Goal: Register for event/course: Register for event/course

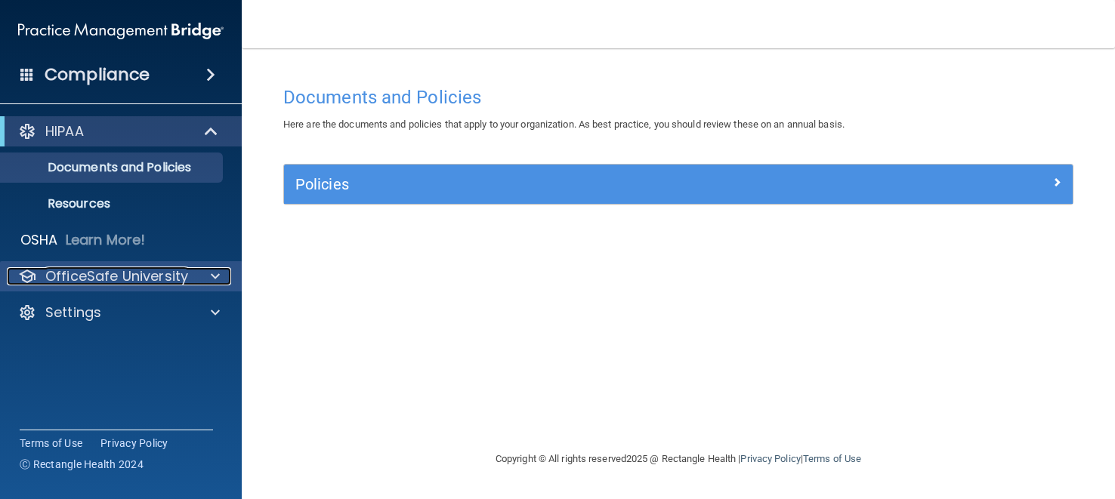
click at [118, 269] on p "OfficeSafe University" at bounding box center [116, 276] width 143 height 18
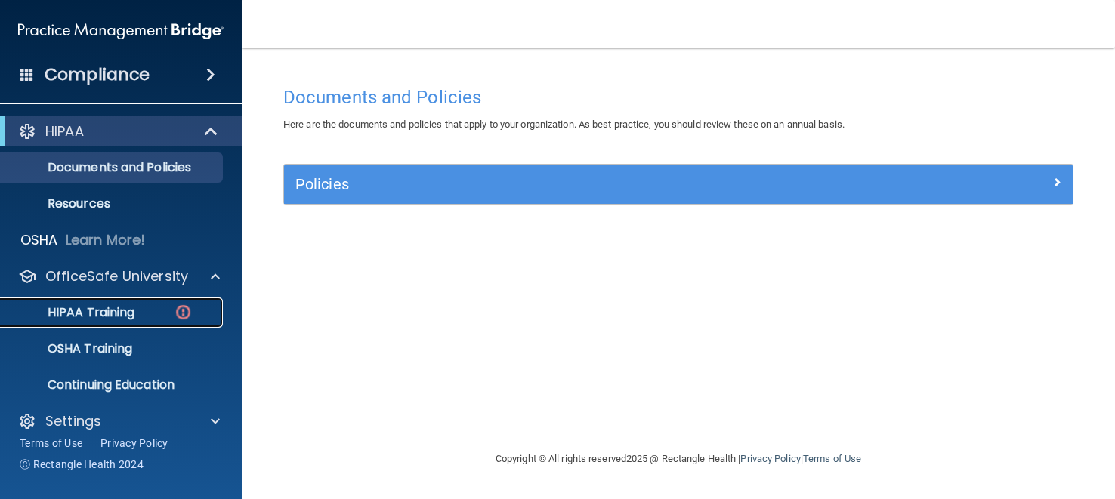
click at [133, 307] on p "HIPAA Training" at bounding box center [72, 312] width 125 height 15
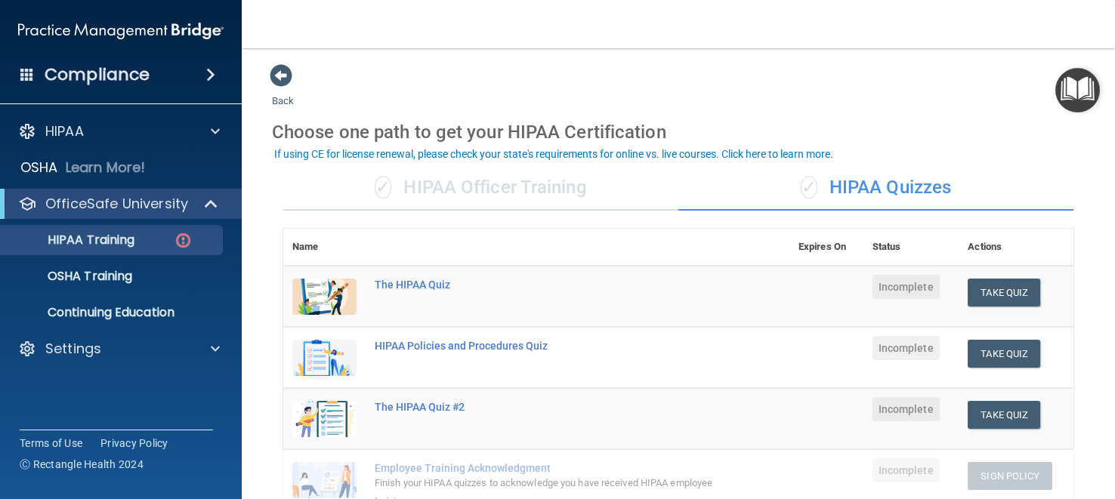
click at [424, 189] on div "✓ HIPAA Officer Training" at bounding box center [480, 187] width 395 height 45
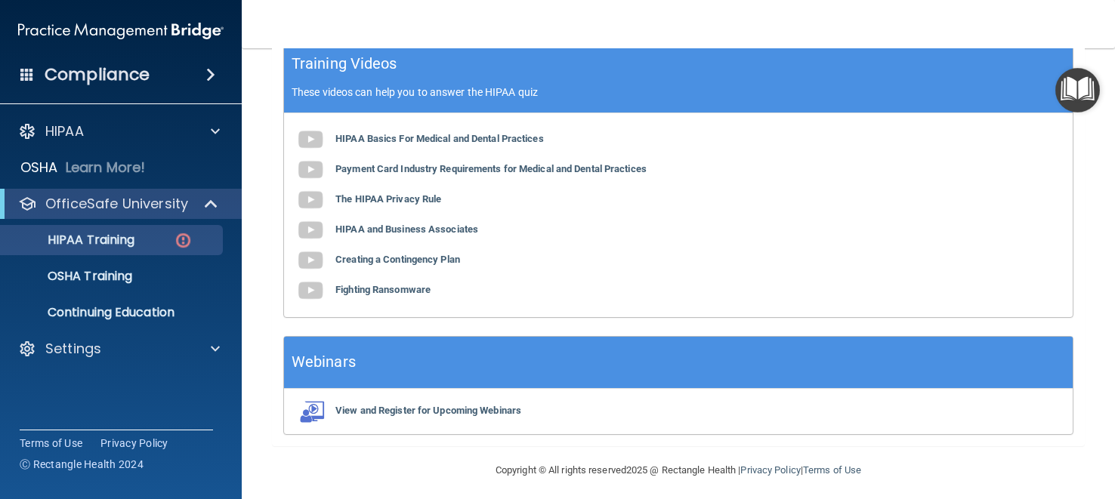
scroll to position [523, 0]
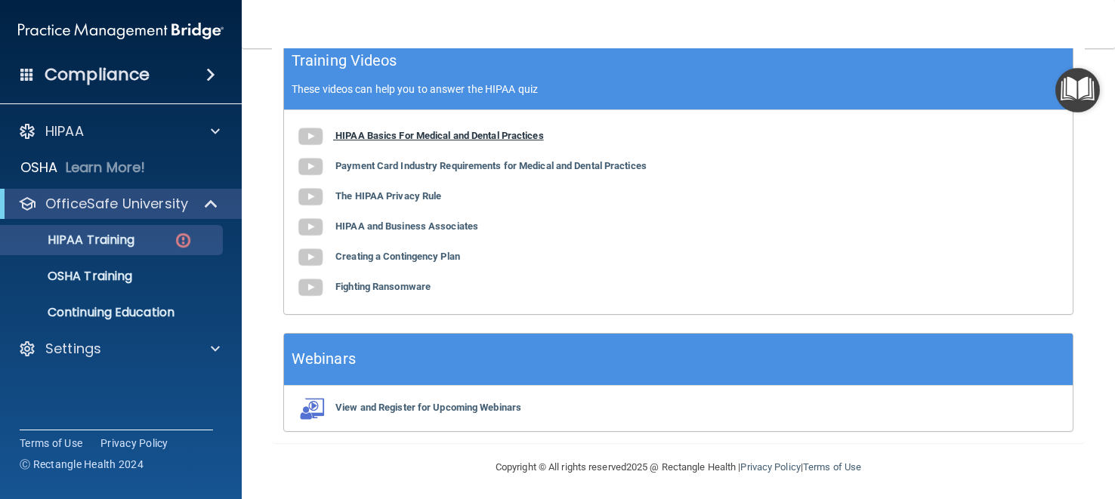
click at [357, 132] on b "HIPAA Basics For Medical and Dental Practices" at bounding box center [439, 135] width 208 height 11
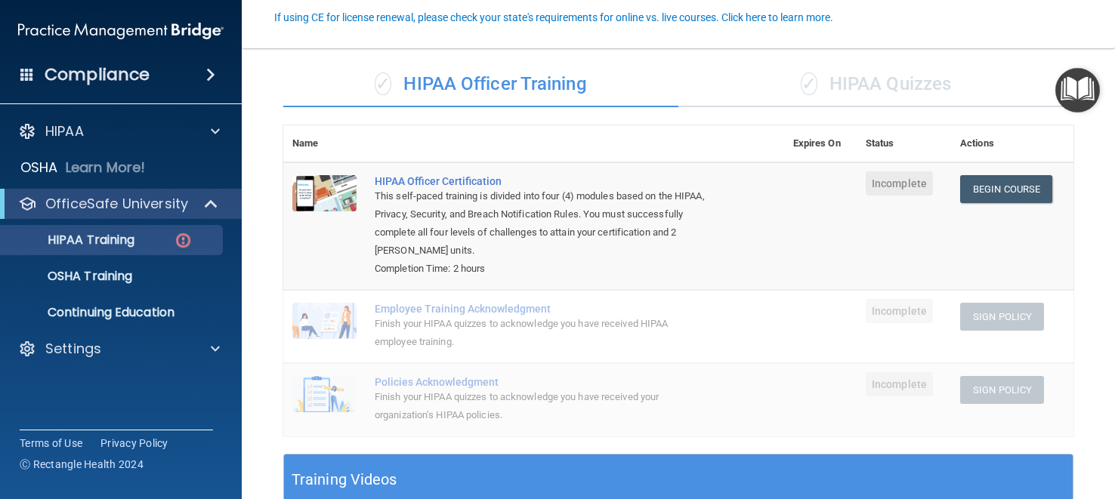
scroll to position [93, 0]
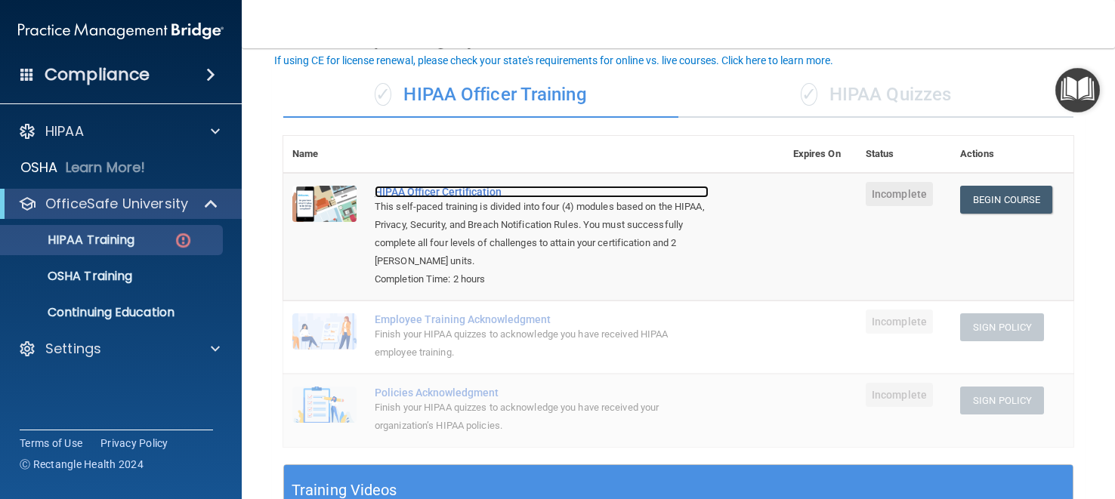
click at [418, 193] on div "HIPAA Officer Certification" at bounding box center [542, 192] width 334 height 12
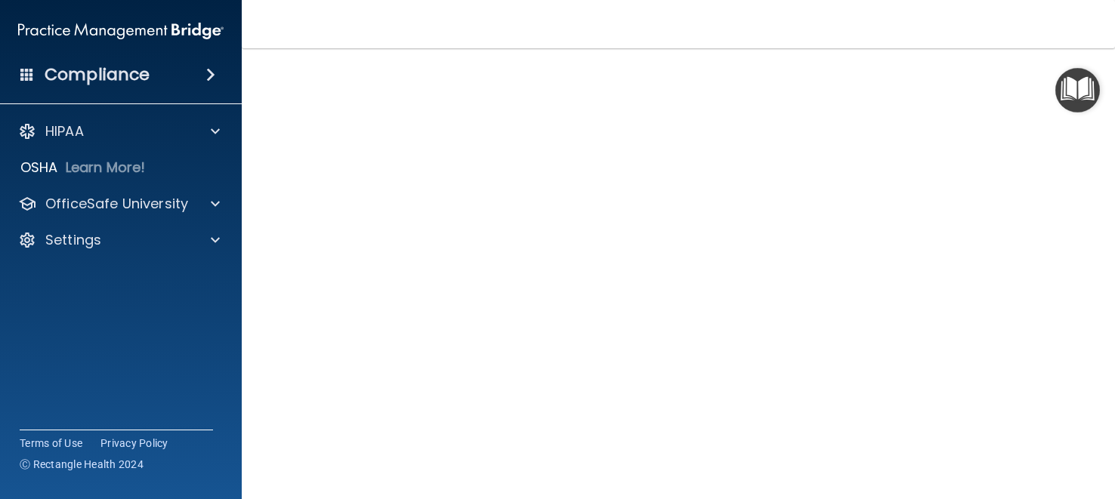
scroll to position [108, 0]
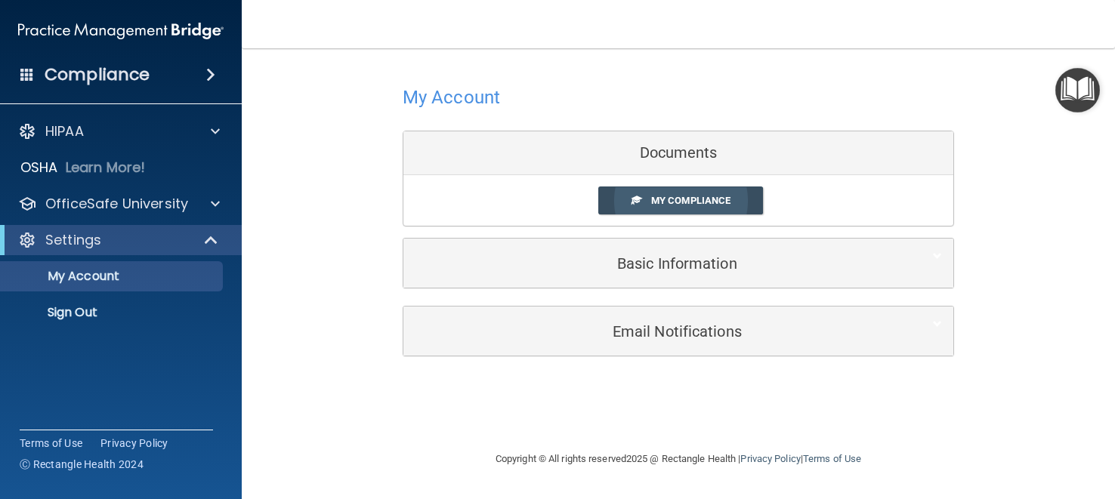
click at [709, 201] on span "My Compliance" at bounding box center [690, 200] width 79 height 11
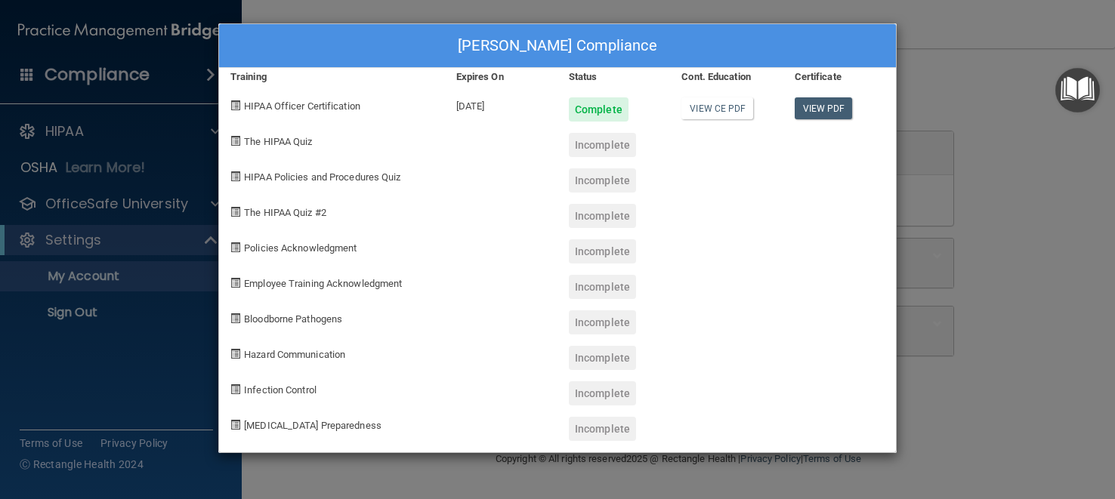
click at [910, 102] on div "Elise Leonard's Compliance Training Expires On Status Cont. Education Certifica…" at bounding box center [557, 249] width 1115 height 499
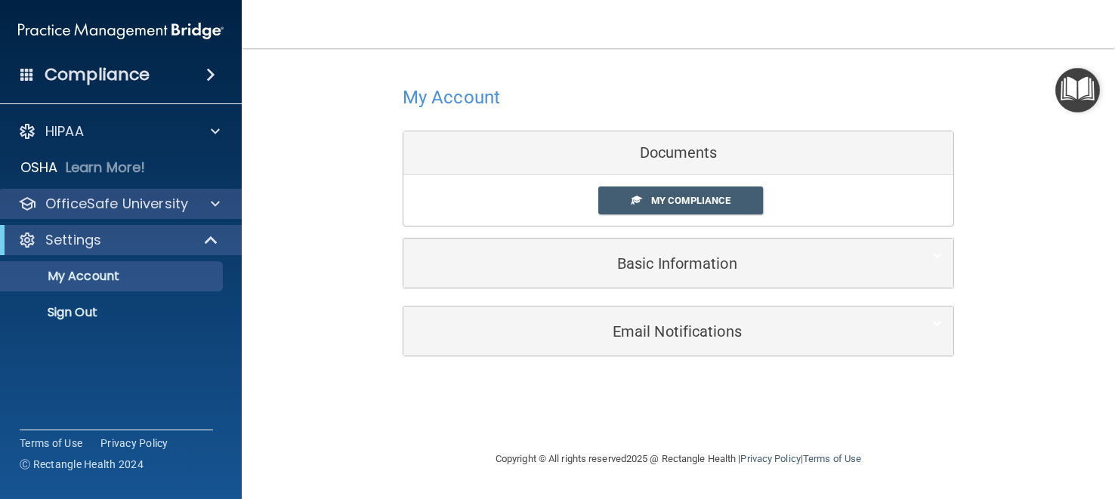
click at [122, 215] on div "OfficeSafe University" at bounding box center [121, 204] width 242 height 30
click at [137, 209] on p "OfficeSafe University" at bounding box center [116, 204] width 143 height 18
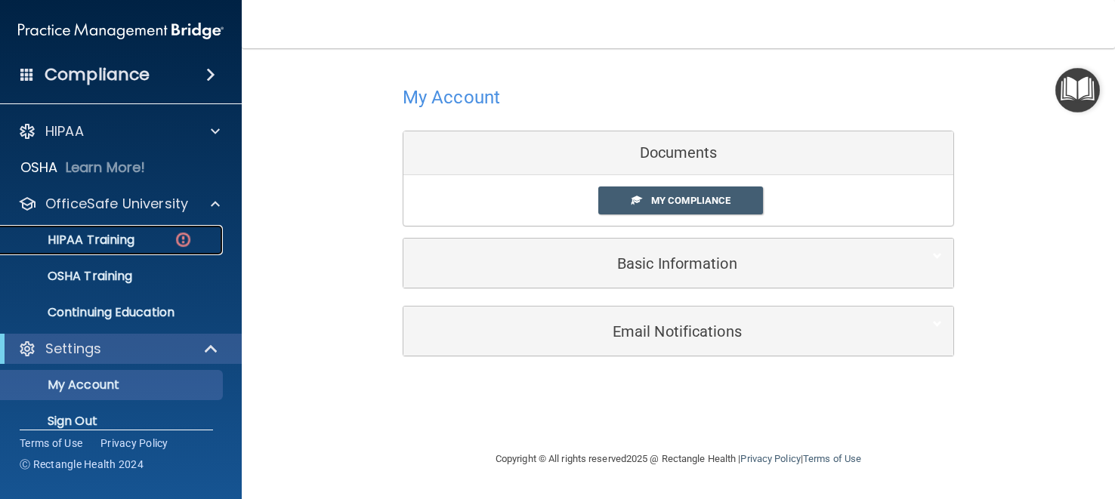
click at [136, 236] on div "HIPAA Training" at bounding box center [113, 240] width 206 height 15
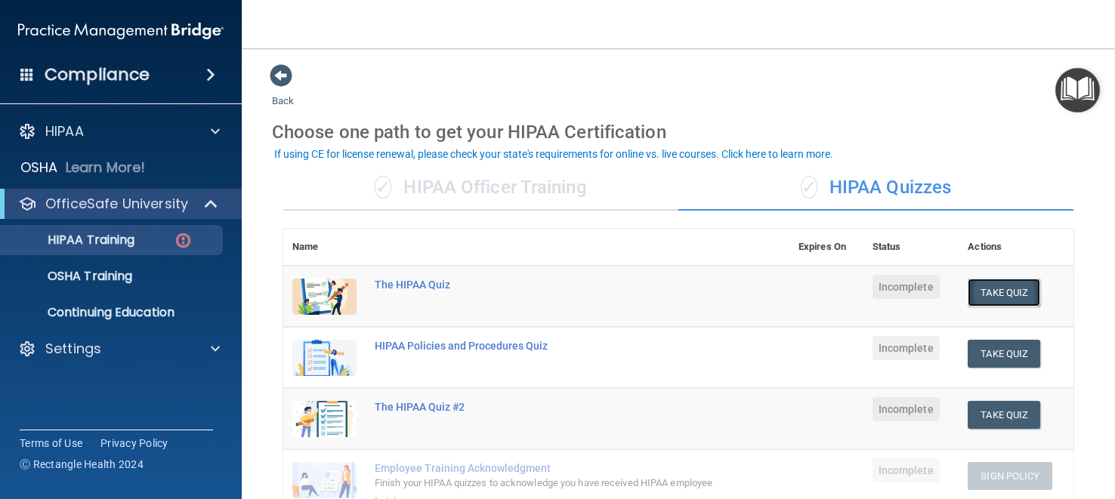
click at [978, 292] on button "Take Quiz" at bounding box center [1004, 293] width 73 height 28
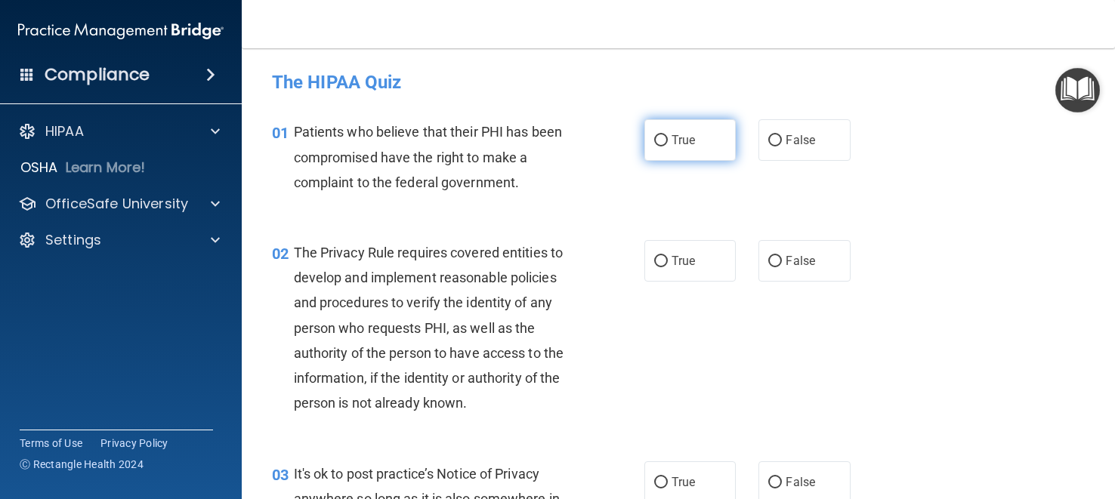
click at [657, 140] on input "True" at bounding box center [661, 140] width 14 height 11
radio input "true"
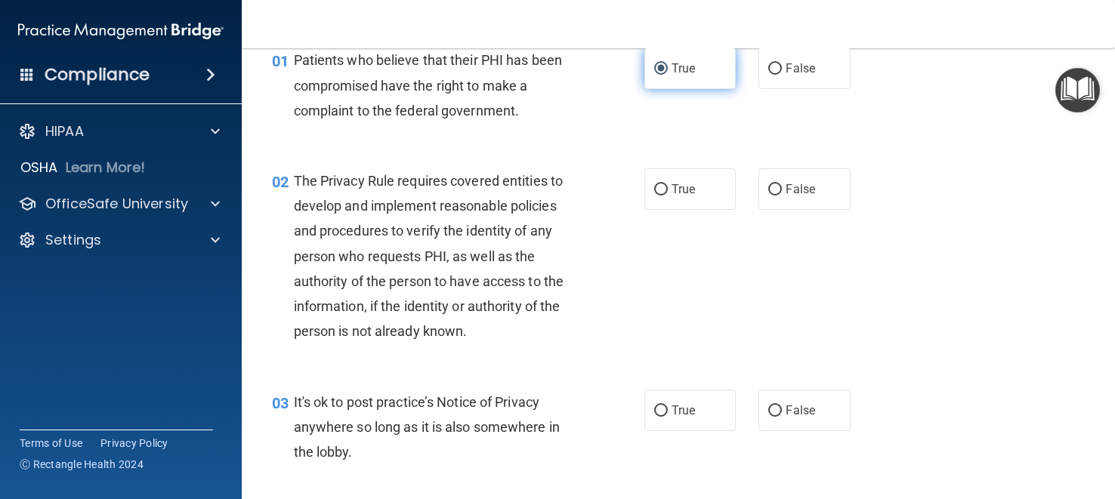
scroll to position [73, 0]
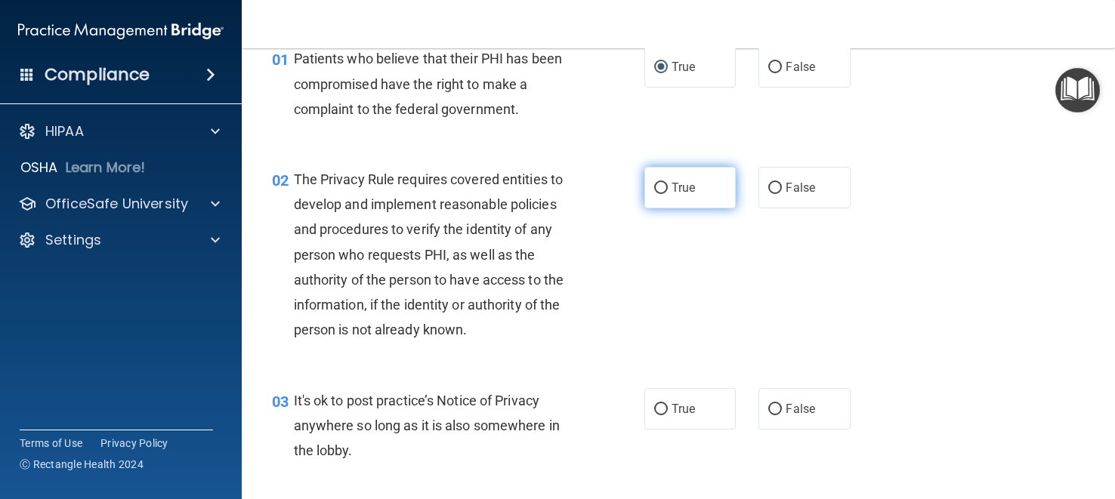
click at [669, 181] on label "True" at bounding box center [689, 188] width 91 height 42
click at [668, 183] on input "True" at bounding box center [661, 188] width 14 height 11
radio input "true"
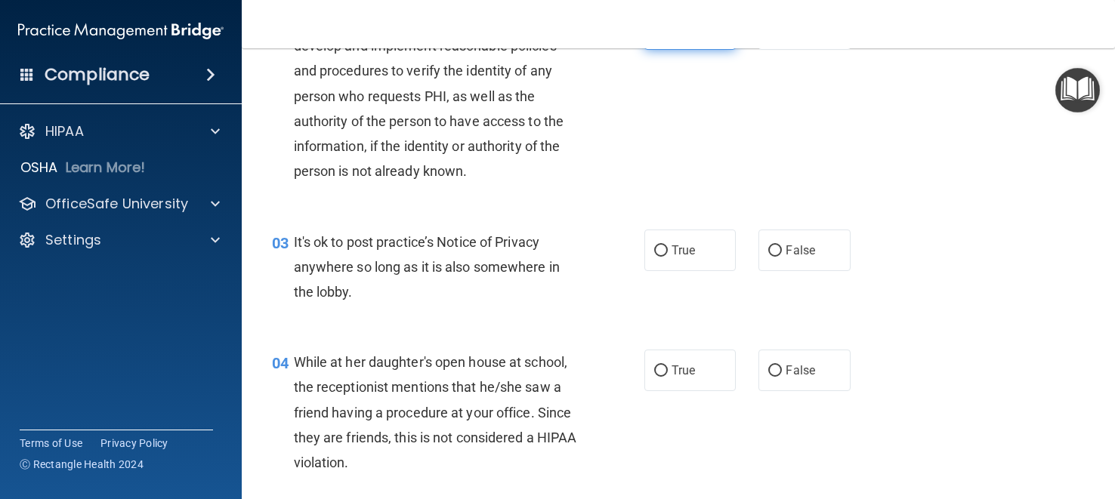
scroll to position [233, 0]
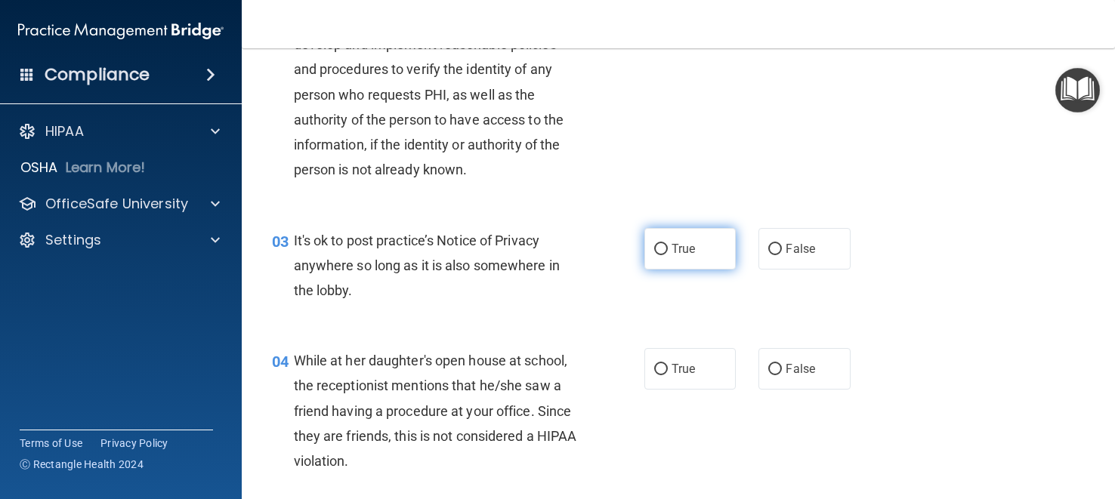
click at [672, 245] on span "True" at bounding box center [683, 249] width 23 height 14
click at [668, 245] on input "True" at bounding box center [661, 249] width 14 height 11
radio input "true"
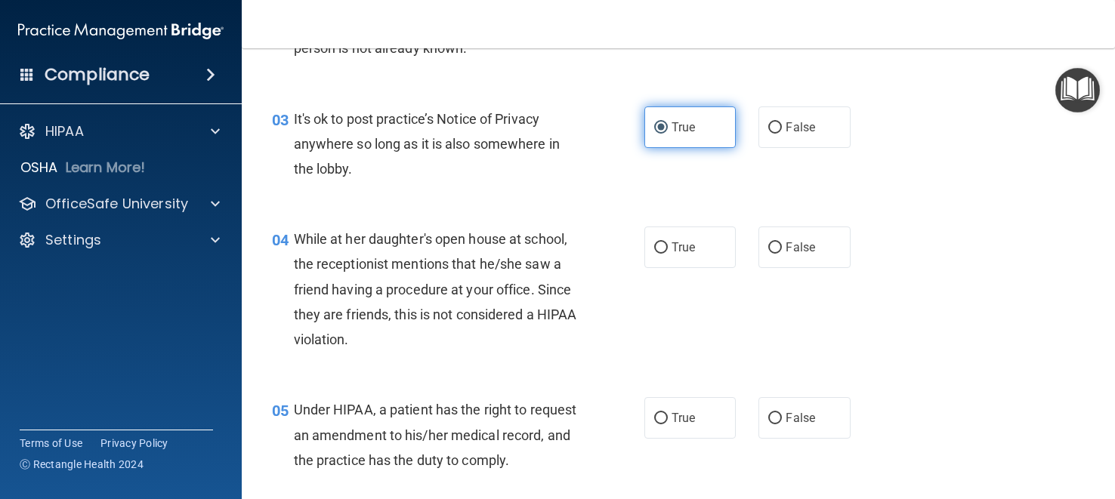
scroll to position [359, 0]
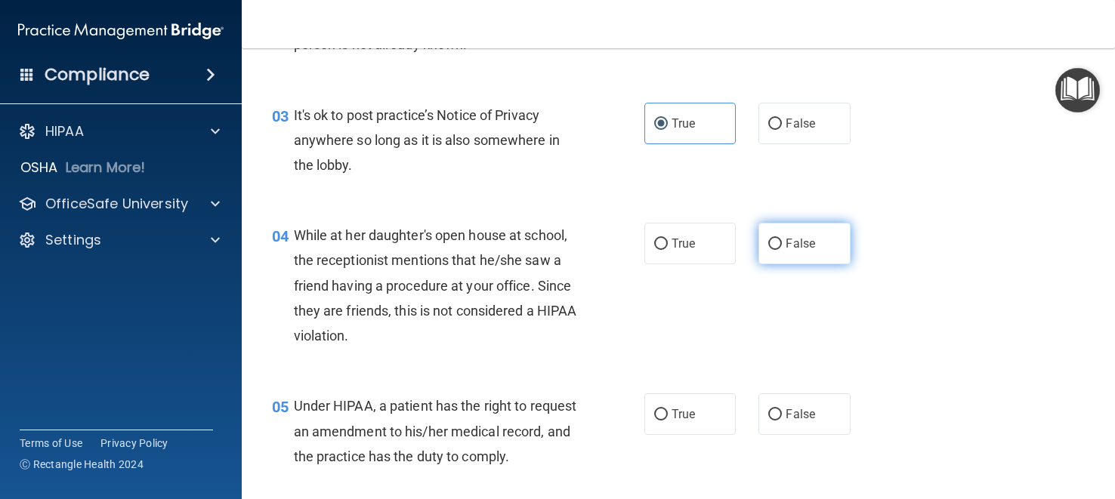
click at [794, 243] on span "False" at bounding box center [800, 243] width 29 height 14
click at [782, 243] on input "False" at bounding box center [775, 244] width 14 height 11
radio input "true"
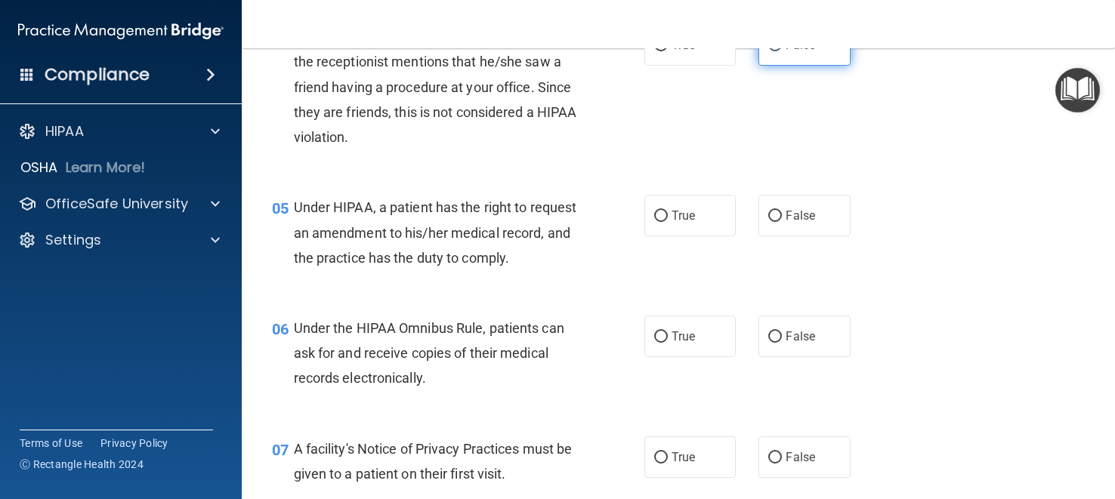
scroll to position [557, 0]
click at [664, 212] on input "True" at bounding box center [661, 216] width 14 height 11
radio input "true"
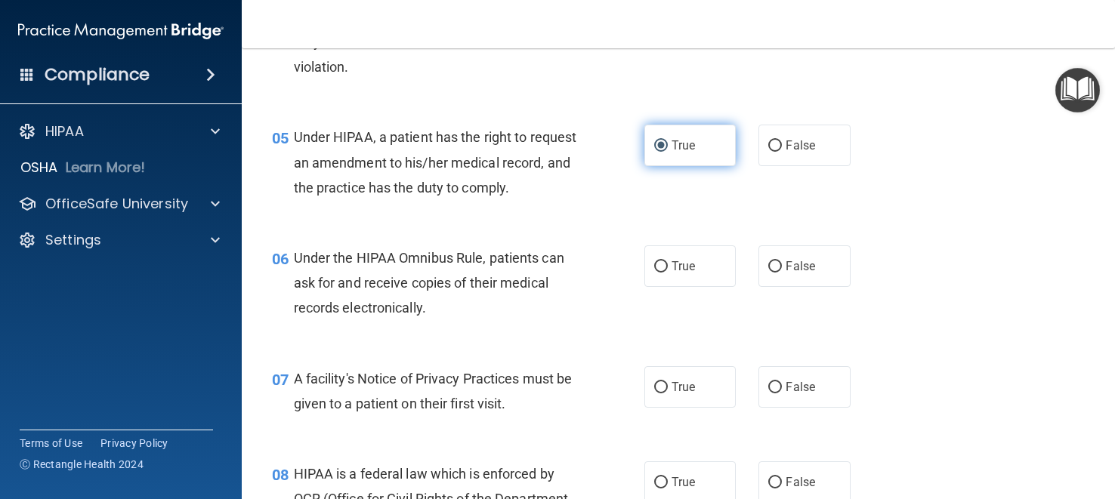
scroll to position [631, 0]
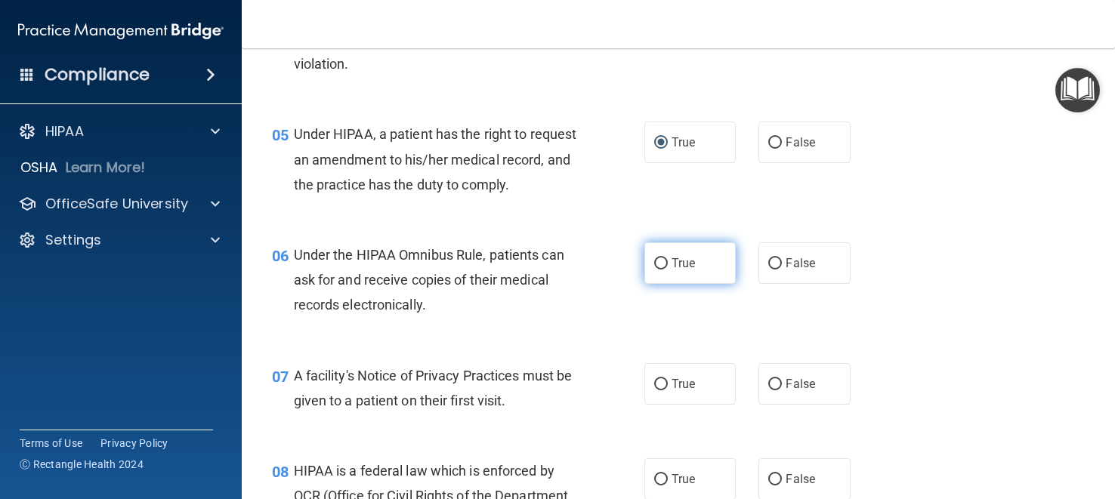
click at [661, 264] on input "True" at bounding box center [661, 263] width 14 height 11
radio input "true"
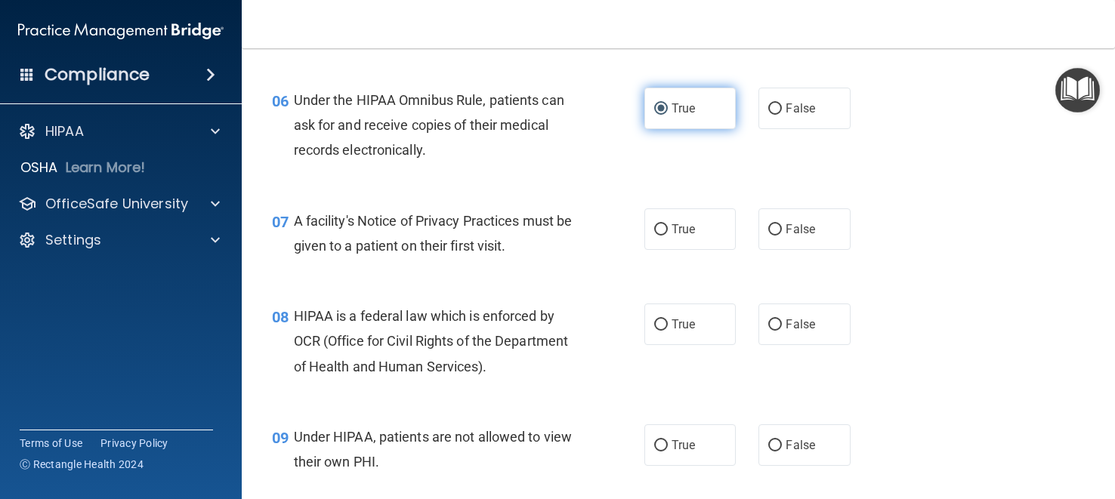
scroll to position [788, 0]
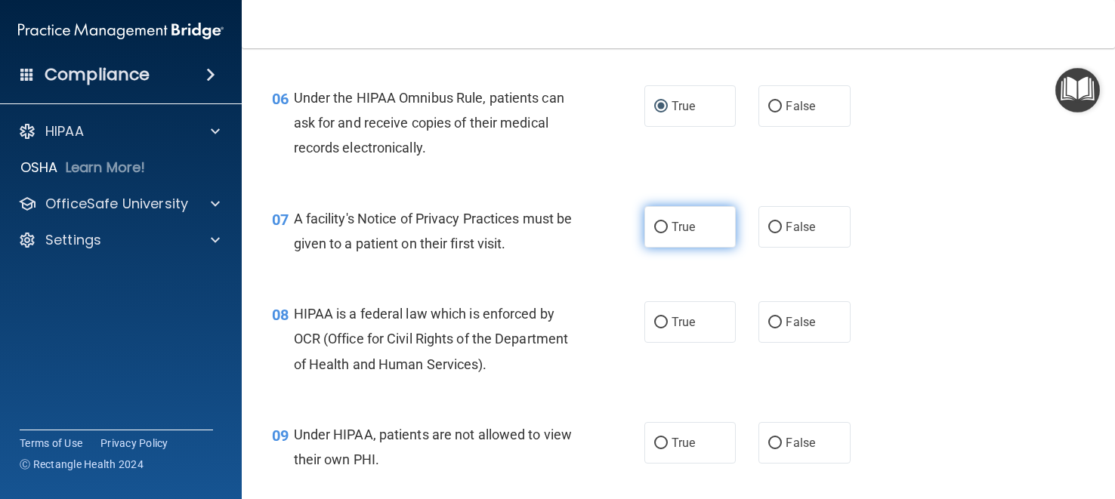
click at [674, 222] on span "True" at bounding box center [683, 227] width 23 height 14
click at [668, 222] on input "True" at bounding box center [661, 227] width 14 height 11
radio input "true"
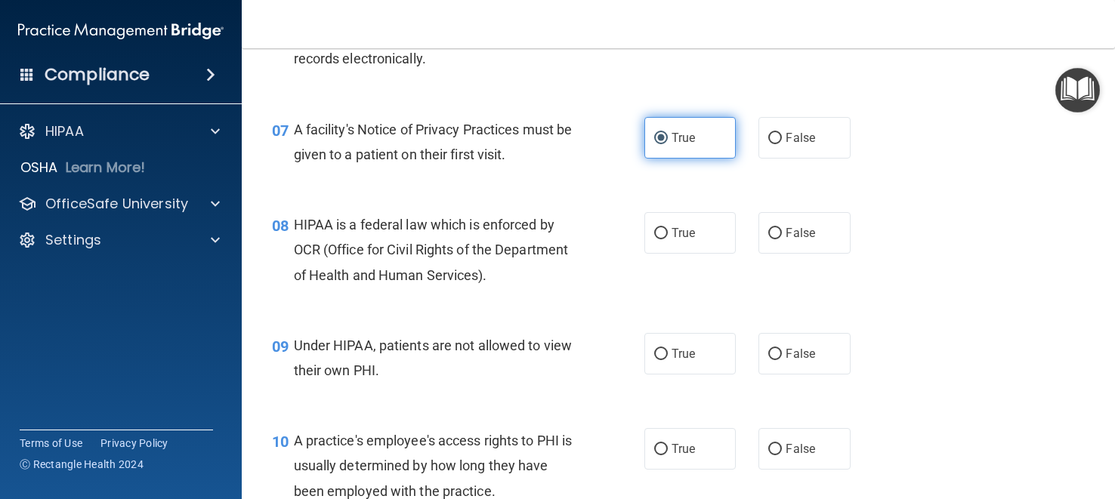
scroll to position [879, 0]
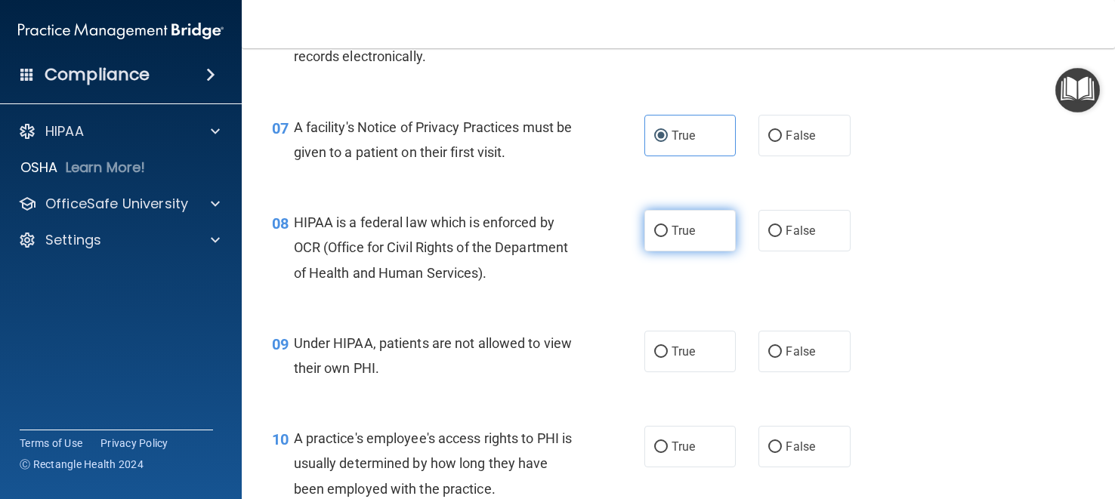
click at [662, 228] on input "True" at bounding box center [661, 231] width 14 height 11
radio input "true"
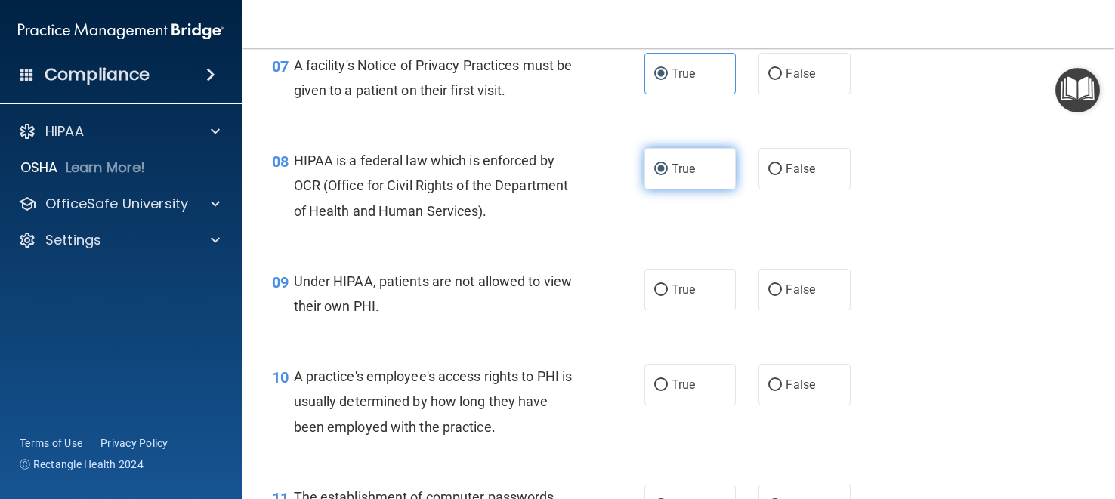
scroll to position [943, 0]
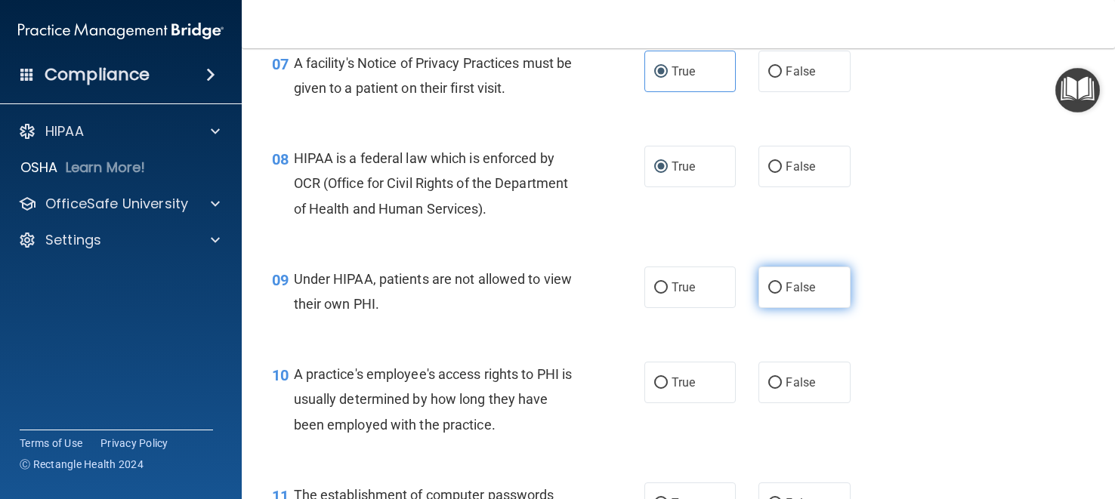
click at [775, 285] on input "False" at bounding box center [775, 288] width 14 height 11
radio input "true"
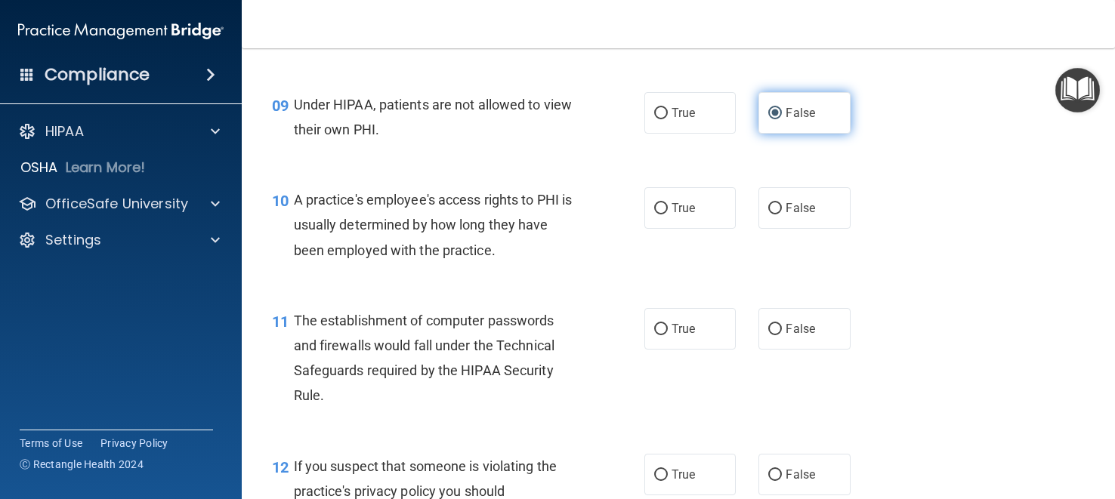
scroll to position [1119, 0]
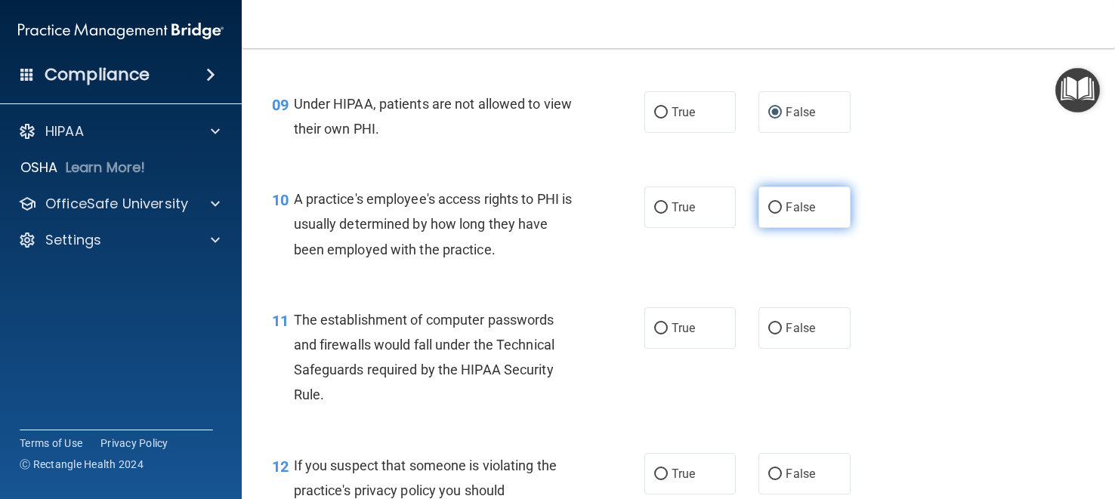
click at [772, 202] on input "False" at bounding box center [775, 207] width 14 height 11
radio input "true"
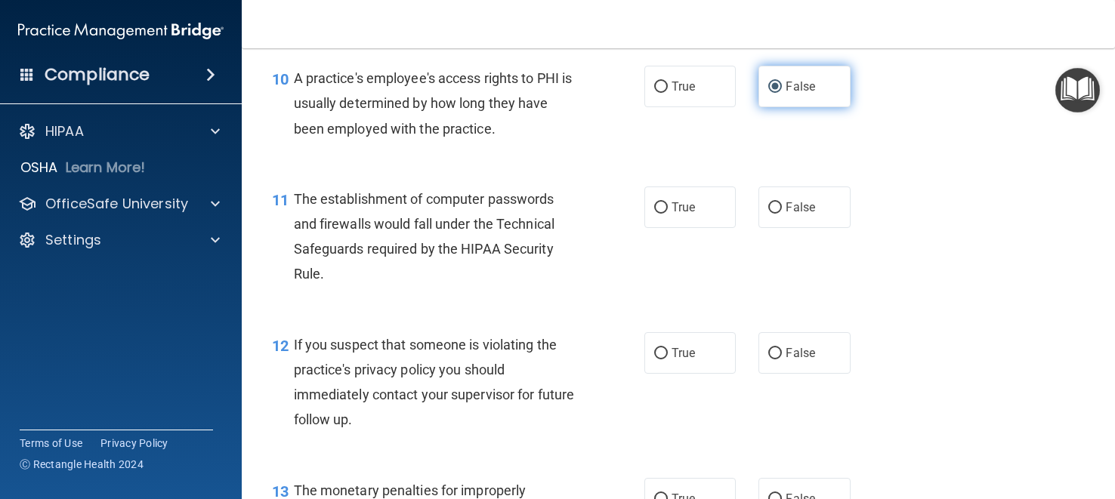
scroll to position [1241, 0]
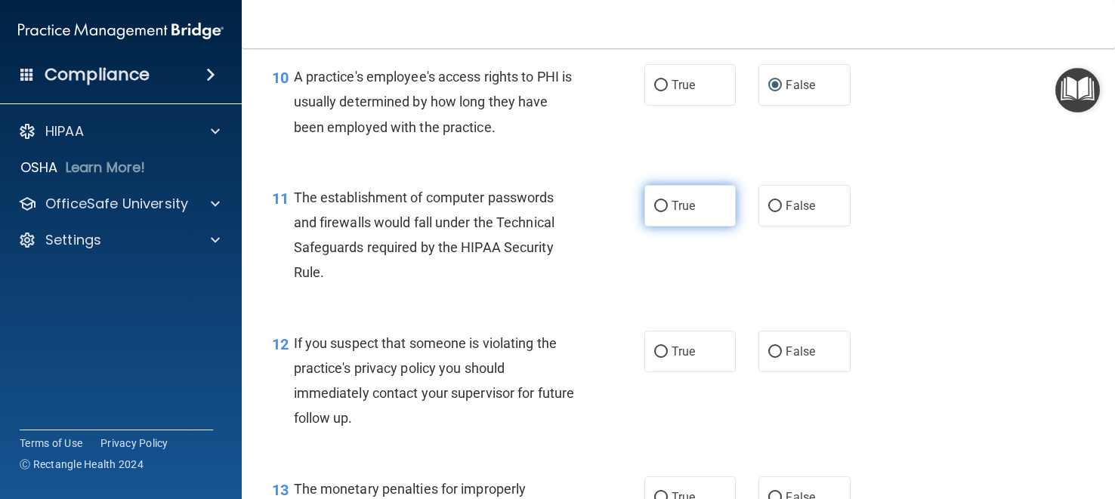
click at [677, 205] on span "True" at bounding box center [683, 206] width 23 height 14
click at [668, 205] on input "True" at bounding box center [661, 206] width 14 height 11
radio input "true"
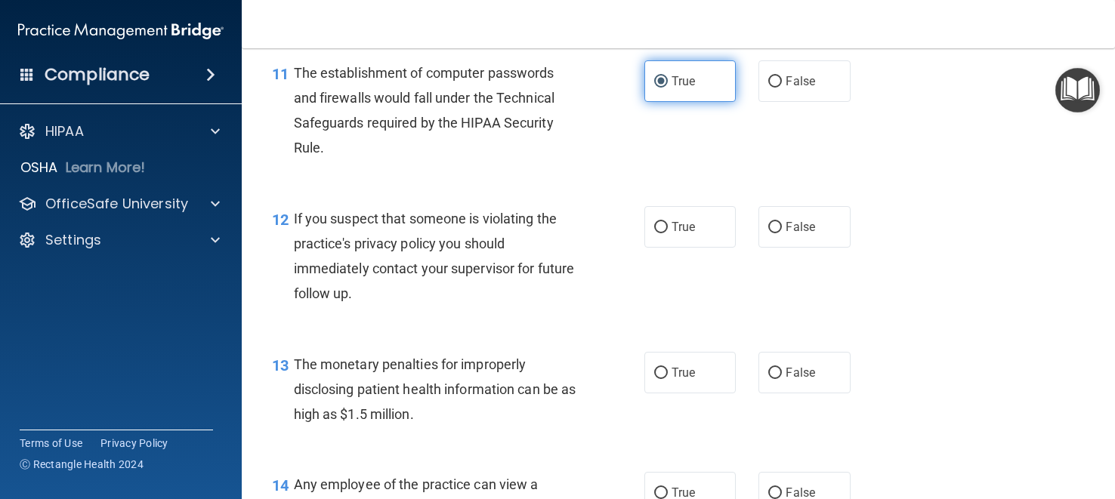
scroll to position [1366, 0]
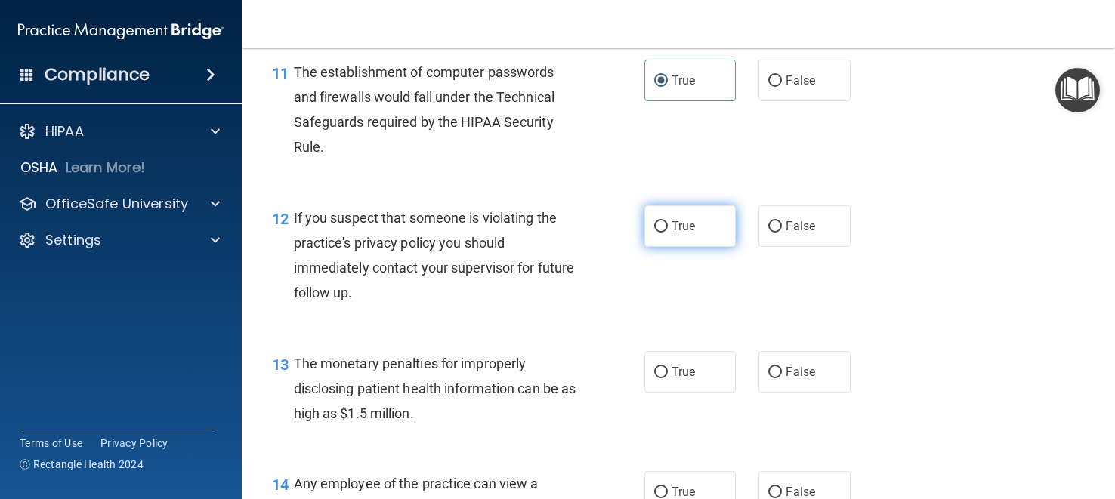
click at [662, 230] on input "True" at bounding box center [661, 226] width 14 height 11
radio input "true"
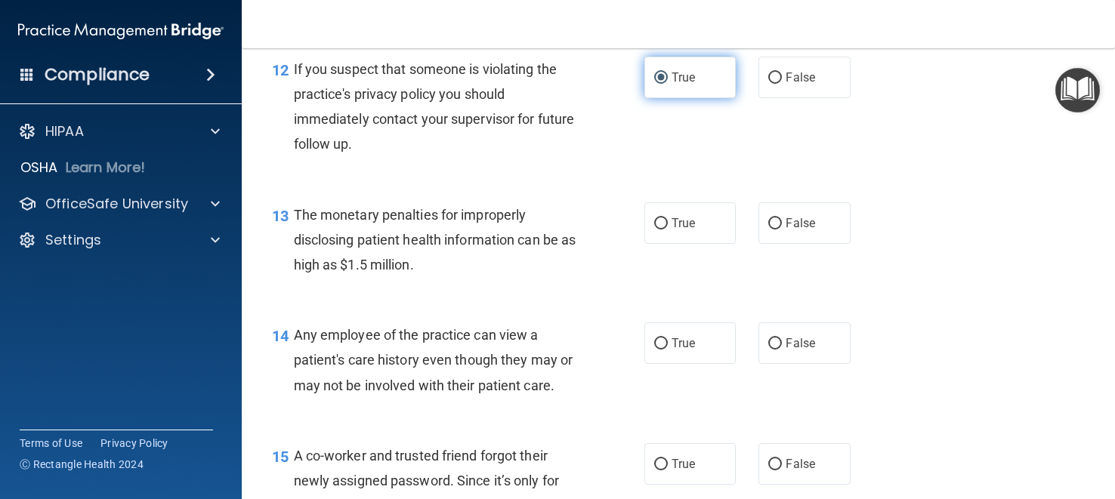
scroll to position [1518, 0]
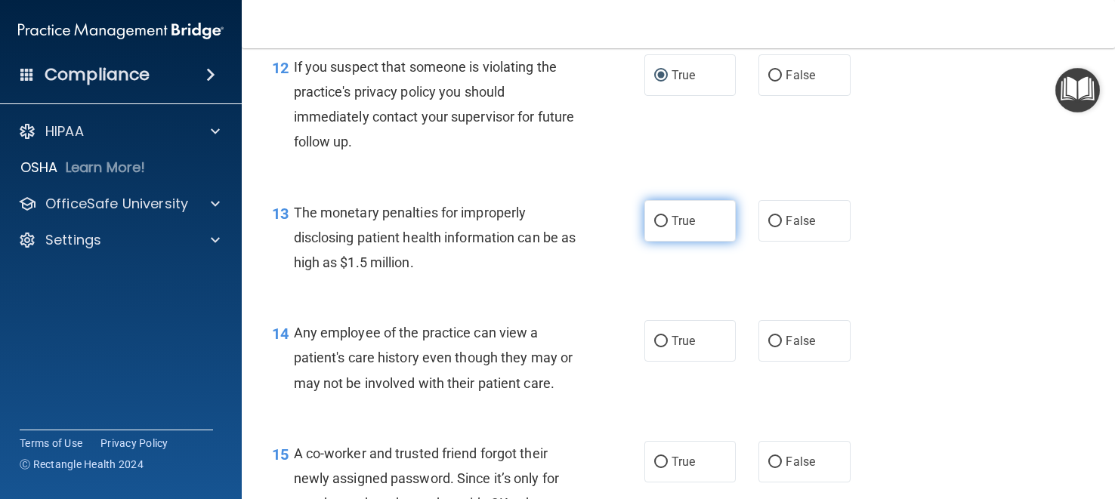
click at [662, 230] on label "True" at bounding box center [689, 221] width 91 height 42
click at [662, 227] on input "True" at bounding box center [661, 221] width 14 height 11
radio input "true"
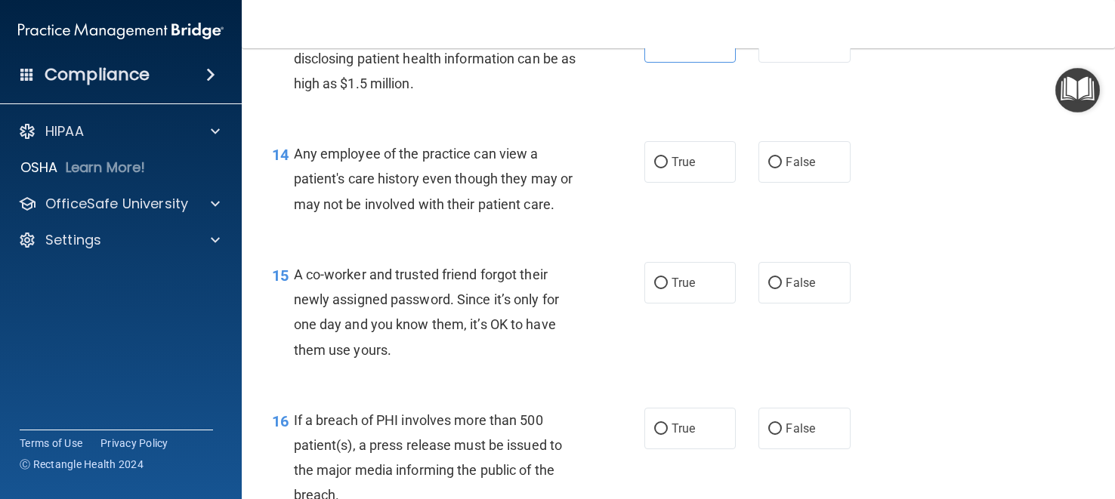
scroll to position [1697, 0]
click at [775, 161] on input "False" at bounding box center [775, 161] width 14 height 11
radio input "true"
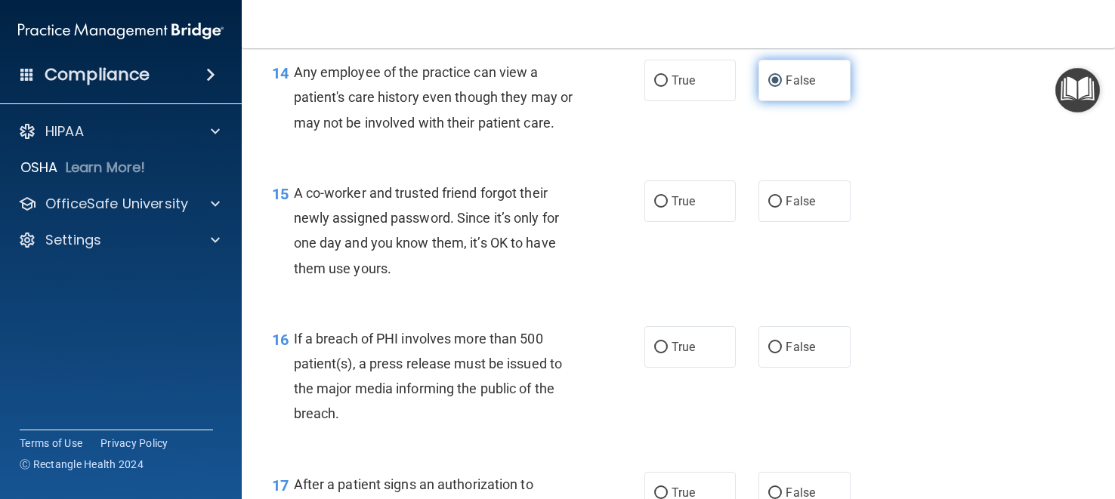
scroll to position [1783, 0]
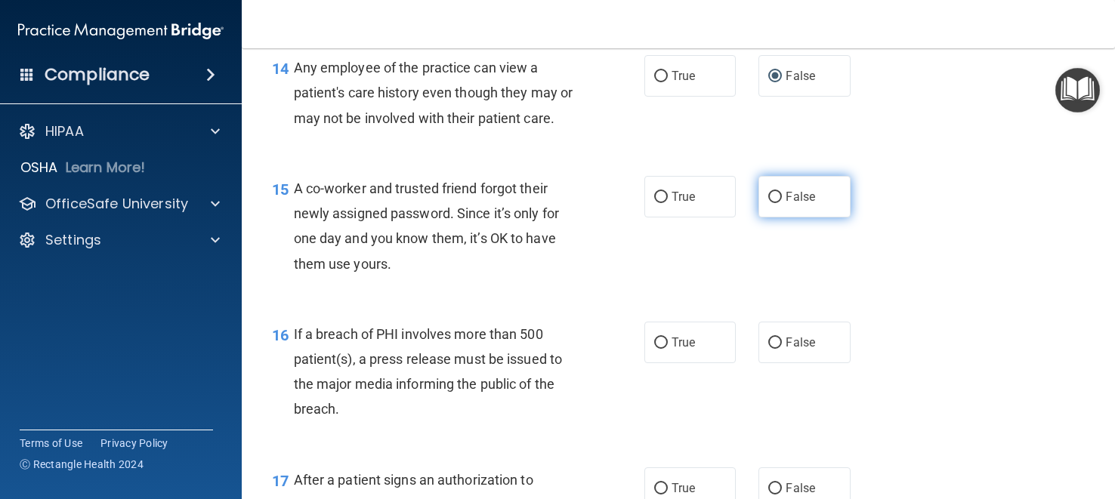
click at [771, 193] on input "False" at bounding box center [775, 197] width 14 height 11
radio input "true"
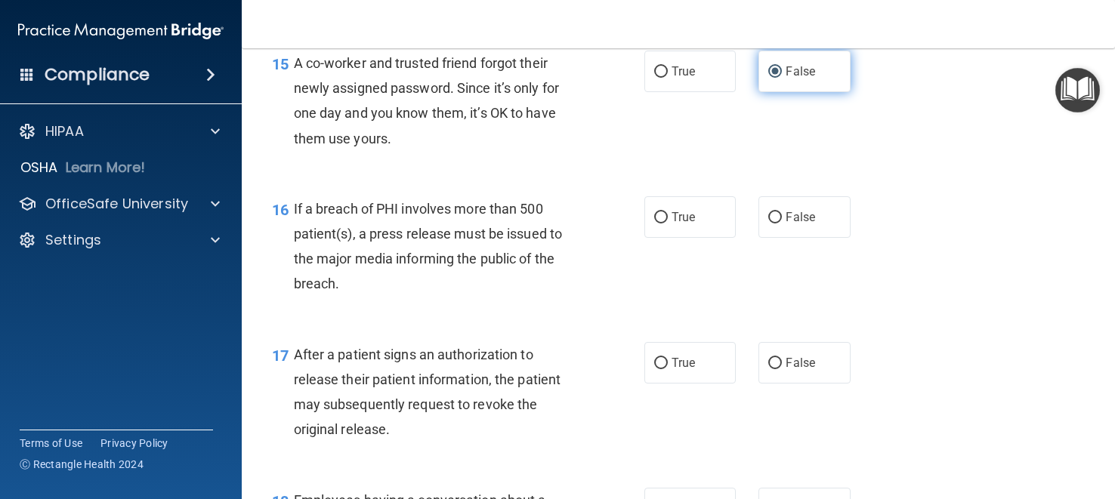
scroll to position [1915, 0]
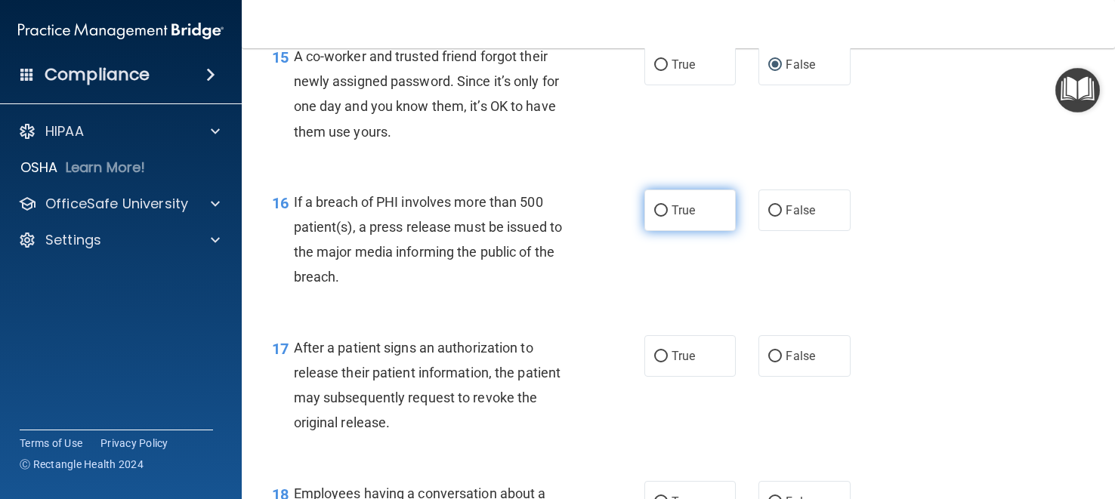
click at [662, 201] on label "True" at bounding box center [689, 211] width 91 height 42
click at [662, 205] on input "True" at bounding box center [661, 210] width 14 height 11
radio input "true"
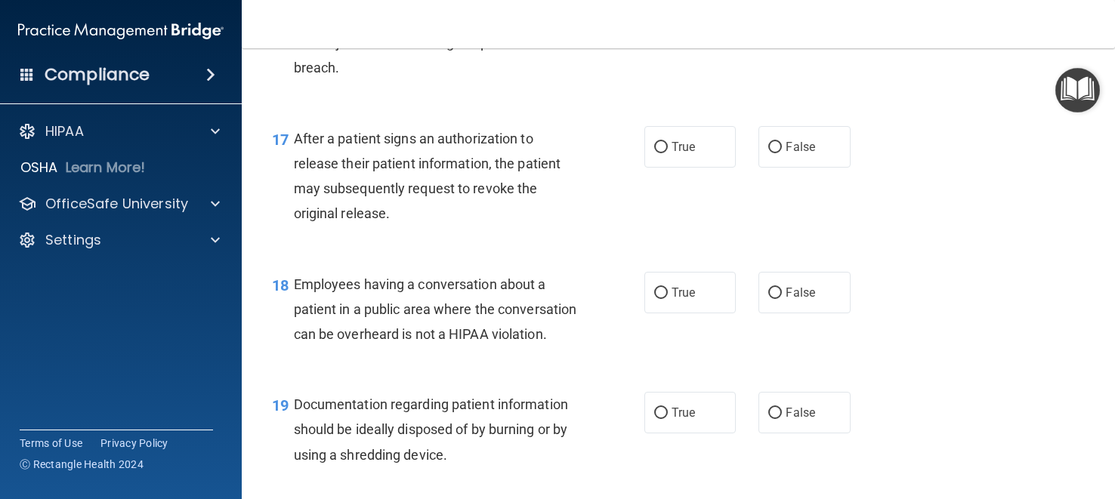
scroll to position [2125, 0]
click at [687, 143] on span "True" at bounding box center [683, 146] width 23 height 14
click at [668, 143] on input "True" at bounding box center [661, 146] width 14 height 11
radio input "true"
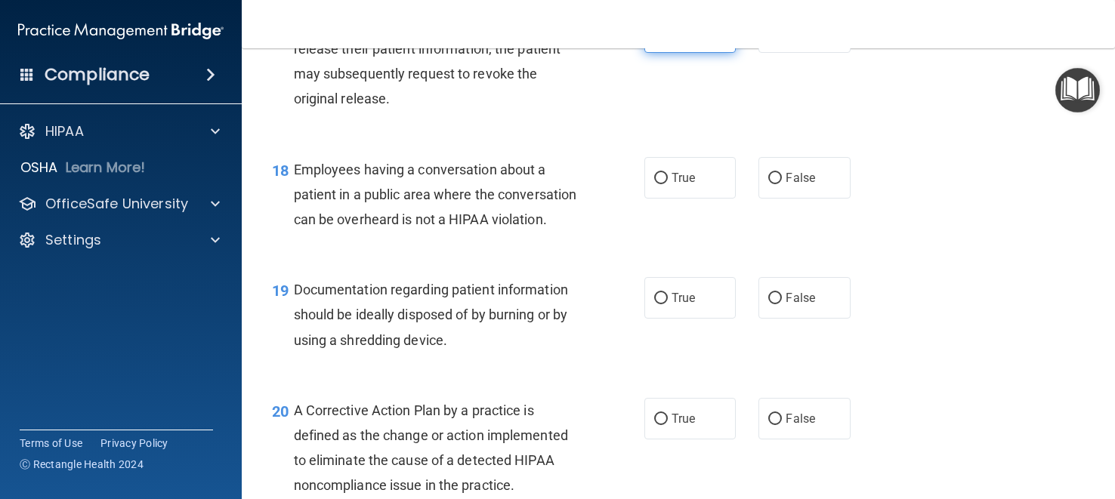
scroll to position [2240, 0]
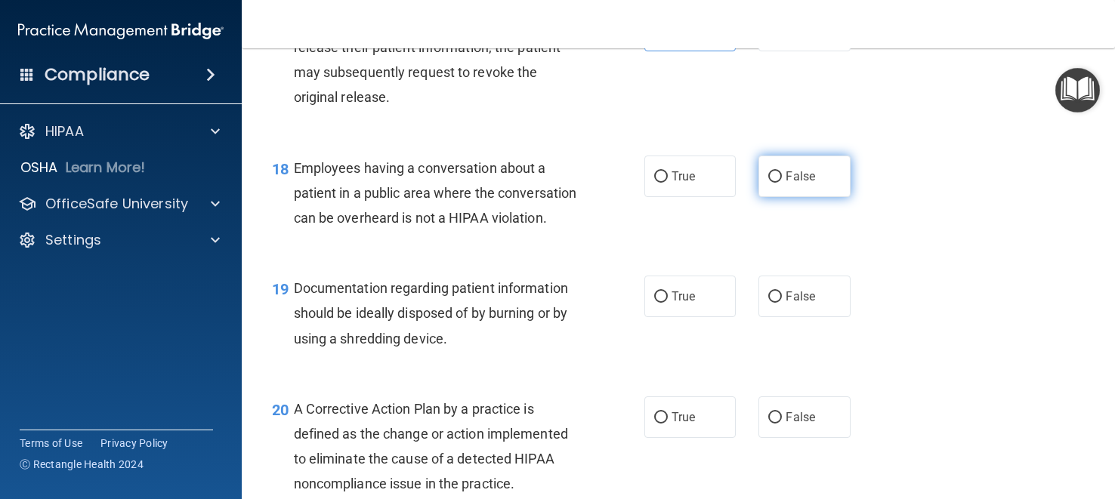
click at [772, 171] on input "False" at bounding box center [775, 176] width 14 height 11
radio input "true"
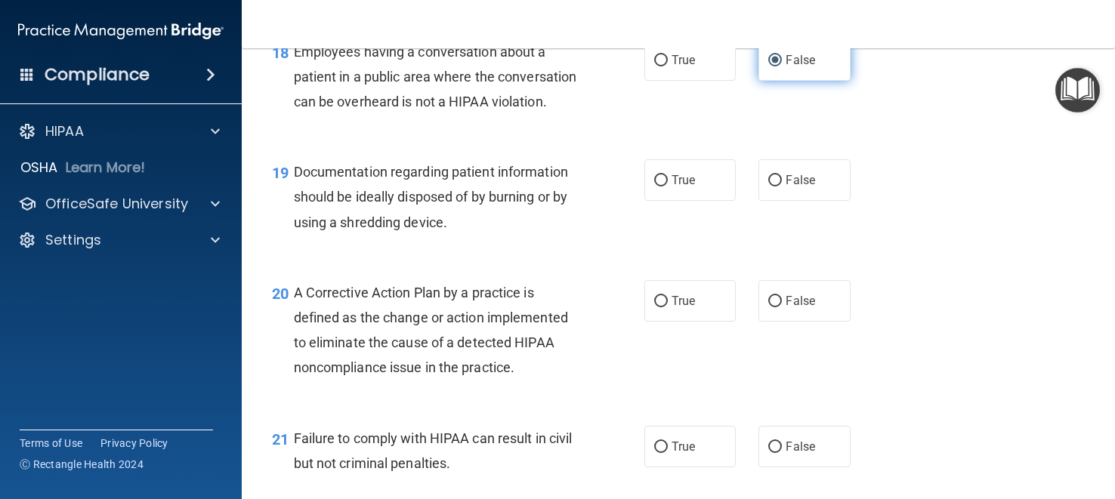
scroll to position [2358, 0]
click at [673, 172] on span "True" at bounding box center [683, 178] width 23 height 14
click at [668, 174] on input "True" at bounding box center [661, 179] width 14 height 11
radio input "true"
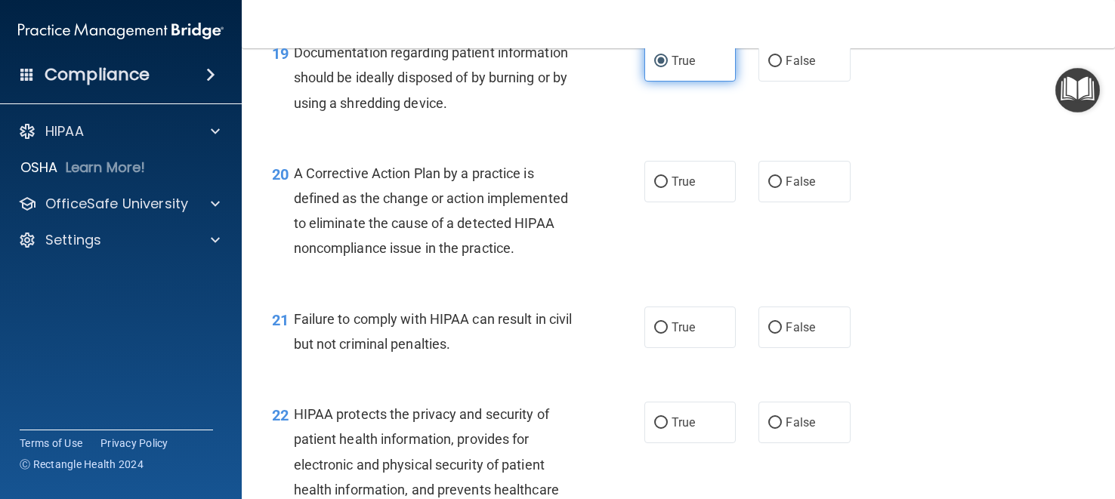
scroll to position [2503, 0]
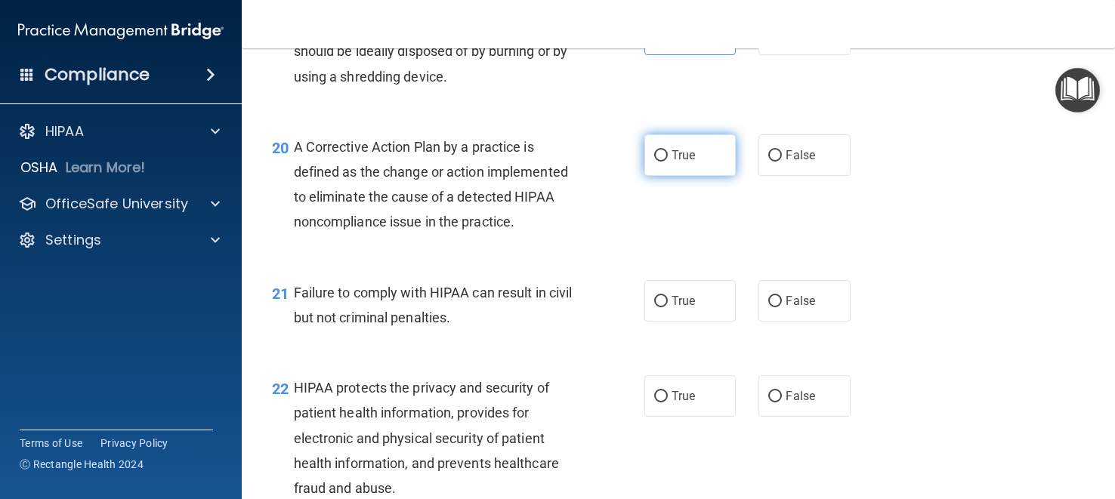
click at [666, 162] on label "True" at bounding box center [689, 155] width 91 height 42
click at [666, 162] on input "True" at bounding box center [661, 155] width 14 height 11
radio input "true"
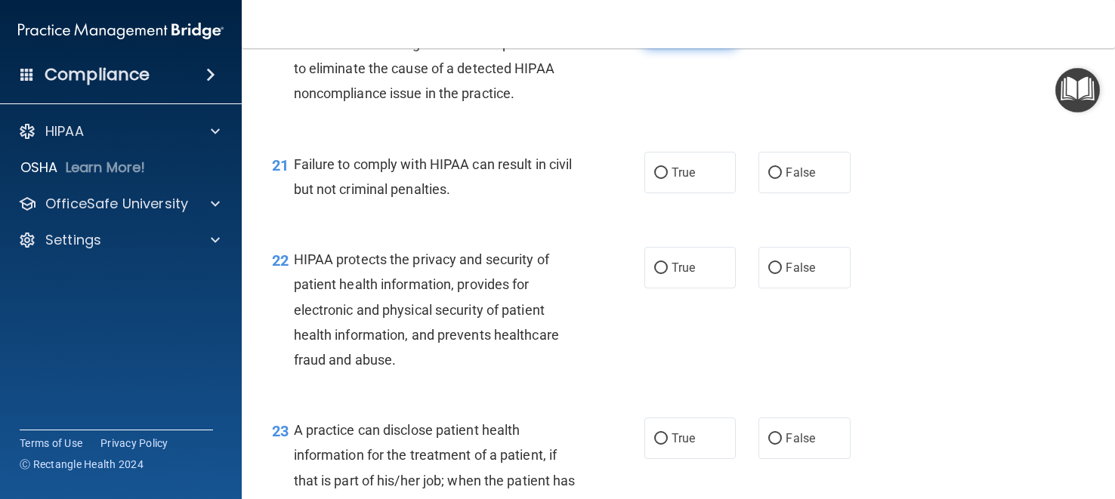
scroll to position [2636, 0]
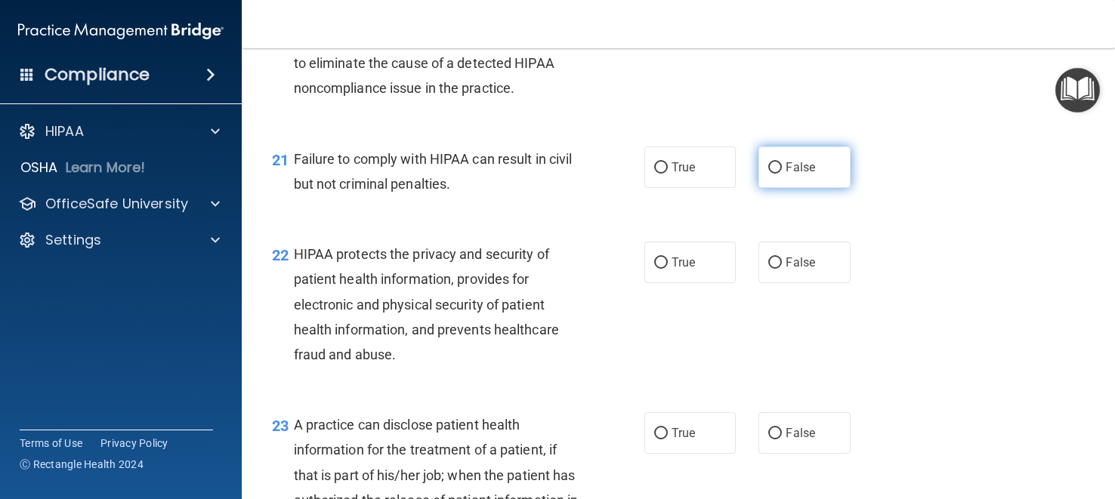
click at [773, 165] on input "False" at bounding box center [775, 167] width 14 height 11
radio input "true"
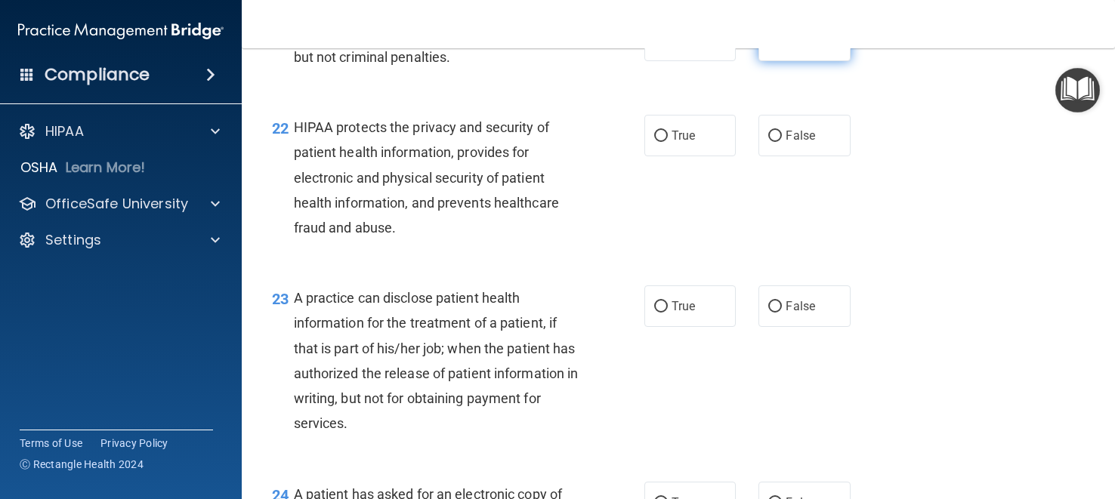
scroll to position [2772, 0]
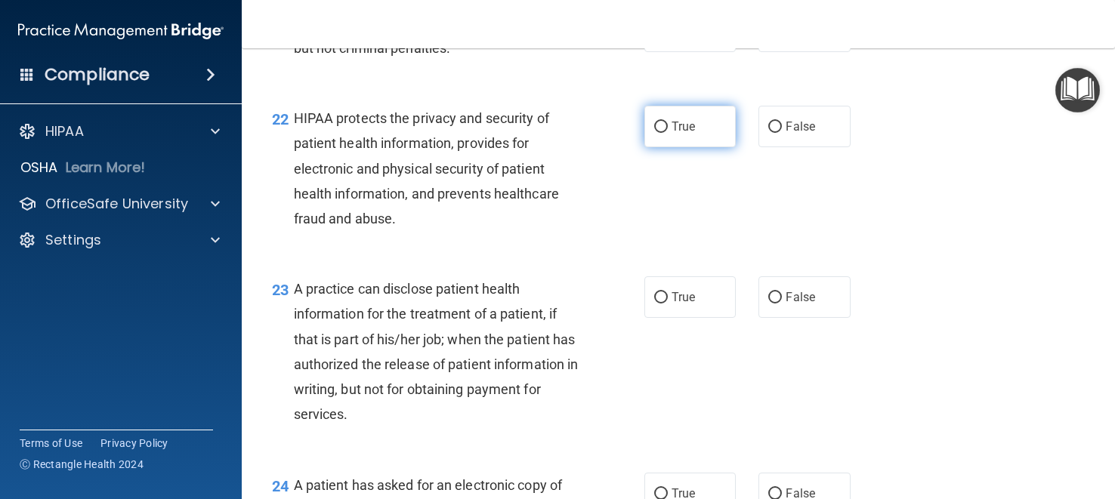
click at [659, 125] on input "True" at bounding box center [661, 127] width 14 height 11
radio input "true"
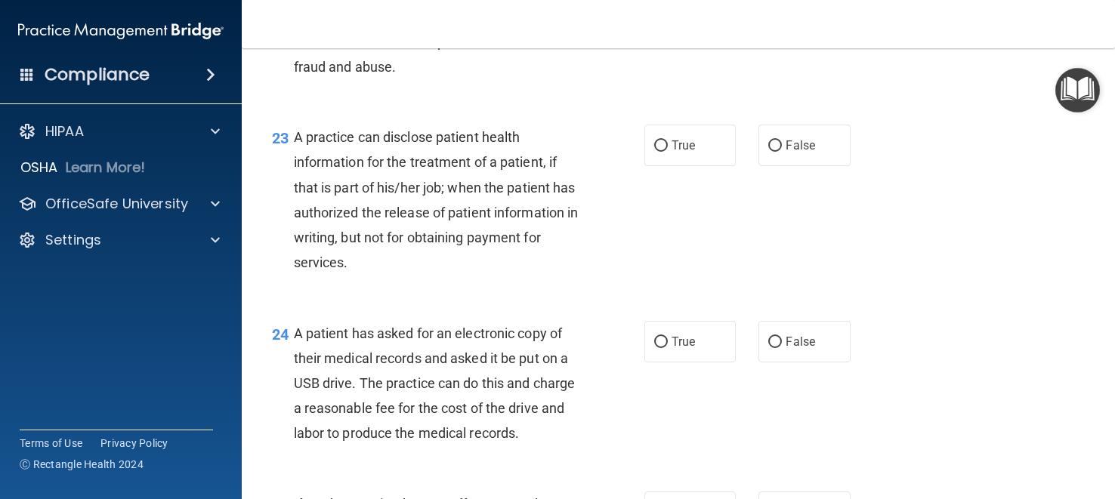
scroll to position [2927, 0]
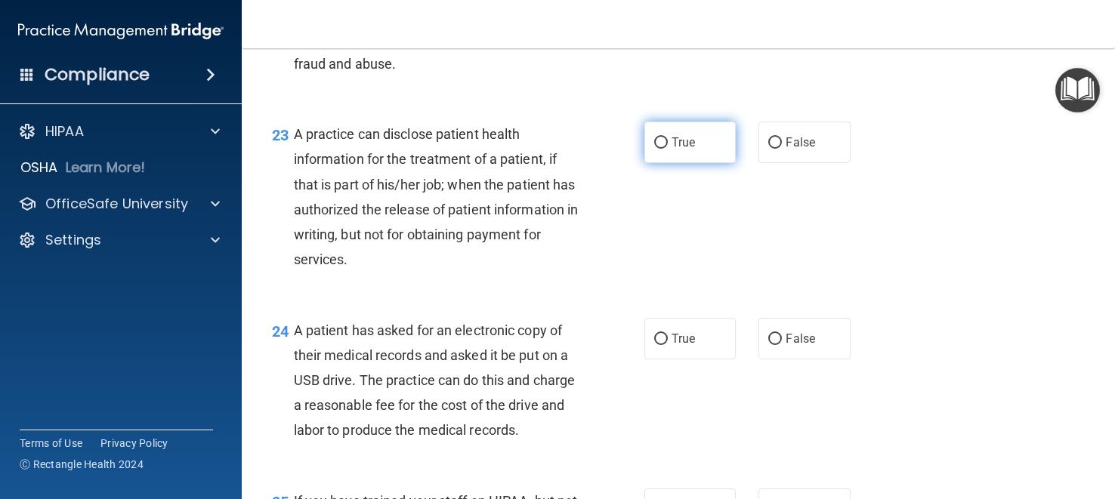
click at [672, 137] on span "True" at bounding box center [683, 142] width 23 height 14
click at [668, 137] on input "True" at bounding box center [661, 142] width 14 height 11
radio input "true"
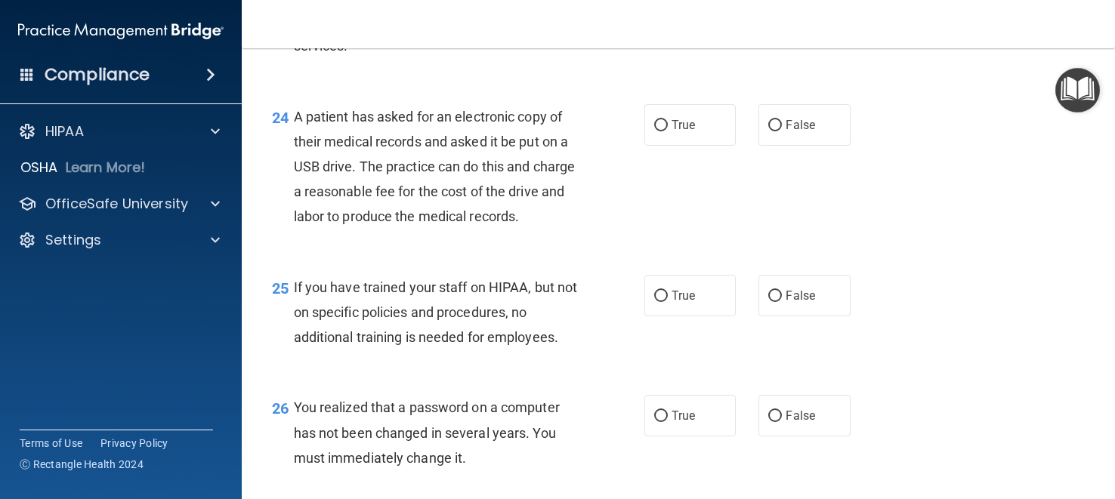
scroll to position [3152, 0]
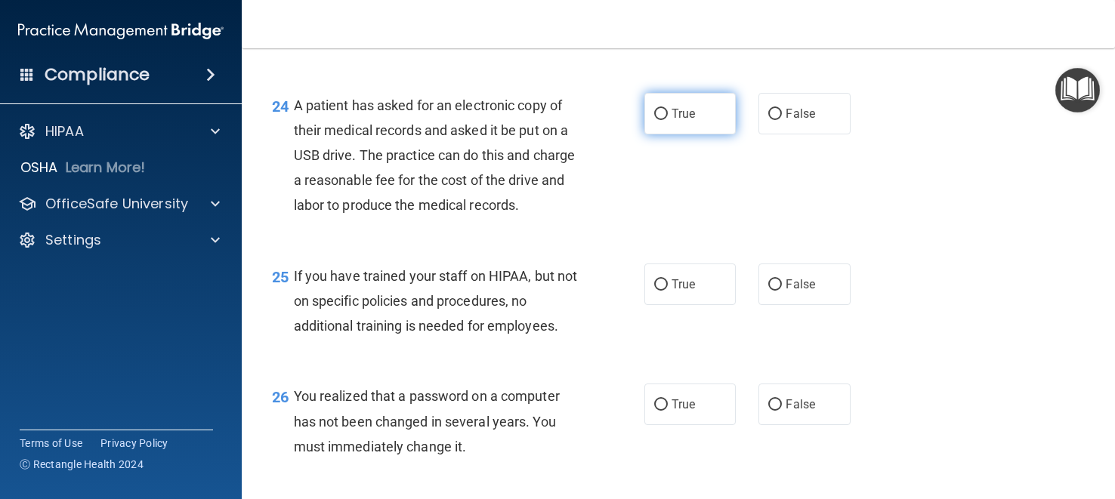
click at [684, 113] on span "True" at bounding box center [683, 114] width 23 height 14
click at [668, 113] on input "True" at bounding box center [661, 114] width 14 height 11
radio input "true"
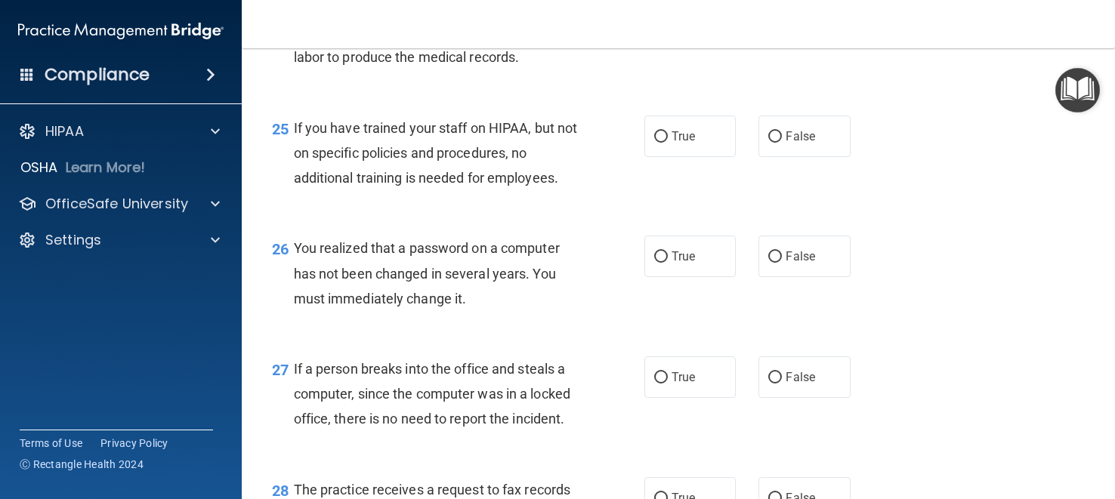
scroll to position [3303, 0]
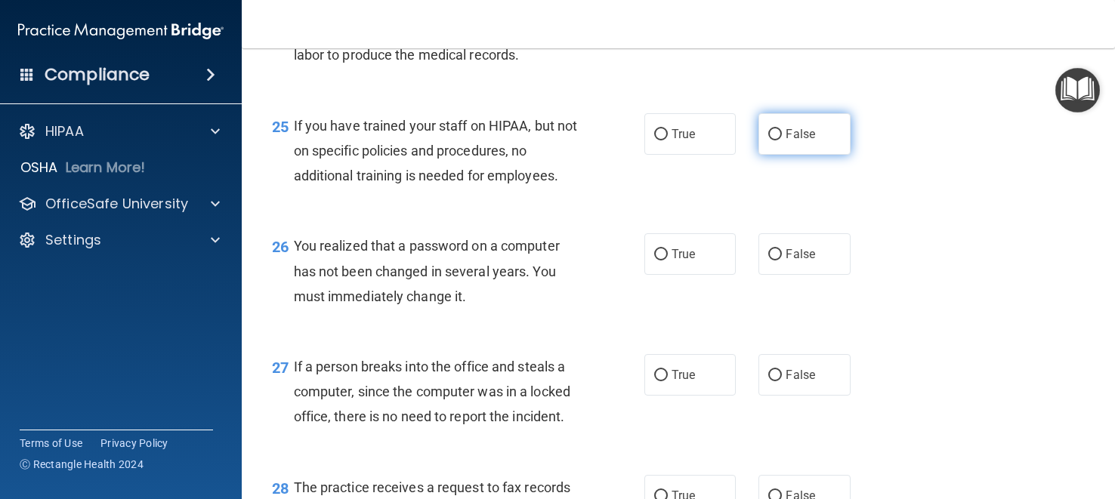
click at [777, 141] on label "False" at bounding box center [803, 134] width 91 height 42
click at [777, 140] on input "False" at bounding box center [775, 134] width 14 height 11
radio input "true"
click at [685, 144] on label "True" at bounding box center [689, 134] width 91 height 42
click at [668, 140] on input "True" at bounding box center [661, 134] width 14 height 11
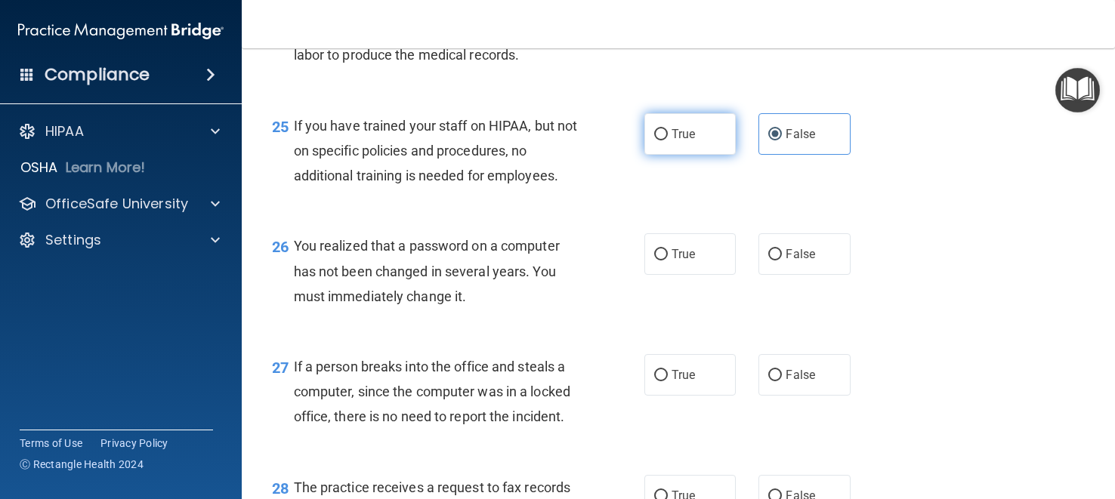
radio input "true"
radio input "false"
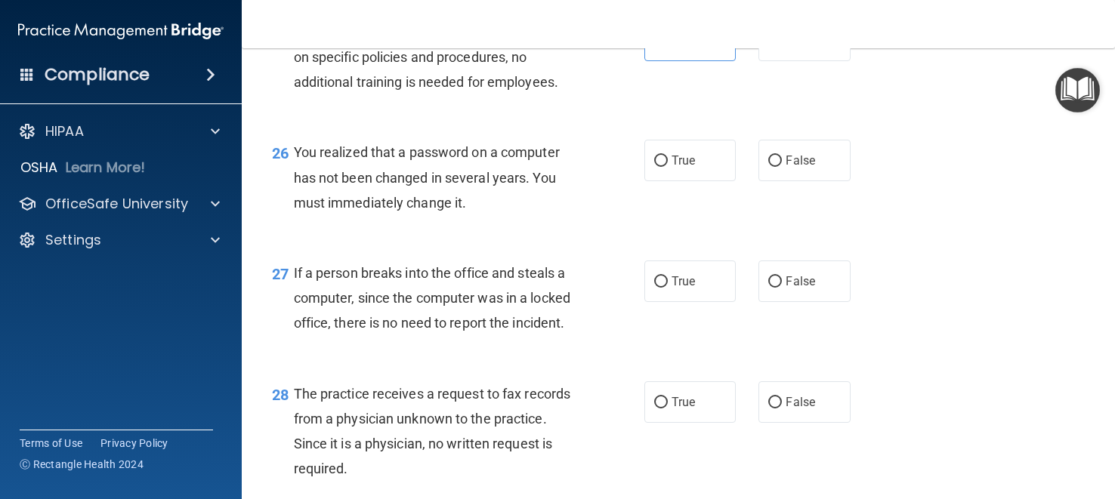
scroll to position [3406, 0]
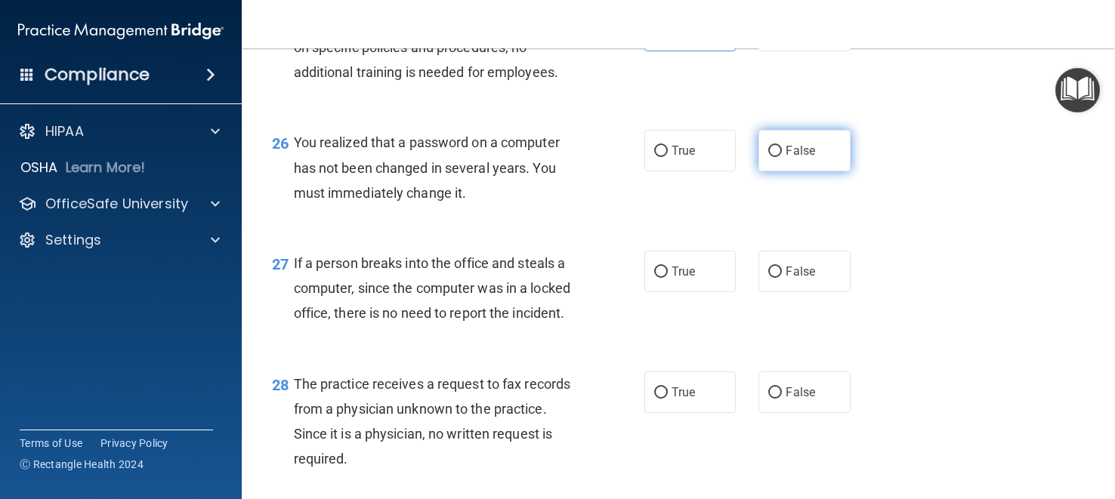
click at [780, 163] on label "False" at bounding box center [803, 151] width 91 height 42
click at [780, 157] on input "False" at bounding box center [775, 151] width 14 height 11
radio input "true"
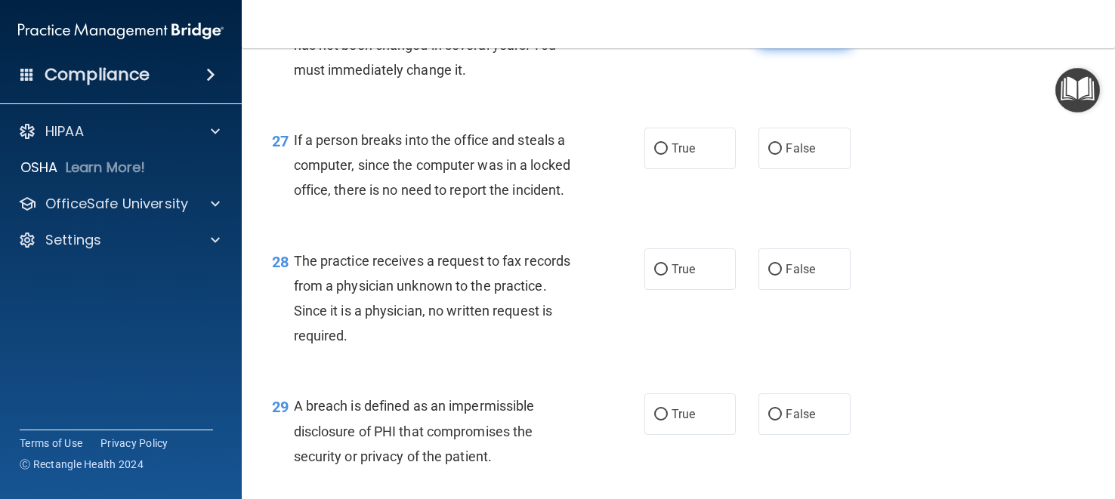
scroll to position [3530, 0]
click at [784, 152] on label "False" at bounding box center [803, 148] width 91 height 42
click at [782, 152] on input "False" at bounding box center [775, 148] width 14 height 11
radio input "true"
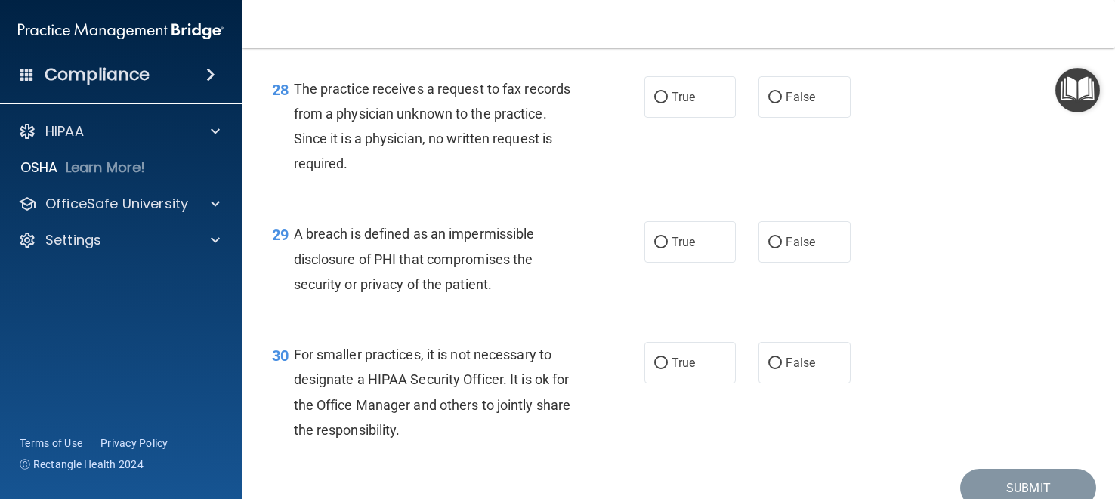
scroll to position [3702, 0]
click at [681, 103] on span "True" at bounding box center [683, 96] width 23 height 14
click at [668, 103] on input "True" at bounding box center [661, 96] width 14 height 11
radio input "true"
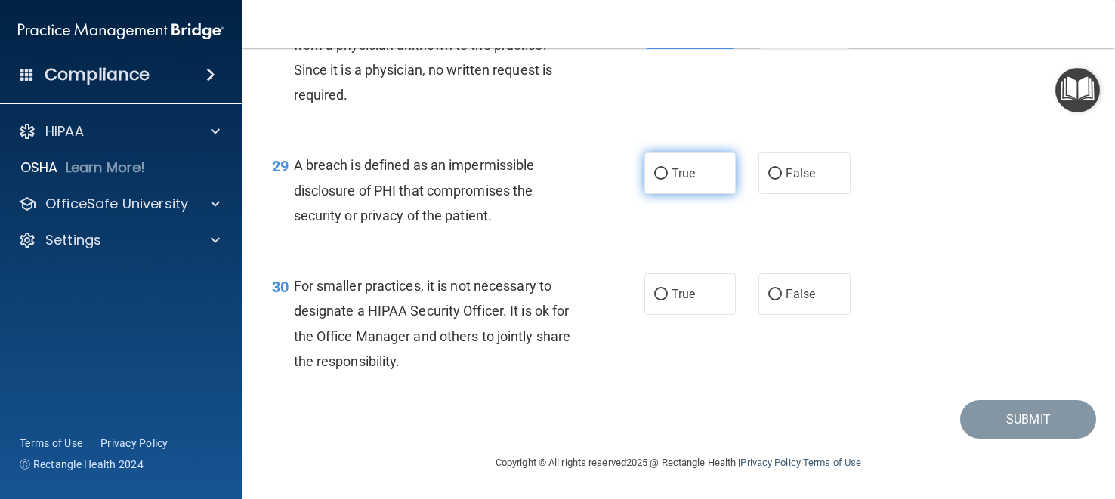
click at [673, 181] on span "True" at bounding box center [683, 173] width 23 height 14
click at [668, 180] on input "True" at bounding box center [661, 173] width 14 height 11
radio input "true"
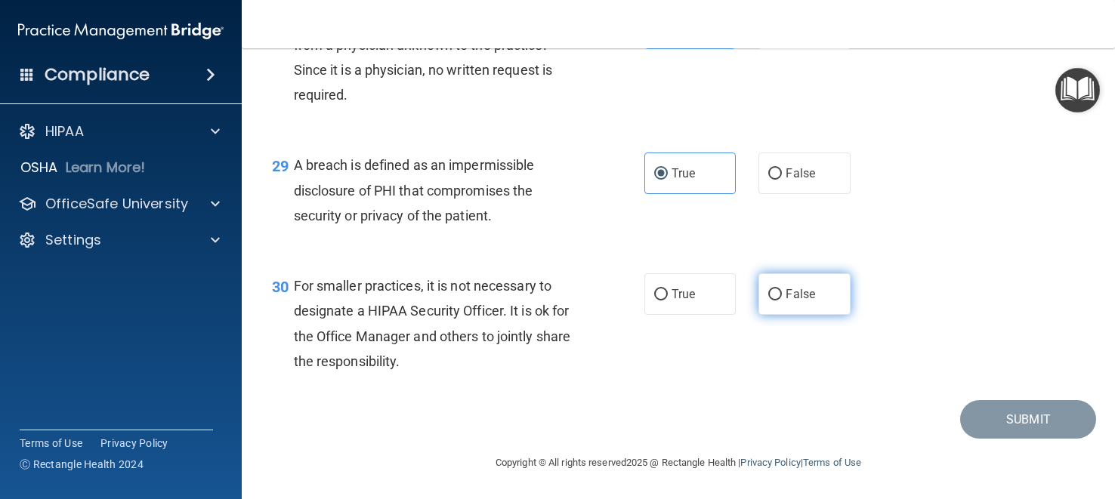
click at [826, 282] on label "False" at bounding box center [803, 294] width 91 height 42
click at [782, 289] on input "False" at bounding box center [775, 294] width 14 height 11
radio input "true"
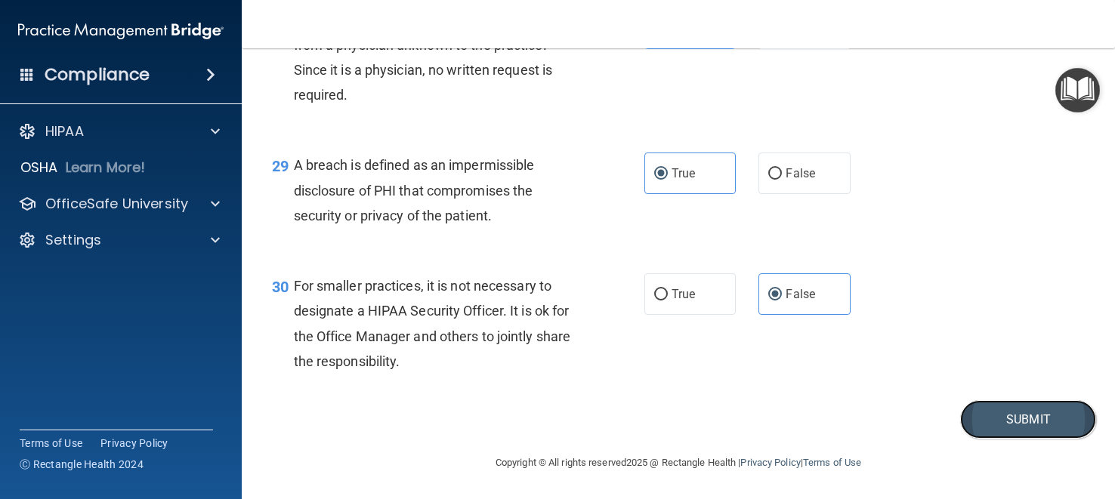
click at [982, 420] on button "Submit" at bounding box center [1028, 419] width 136 height 39
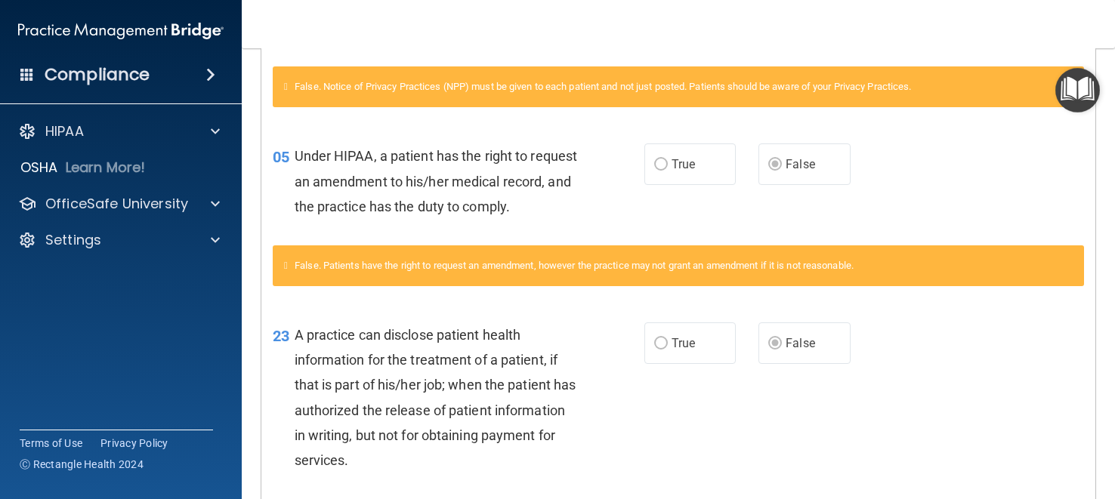
scroll to position [462, 0]
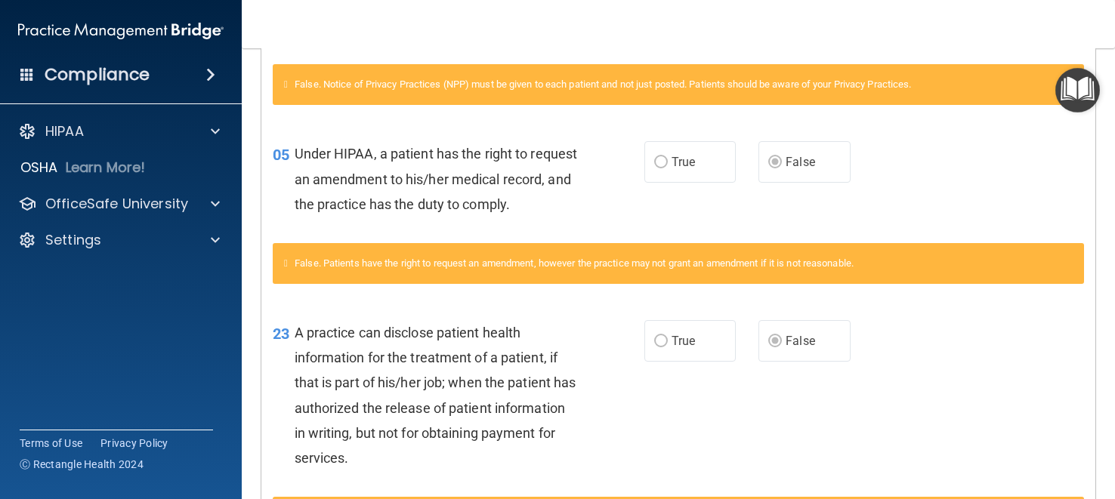
click at [670, 156] on label "True" at bounding box center [689, 162] width 91 height 42
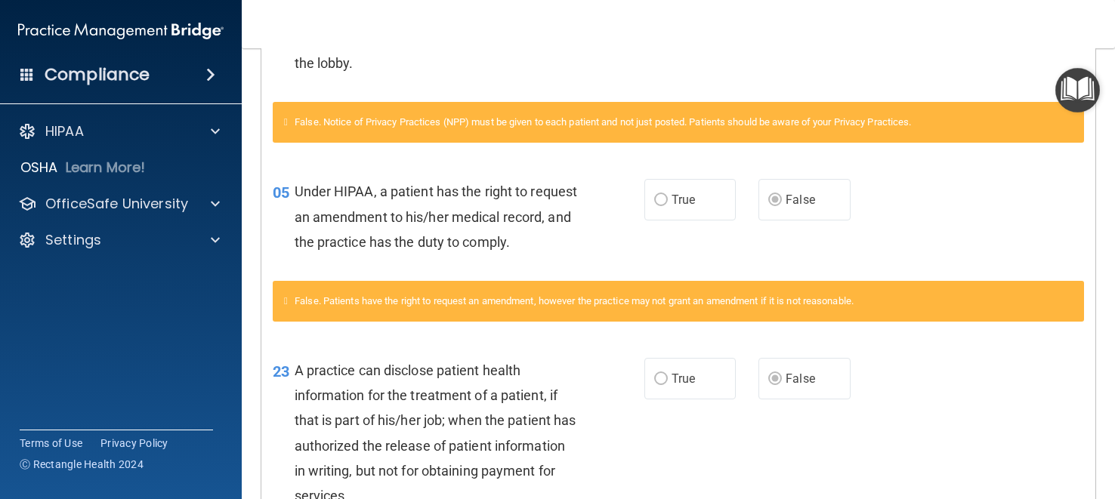
scroll to position [0, 0]
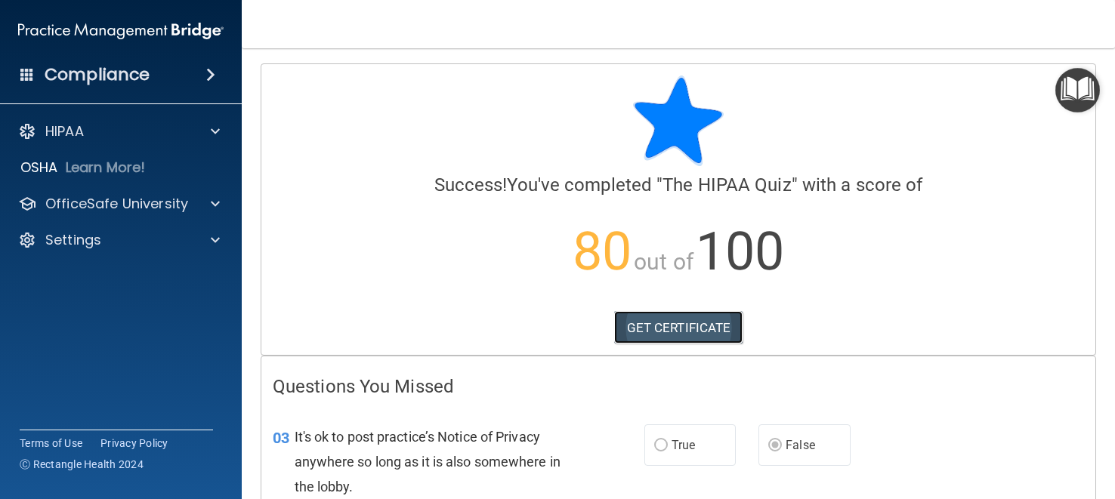
click at [665, 326] on link "GET CERTIFICATE" at bounding box center [678, 327] width 129 height 33
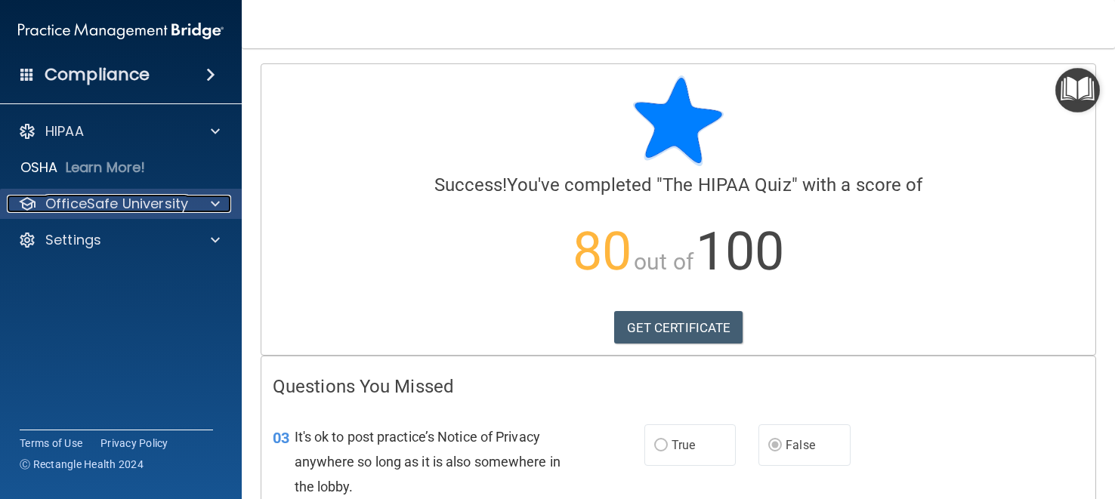
click at [148, 200] on p "OfficeSafe University" at bounding box center [116, 204] width 143 height 18
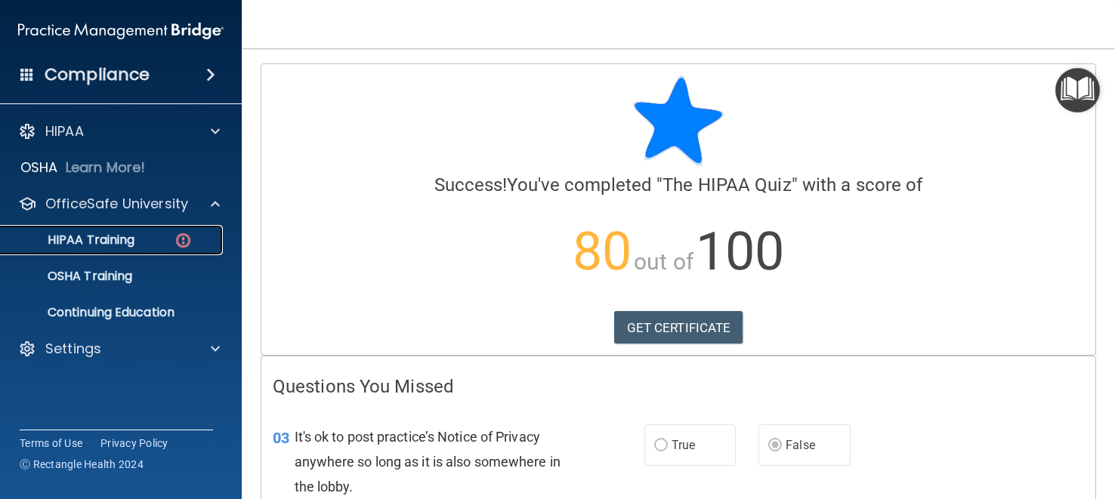
click at [161, 235] on div "HIPAA Training" at bounding box center [113, 240] width 206 height 15
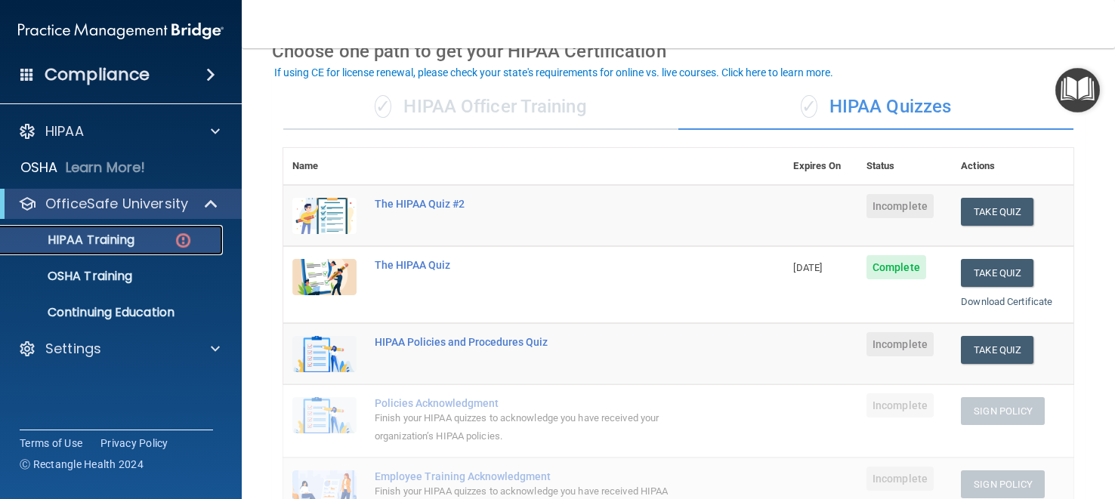
scroll to position [84, 0]
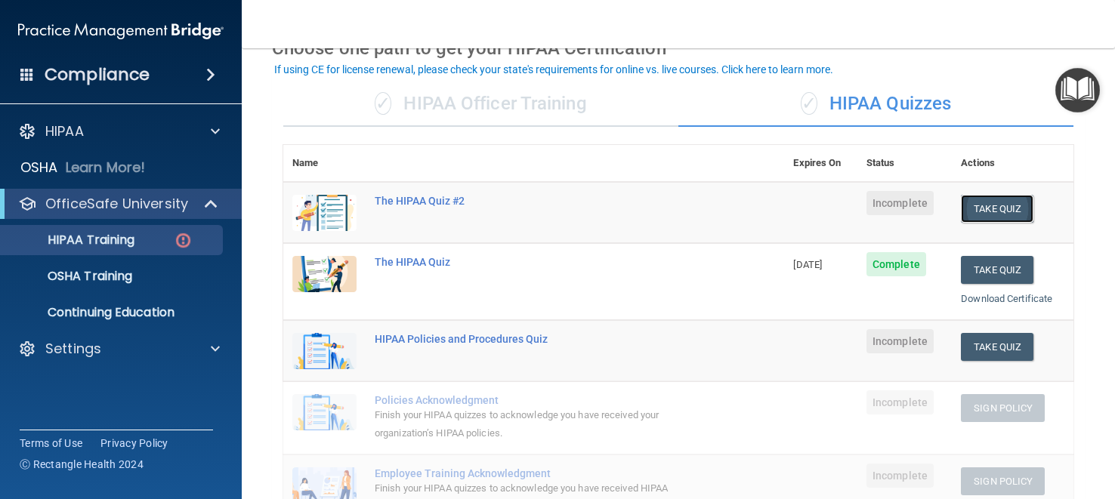
click at [1011, 206] on button "Take Quiz" at bounding box center [997, 209] width 73 height 28
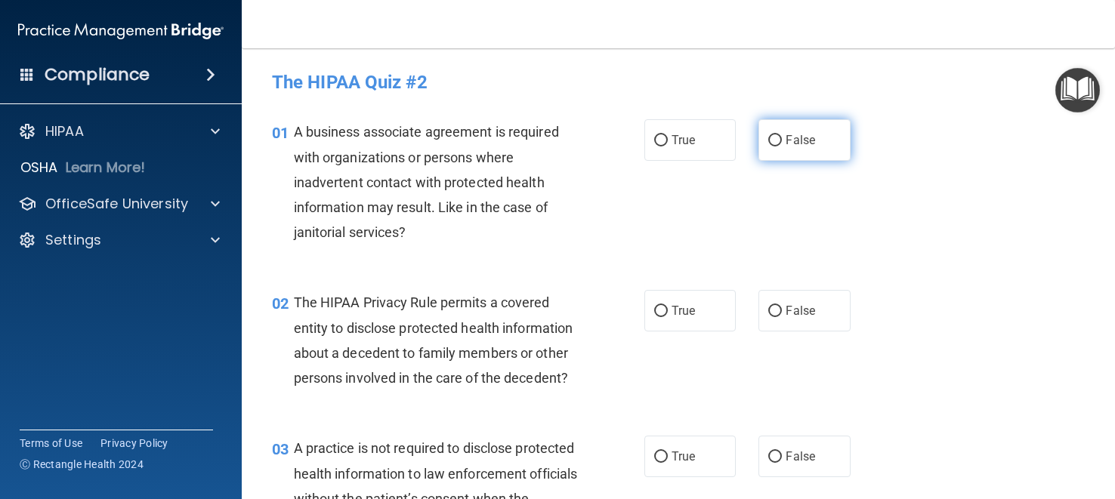
click at [761, 147] on label "False" at bounding box center [803, 140] width 91 height 42
click at [768, 147] on input "False" at bounding box center [775, 140] width 14 height 11
radio input "true"
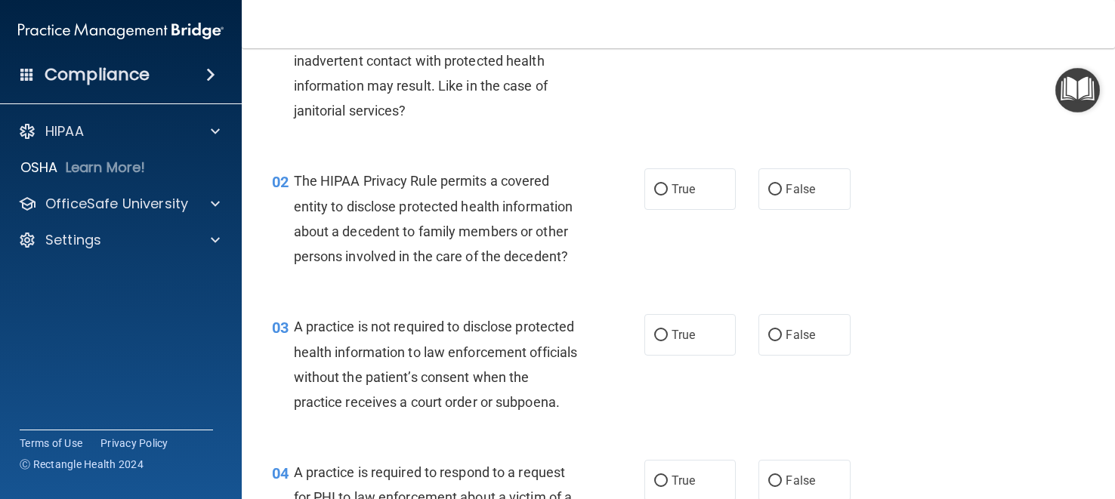
scroll to position [125, 0]
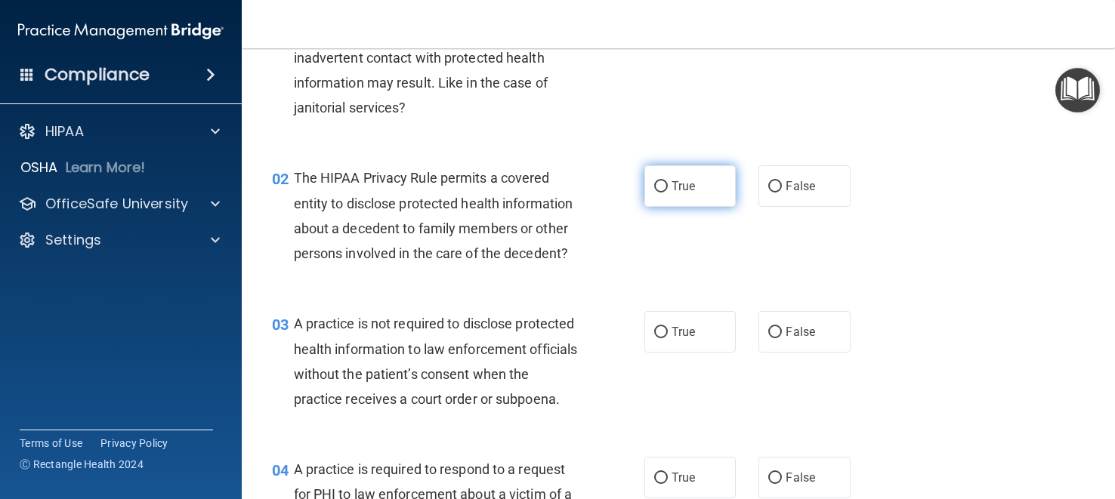
click at [662, 181] on input "True" at bounding box center [661, 186] width 14 height 11
radio input "true"
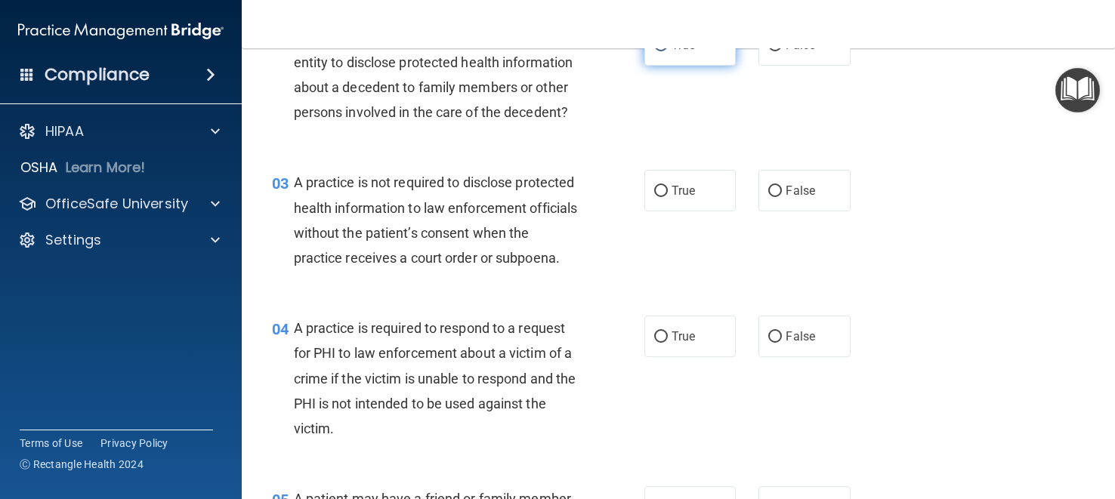
scroll to position [273, 0]
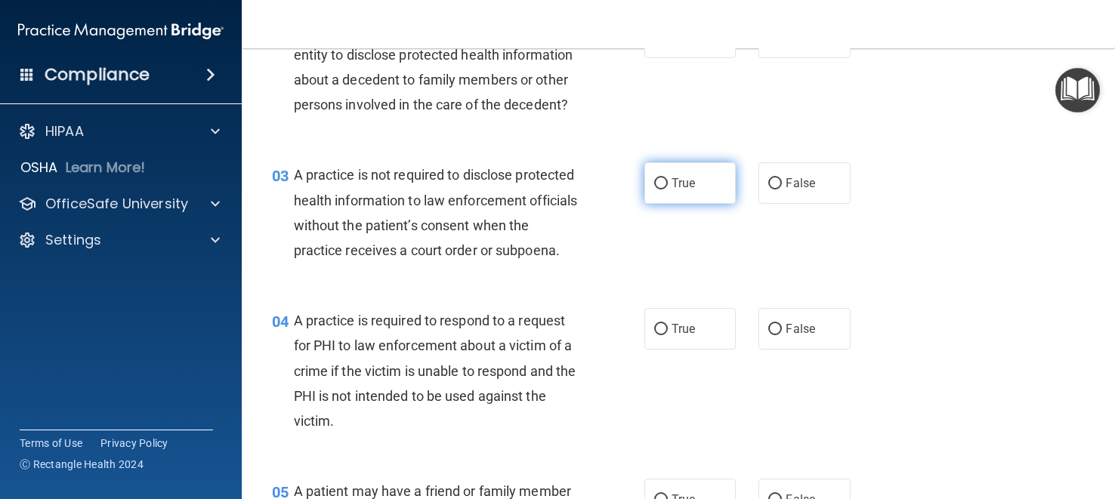
click at [701, 184] on label "True" at bounding box center [689, 183] width 91 height 42
click at [668, 184] on input "True" at bounding box center [661, 183] width 14 height 11
radio input "true"
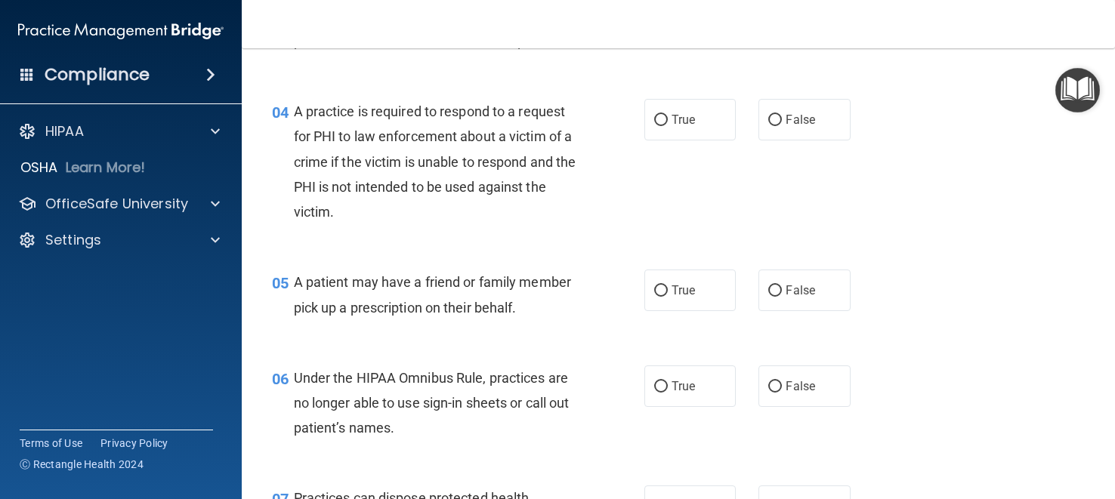
scroll to position [484, 0]
click at [678, 139] on label "True" at bounding box center [689, 118] width 91 height 42
click at [668, 125] on input "True" at bounding box center [661, 118] width 14 height 11
radio input "true"
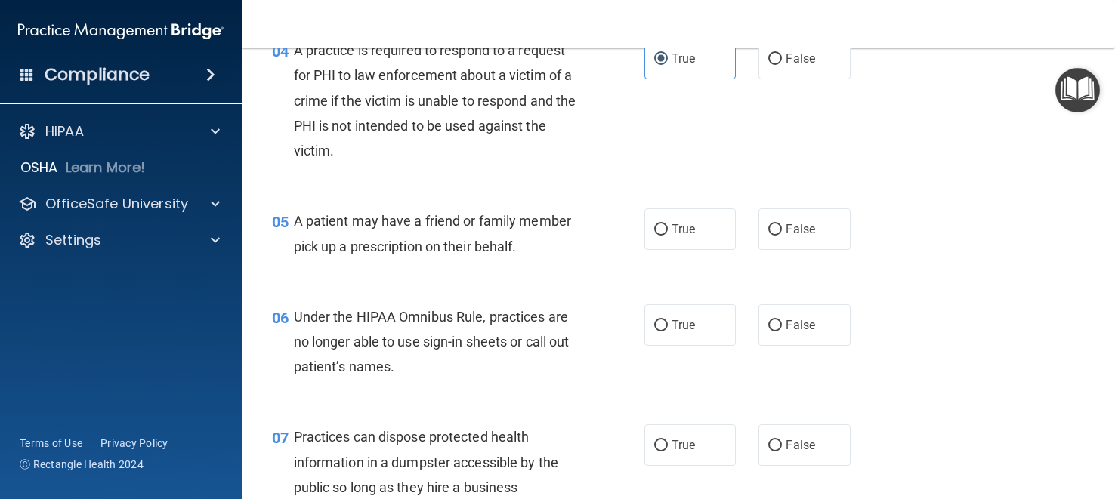
scroll to position [548, 0]
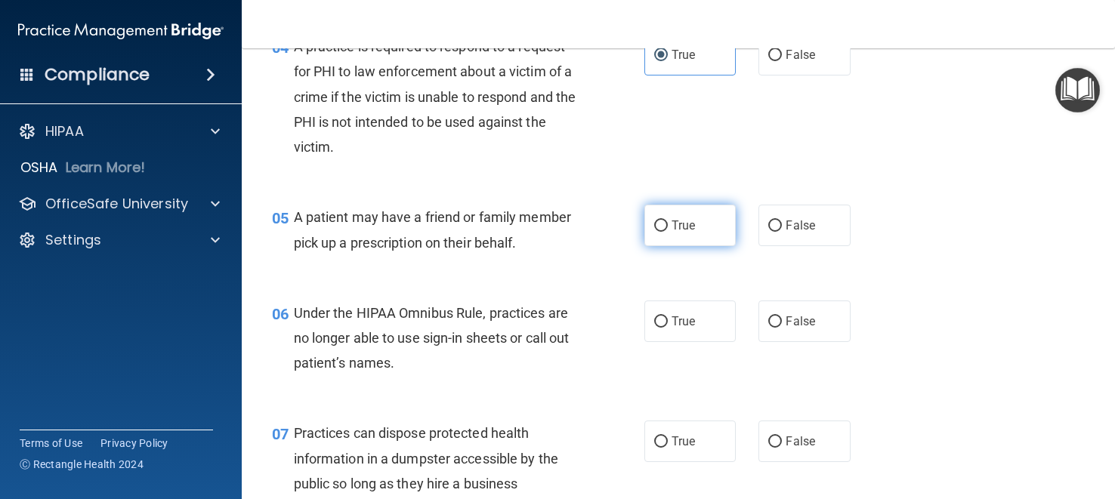
click at [678, 233] on span "True" at bounding box center [683, 225] width 23 height 14
click at [668, 232] on input "True" at bounding box center [661, 226] width 14 height 11
radio input "true"
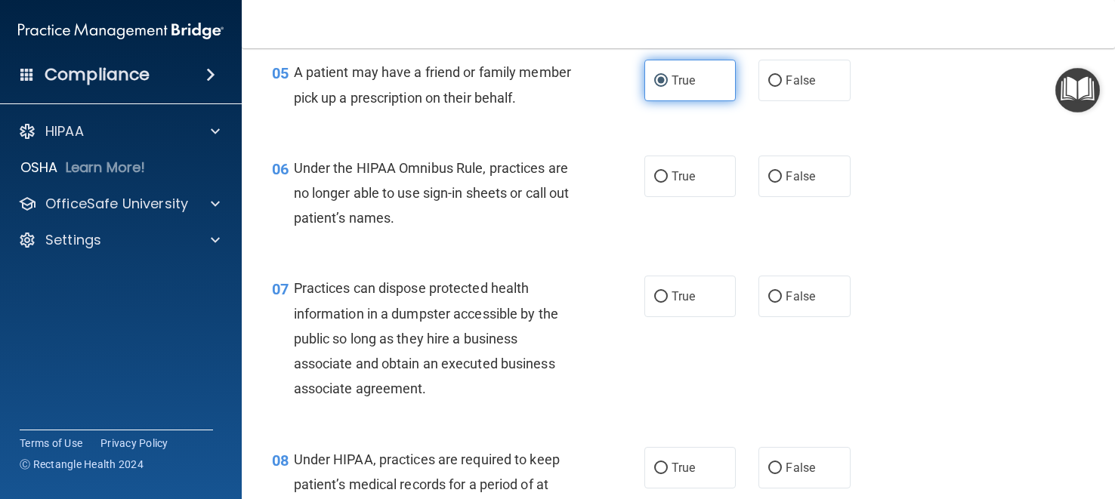
scroll to position [698, 0]
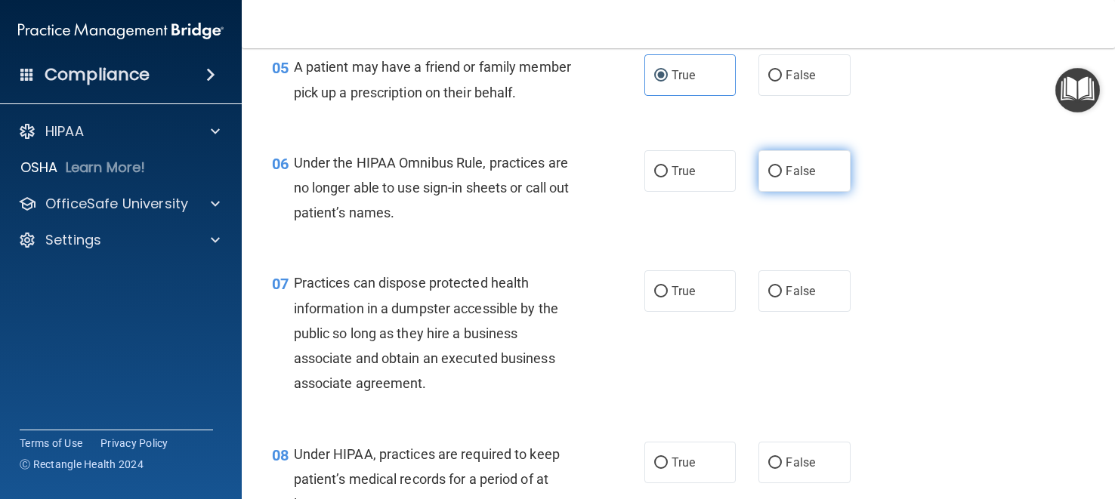
click at [786, 178] on span "False" at bounding box center [800, 171] width 29 height 14
click at [782, 178] on input "False" at bounding box center [775, 171] width 14 height 11
radio input "true"
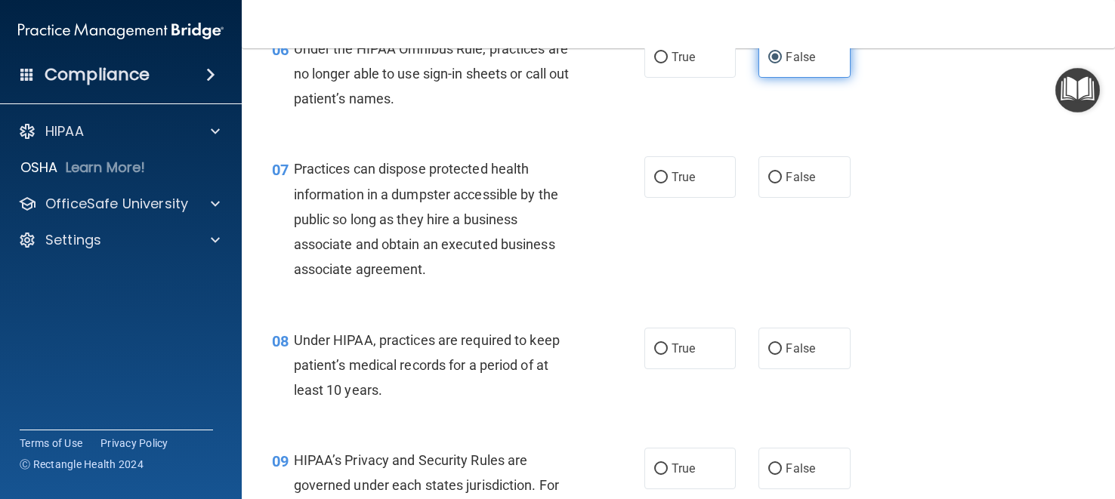
scroll to position [823, 0]
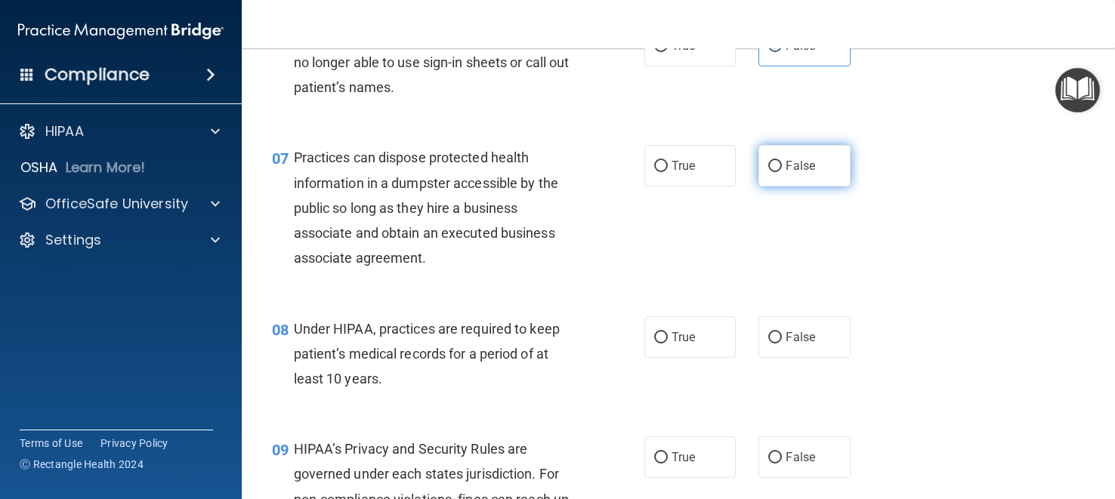
click at [784, 187] on label "False" at bounding box center [803, 166] width 91 height 42
click at [782, 172] on input "False" at bounding box center [775, 166] width 14 height 11
radio input "true"
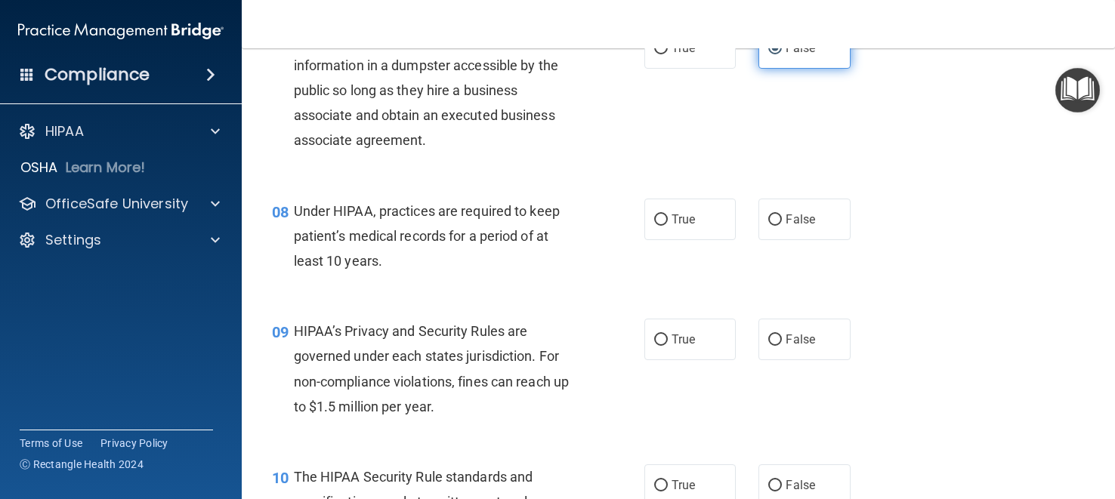
scroll to position [943, 0]
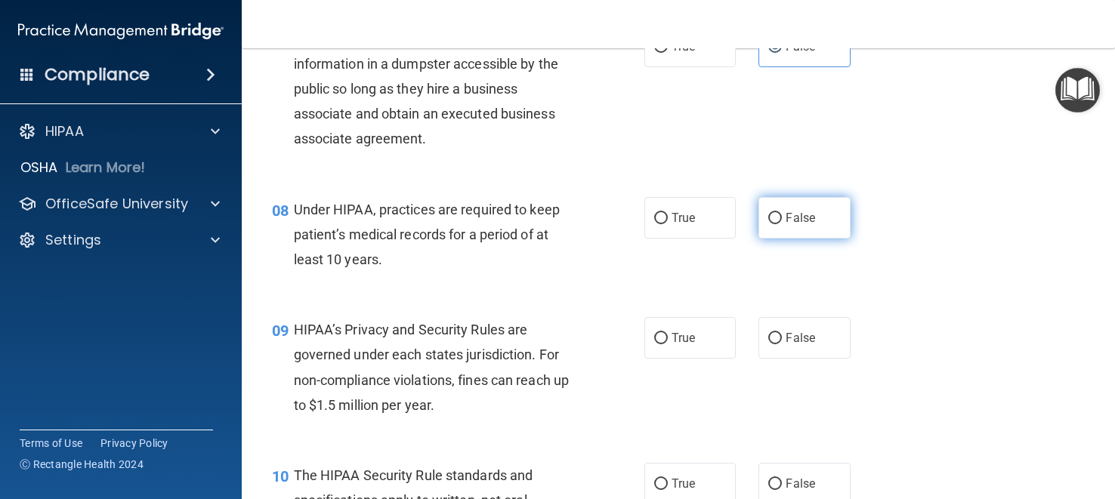
click at [769, 224] on input "False" at bounding box center [775, 218] width 14 height 11
radio input "true"
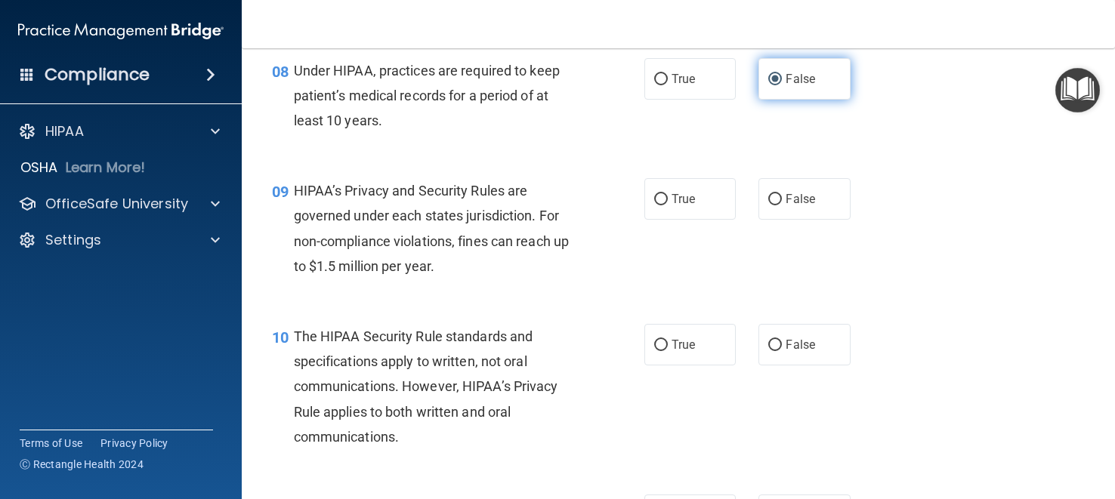
scroll to position [1097, 0]
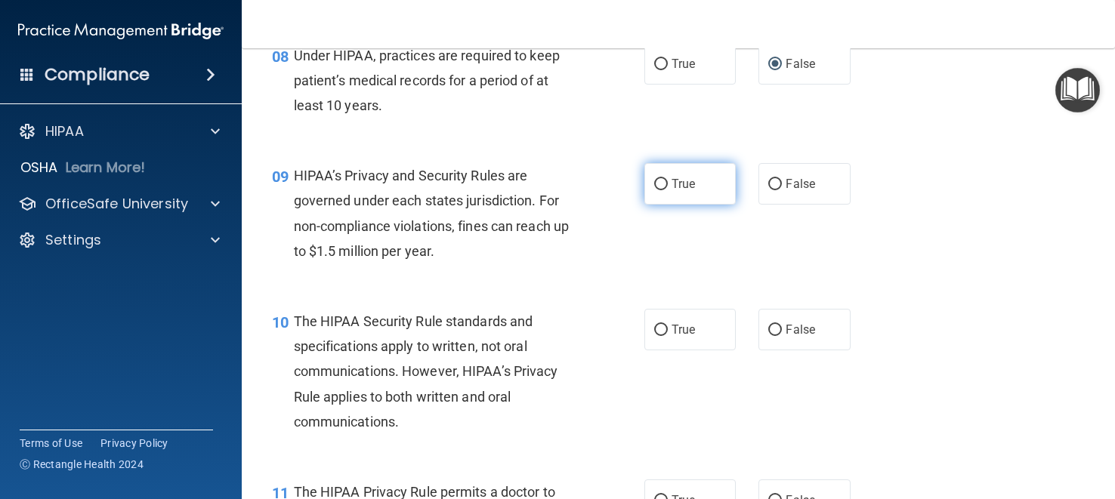
click at [675, 191] on span "True" at bounding box center [683, 184] width 23 height 14
click at [668, 190] on input "True" at bounding box center [661, 184] width 14 height 11
radio input "true"
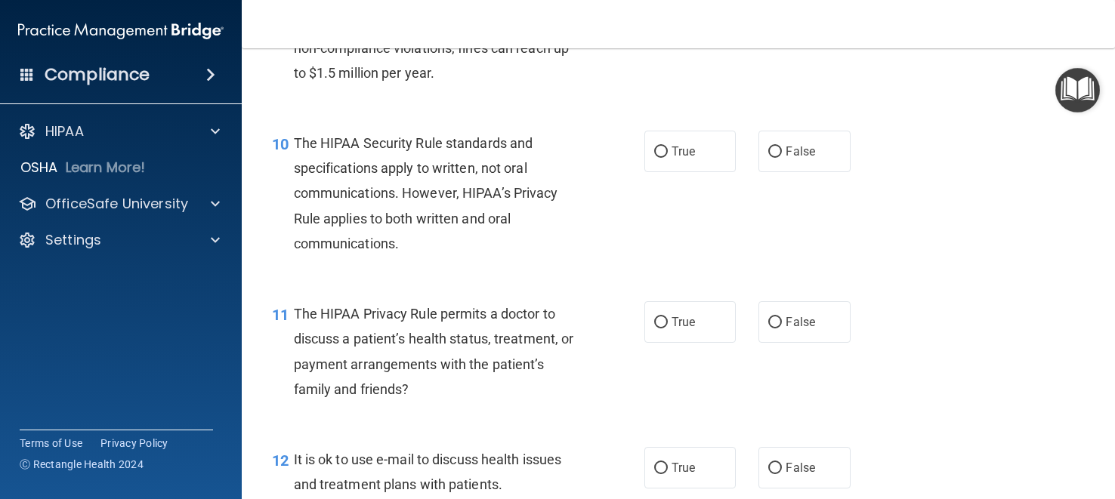
scroll to position [1277, 0]
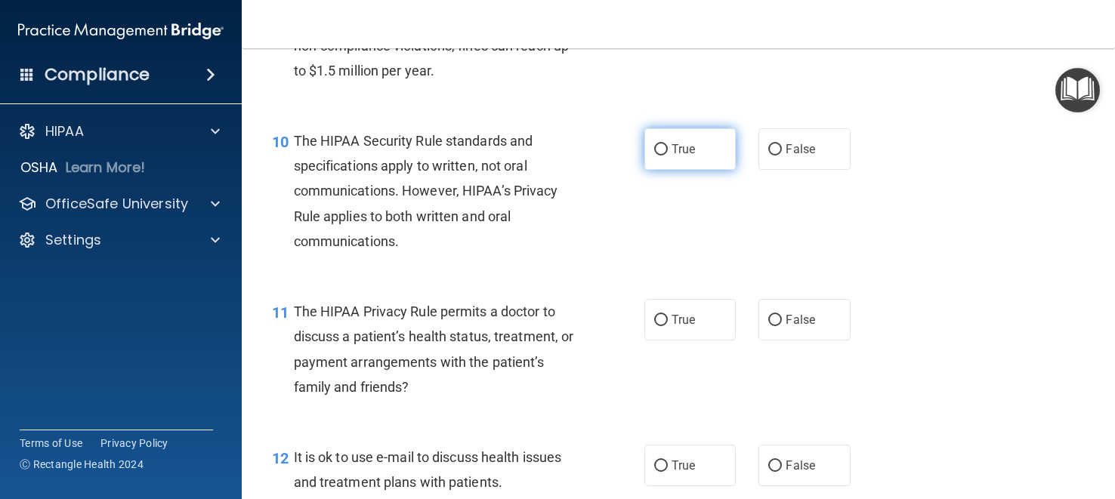
click at [672, 156] on span "True" at bounding box center [683, 149] width 23 height 14
click at [668, 156] on input "True" at bounding box center [661, 149] width 14 height 11
radio input "true"
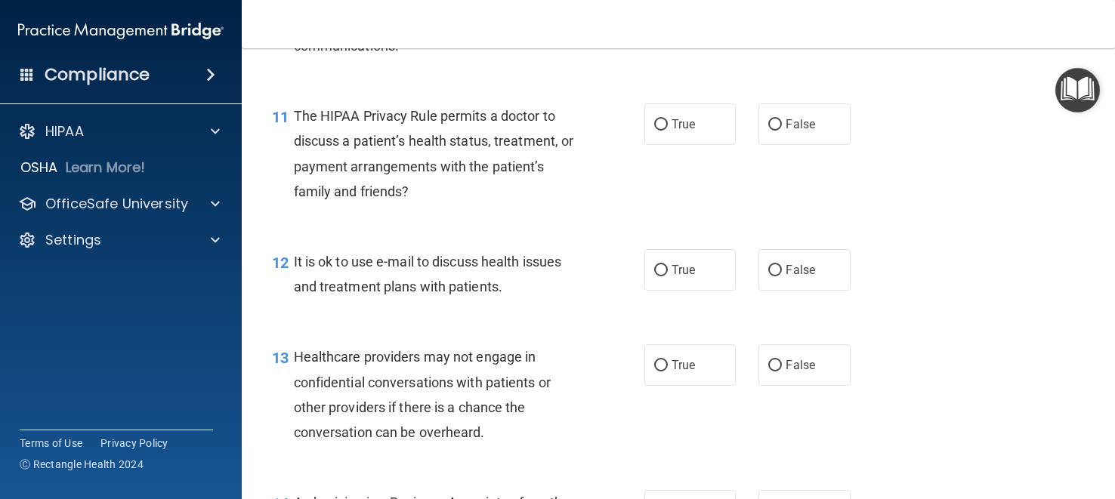
scroll to position [1474, 0]
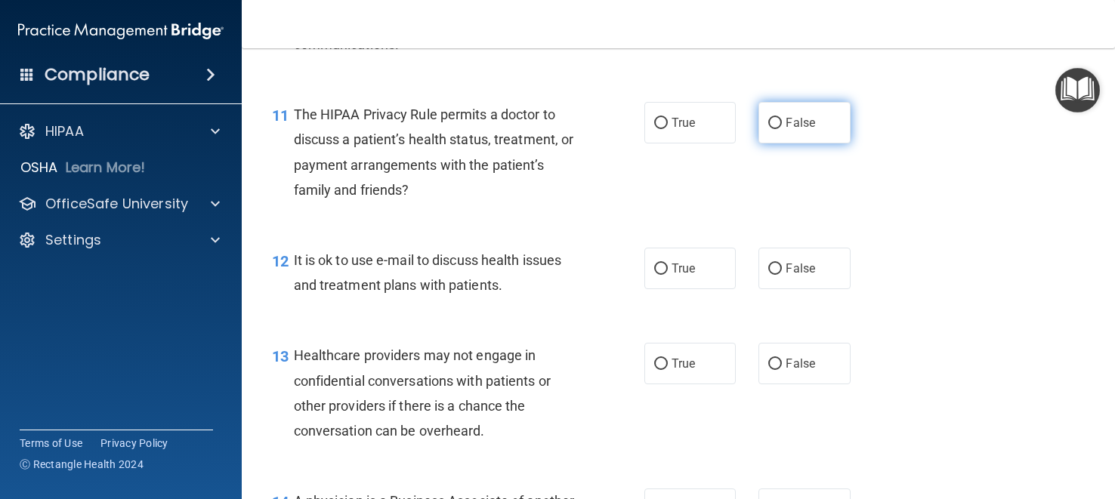
click at [785, 144] on label "False" at bounding box center [803, 123] width 91 height 42
click at [782, 129] on input "False" at bounding box center [775, 123] width 14 height 11
radio input "true"
click at [690, 130] on span "True" at bounding box center [683, 123] width 23 height 14
click at [668, 129] on input "True" at bounding box center [661, 123] width 14 height 11
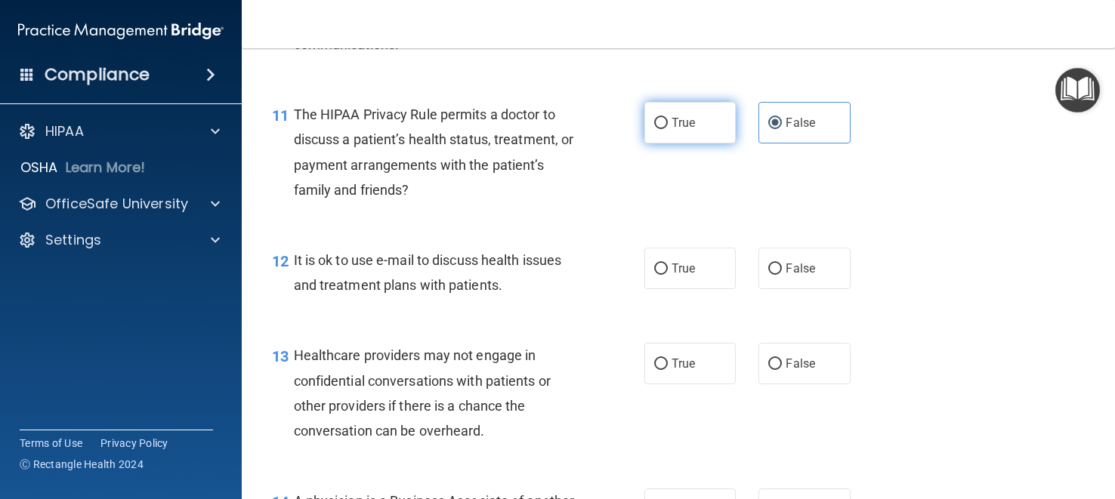
radio input "true"
radio input "false"
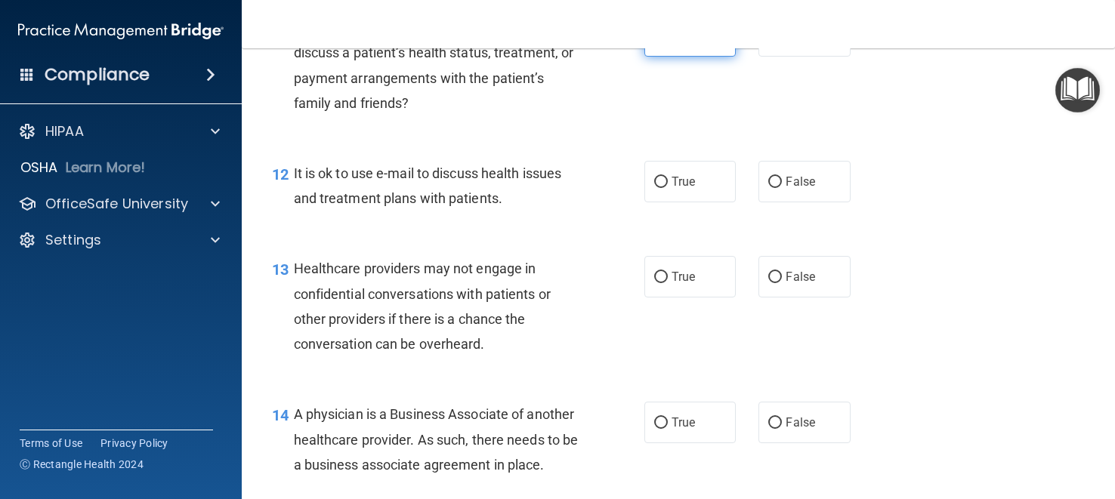
scroll to position [1562, 0]
click at [678, 202] on label "True" at bounding box center [689, 181] width 91 height 42
click at [668, 187] on input "True" at bounding box center [661, 181] width 14 height 11
radio input "true"
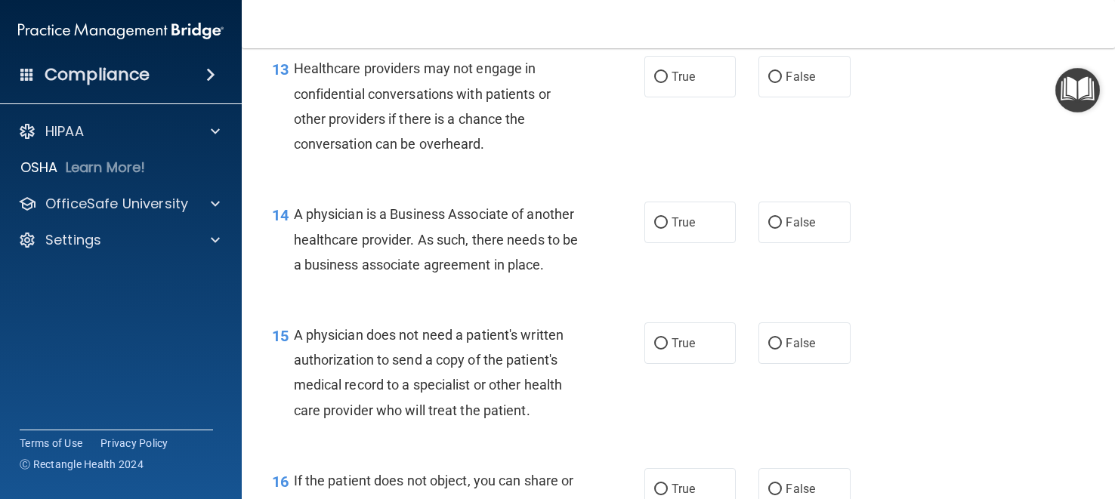
scroll to position [1764, 0]
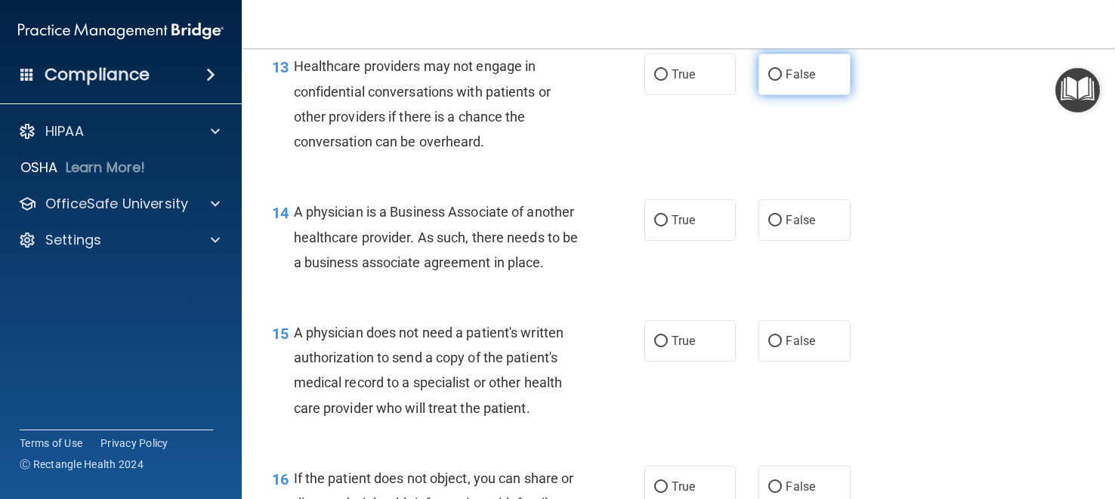
click at [807, 82] on span "False" at bounding box center [800, 74] width 29 height 14
click at [782, 81] on input "False" at bounding box center [775, 74] width 14 height 11
radio input "true"
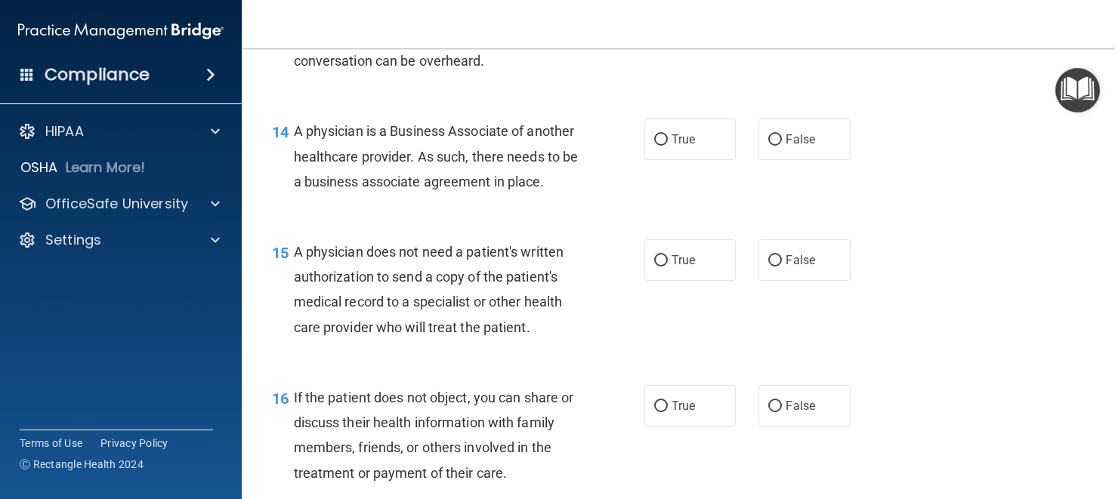
scroll to position [1860, 0]
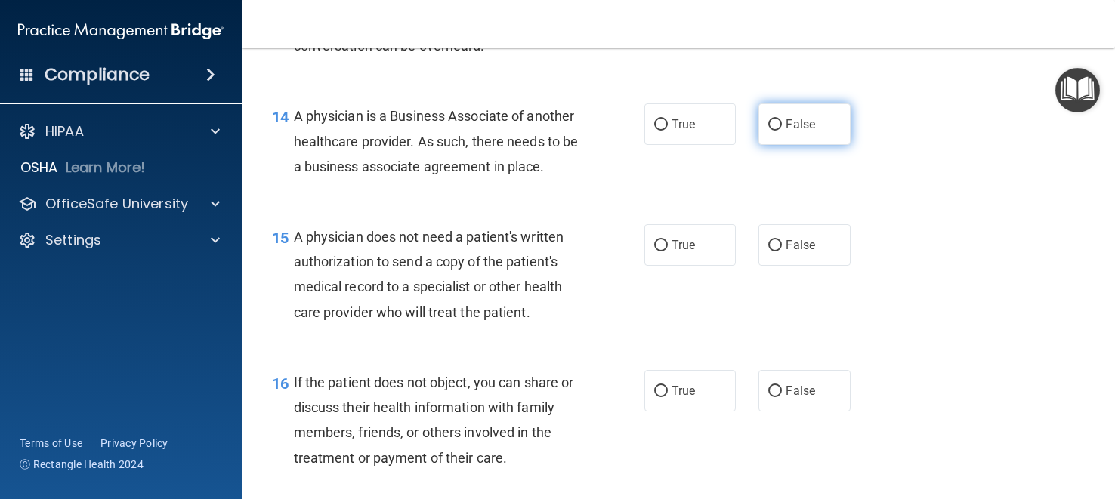
click at [801, 131] on span "False" at bounding box center [800, 124] width 29 height 14
click at [782, 131] on input "False" at bounding box center [775, 124] width 14 height 11
radio input "true"
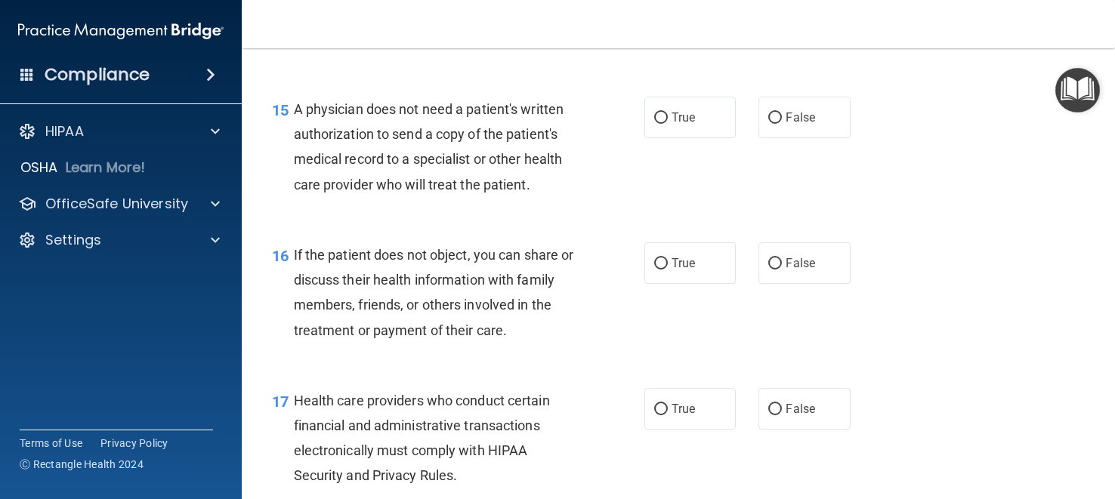
scroll to position [1989, 0]
click at [647, 137] on label "True" at bounding box center [689, 116] width 91 height 42
click at [654, 122] on input "True" at bounding box center [661, 116] width 14 height 11
radio input "true"
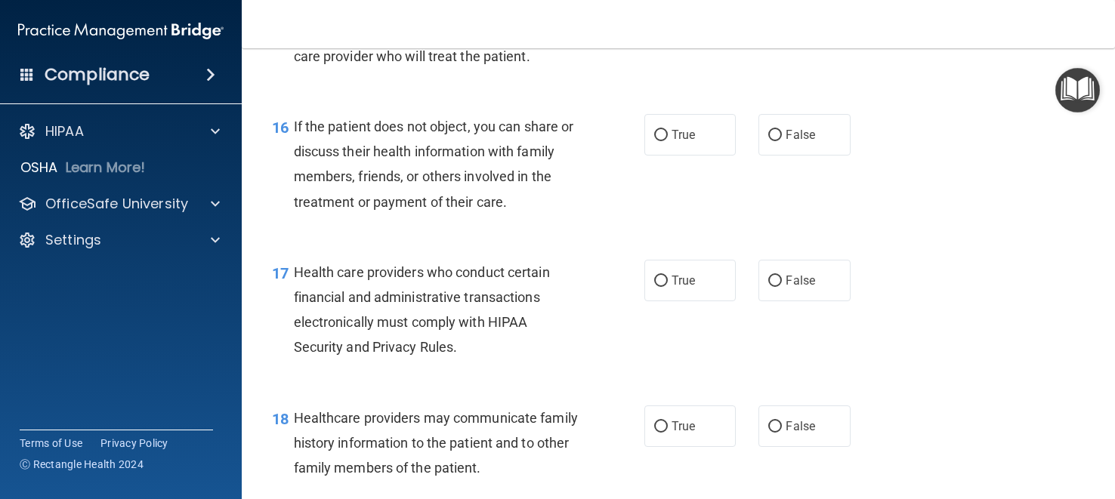
scroll to position [2128, 0]
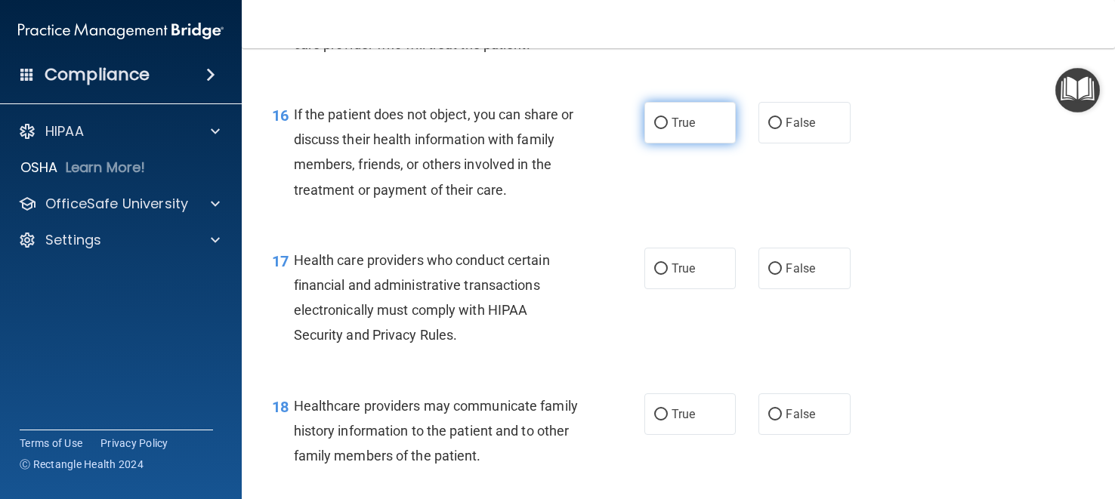
click at [670, 144] on label "True" at bounding box center [689, 123] width 91 height 42
click at [668, 129] on input "True" at bounding box center [661, 123] width 14 height 11
radio input "true"
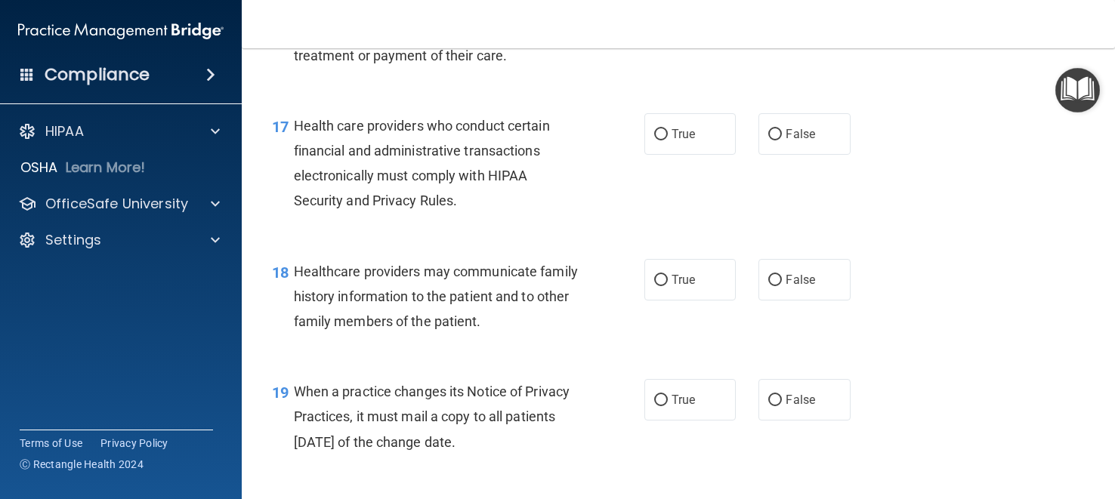
scroll to position [2265, 0]
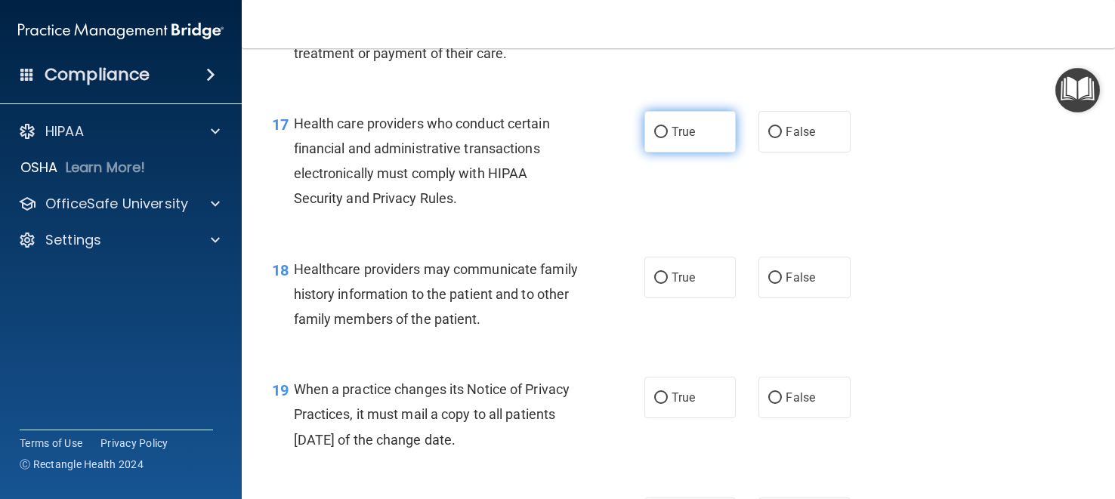
click at [672, 139] on span "True" at bounding box center [683, 132] width 23 height 14
click at [668, 138] on input "True" at bounding box center [661, 132] width 14 height 11
radio input "true"
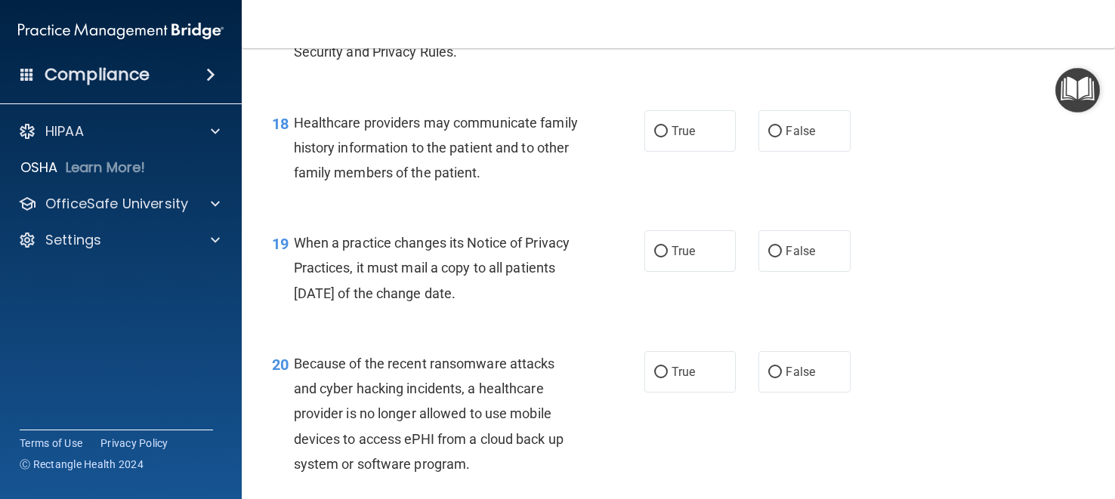
scroll to position [2414, 0]
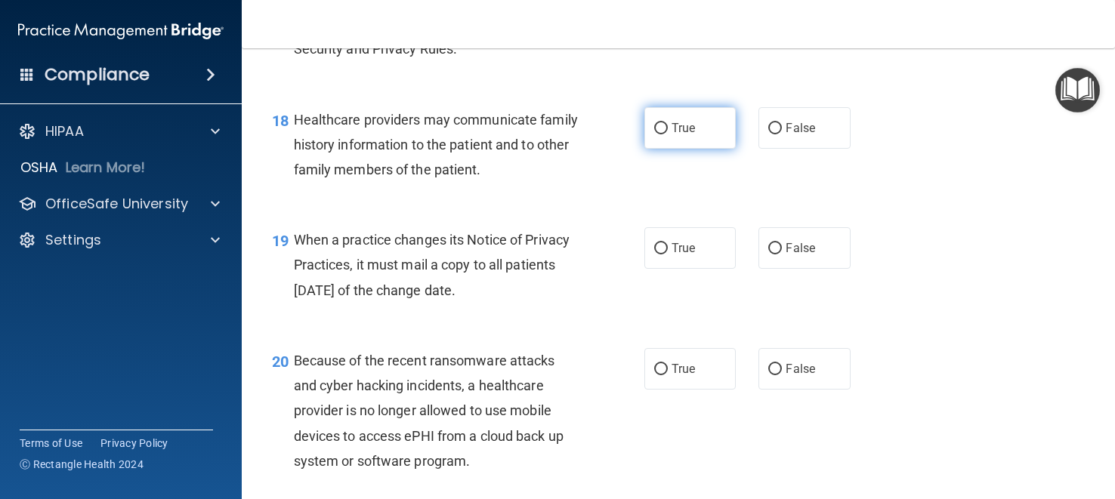
click at [658, 134] on input "True" at bounding box center [661, 128] width 14 height 11
radio input "true"
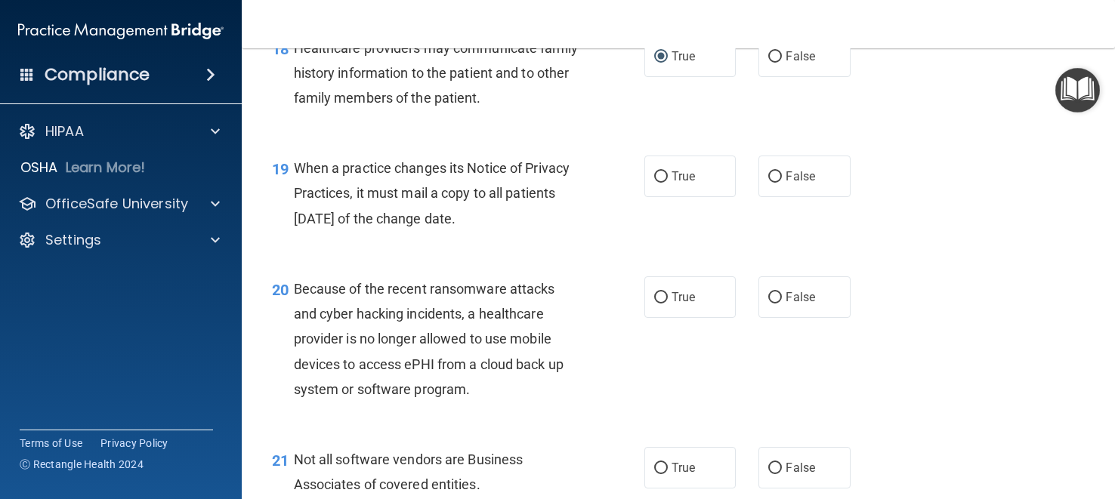
scroll to position [2487, 0]
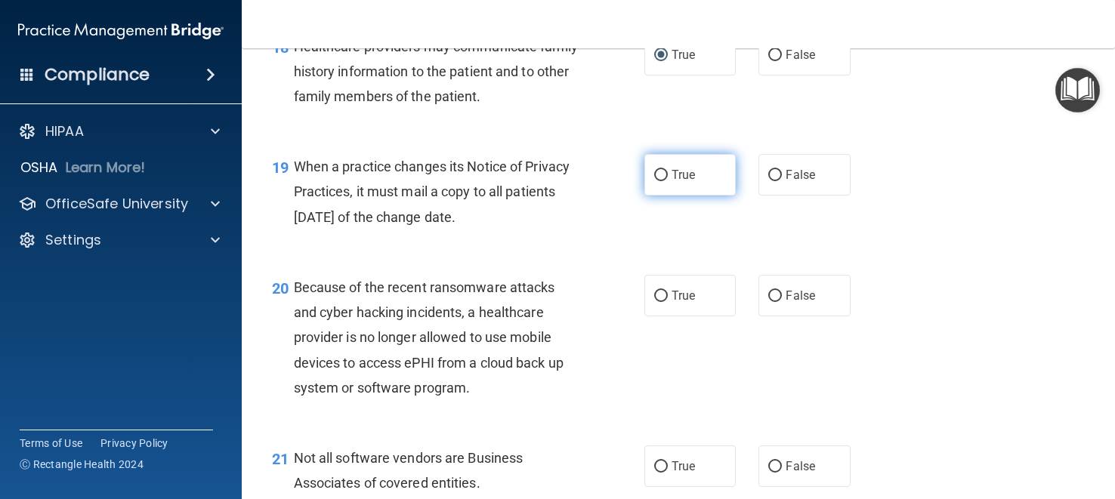
click at [664, 196] on label "True" at bounding box center [689, 175] width 91 height 42
click at [664, 181] on input "True" at bounding box center [661, 175] width 14 height 11
radio input "true"
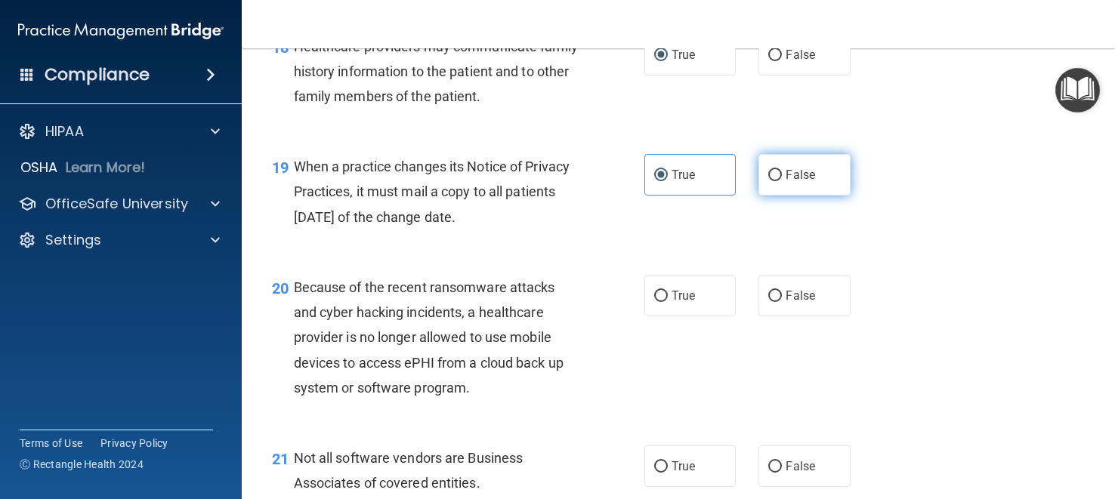
click at [796, 182] on span "False" at bounding box center [800, 175] width 29 height 14
click at [782, 181] on input "False" at bounding box center [775, 175] width 14 height 11
radio input "true"
radio input "false"
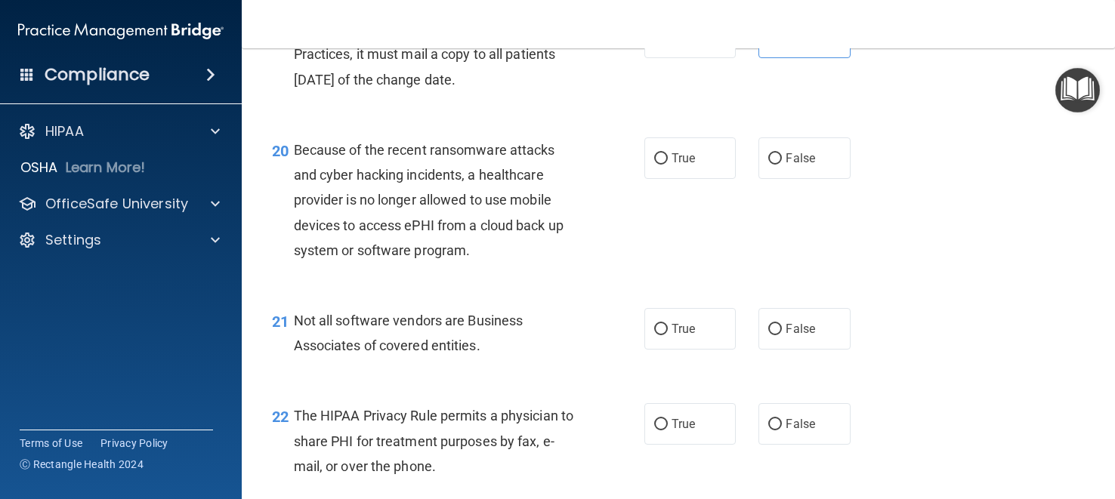
scroll to position [2631, 0]
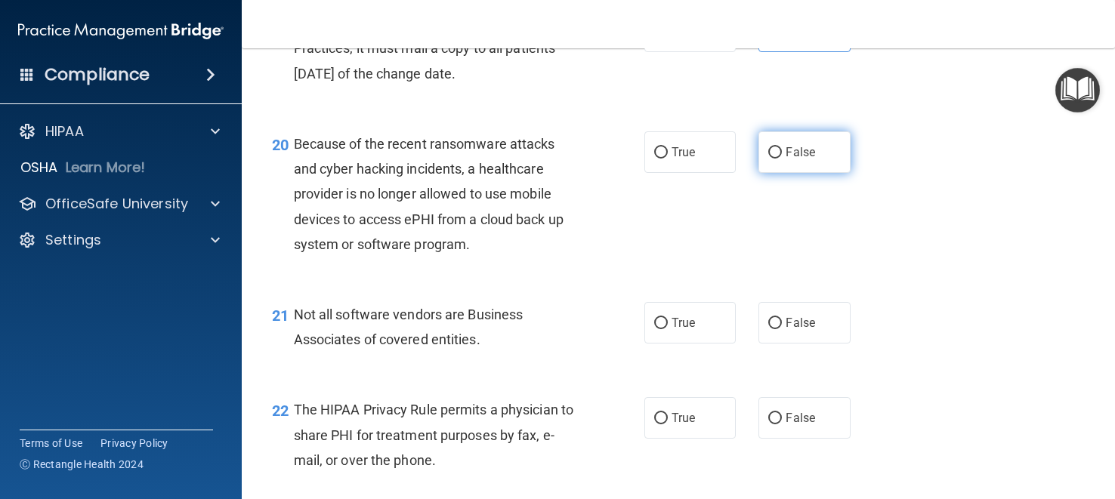
click at [764, 173] on label "False" at bounding box center [803, 152] width 91 height 42
click at [768, 159] on input "False" at bounding box center [775, 152] width 14 height 11
radio input "true"
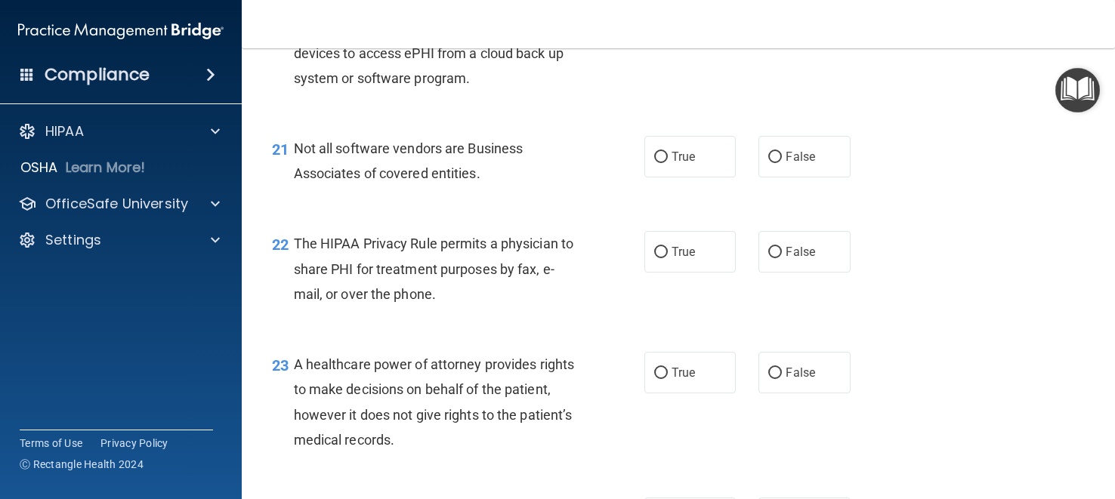
scroll to position [2800, 0]
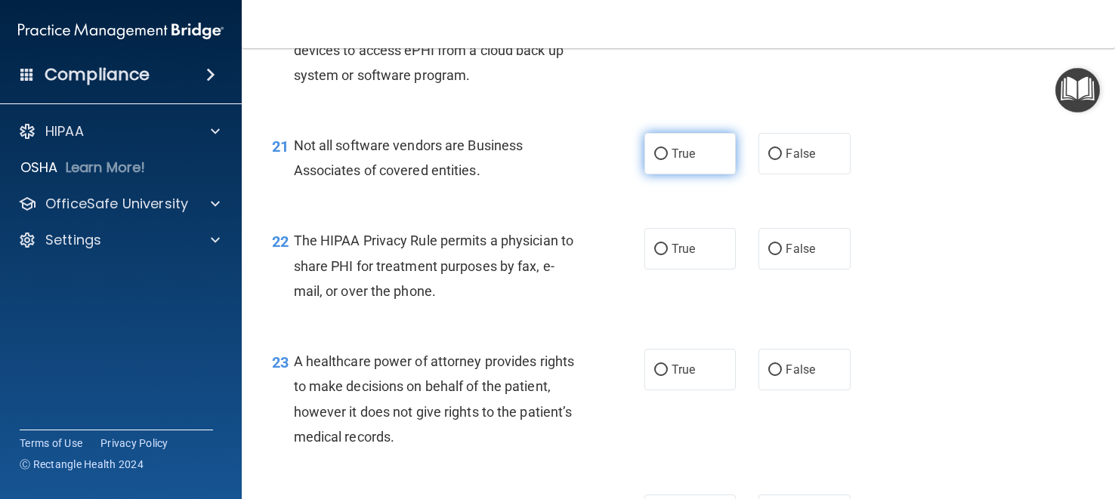
click at [685, 161] on span "True" at bounding box center [683, 154] width 23 height 14
click at [668, 160] on input "True" at bounding box center [661, 154] width 14 height 11
radio input "true"
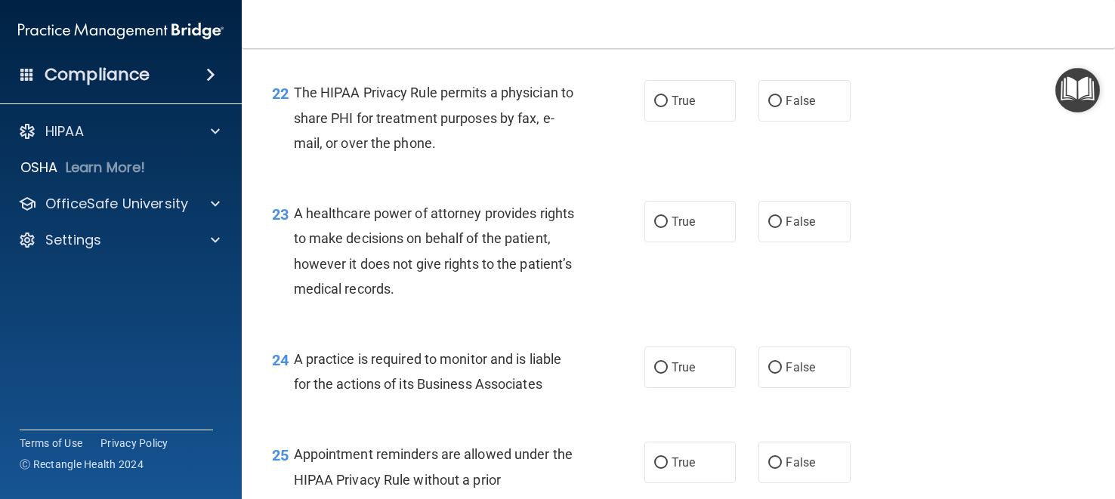
scroll to position [2950, 0]
click at [684, 107] on span "True" at bounding box center [683, 99] width 23 height 14
click at [668, 106] on input "True" at bounding box center [661, 99] width 14 height 11
radio input "true"
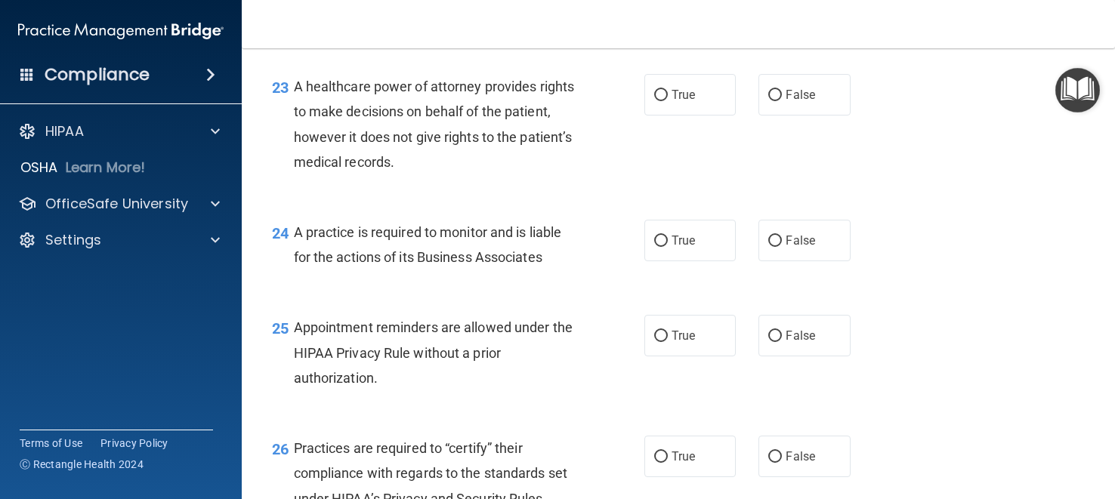
scroll to position [3080, 0]
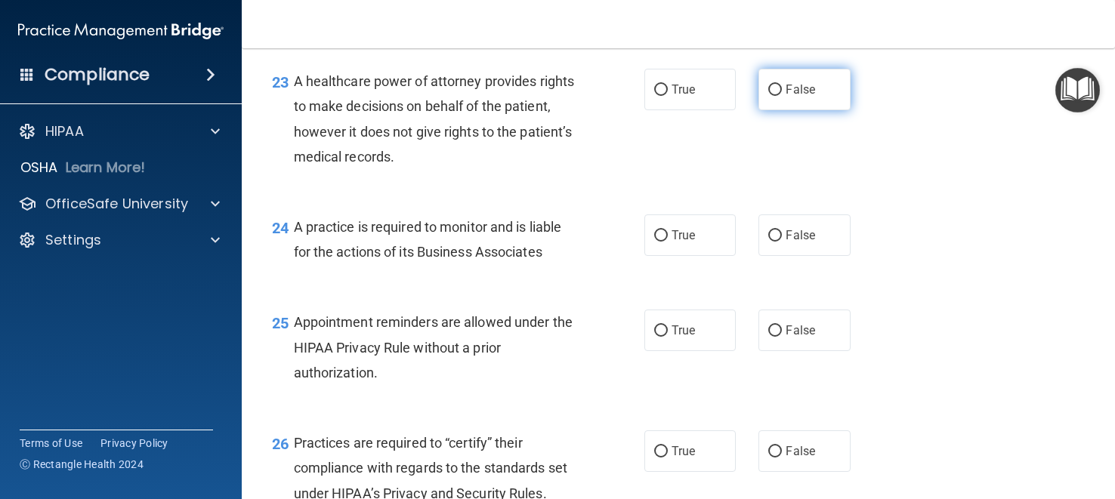
click at [786, 97] on span "False" at bounding box center [800, 89] width 29 height 14
click at [782, 96] on input "False" at bounding box center [775, 90] width 14 height 11
radio input "true"
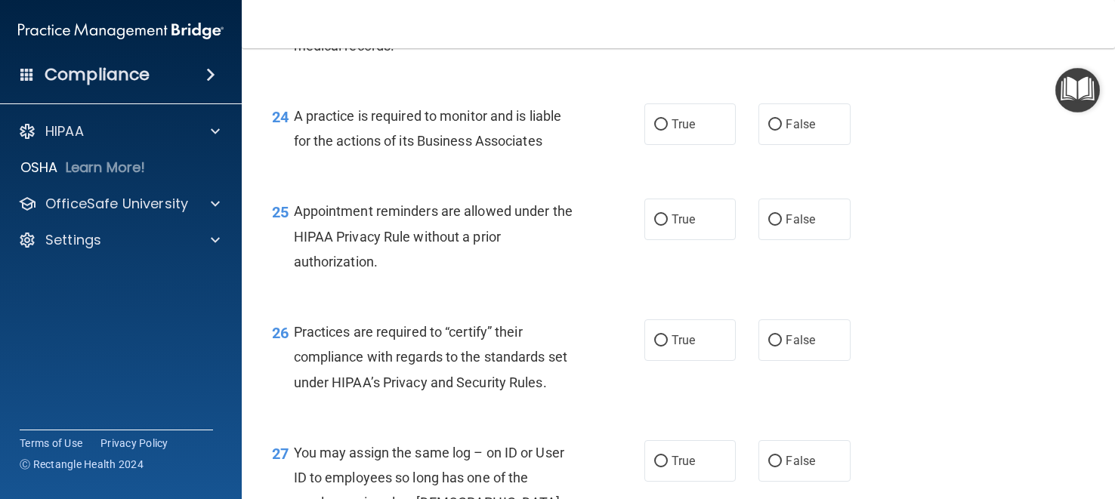
scroll to position [3194, 0]
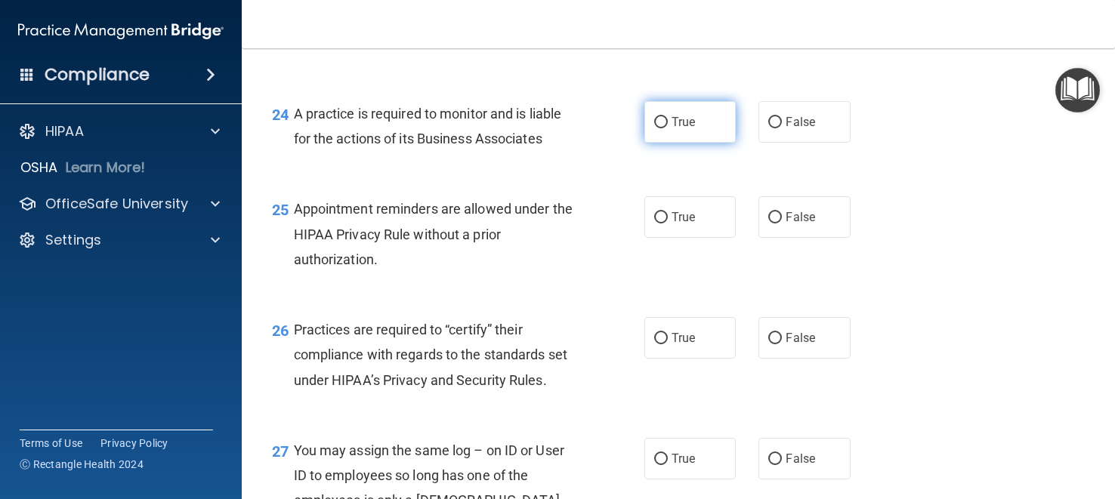
click at [687, 134] on label "True" at bounding box center [689, 122] width 91 height 42
click at [668, 128] on input "True" at bounding box center [661, 122] width 14 height 11
radio input "true"
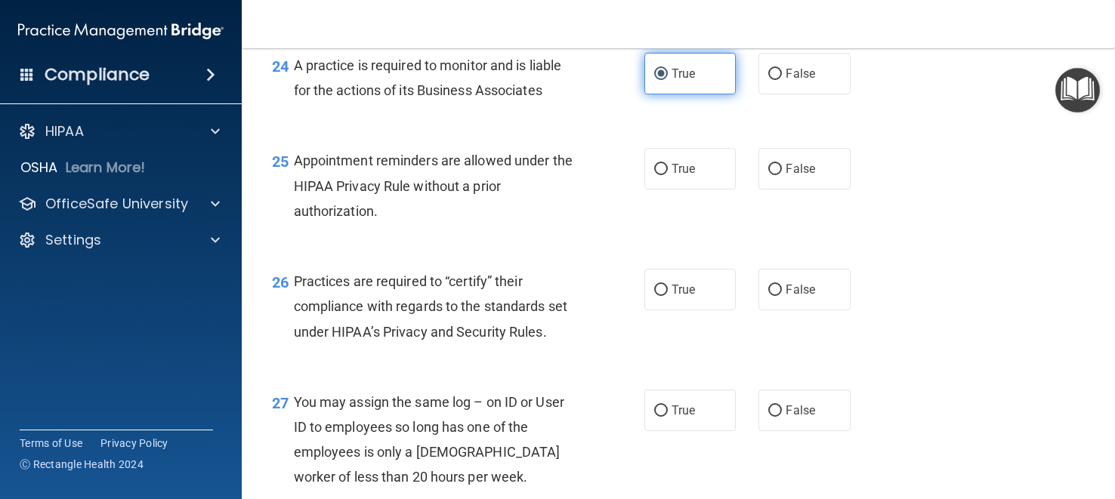
scroll to position [3244, 0]
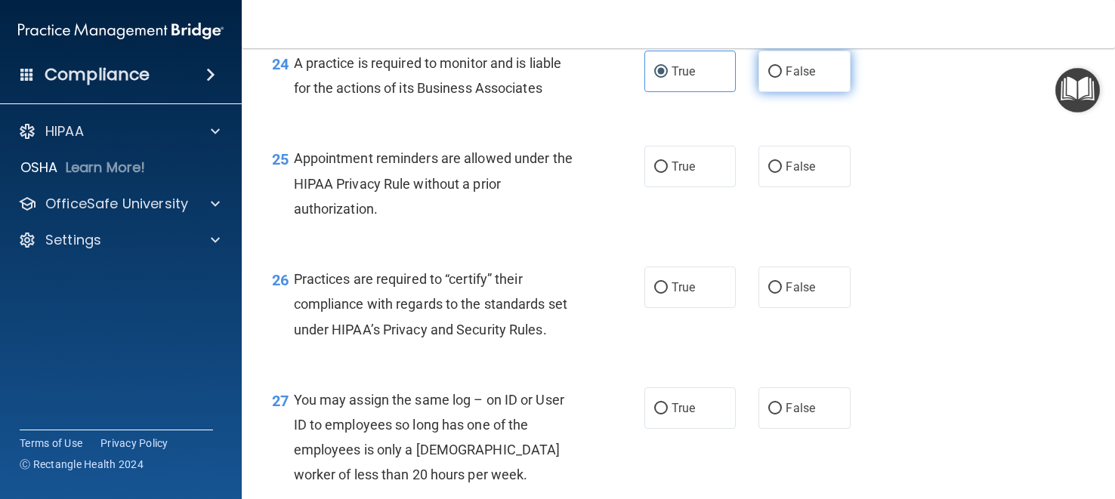
click at [770, 78] on input "False" at bounding box center [775, 71] width 14 height 11
radio input "true"
radio input "false"
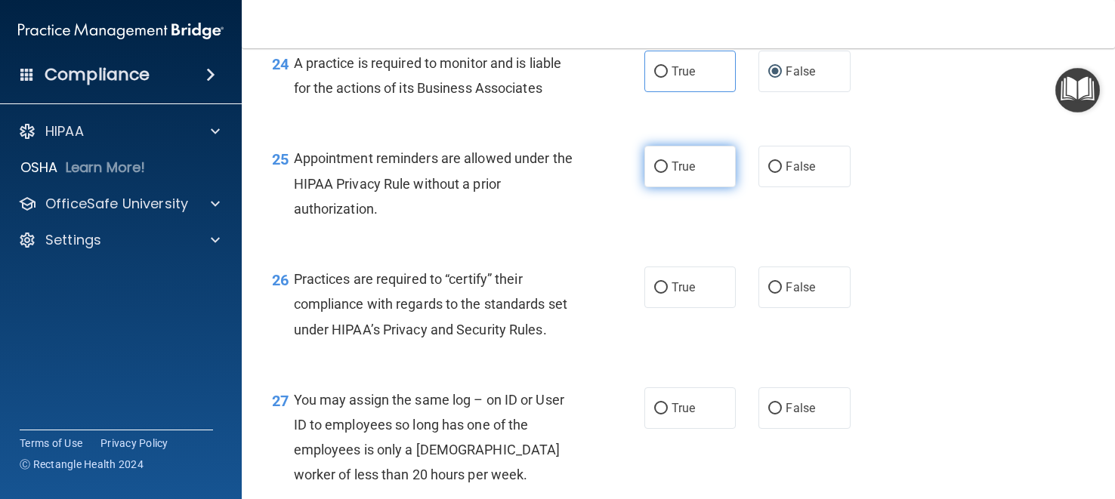
click at [675, 174] on span "True" at bounding box center [683, 166] width 23 height 14
click at [668, 173] on input "True" at bounding box center [661, 167] width 14 height 11
radio input "true"
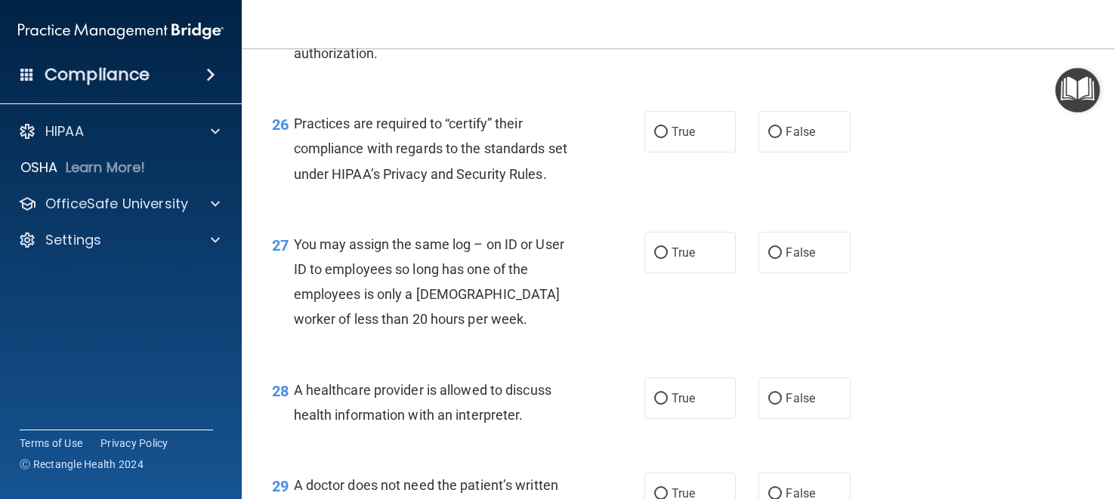
scroll to position [3409, 0]
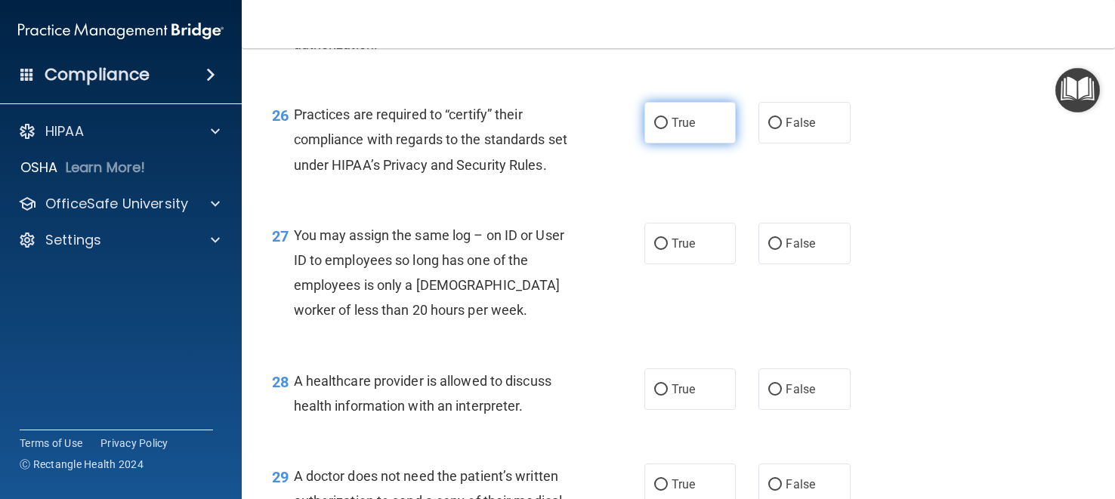
click at [684, 130] on span "True" at bounding box center [683, 123] width 23 height 14
click at [668, 129] on input "True" at bounding box center [661, 123] width 14 height 11
radio input "true"
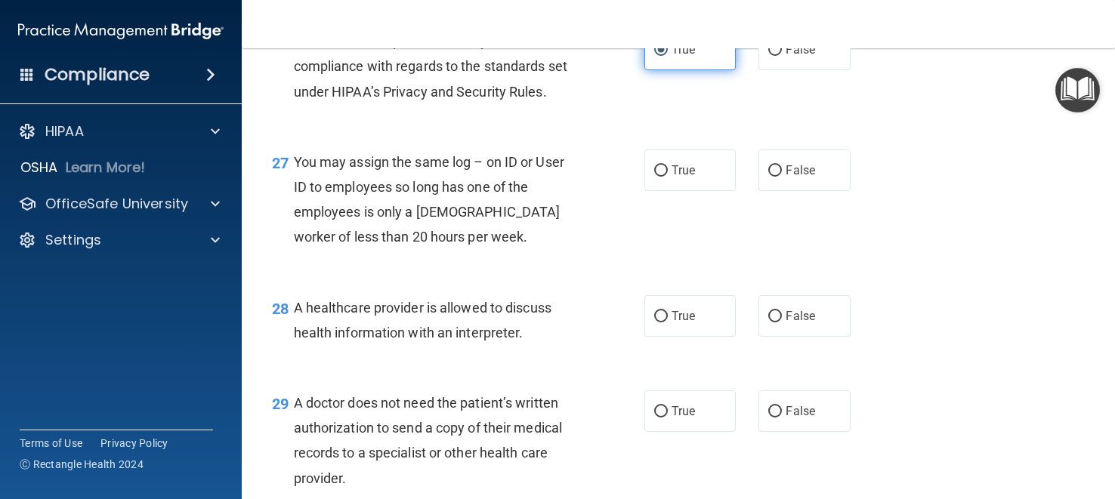
scroll to position [3487, 0]
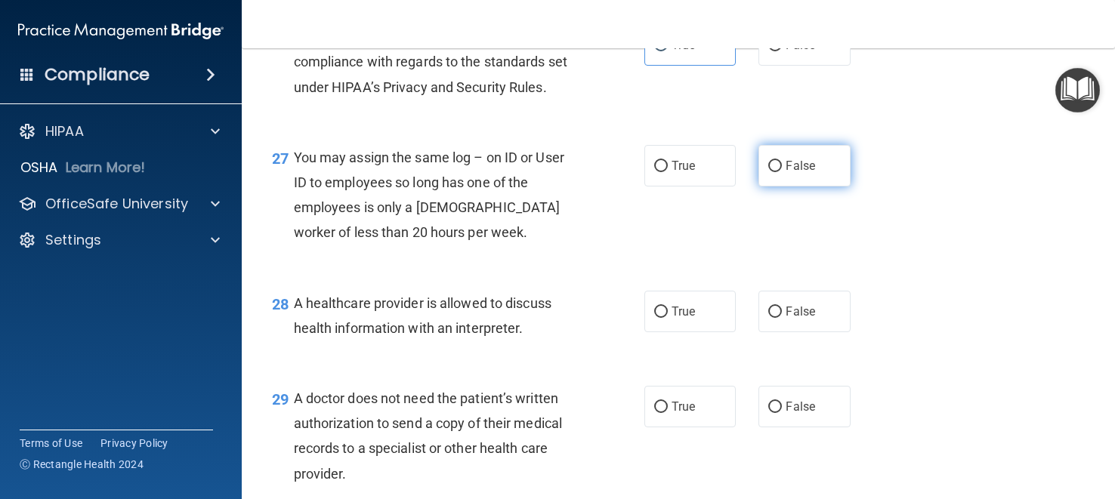
click at [788, 181] on label "False" at bounding box center [803, 166] width 91 height 42
click at [782, 172] on input "False" at bounding box center [775, 166] width 14 height 11
radio input "true"
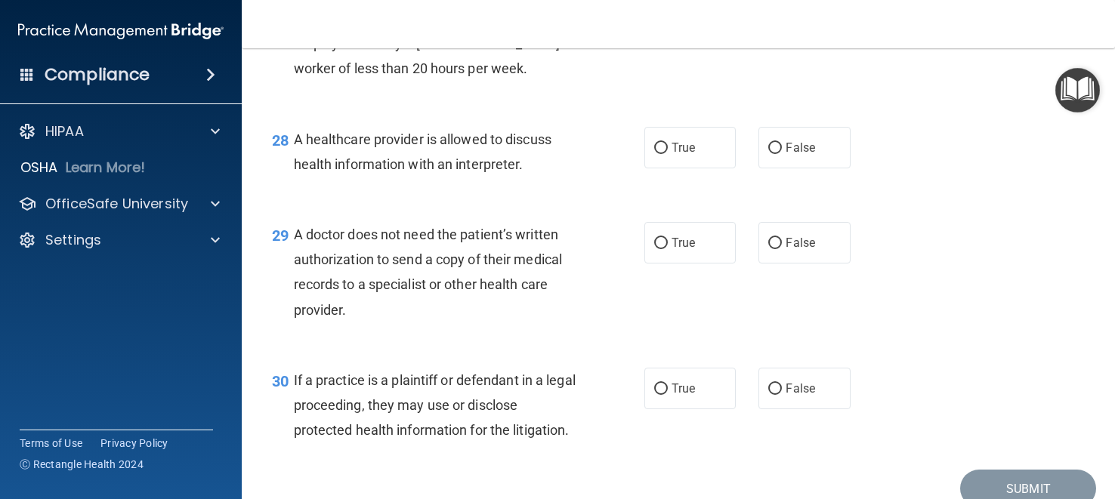
scroll to position [3653, 0]
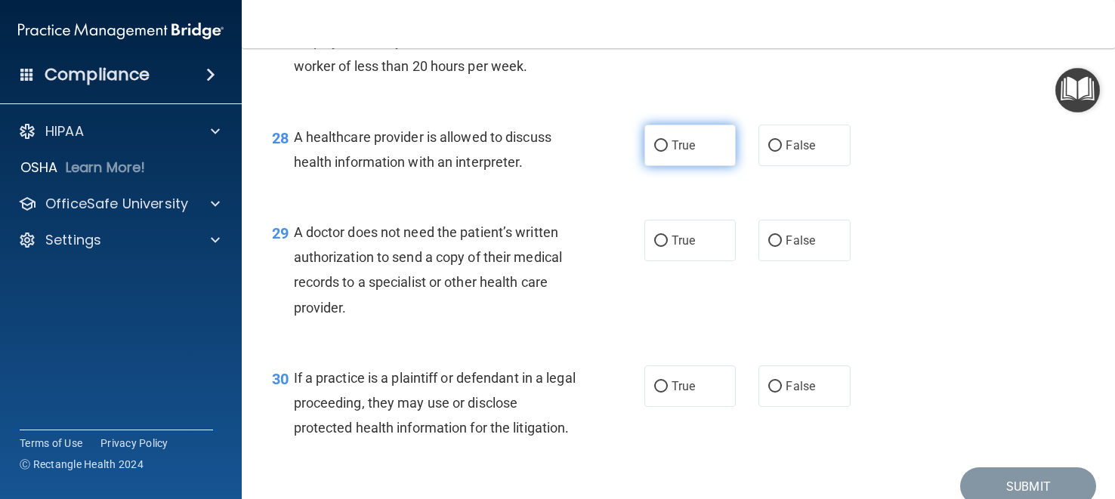
click at [692, 153] on span "True" at bounding box center [683, 145] width 23 height 14
click at [668, 152] on input "True" at bounding box center [661, 145] width 14 height 11
radio input "true"
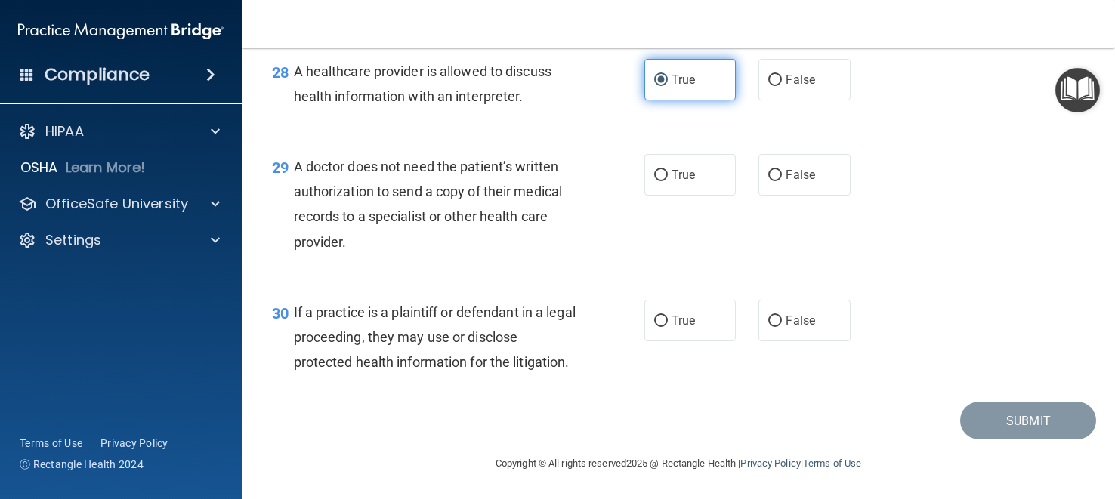
scroll to position [3731, 0]
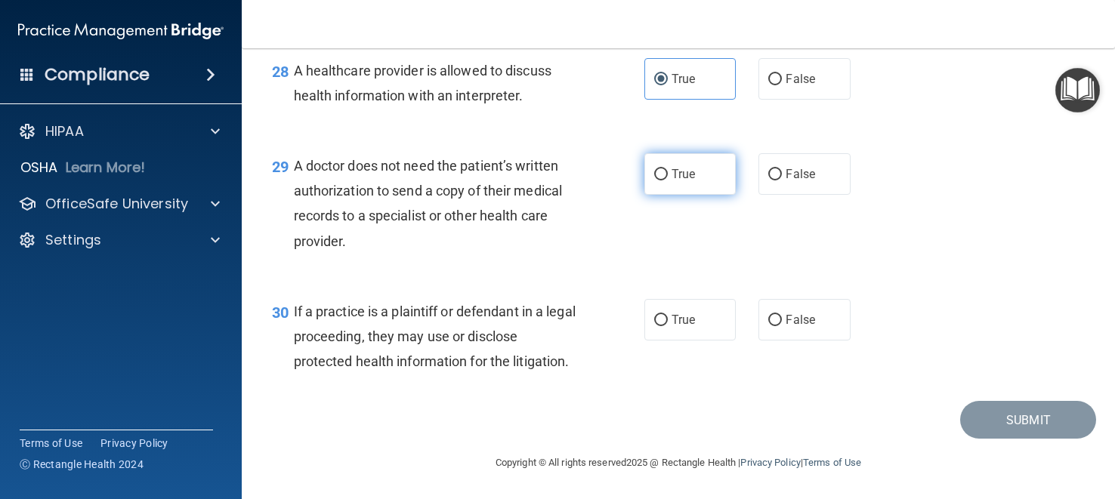
click at [687, 181] on span "True" at bounding box center [683, 174] width 23 height 14
click at [668, 181] on input "True" at bounding box center [661, 174] width 14 height 11
radio input "true"
click at [678, 327] on label "True" at bounding box center [689, 320] width 91 height 42
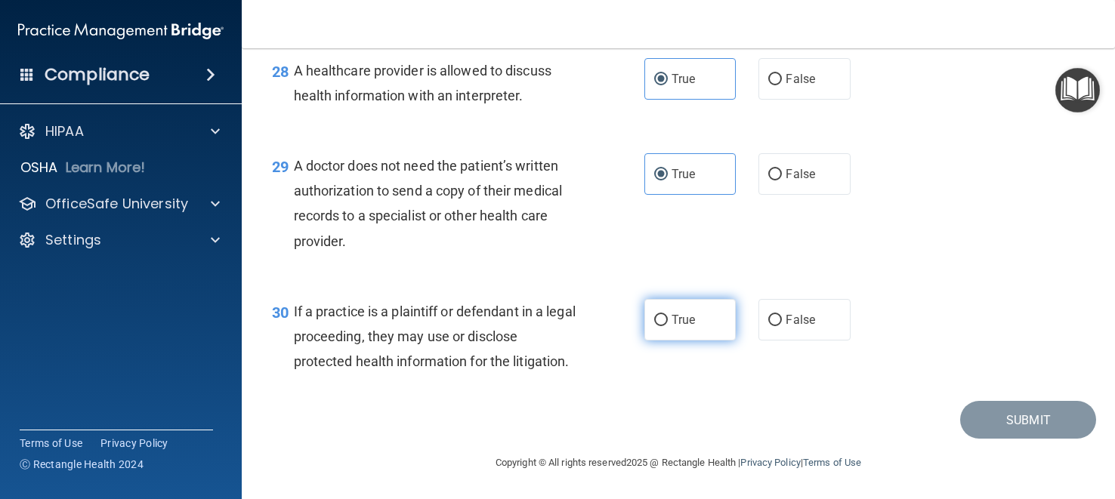
click at [668, 326] on input "True" at bounding box center [661, 320] width 14 height 11
radio input "true"
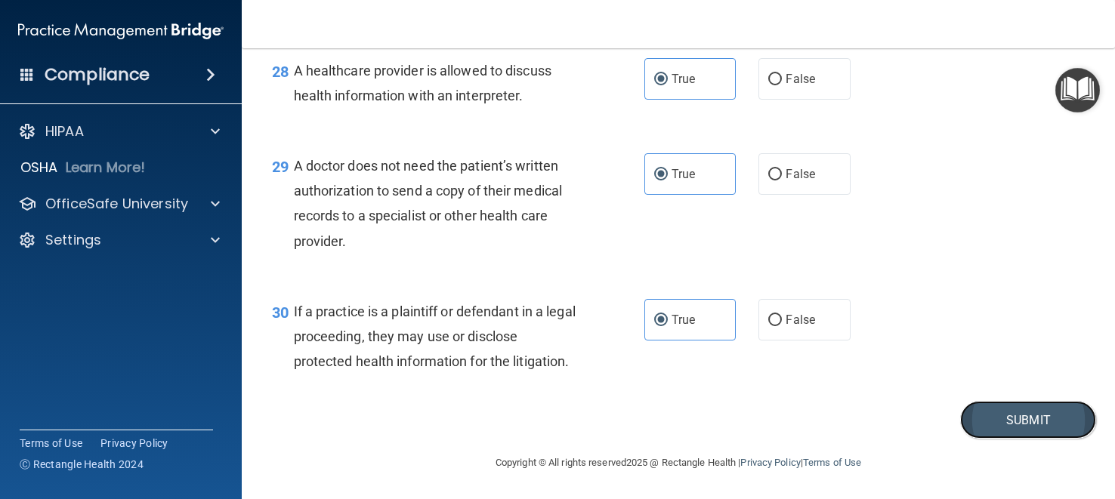
click at [1010, 419] on button "Submit" at bounding box center [1028, 420] width 136 height 39
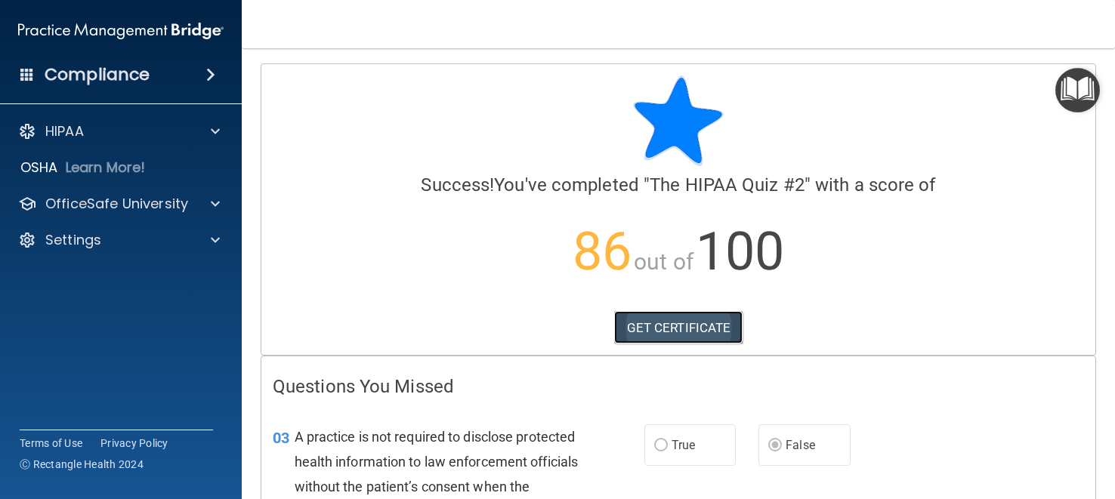
click at [674, 328] on link "GET CERTIFICATE" at bounding box center [678, 327] width 129 height 33
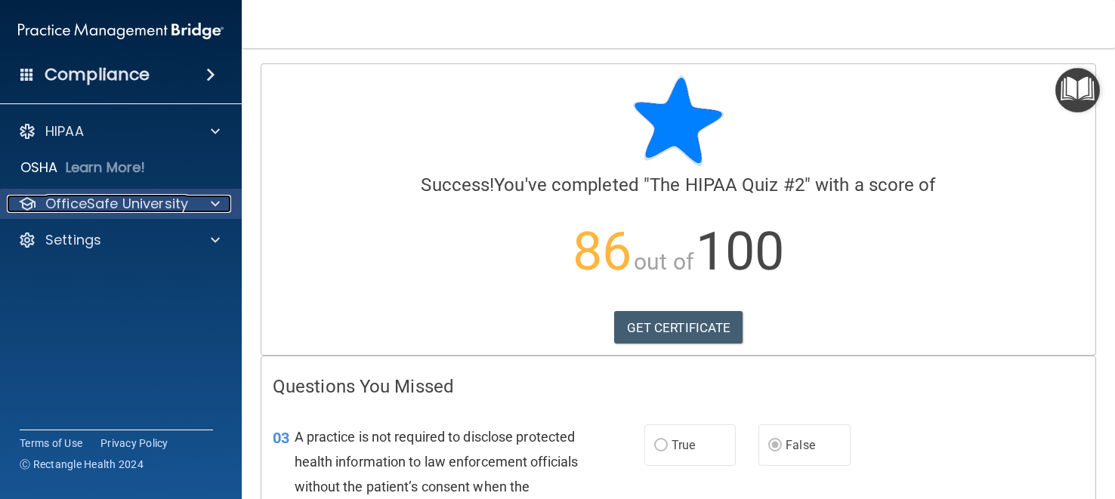
click at [125, 204] on p "OfficeSafe University" at bounding box center [116, 204] width 143 height 18
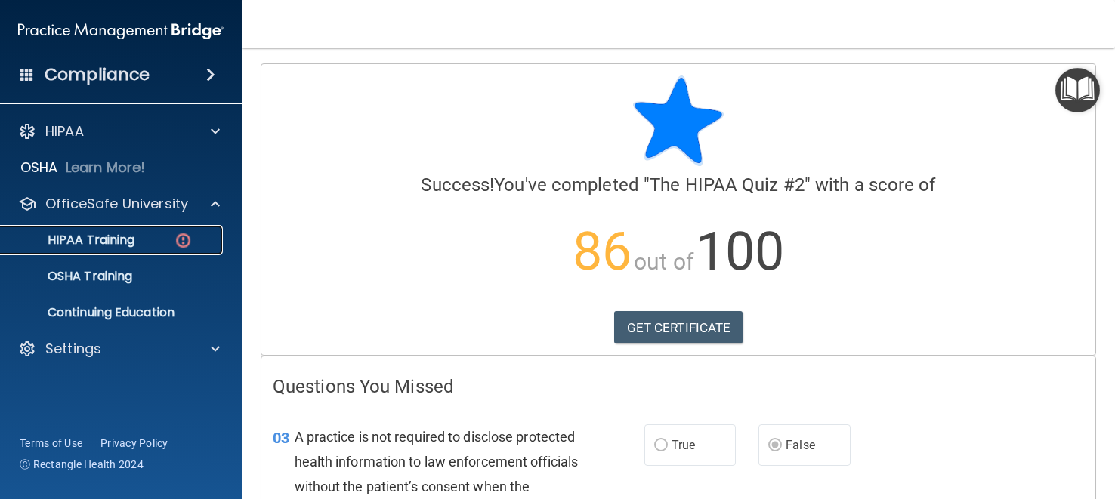
click at [129, 230] on link "HIPAA Training" at bounding box center [104, 240] width 238 height 30
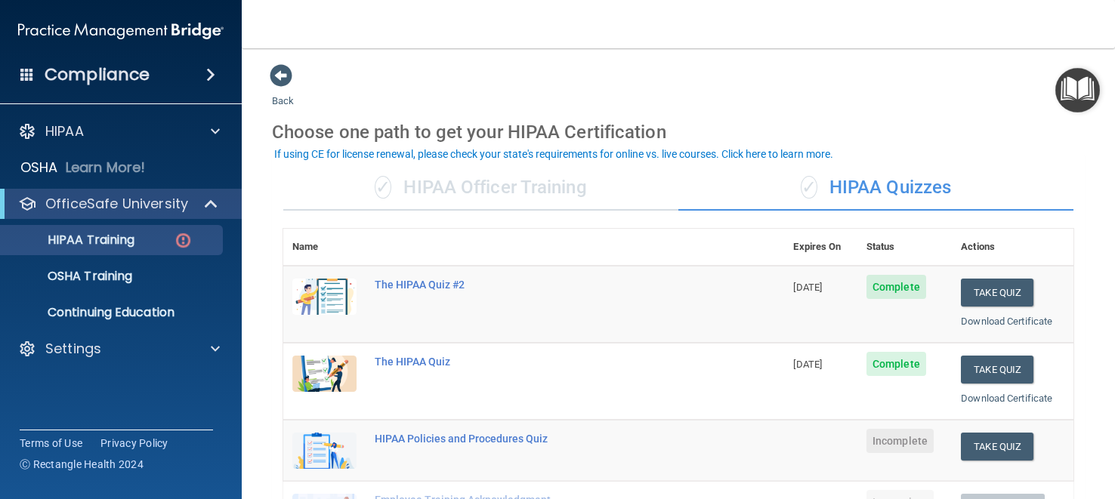
click at [550, 186] on div "✓ HIPAA Officer Training" at bounding box center [480, 187] width 395 height 45
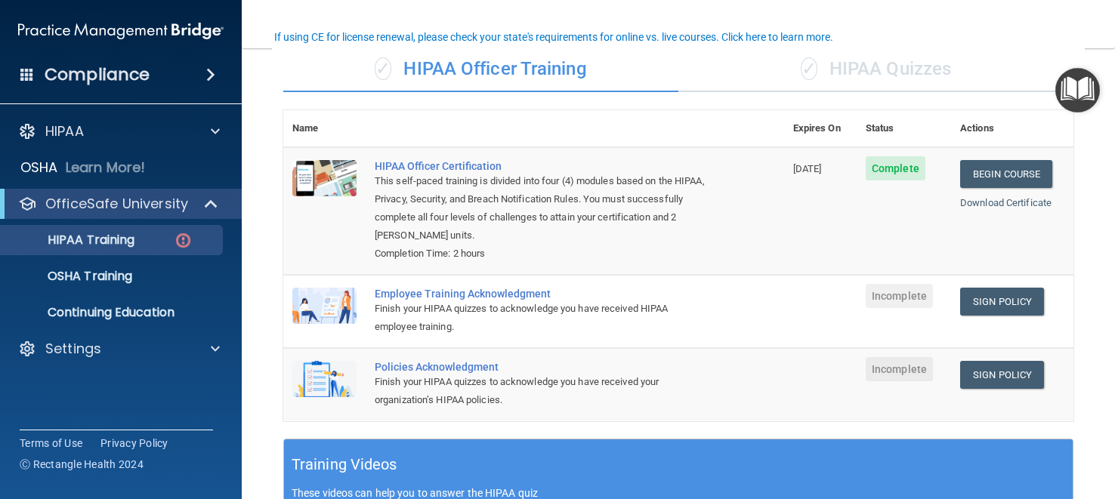
scroll to position [121, 0]
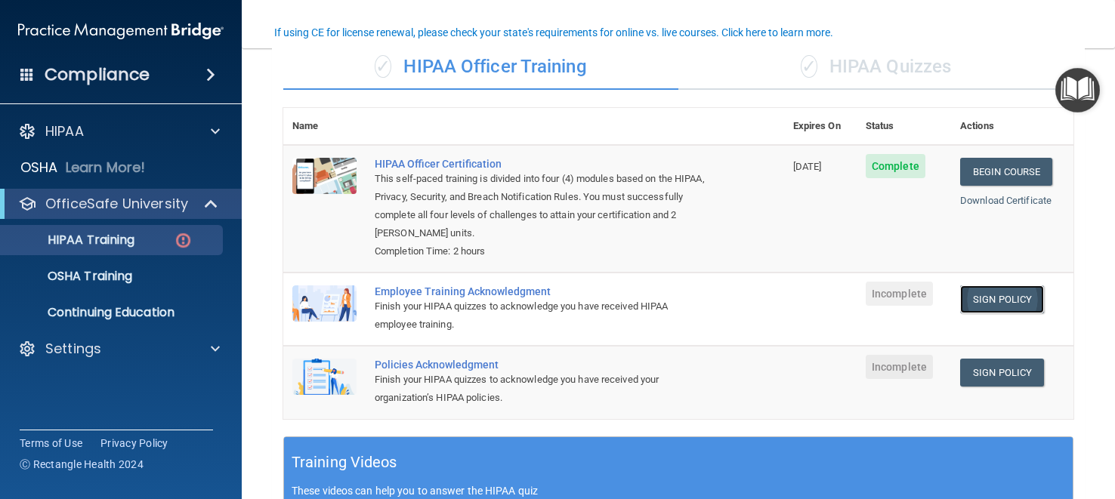
click at [977, 294] on link "Sign Policy" at bounding box center [1002, 300] width 84 height 28
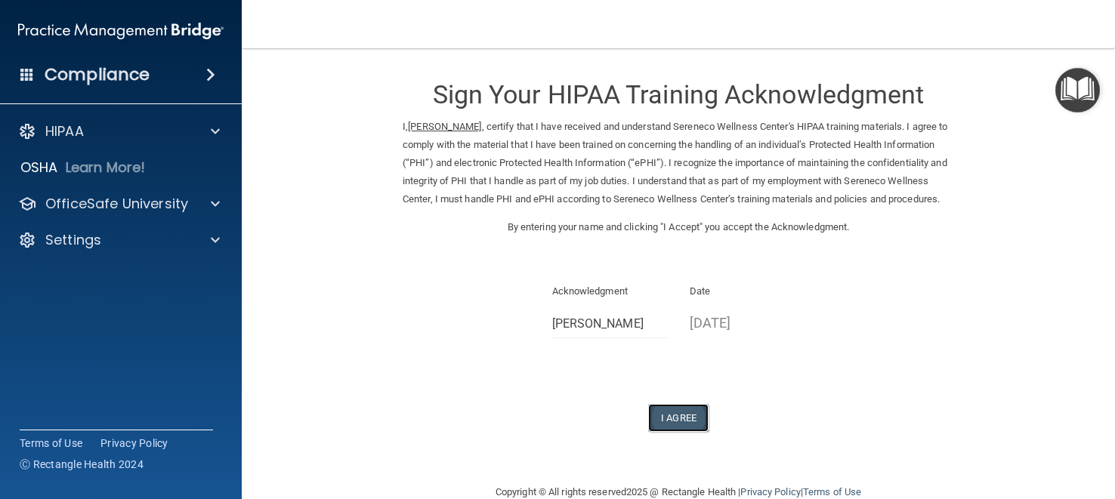
click at [683, 432] on button "I Agree" at bounding box center [678, 418] width 60 height 28
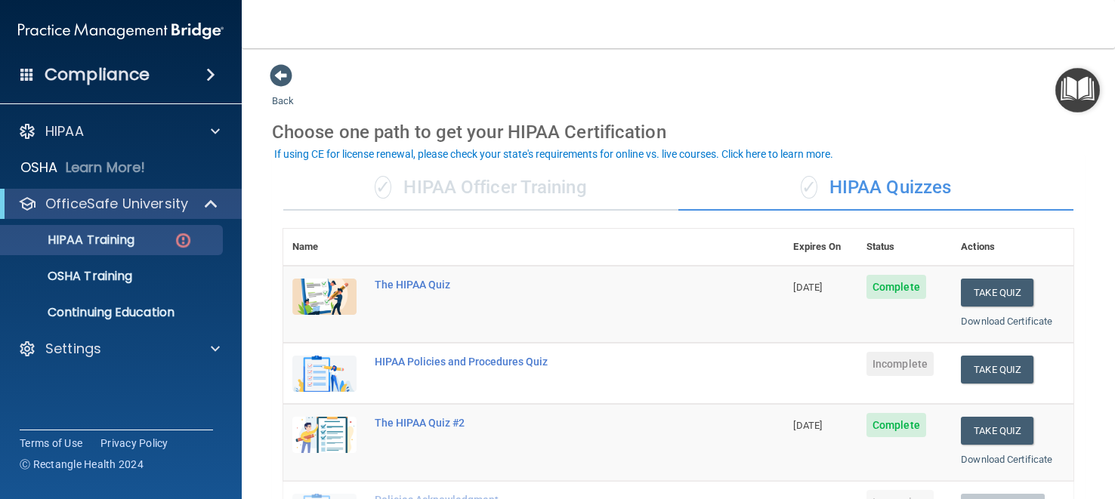
click at [499, 178] on div "✓ HIPAA Officer Training" at bounding box center [480, 187] width 395 height 45
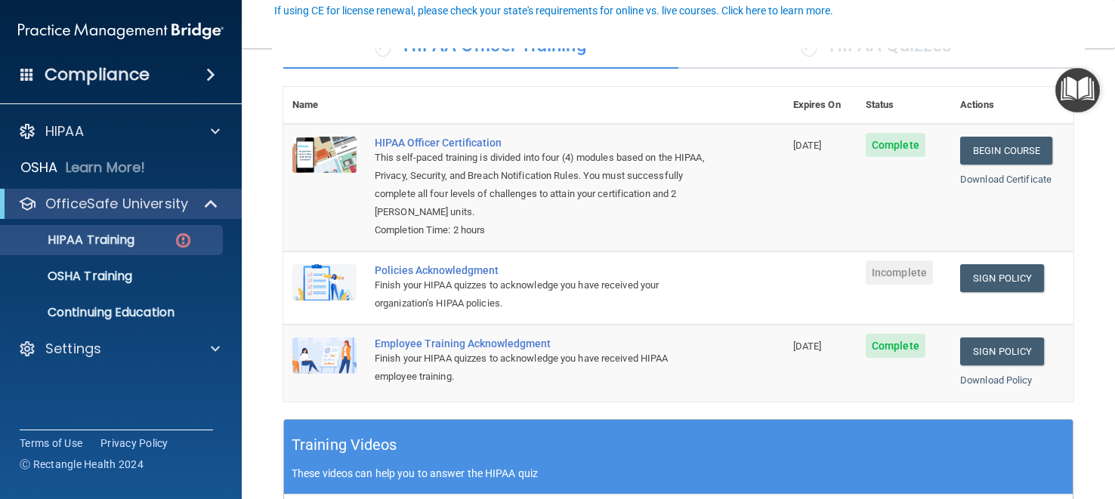
scroll to position [143, 0]
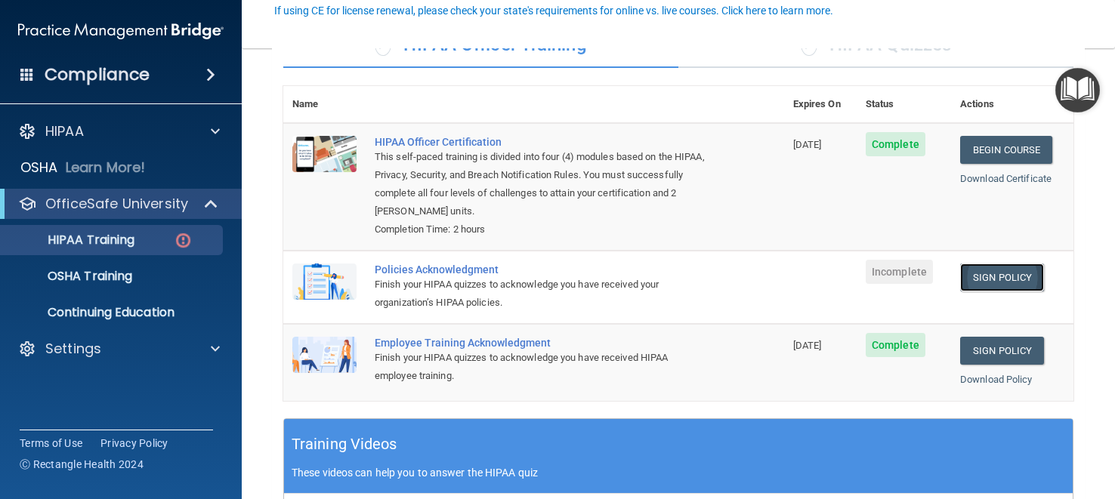
click at [1018, 279] on link "Sign Policy" at bounding box center [1002, 278] width 84 height 28
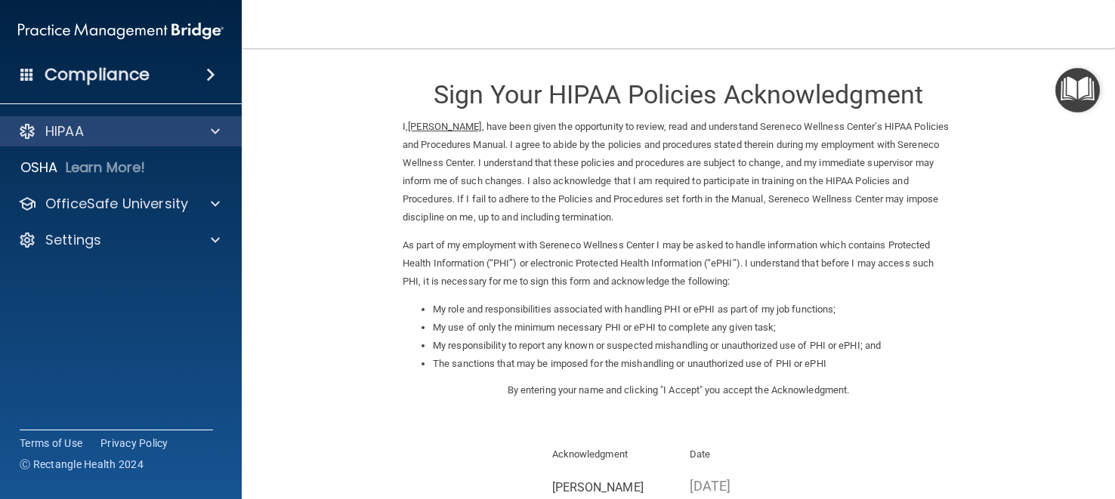
click at [100, 141] on div "HIPAA" at bounding box center [121, 131] width 242 height 30
click at [156, 129] on div "HIPAA" at bounding box center [100, 131] width 187 height 18
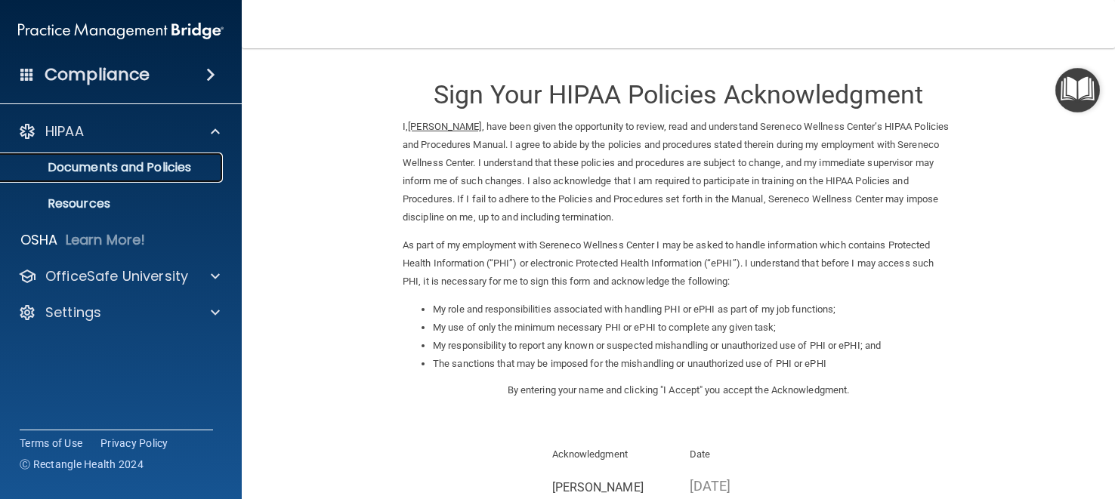
click at [162, 165] on p "Documents and Policies" at bounding box center [113, 167] width 206 height 15
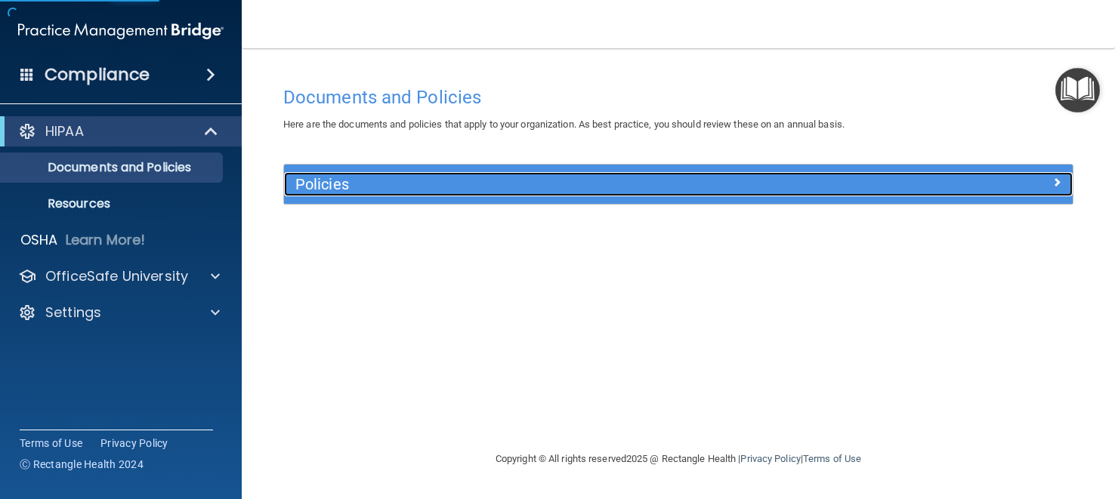
click at [667, 180] on h5 "Policies" at bounding box center [579, 184] width 569 height 17
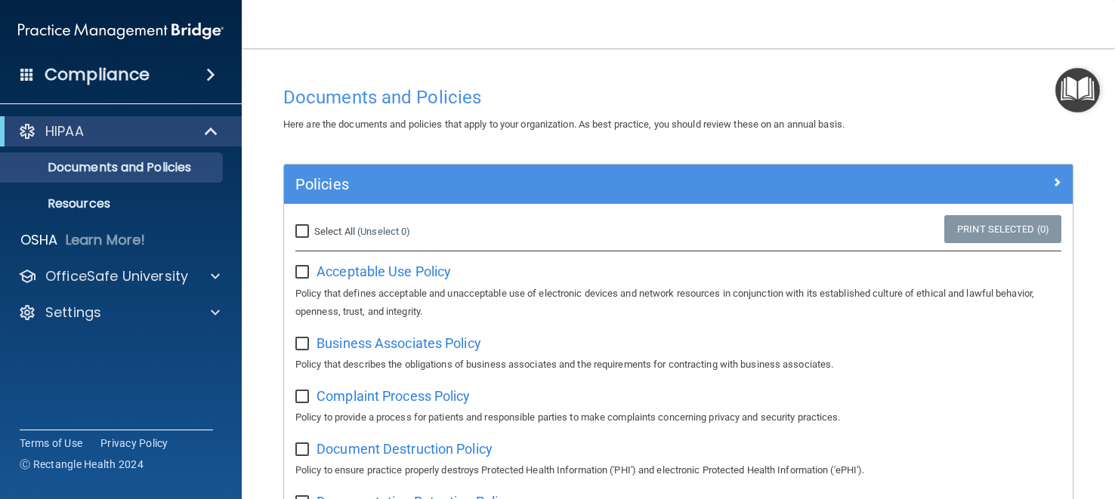
click at [615, 14] on nav "Toggle navigation [PERSON_NAME] [EMAIL_ADDRESS][DOMAIN_NAME] Manage My Enterpri…" at bounding box center [678, 24] width 873 height 48
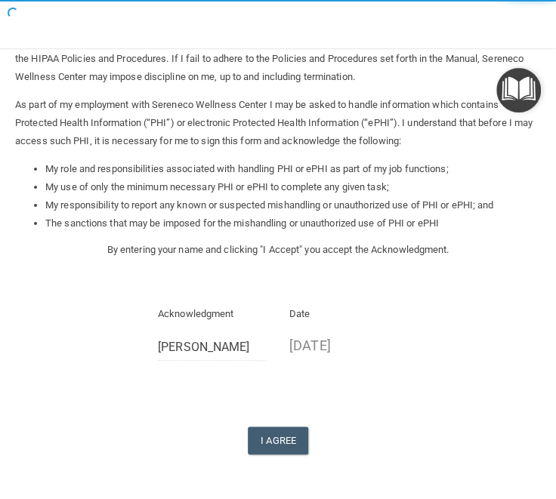
scroll to position [152, 0]
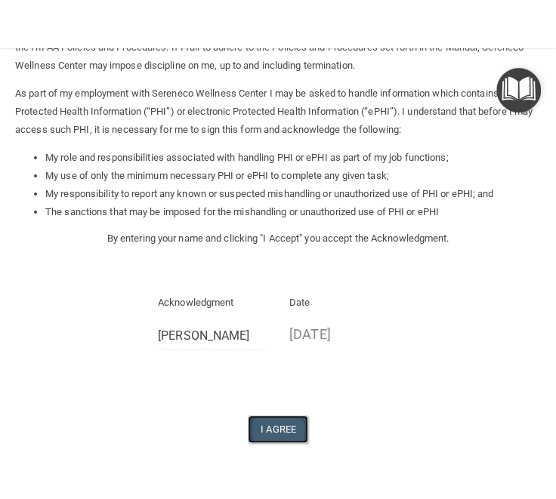
click at [272, 428] on button "I Agree" at bounding box center [278, 429] width 60 height 28
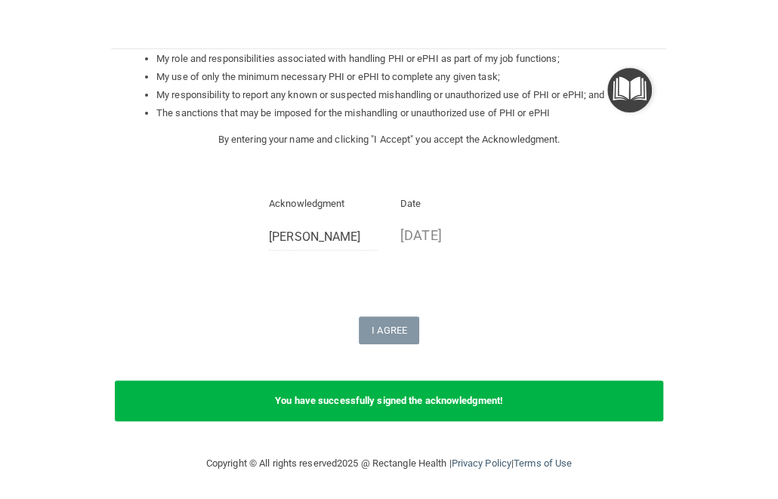
scroll to position [0, 0]
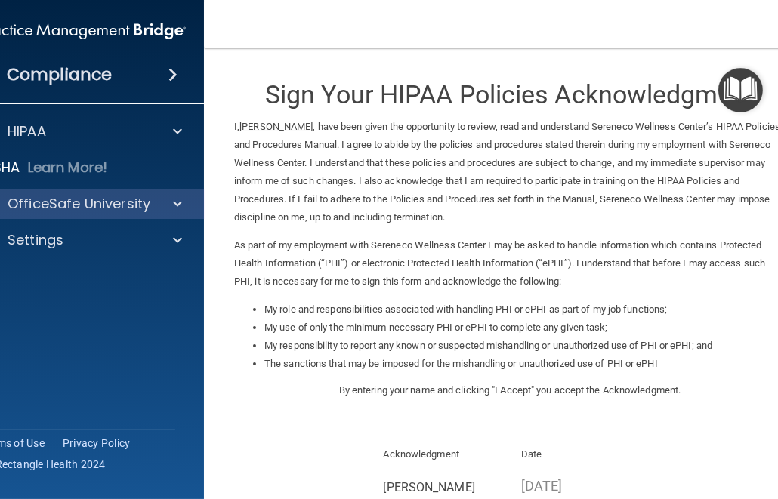
click at [64, 217] on div "OfficeSafe University" at bounding box center [83, 204] width 242 height 30
click at [119, 196] on p "OfficeSafe University" at bounding box center [79, 204] width 143 height 18
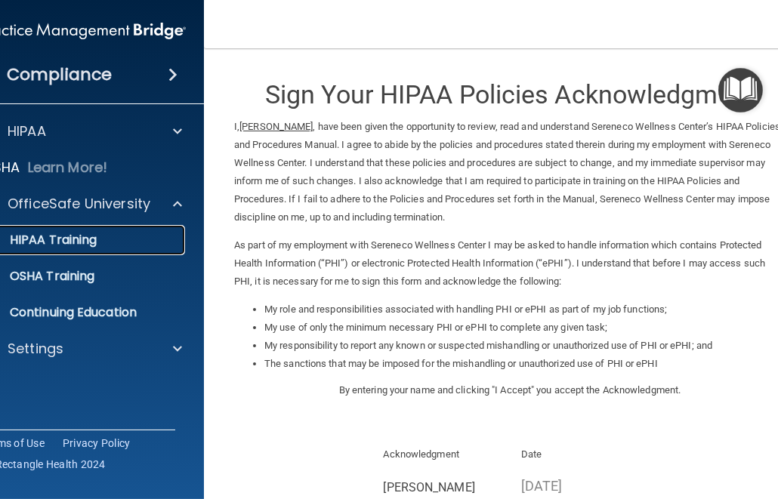
click at [91, 229] on link "HIPAA Training" at bounding box center [66, 240] width 238 height 30
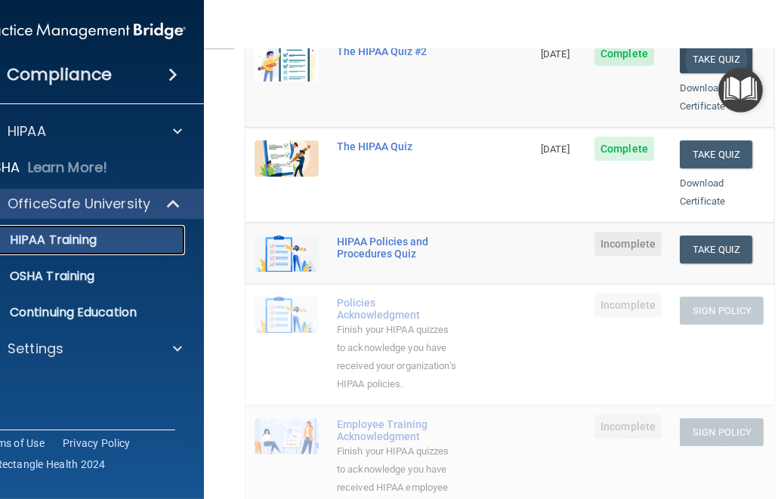
scroll to position [256, 0]
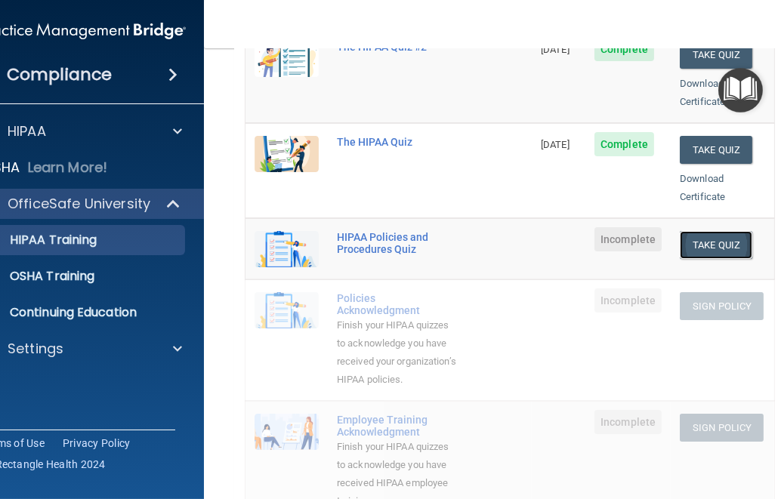
click at [701, 231] on button "Take Quiz" at bounding box center [716, 245] width 73 height 28
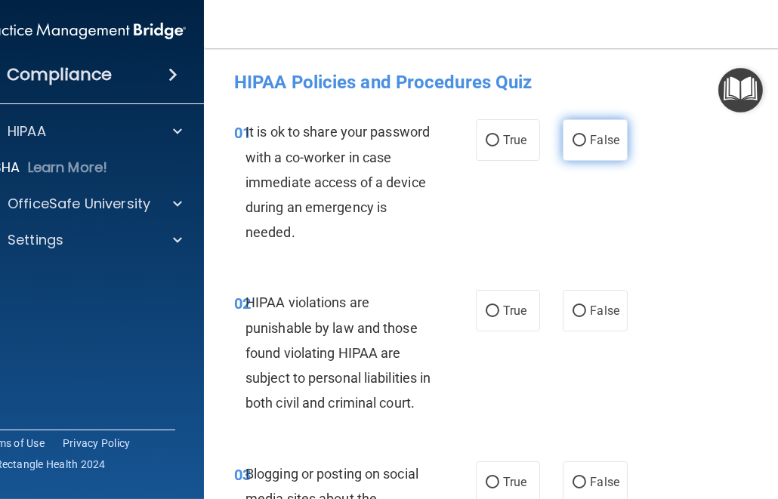
click at [590, 138] on span "False" at bounding box center [604, 140] width 29 height 14
click at [586, 138] on input "False" at bounding box center [580, 140] width 14 height 11
radio input "true"
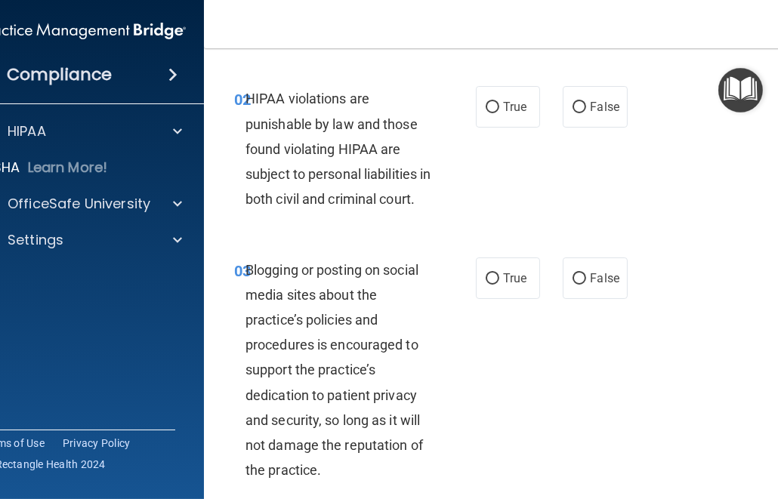
scroll to position [205, 0]
click at [496, 110] on input "True" at bounding box center [493, 106] width 14 height 11
radio input "true"
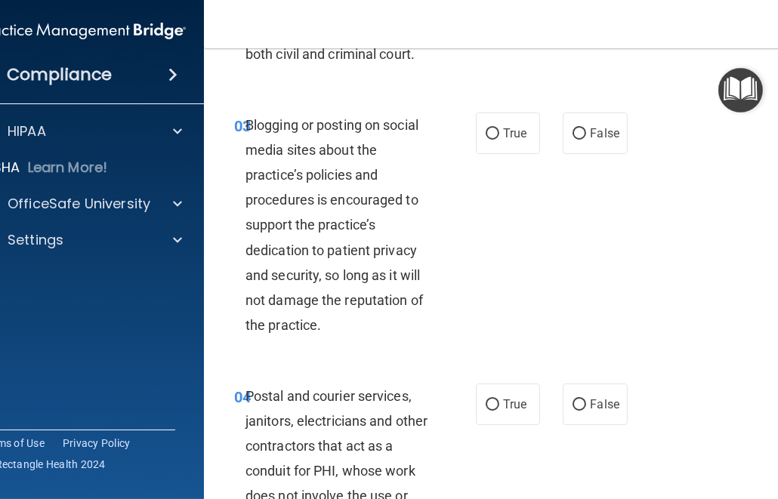
scroll to position [351, 0]
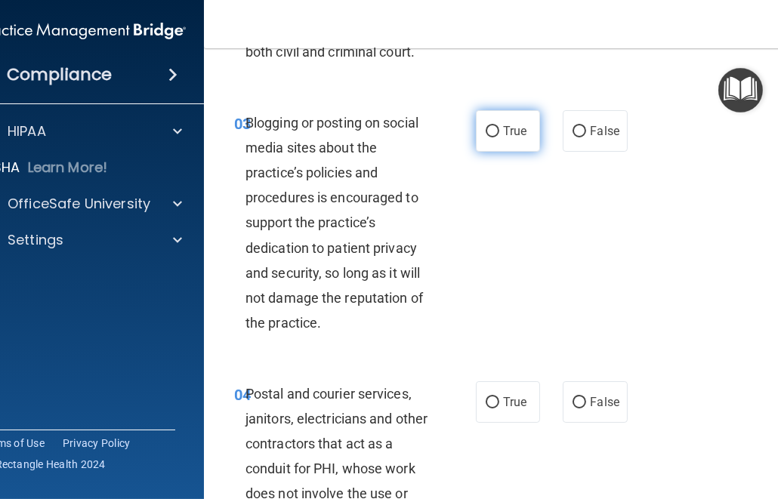
click at [507, 138] on span "True" at bounding box center [514, 131] width 23 height 14
click at [499, 137] on input "True" at bounding box center [493, 131] width 14 height 11
radio input "true"
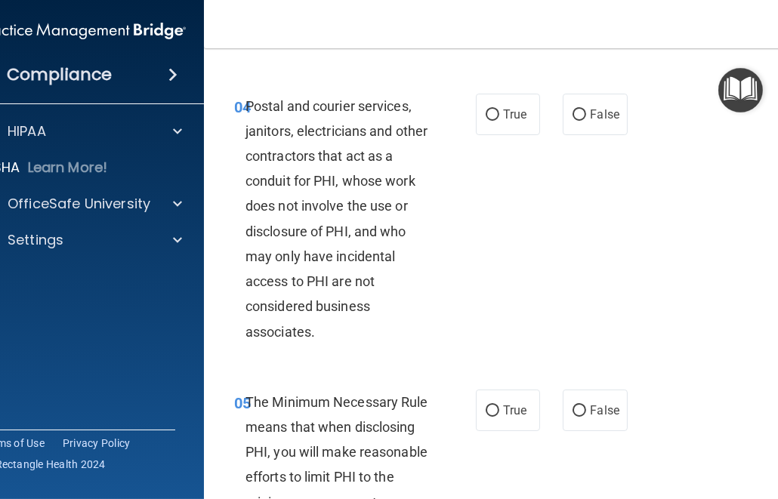
scroll to position [643, 0]
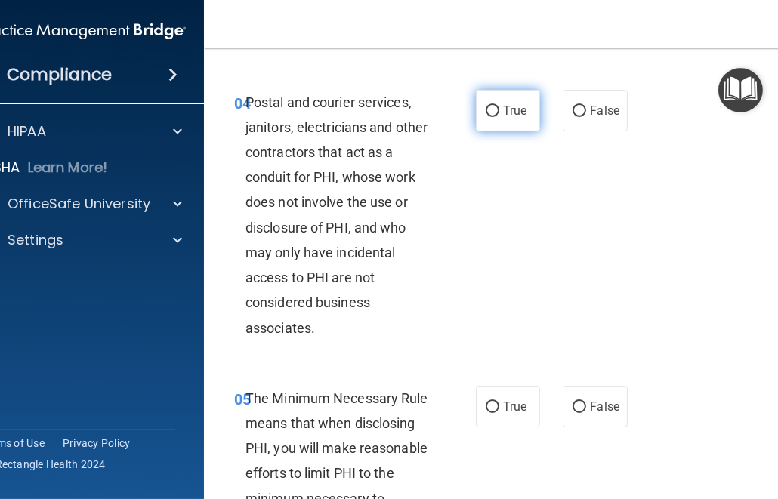
click at [496, 117] on input "True" at bounding box center [493, 111] width 14 height 11
radio input "true"
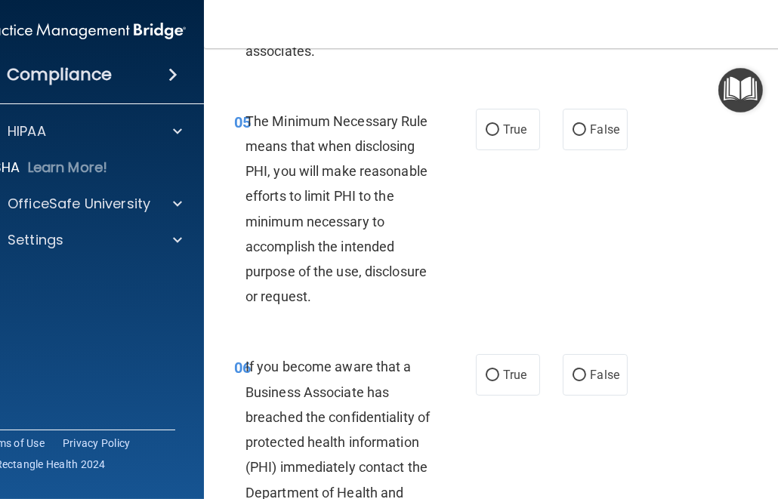
scroll to position [923, 0]
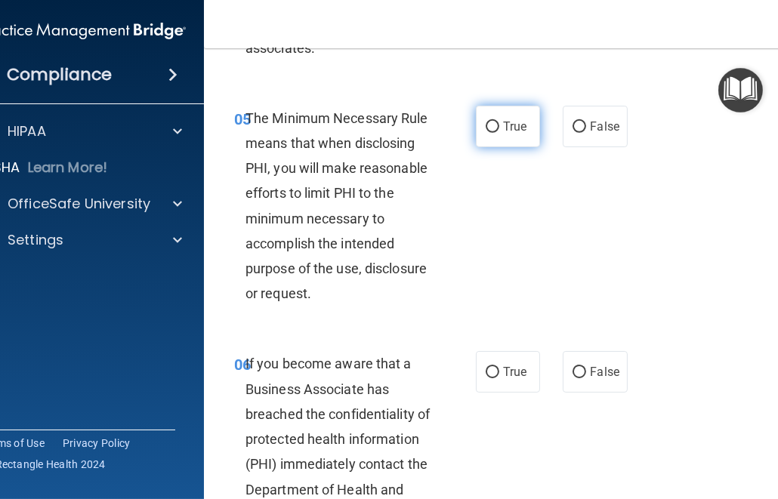
click at [496, 133] on input "True" at bounding box center [493, 127] width 14 height 11
radio input "true"
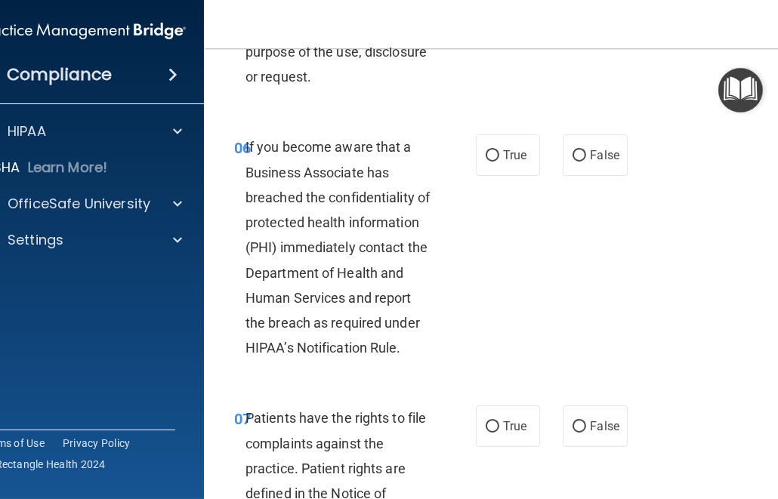
scroll to position [1163, 0]
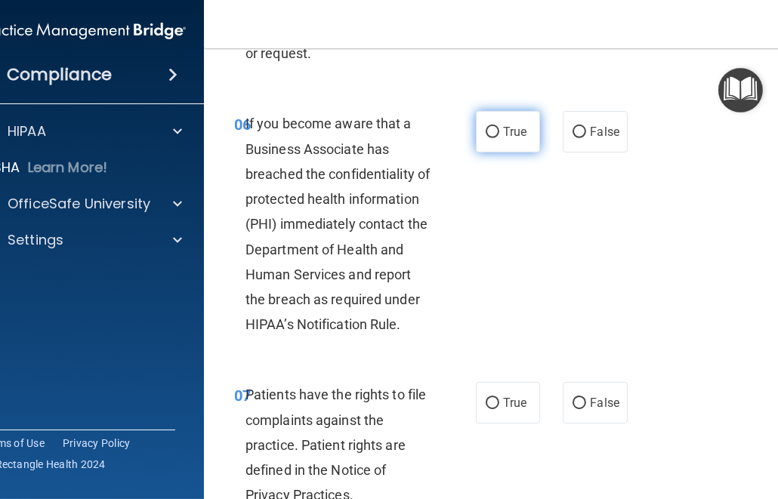
click at [499, 153] on label "True" at bounding box center [508, 132] width 64 height 42
click at [499, 138] on input "True" at bounding box center [493, 132] width 14 height 11
radio input "true"
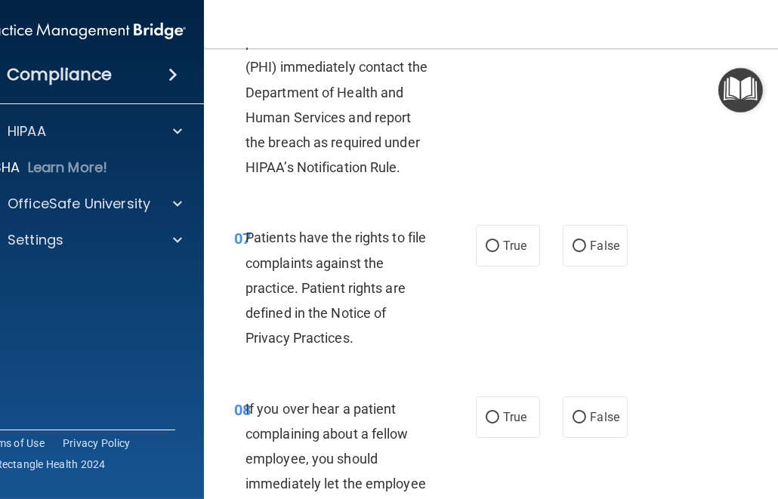
scroll to position [1323, 0]
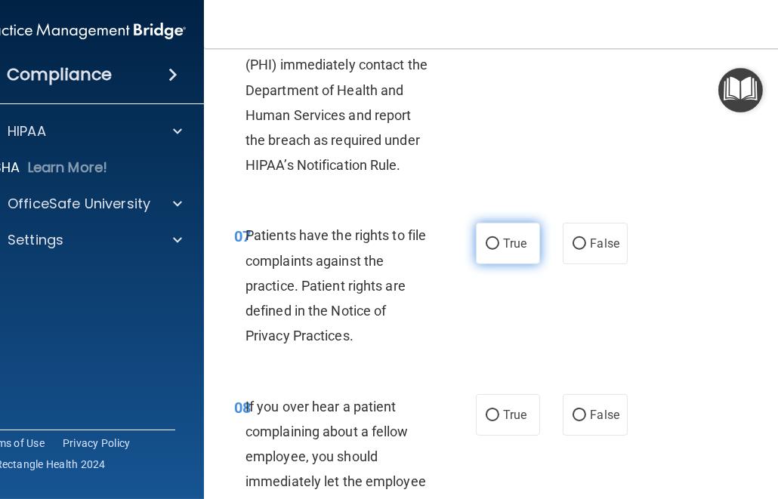
click at [506, 251] on span "True" at bounding box center [514, 243] width 23 height 14
click at [499, 250] on input "True" at bounding box center [493, 244] width 14 height 11
radio input "true"
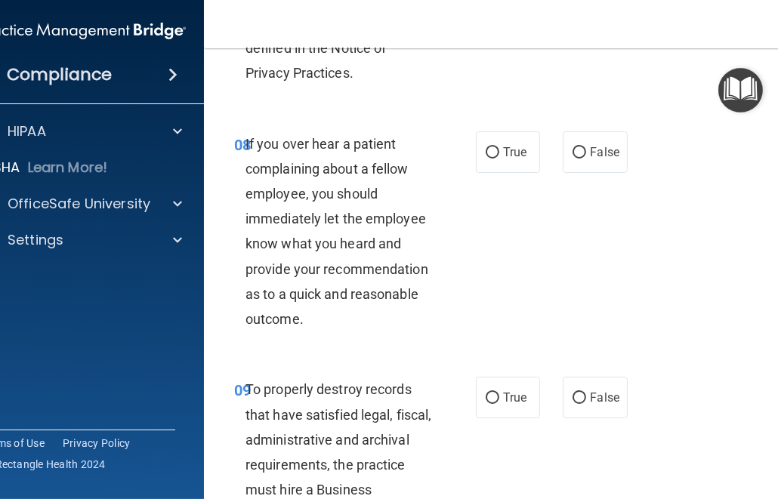
scroll to position [1586, 0]
click at [598, 159] on span "False" at bounding box center [604, 151] width 29 height 14
click at [586, 158] on input "False" at bounding box center [580, 152] width 14 height 11
radio input "true"
click at [598, 159] on span "False" at bounding box center [604, 151] width 29 height 14
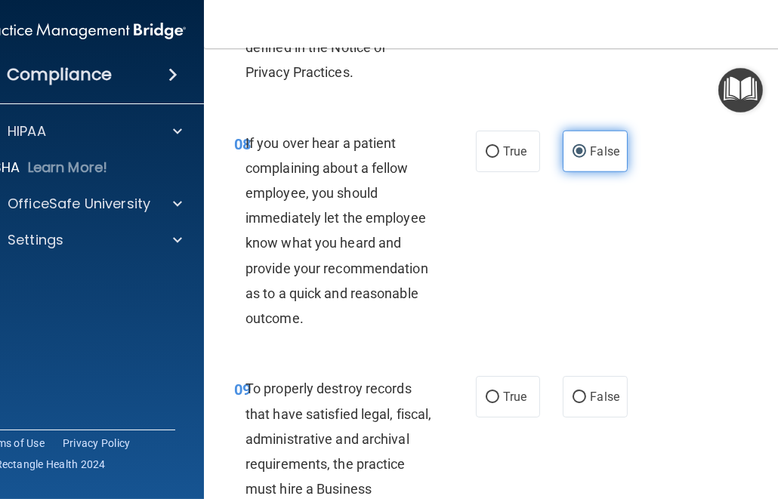
click at [586, 158] on input "False" at bounding box center [580, 152] width 14 height 11
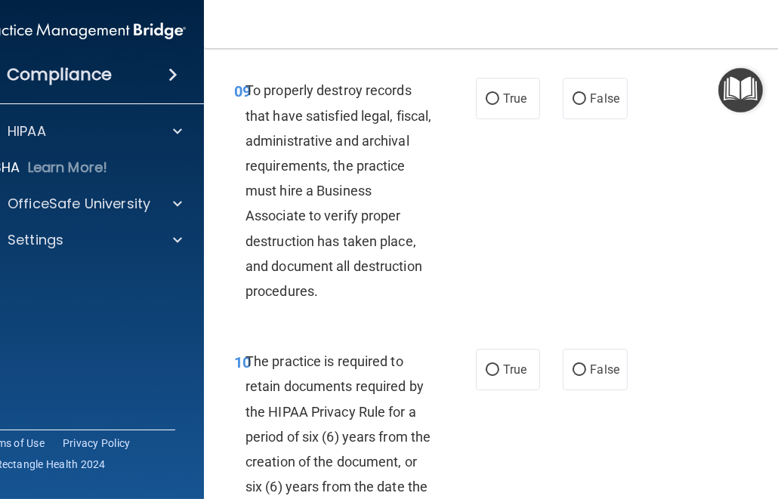
scroll to position [1902, 0]
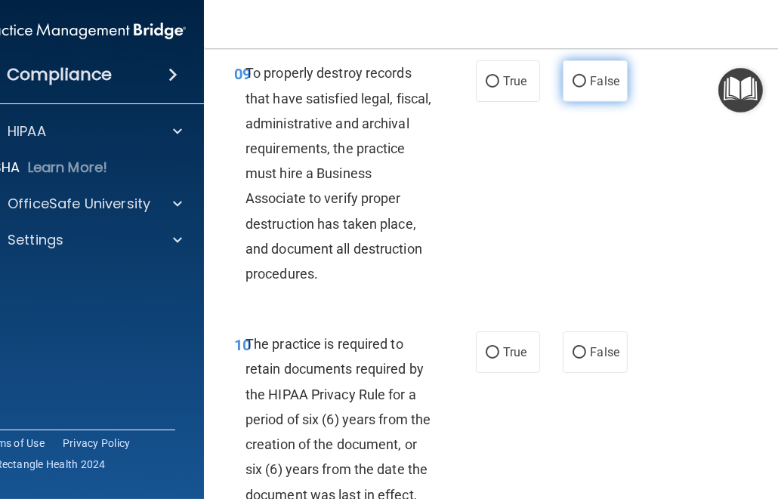
click at [620, 102] on label "False" at bounding box center [595, 81] width 64 height 42
click at [586, 88] on input "False" at bounding box center [580, 81] width 14 height 11
radio input "true"
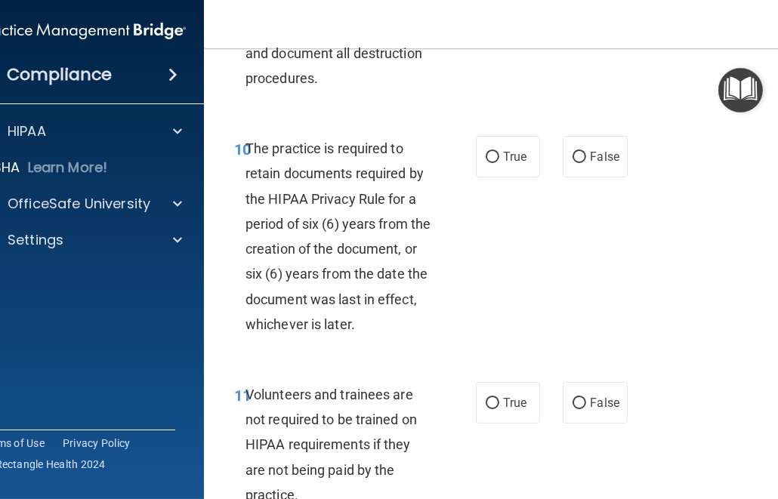
scroll to position [2099, 0]
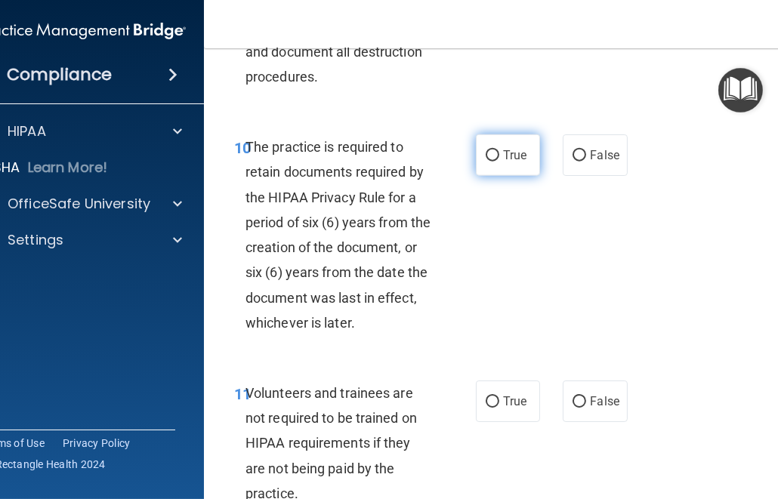
click at [499, 167] on label "True" at bounding box center [508, 155] width 64 height 42
click at [499, 162] on input "True" at bounding box center [493, 155] width 14 height 11
radio input "true"
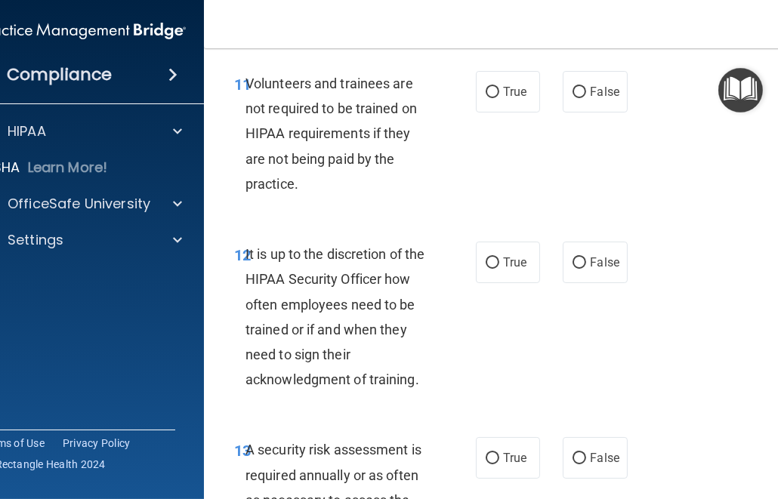
scroll to position [2413, 0]
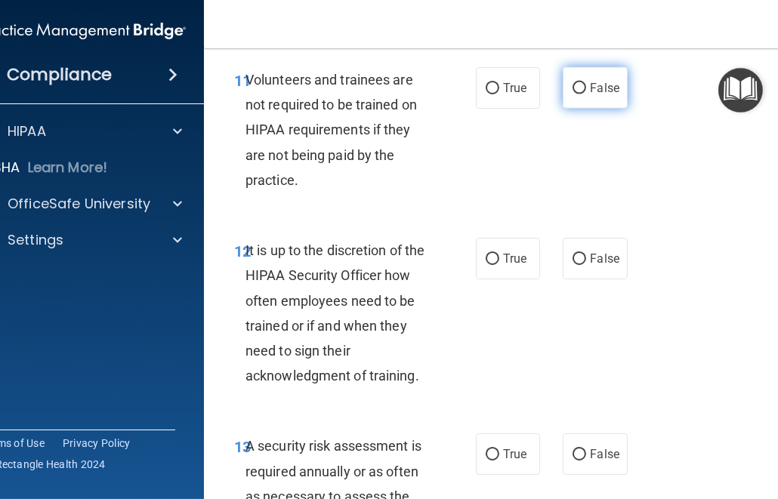
click at [598, 95] on span "False" at bounding box center [604, 88] width 29 height 14
click at [586, 94] on input "False" at bounding box center [580, 88] width 14 height 11
radio input "true"
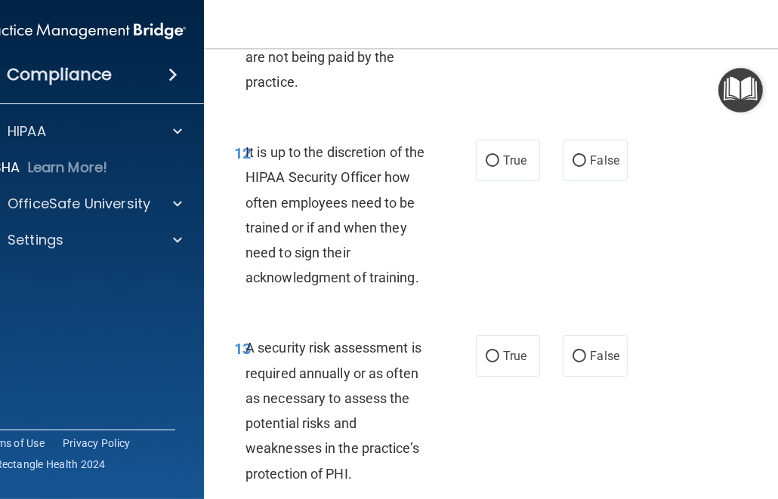
scroll to position [2522, 0]
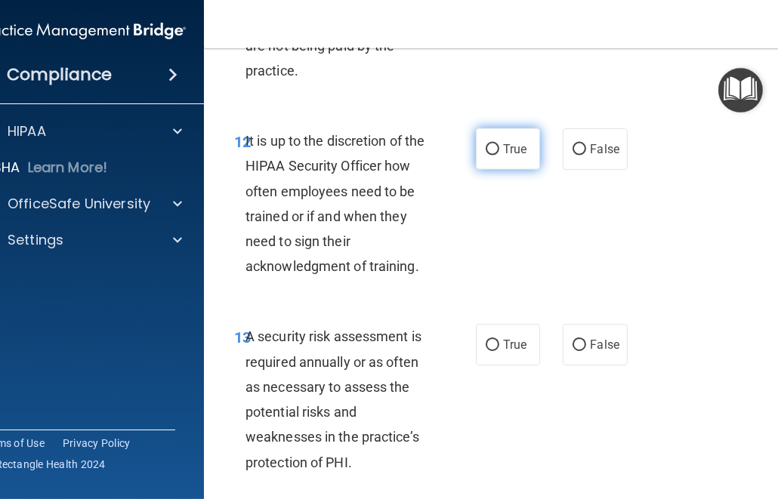
click at [494, 156] on input "True" at bounding box center [493, 149] width 14 height 11
radio input "true"
click at [594, 170] on label "False" at bounding box center [595, 149] width 64 height 42
click at [586, 156] on input "False" at bounding box center [580, 149] width 14 height 11
radio input "true"
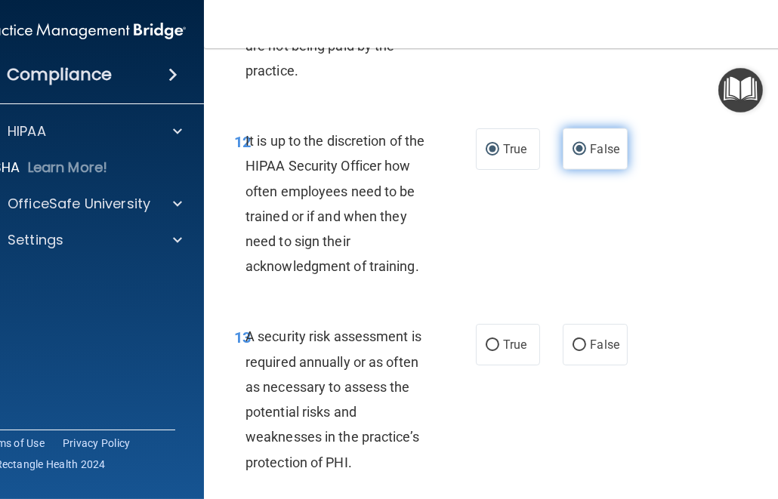
radio input "false"
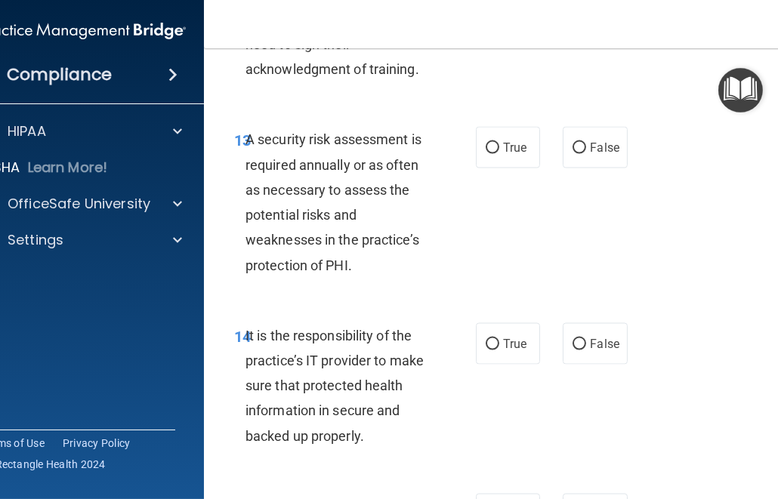
scroll to position [2722, 0]
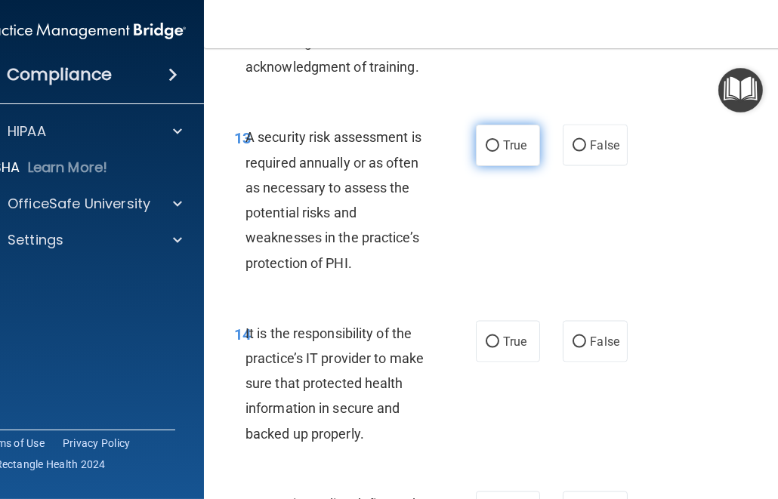
click at [502, 166] on label "True" at bounding box center [508, 146] width 64 height 42
click at [499, 152] on input "True" at bounding box center [493, 145] width 14 height 11
radio input "true"
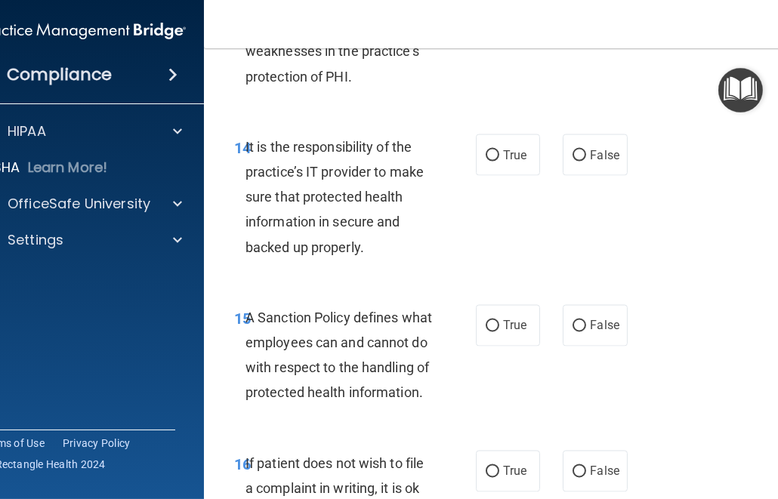
scroll to position [2909, 0]
click at [496, 171] on label "True" at bounding box center [508, 155] width 64 height 42
click at [496, 161] on input "True" at bounding box center [493, 155] width 14 height 11
radio input "true"
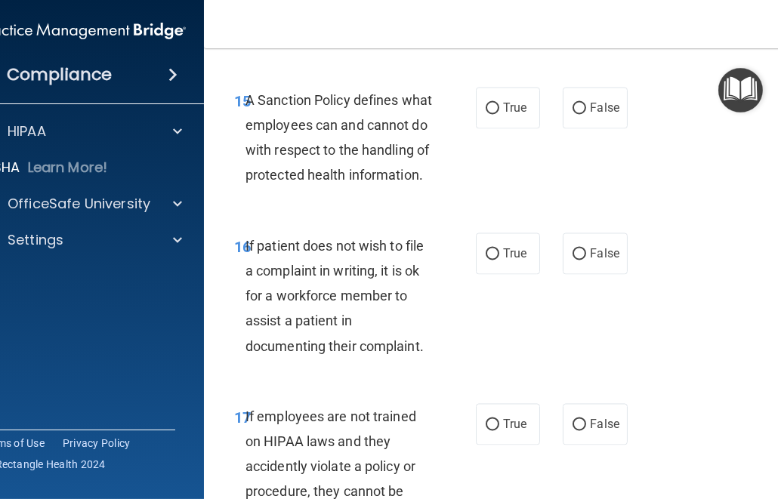
scroll to position [3148, 0]
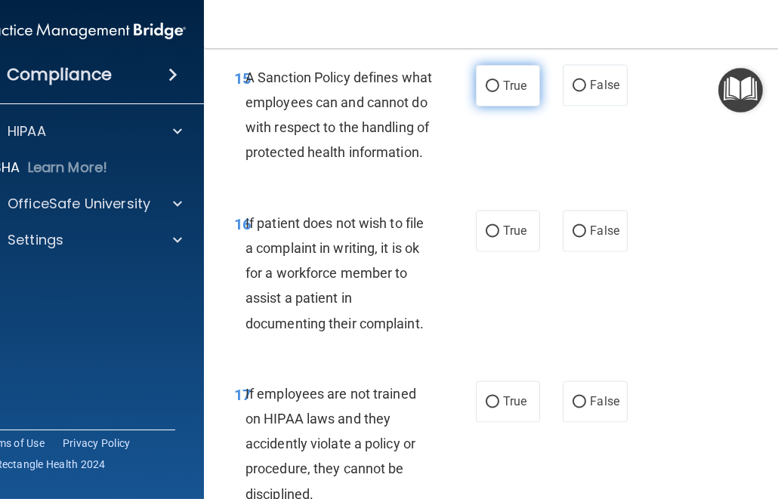
click at [494, 92] on input "True" at bounding box center [493, 86] width 14 height 11
radio input "true"
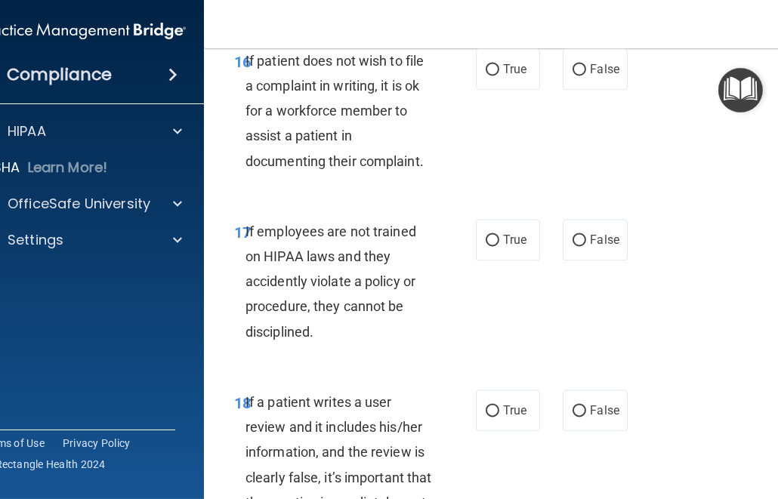
scroll to position [3312, 0]
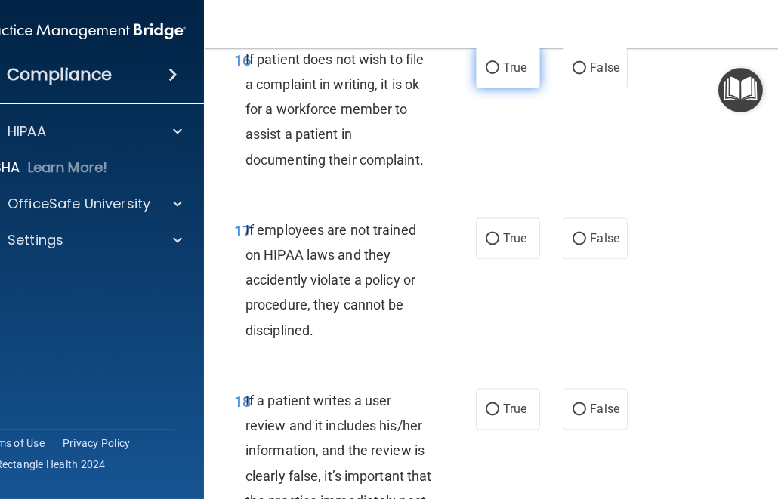
click at [503, 75] on span "True" at bounding box center [514, 67] width 23 height 14
click at [499, 74] on input "True" at bounding box center [493, 68] width 14 height 11
radio input "true"
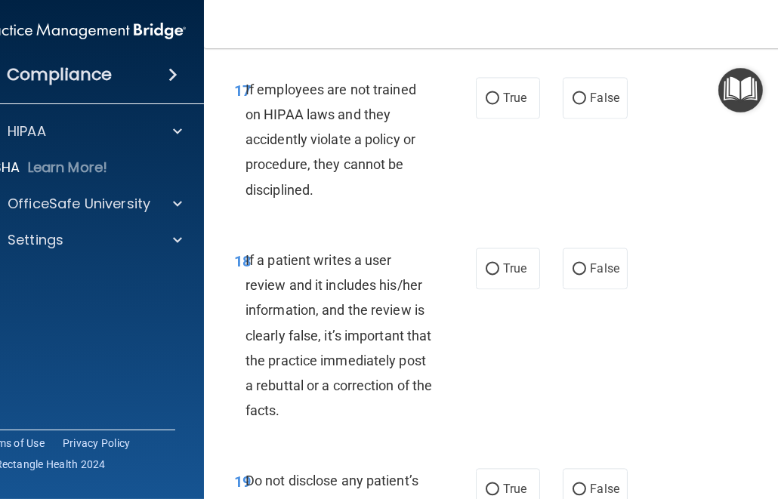
scroll to position [3458, 0]
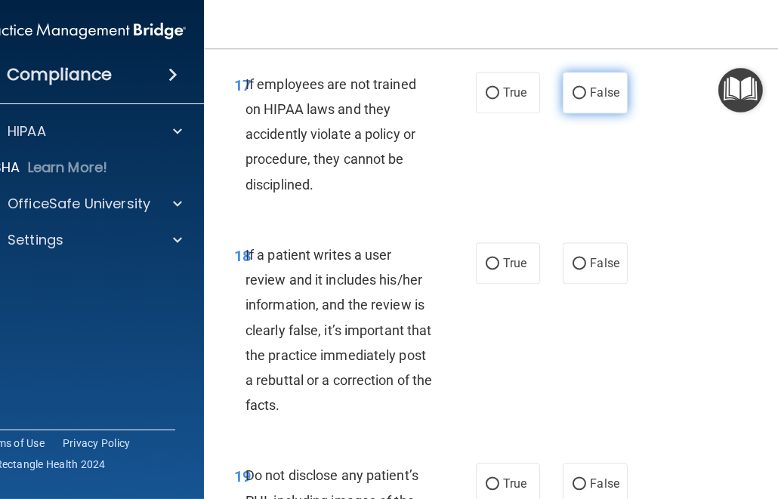
click at [622, 113] on label "False" at bounding box center [595, 93] width 64 height 42
click at [586, 99] on input "False" at bounding box center [580, 93] width 14 height 11
radio input "true"
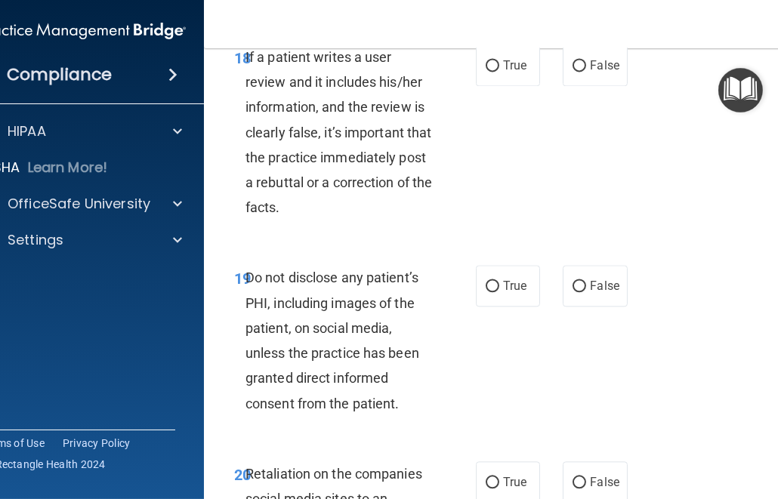
scroll to position [3673, 0]
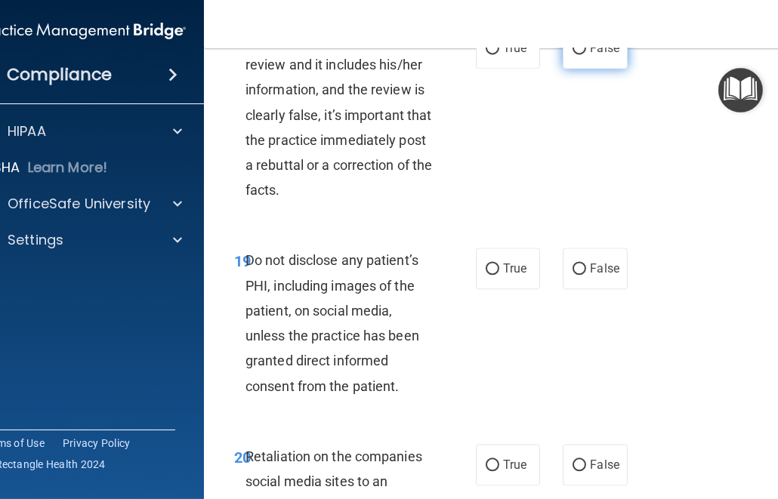
click at [591, 69] on label "False" at bounding box center [595, 48] width 64 height 42
click at [586, 54] on input "False" at bounding box center [580, 48] width 14 height 11
radio input "true"
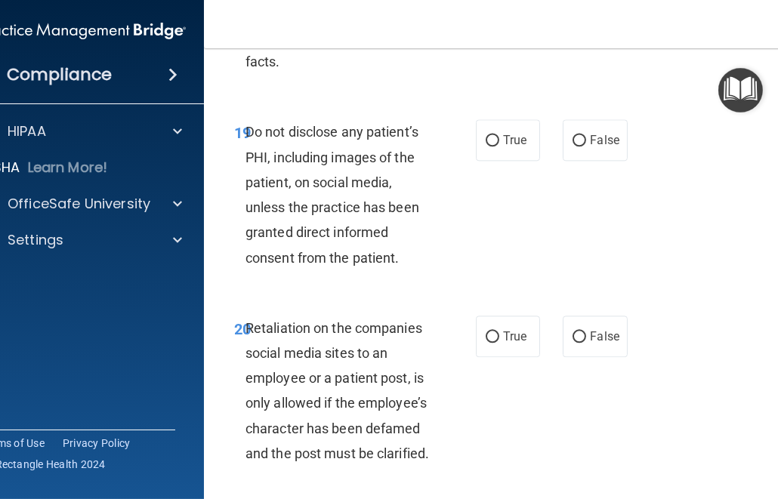
scroll to position [3811, 0]
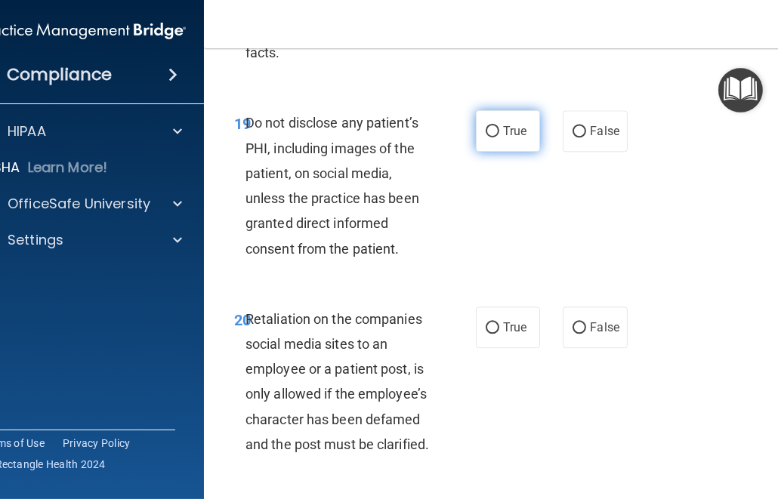
click at [486, 152] on label "True" at bounding box center [508, 131] width 64 height 42
click at [486, 137] on input "True" at bounding box center [493, 131] width 14 height 11
radio input "true"
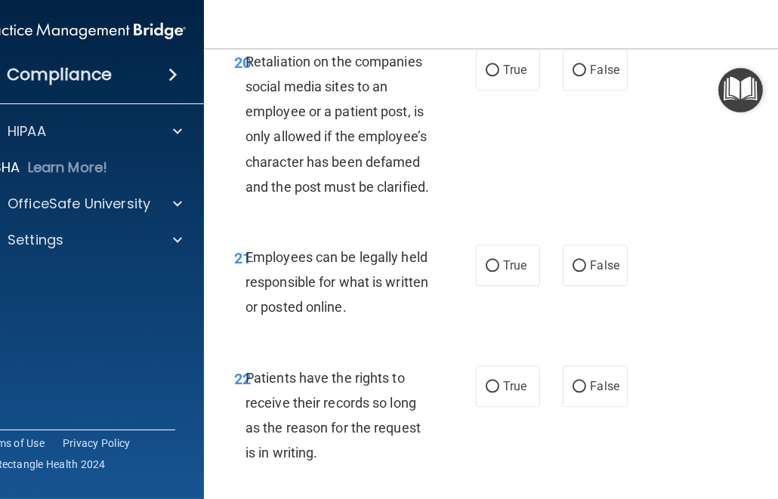
scroll to position [4071, 0]
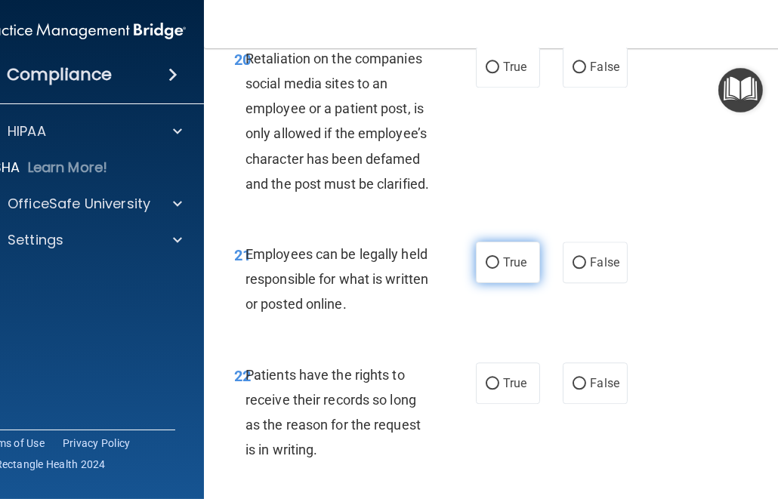
click at [503, 270] on span "True" at bounding box center [514, 262] width 23 height 14
click at [499, 269] on input "True" at bounding box center [493, 263] width 14 height 11
radio input "true"
click at [592, 88] on label "False" at bounding box center [595, 67] width 64 height 42
click at [586, 73] on input "False" at bounding box center [580, 67] width 14 height 11
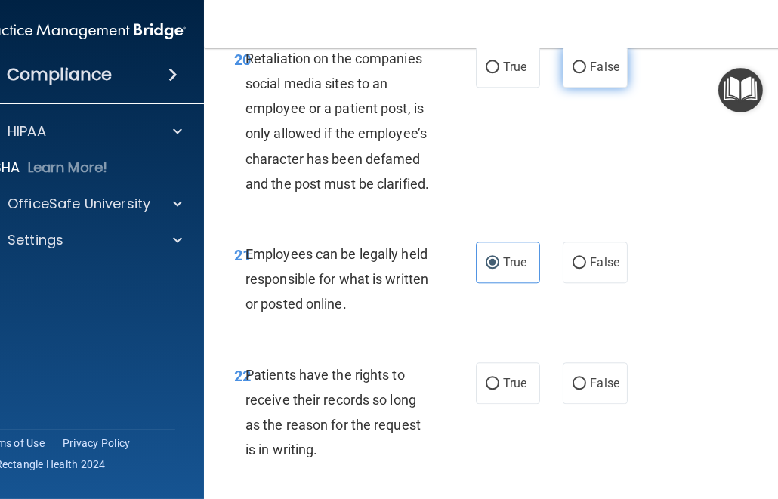
radio input "true"
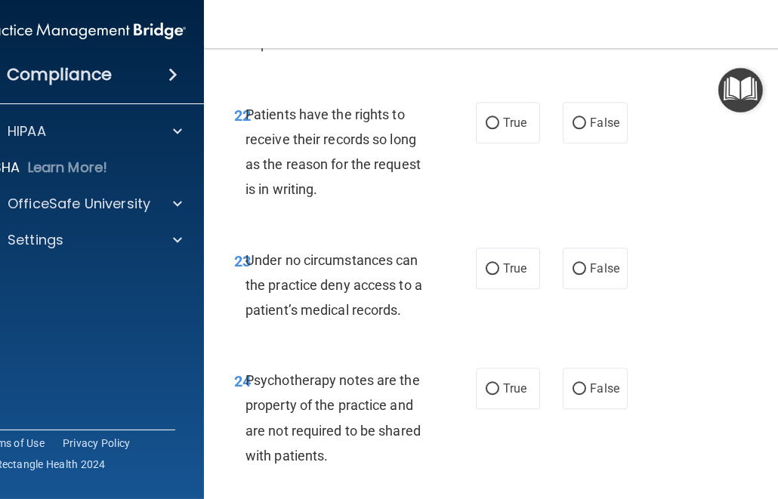
scroll to position [4339, 0]
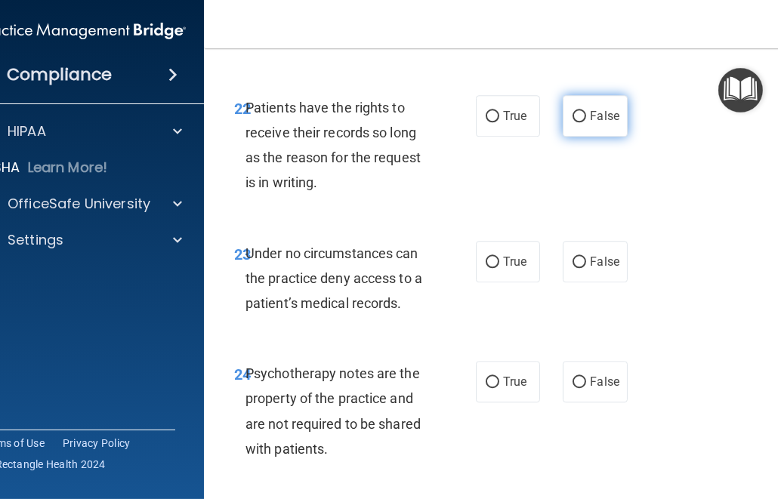
click at [604, 123] on span "False" at bounding box center [604, 116] width 29 height 14
click at [586, 122] on input "False" at bounding box center [580, 116] width 14 height 11
radio input "true"
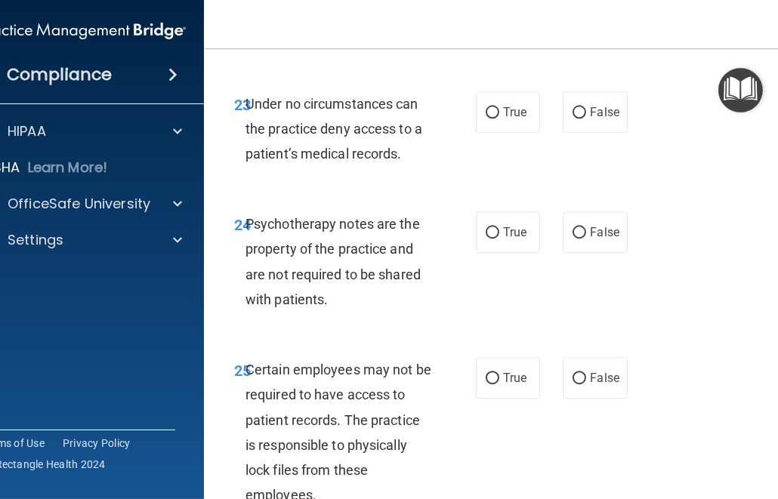
scroll to position [4490, 0]
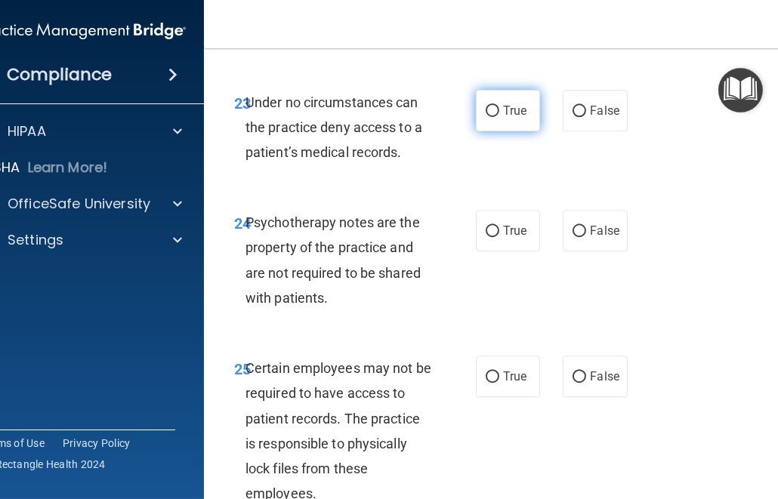
click at [522, 118] on span "True" at bounding box center [514, 110] width 23 height 14
click at [499, 117] on input "True" at bounding box center [493, 111] width 14 height 11
radio input "true"
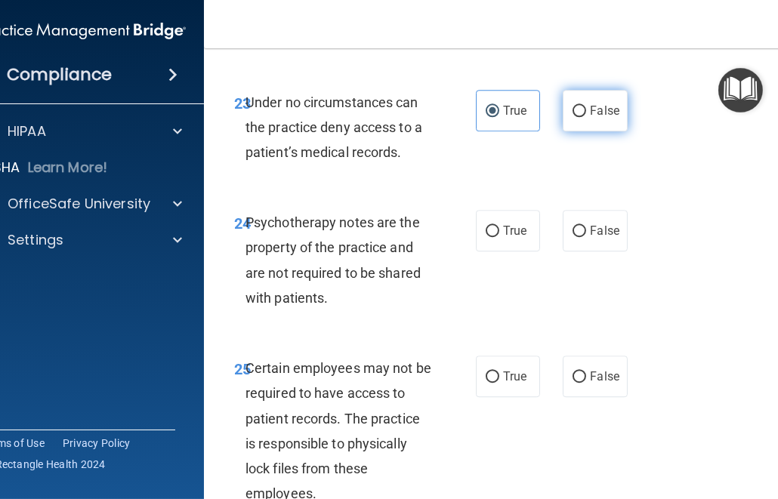
click at [619, 131] on label "False" at bounding box center [595, 111] width 64 height 42
click at [586, 117] on input "False" at bounding box center [580, 111] width 14 height 11
radio input "true"
radio input "false"
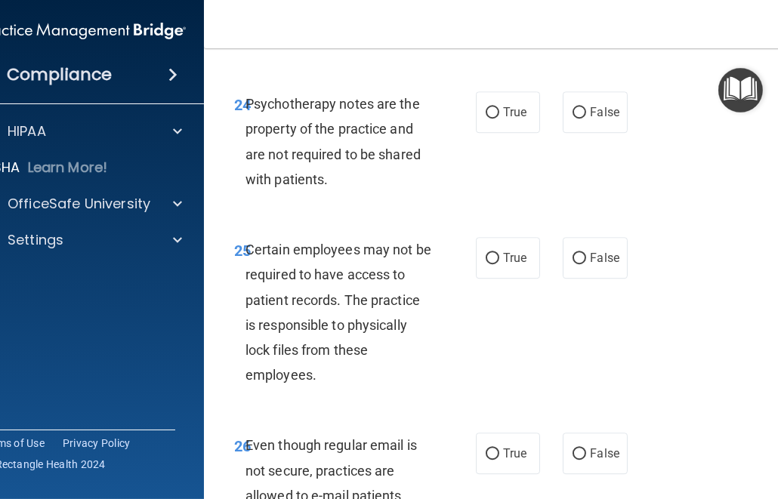
scroll to position [4612, 0]
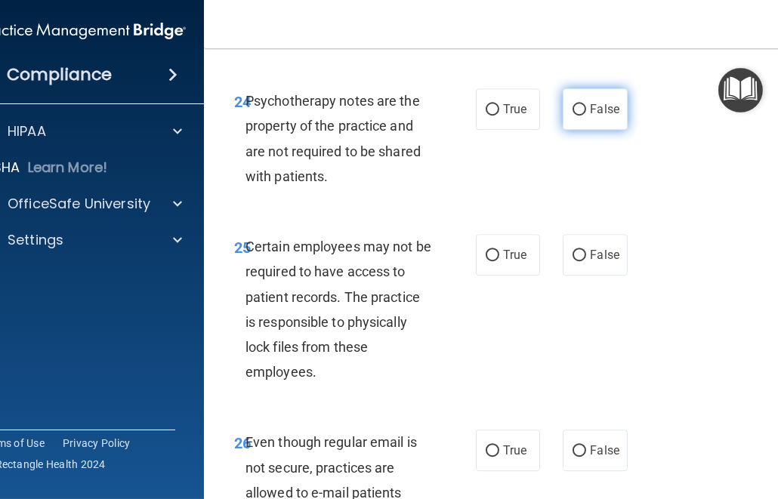
click at [610, 116] on span "False" at bounding box center [604, 109] width 29 height 14
click at [586, 116] on input "False" at bounding box center [580, 109] width 14 height 11
radio input "true"
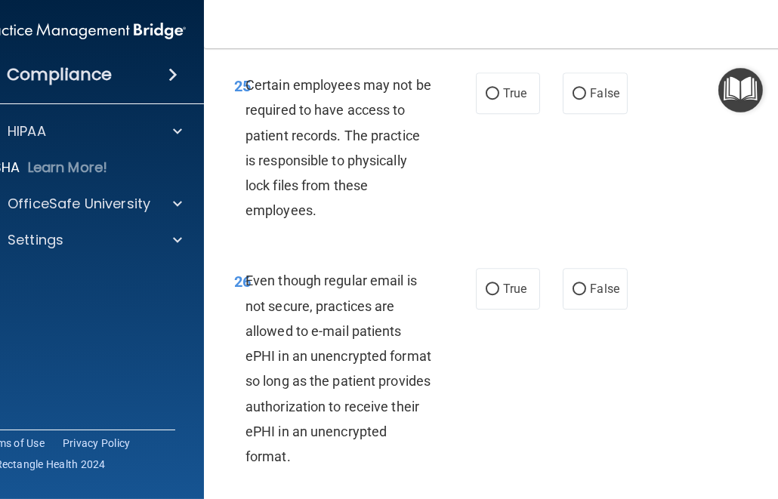
scroll to position [4775, 0]
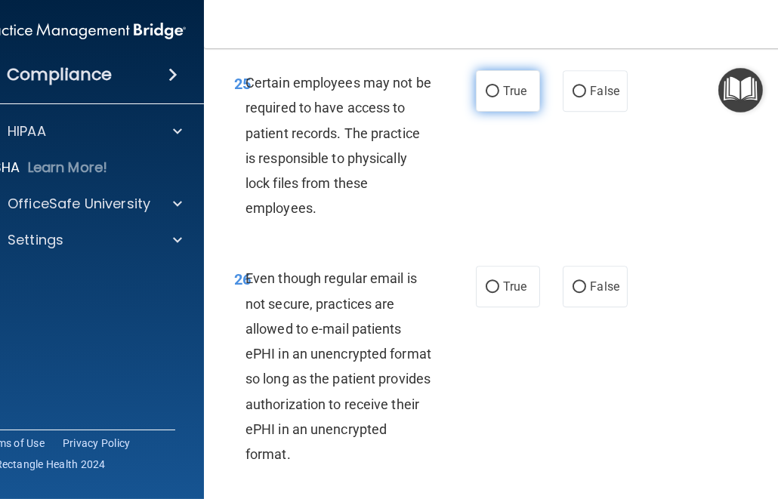
click at [519, 98] on span "True" at bounding box center [514, 91] width 23 height 14
click at [499, 97] on input "True" at bounding box center [493, 91] width 14 height 11
radio input "true"
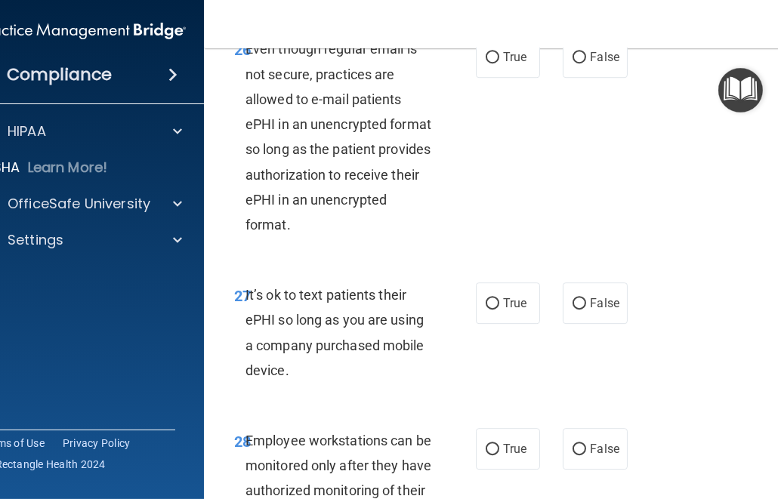
scroll to position [5007, 0]
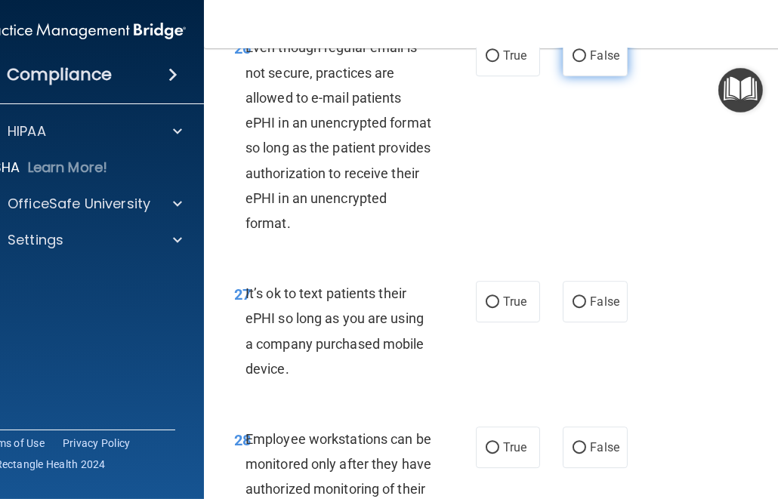
click at [578, 76] on label "False" at bounding box center [595, 56] width 64 height 42
click at [578, 62] on input "False" at bounding box center [580, 56] width 14 height 11
radio input "true"
click at [496, 323] on label "True" at bounding box center [508, 302] width 64 height 42
click at [496, 308] on input "True" at bounding box center [493, 302] width 14 height 11
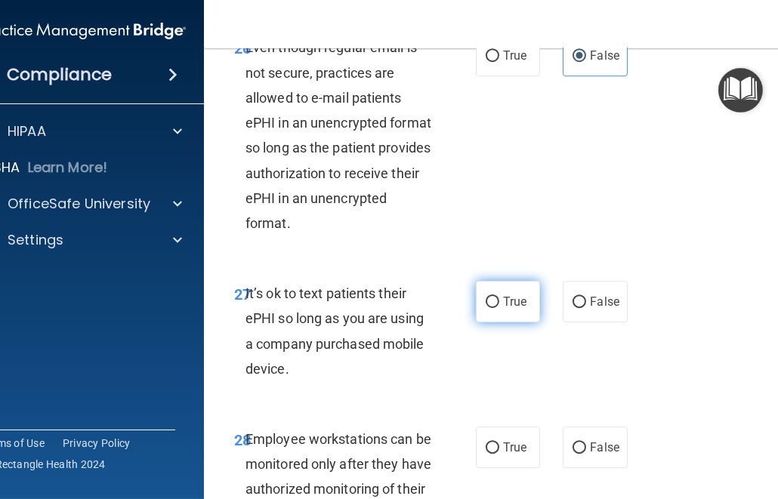
radio input "true"
click at [481, 76] on label "True" at bounding box center [508, 56] width 64 height 42
click at [486, 62] on input "True" at bounding box center [493, 56] width 14 height 11
radio input "true"
radio input "false"
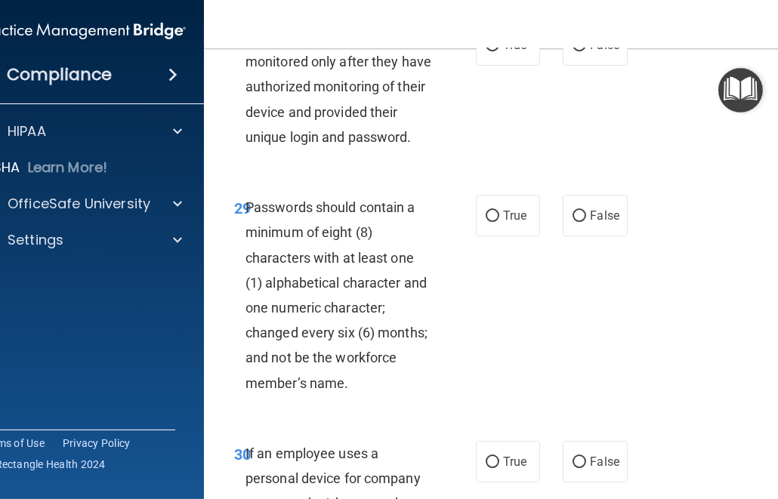
scroll to position [5410, 0]
click at [481, 65] on label "True" at bounding box center [508, 44] width 64 height 42
click at [486, 51] on input "True" at bounding box center [493, 44] width 14 height 11
radio input "true"
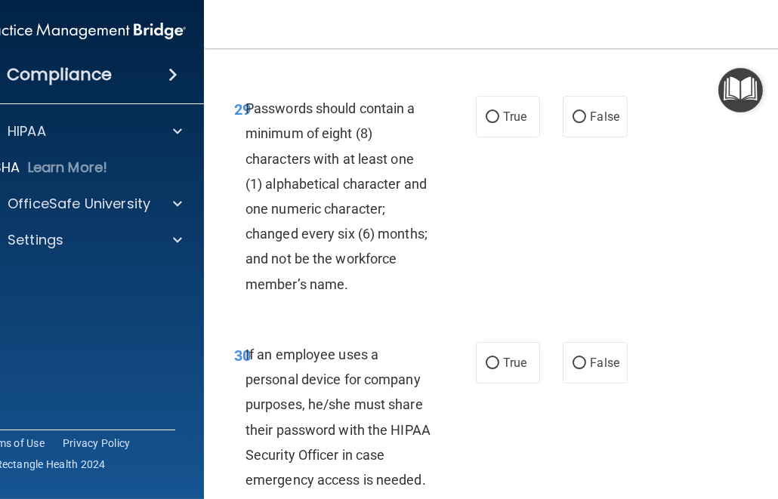
scroll to position [5516, 0]
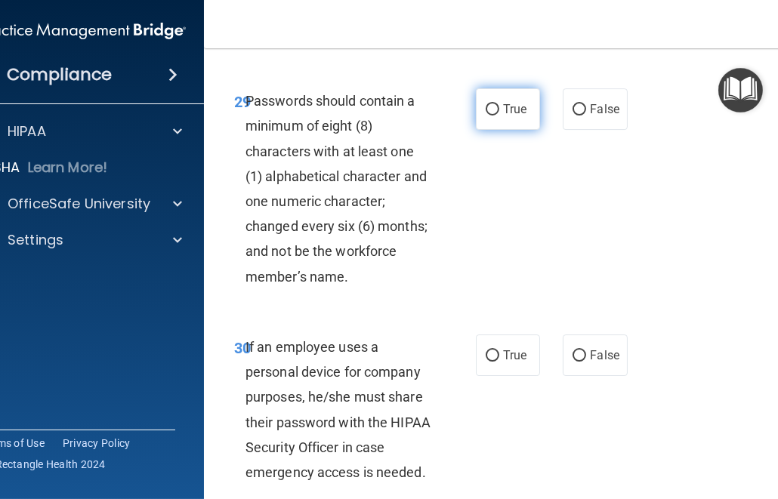
click at [489, 116] on input "True" at bounding box center [493, 109] width 14 height 11
radio input "true"
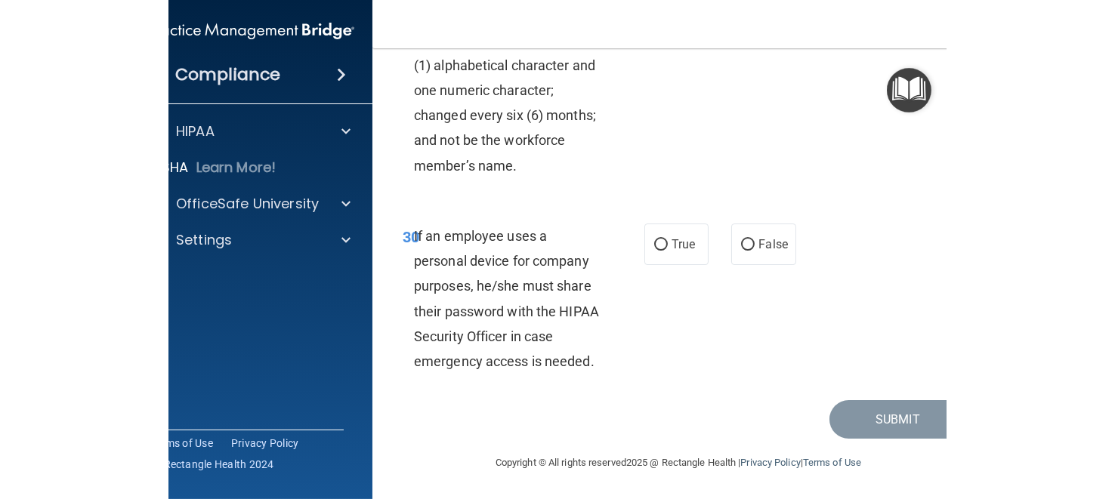
scroll to position [5678, 0]
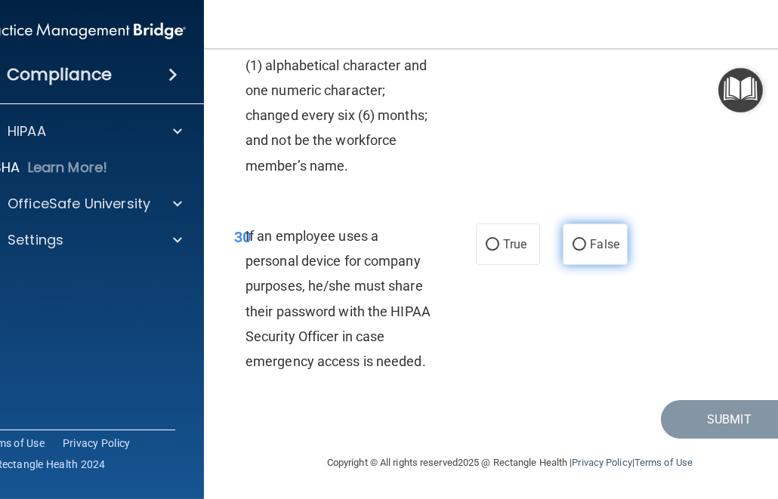
click at [602, 245] on span "False" at bounding box center [604, 244] width 29 height 14
click at [586, 245] on input "False" at bounding box center [580, 244] width 14 height 11
radio input "true"
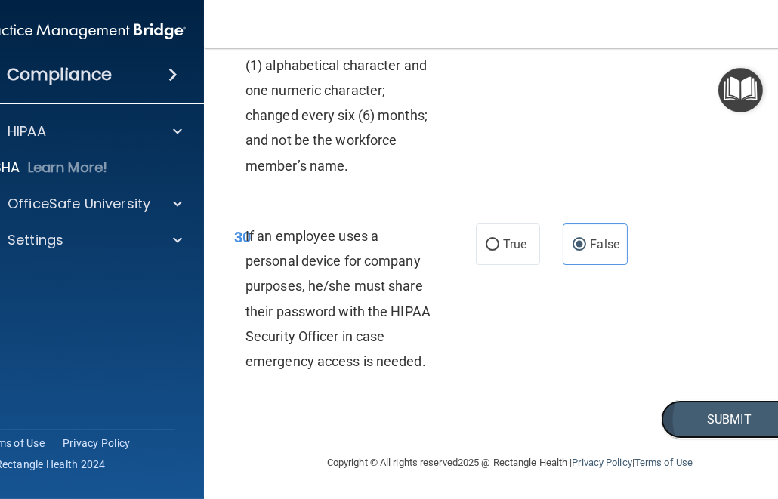
click at [684, 428] on button "Submit" at bounding box center [729, 419] width 136 height 39
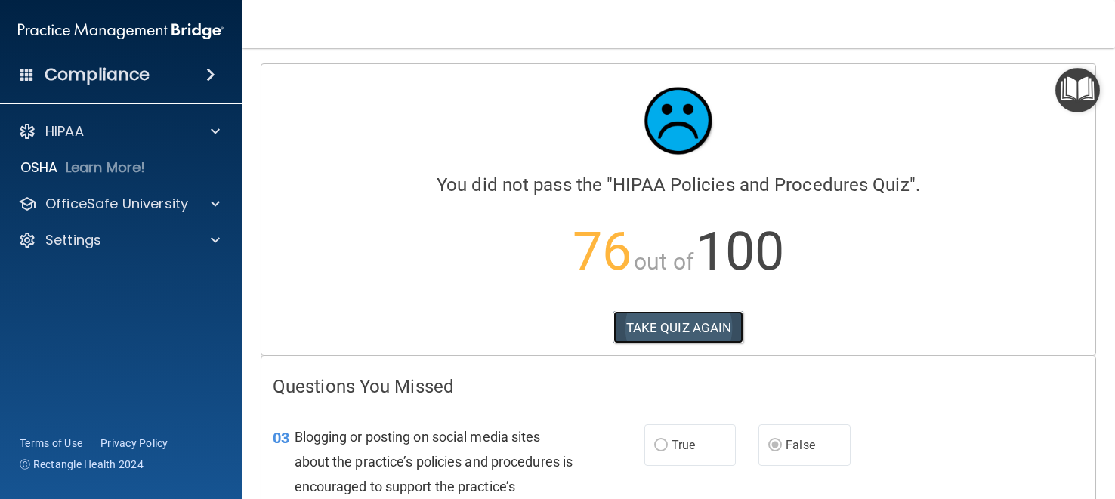
click at [673, 326] on button "TAKE QUIZ AGAIN" at bounding box center [678, 327] width 131 height 33
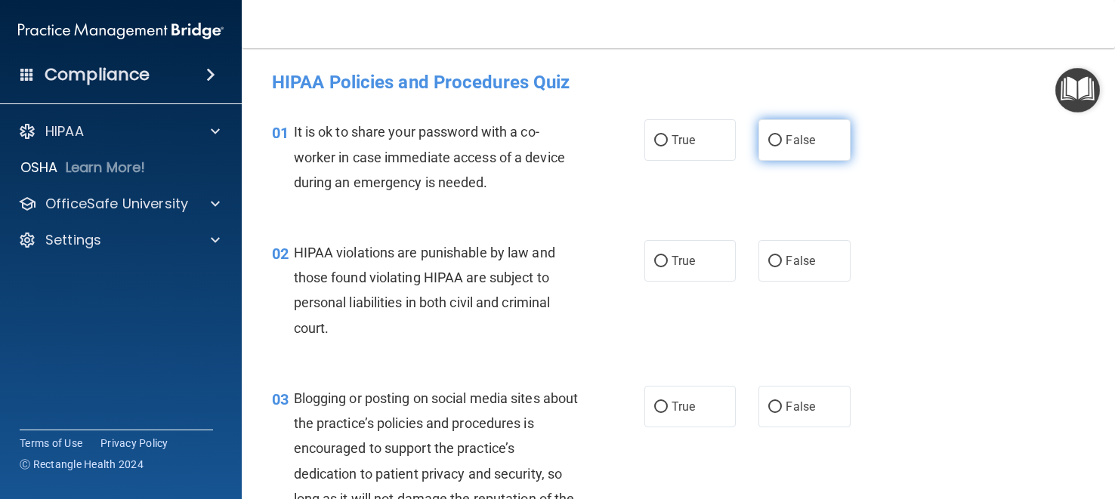
click at [786, 146] on span "False" at bounding box center [800, 140] width 29 height 14
click at [782, 146] on input "False" at bounding box center [775, 140] width 14 height 11
radio input "true"
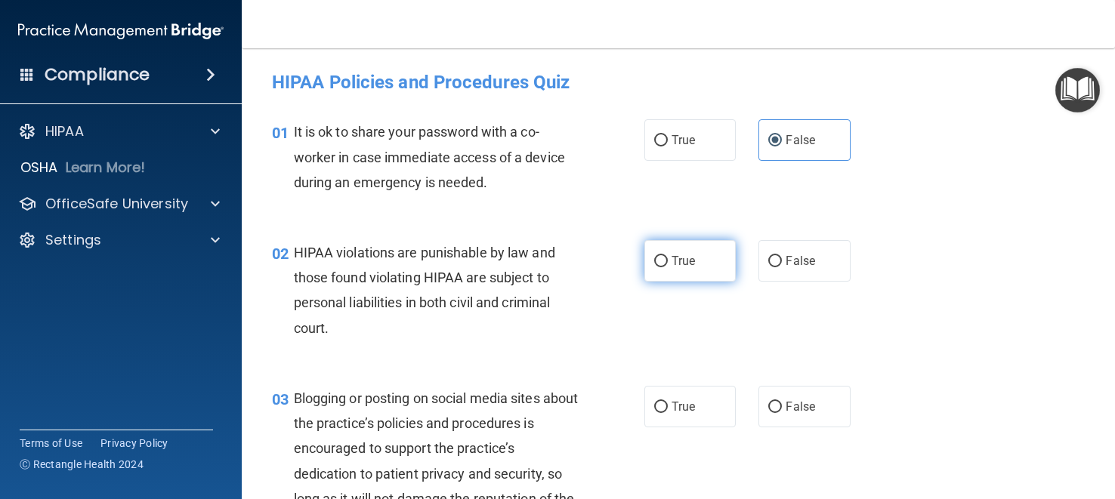
click at [659, 267] on label "True" at bounding box center [689, 261] width 91 height 42
click at [659, 267] on input "True" at bounding box center [661, 261] width 14 height 11
radio input "true"
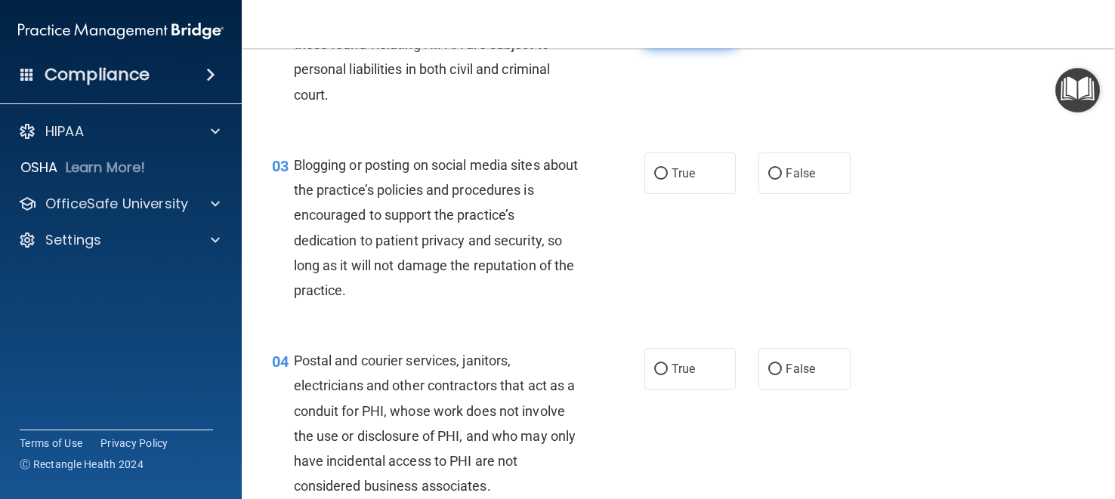
scroll to position [235, 0]
click at [789, 163] on label "False" at bounding box center [803, 172] width 91 height 42
click at [782, 167] on input "False" at bounding box center [775, 172] width 14 height 11
radio input "true"
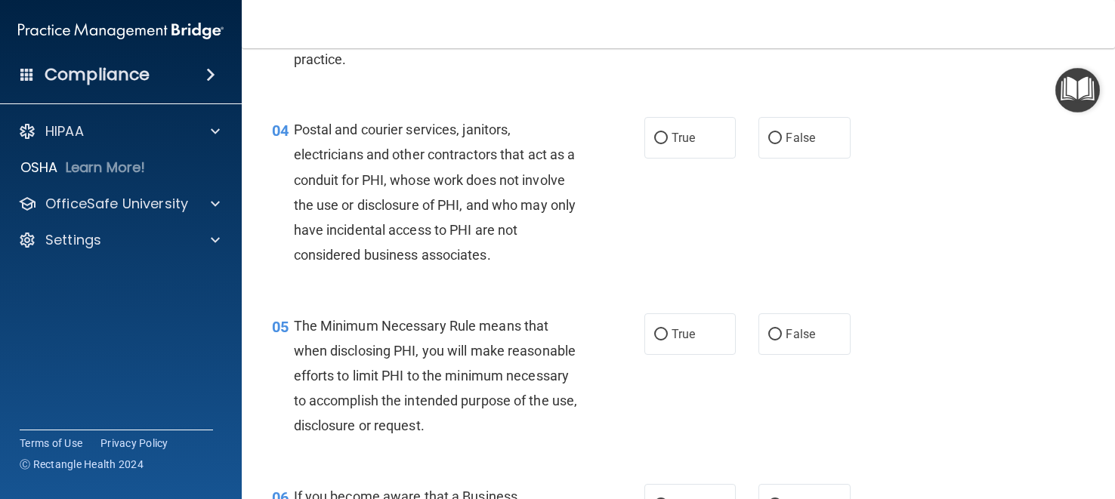
scroll to position [466, 0]
click at [686, 139] on span "True" at bounding box center [683, 136] width 23 height 14
click at [668, 139] on input "True" at bounding box center [661, 136] width 14 height 11
radio input "true"
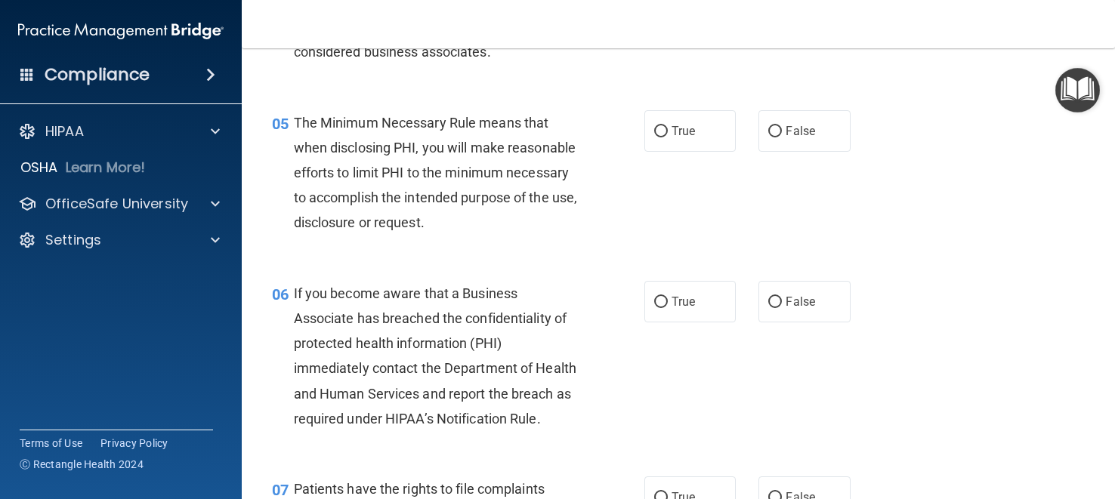
scroll to position [669, 0]
click at [686, 139] on label "True" at bounding box center [689, 131] width 91 height 42
click at [668, 137] on input "True" at bounding box center [661, 130] width 14 height 11
radio input "true"
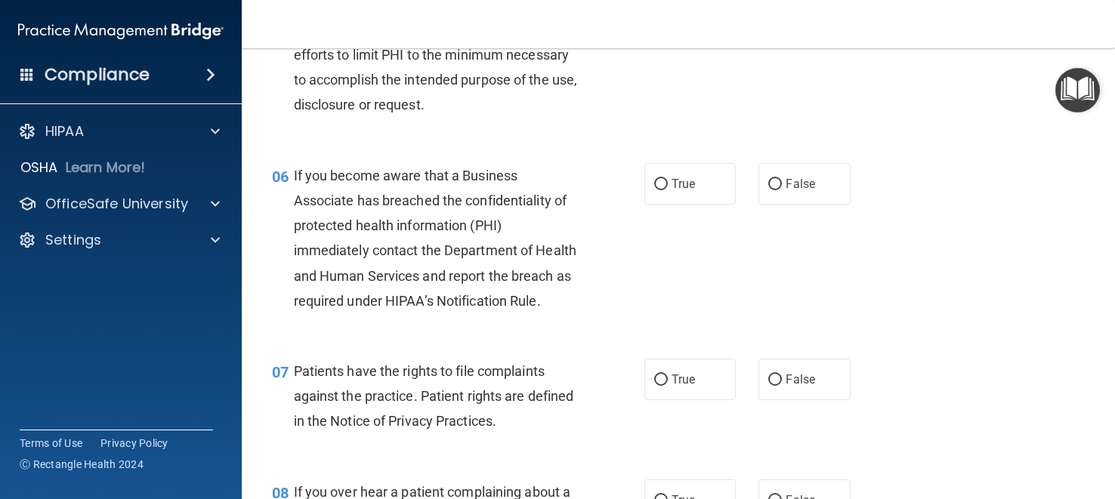
scroll to position [791, 0]
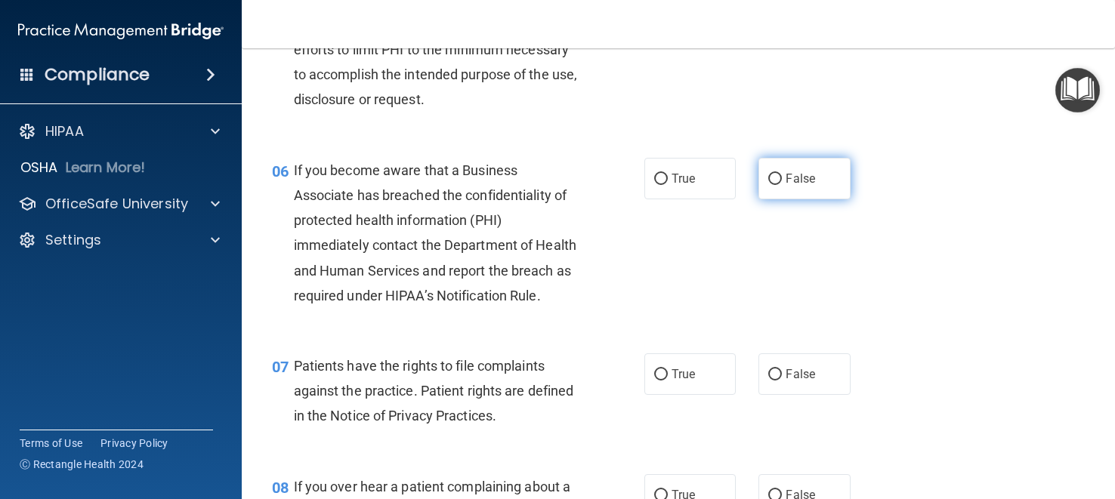
click at [804, 172] on span "False" at bounding box center [800, 178] width 29 height 14
click at [782, 174] on input "False" at bounding box center [775, 179] width 14 height 11
radio input "true"
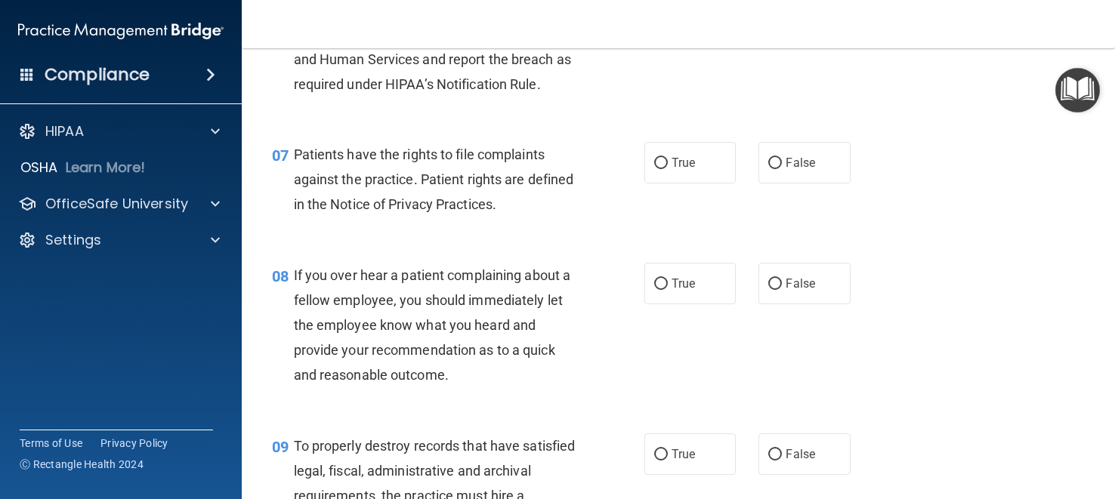
scroll to position [1010, 0]
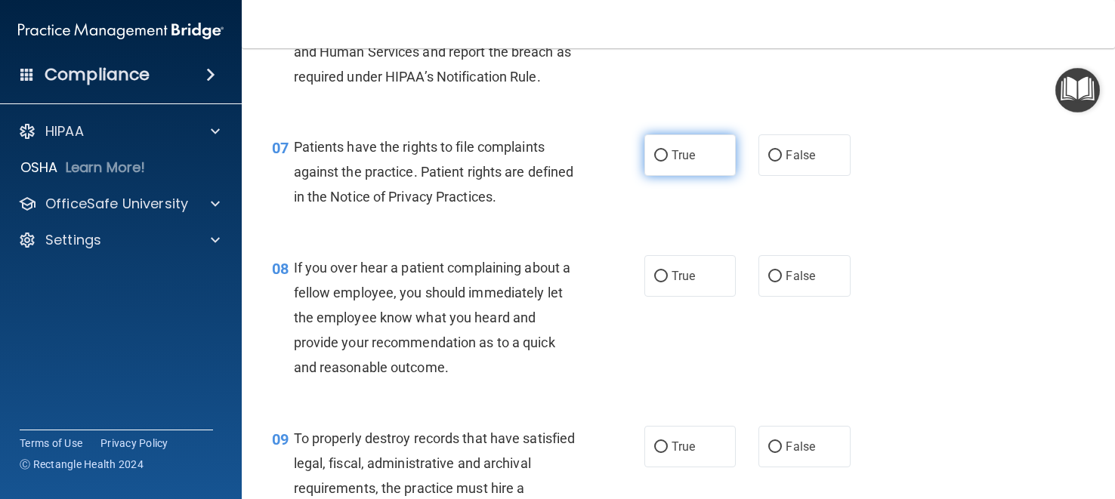
click at [667, 150] on input "True" at bounding box center [661, 155] width 14 height 11
radio input "true"
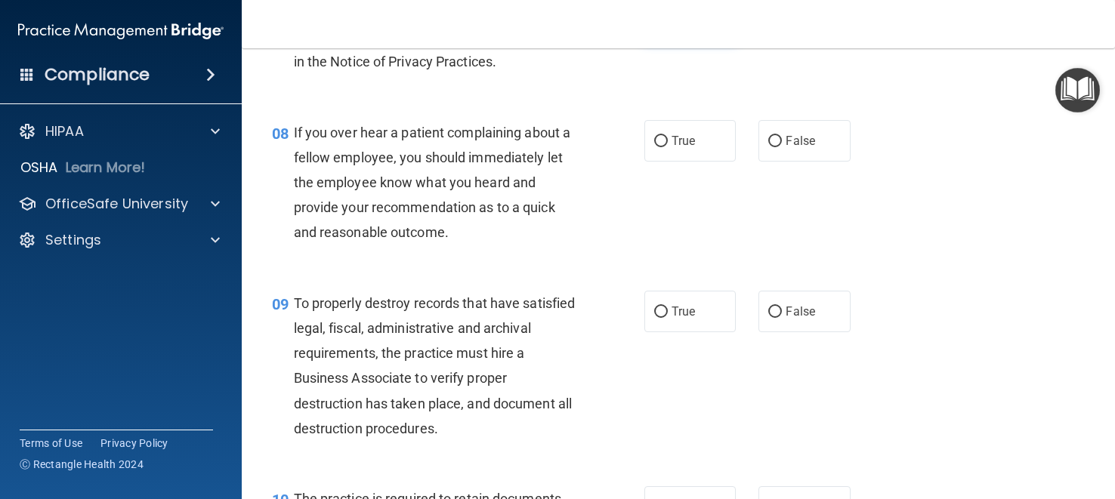
scroll to position [1150, 0]
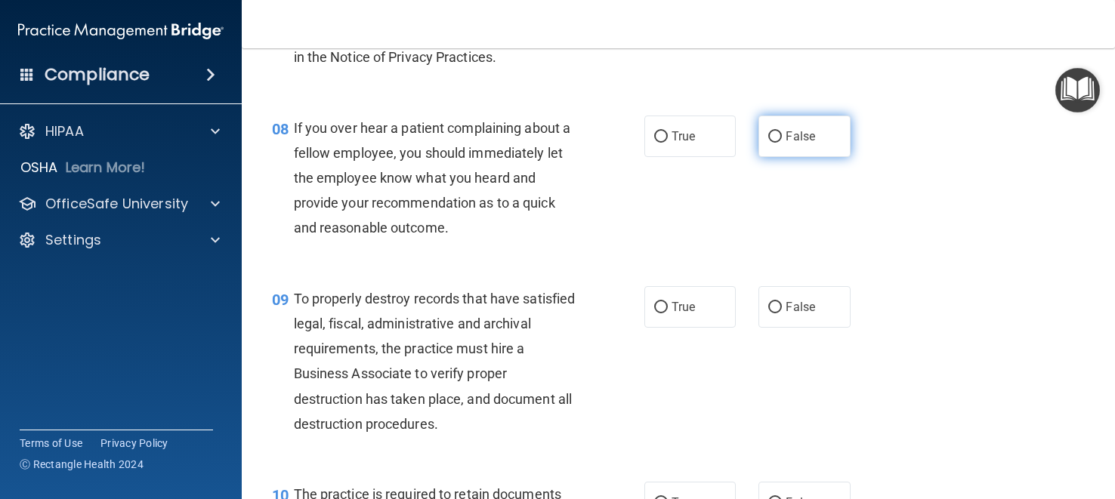
click at [792, 134] on span "False" at bounding box center [800, 136] width 29 height 14
click at [782, 134] on input "False" at bounding box center [775, 136] width 14 height 11
radio input "true"
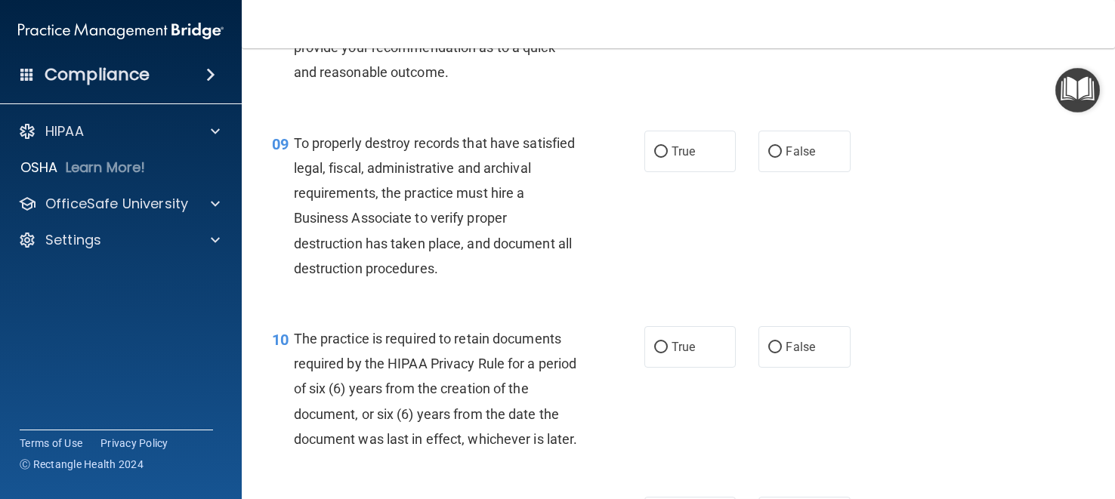
scroll to position [1308, 0]
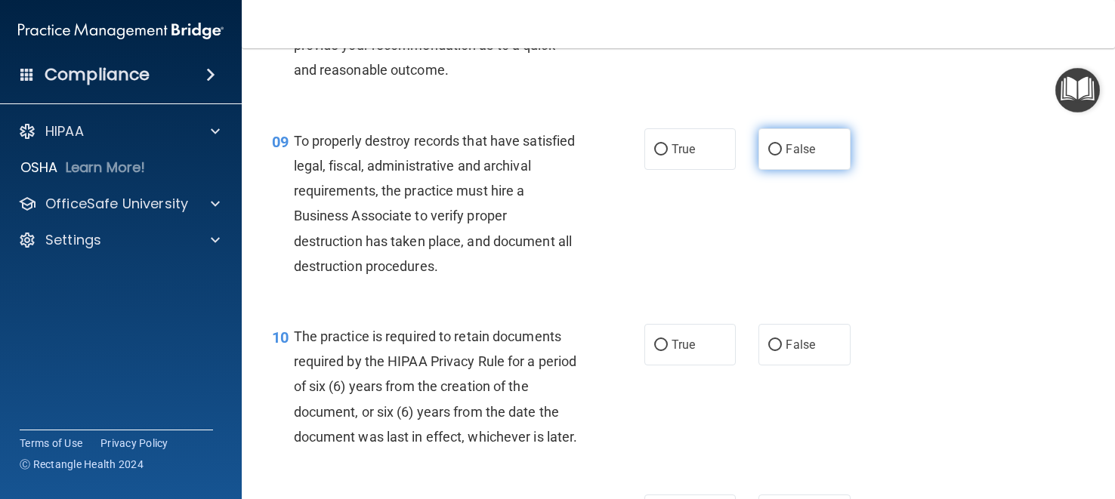
click at [789, 150] on span "False" at bounding box center [800, 149] width 29 height 14
click at [782, 150] on input "False" at bounding box center [775, 149] width 14 height 11
radio input "true"
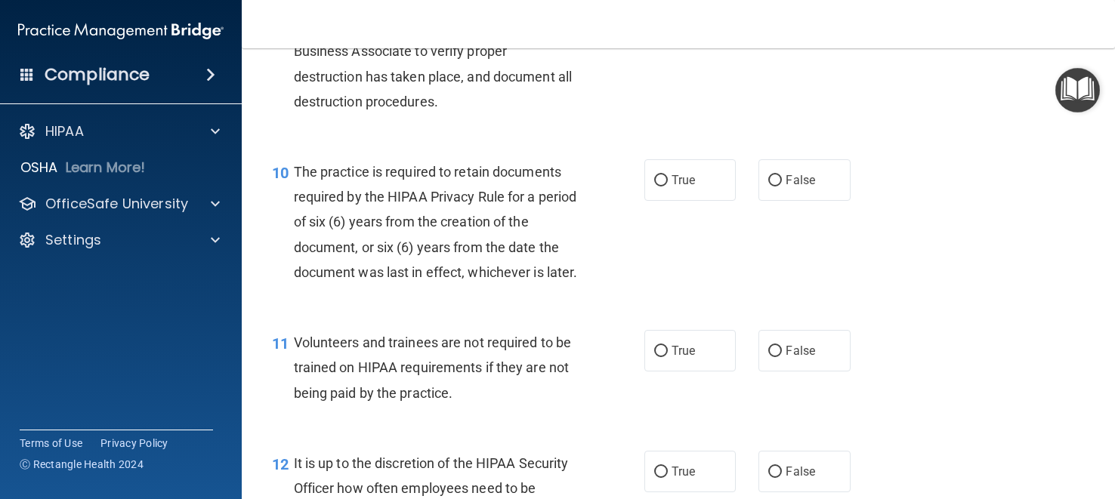
scroll to position [1476, 0]
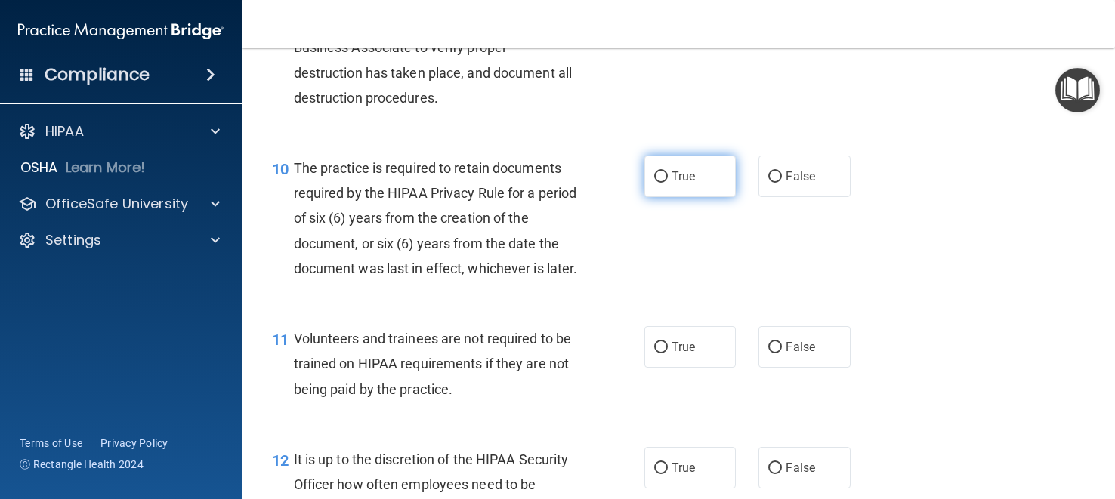
click at [682, 174] on span "True" at bounding box center [683, 176] width 23 height 14
click at [668, 174] on input "True" at bounding box center [661, 176] width 14 height 11
radio input "true"
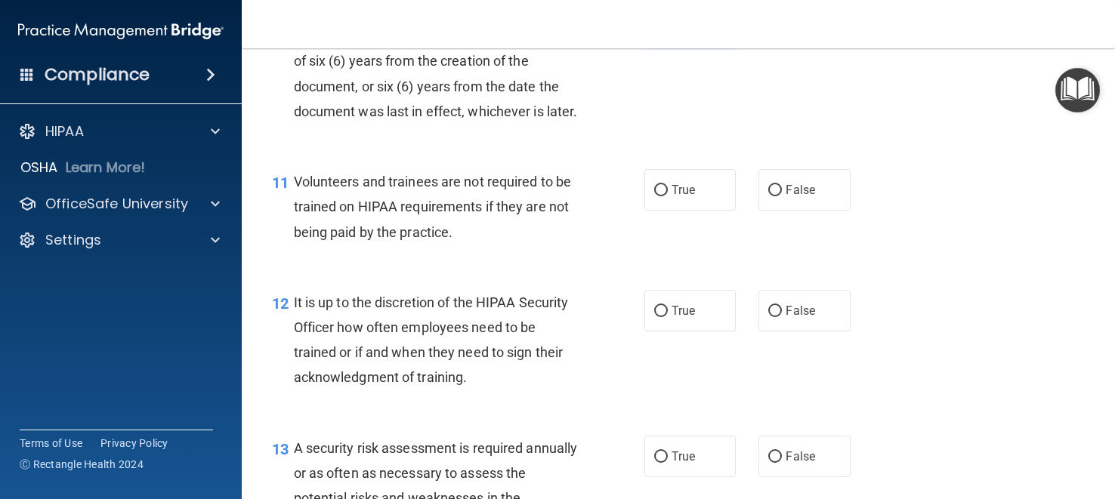
scroll to position [1636, 0]
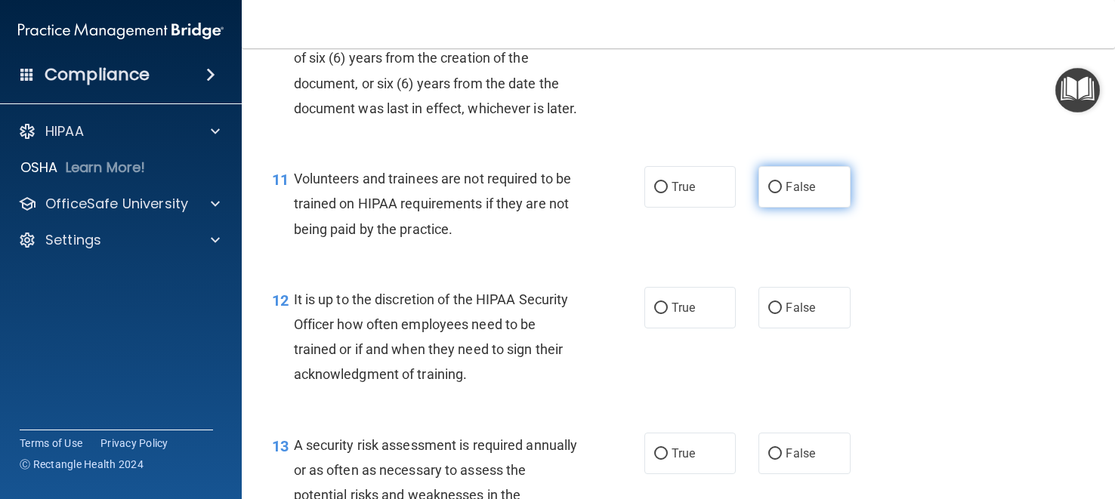
click at [792, 182] on span "False" at bounding box center [800, 187] width 29 height 14
click at [782, 182] on input "False" at bounding box center [775, 187] width 14 height 11
radio input "true"
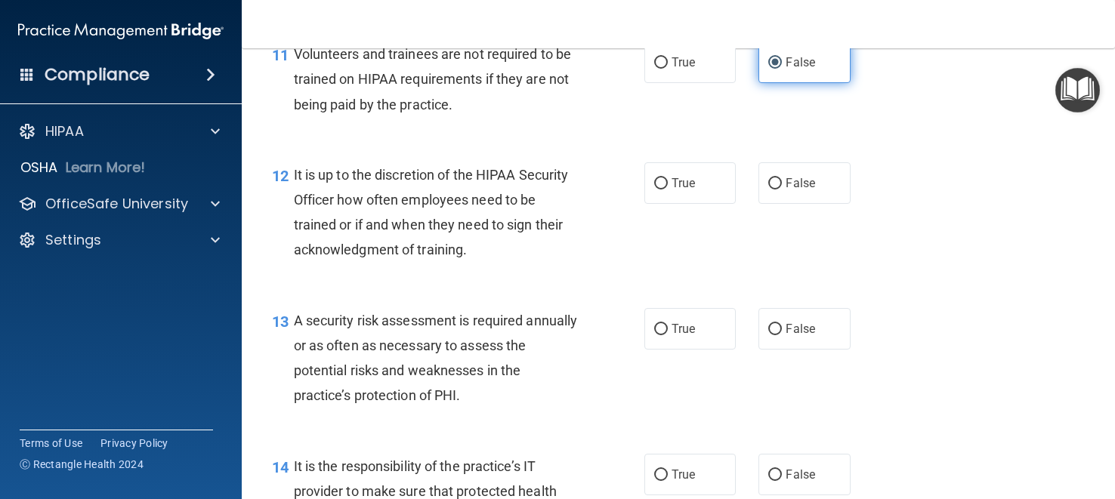
scroll to position [1768, 0]
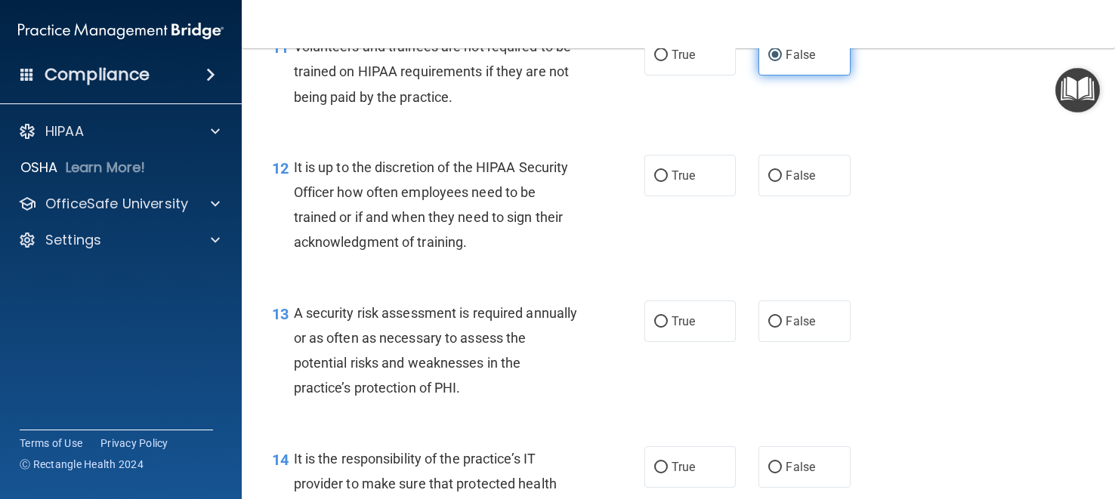
click at [792, 182] on label "False" at bounding box center [803, 176] width 91 height 42
click at [782, 182] on input "False" at bounding box center [775, 176] width 14 height 11
radio input "true"
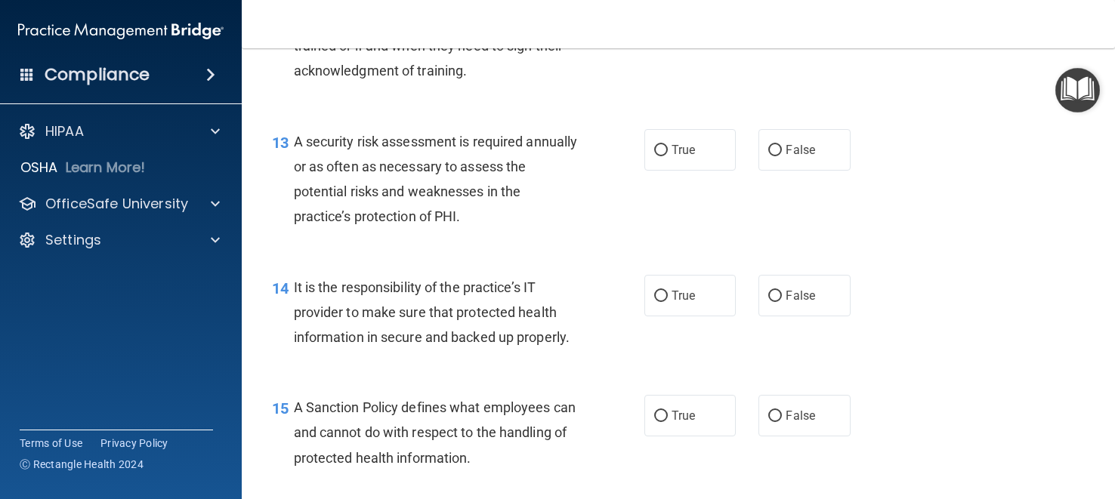
scroll to position [1943, 0]
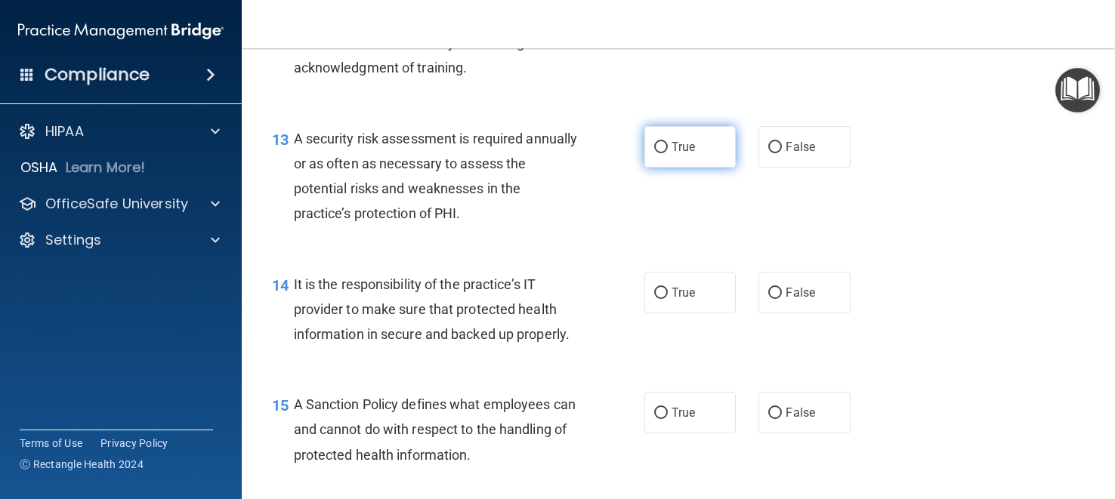
click at [659, 142] on input "True" at bounding box center [661, 147] width 14 height 11
radio input "true"
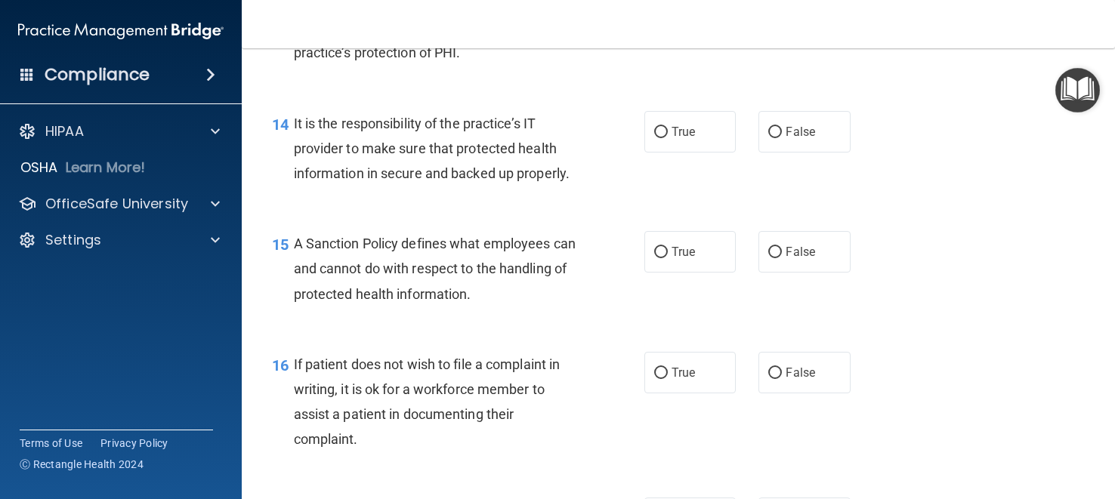
scroll to position [2107, 0]
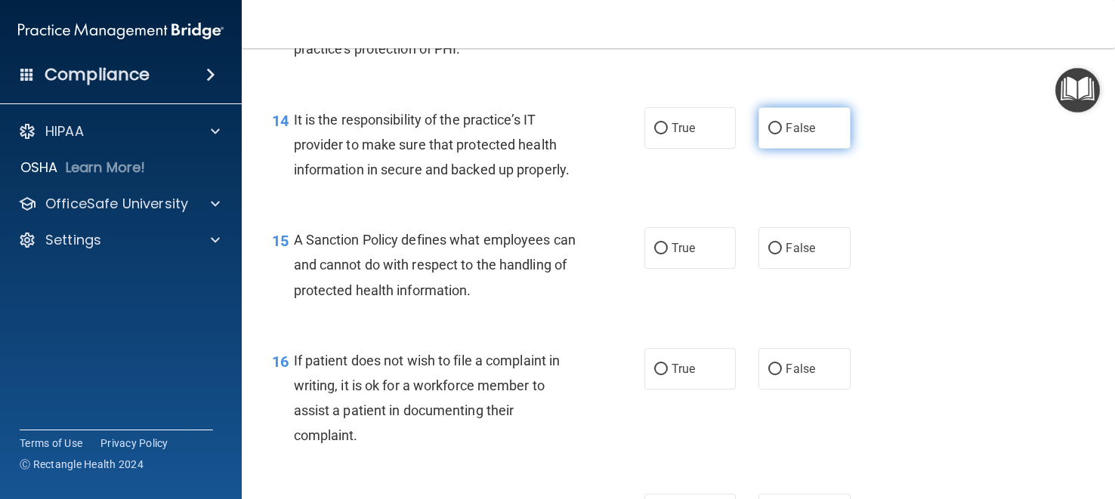
click at [816, 122] on label "False" at bounding box center [803, 128] width 91 height 42
click at [782, 123] on input "False" at bounding box center [775, 128] width 14 height 11
radio input "true"
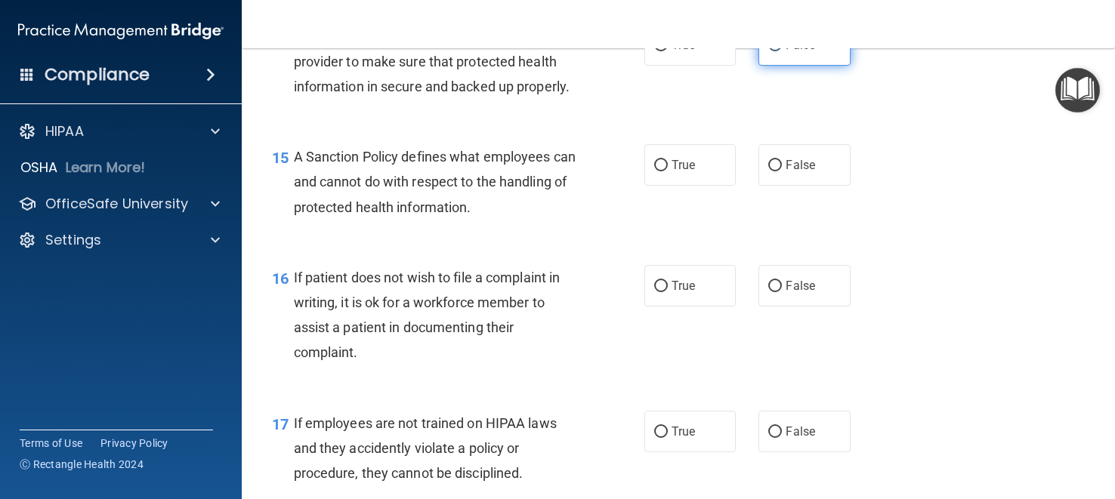
scroll to position [2228, 0]
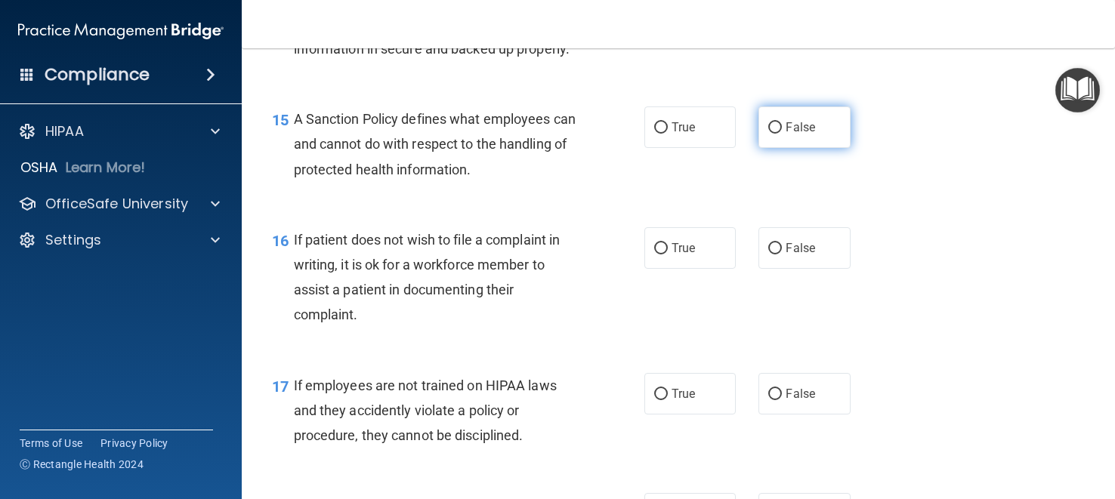
click at [807, 124] on span "False" at bounding box center [800, 127] width 29 height 14
click at [782, 124] on input "False" at bounding box center [775, 127] width 14 height 11
radio input "true"
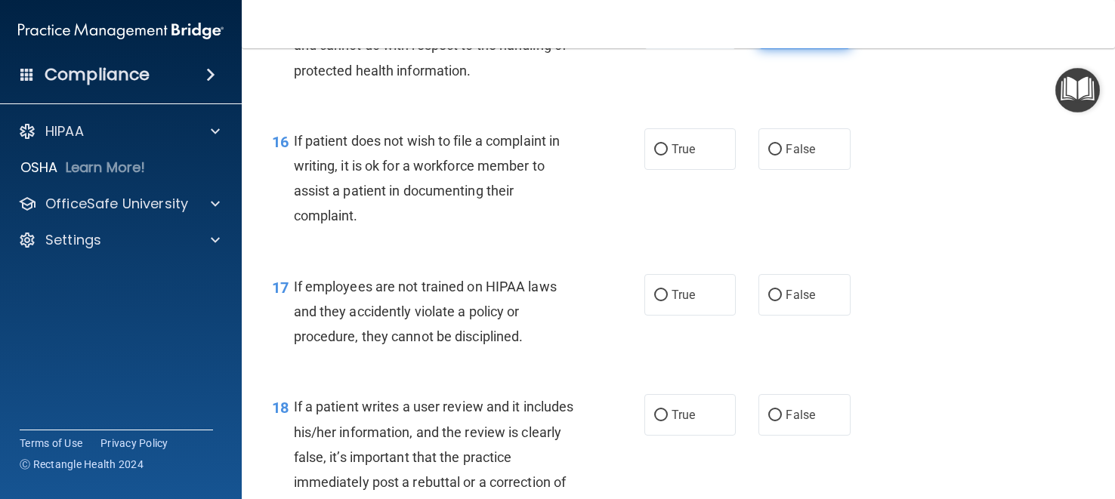
scroll to position [2329, 0]
click at [711, 144] on label "True" at bounding box center [689, 148] width 91 height 42
click at [668, 144] on input "True" at bounding box center [661, 148] width 14 height 11
radio input "true"
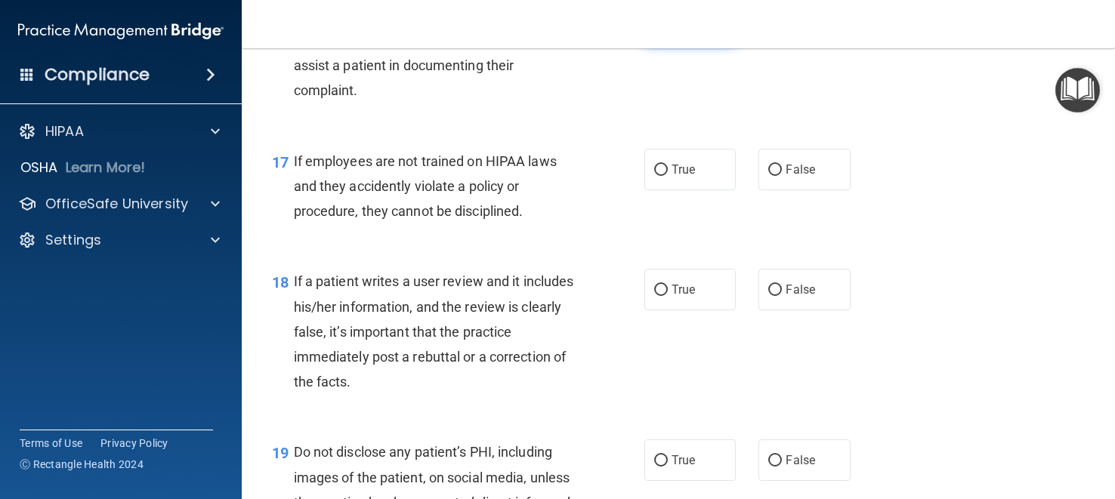
scroll to position [2455, 0]
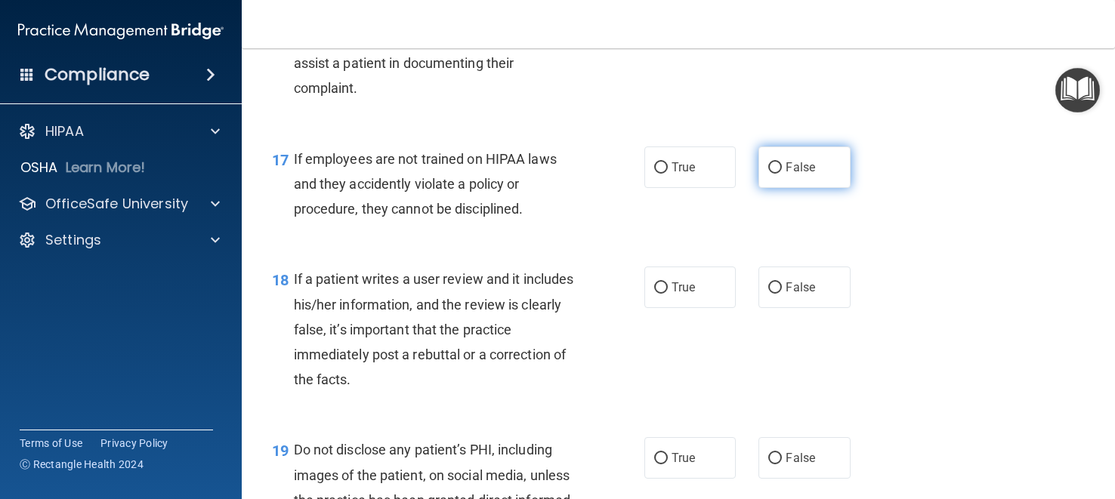
click at [792, 176] on label "False" at bounding box center [803, 168] width 91 height 42
click at [782, 174] on input "False" at bounding box center [775, 167] width 14 height 11
radio input "true"
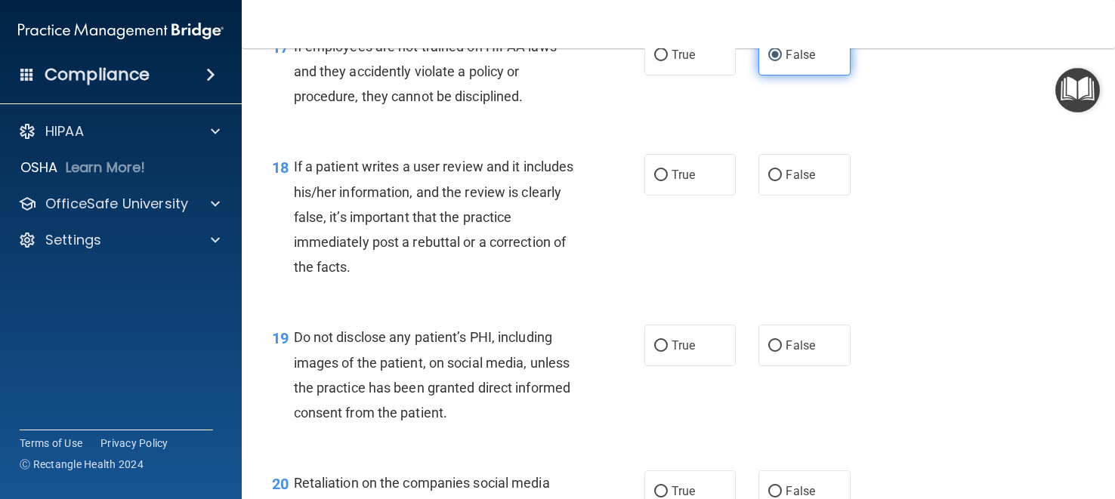
scroll to position [2574, 0]
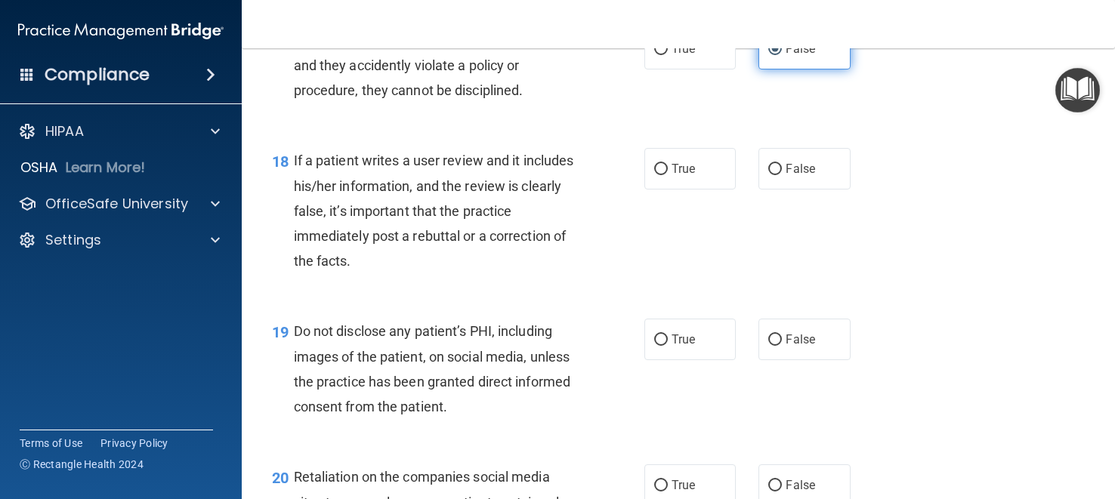
click at [792, 176] on span "False" at bounding box center [800, 169] width 29 height 14
click at [782, 175] on input "False" at bounding box center [775, 169] width 14 height 11
radio input "true"
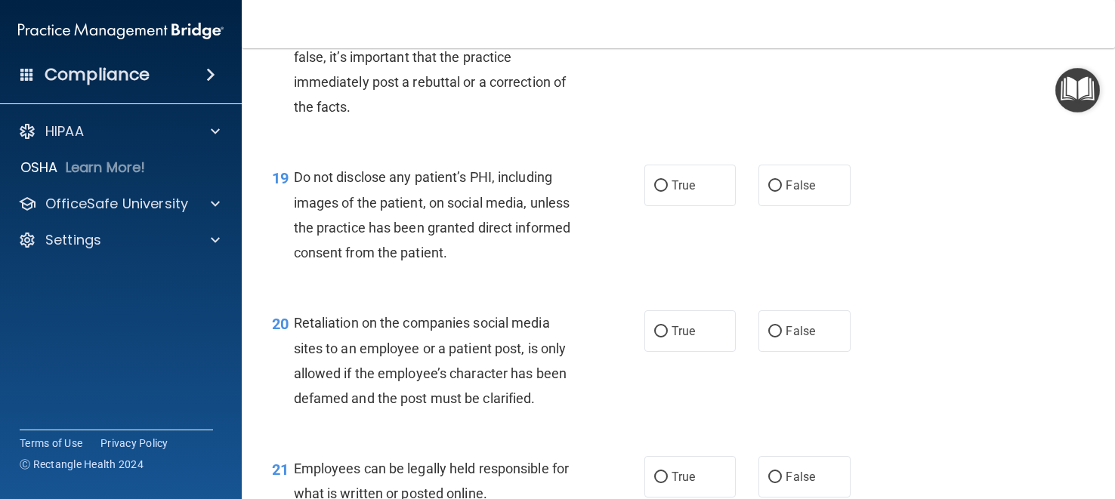
scroll to position [2732, 0]
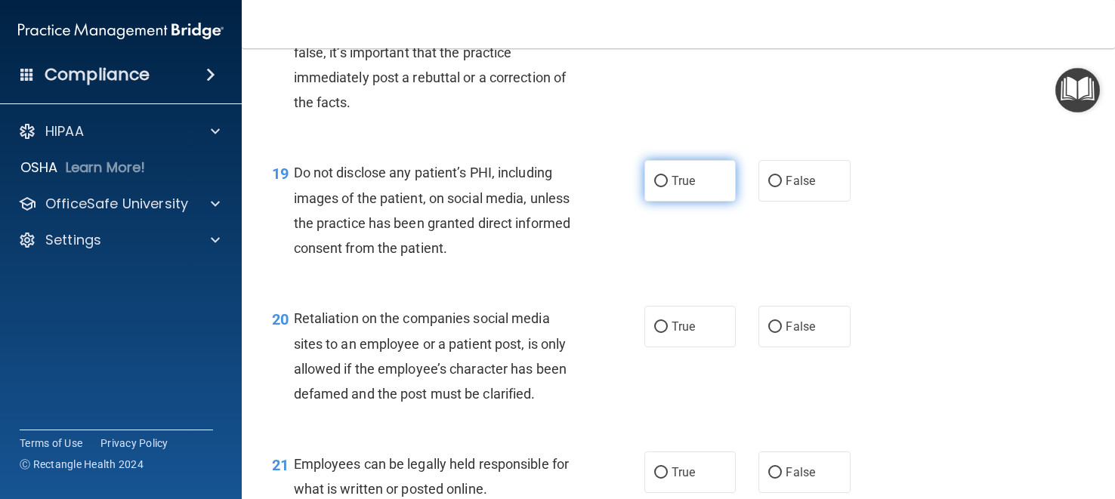
click at [692, 176] on span "True" at bounding box center [683, 181] width 23 height 14
click at [668, 176] on input "True" at bounding box center [661, 181] width 14 height 11
radio input "true"
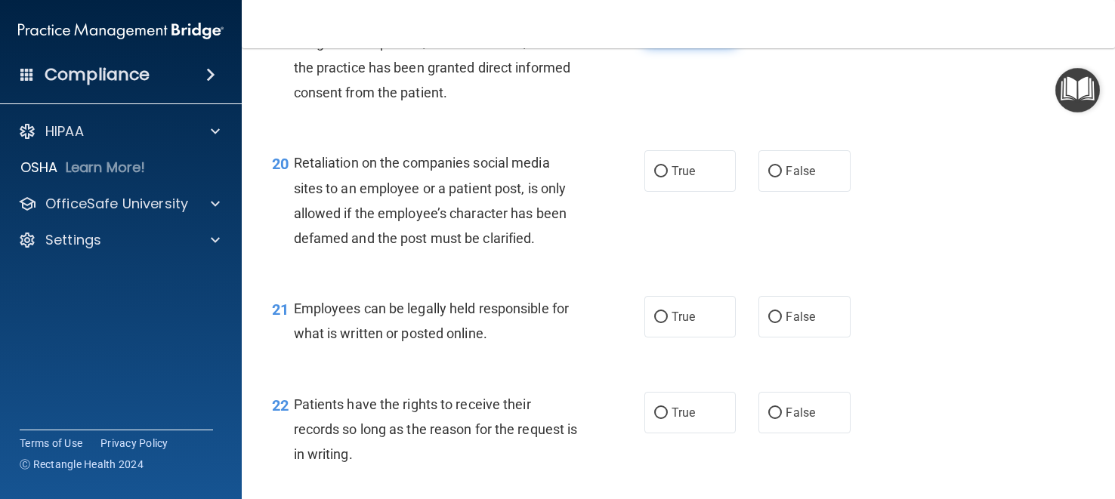
scroll to position [2889, 0]
click at [797, 168] on span "False" at bounding box center [800, 170] width 29 height 14
click at [782, 168] on input "False" at bounding box center [775, 170] width 14 height 11
radio input "true"
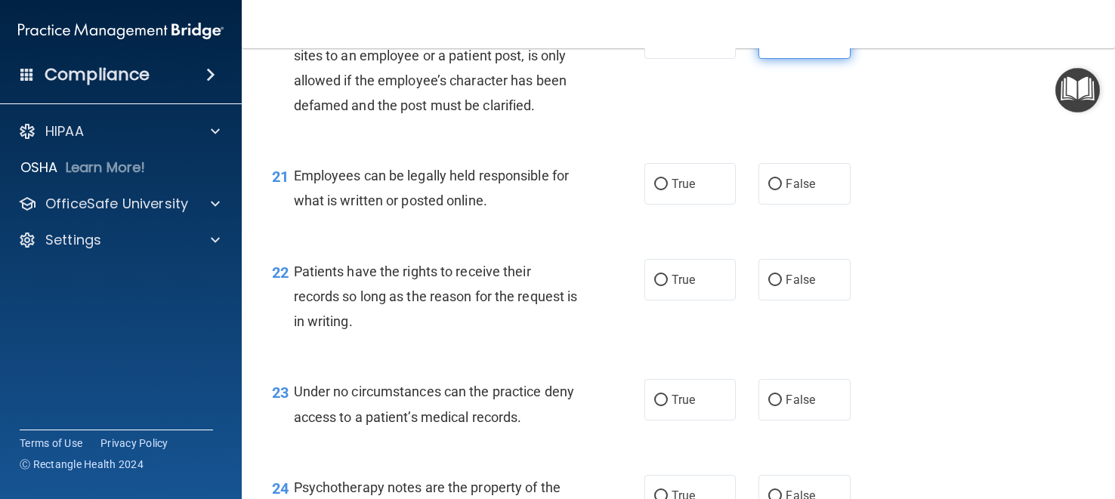
scroll to position [3022, 0]
click at [710, 174] on label "True" at bounding box center [689, 183] width 91 height 42
click at [668, 178] on input "True" at bounding box center [661, 183] width 14 height 11
radio input "true"
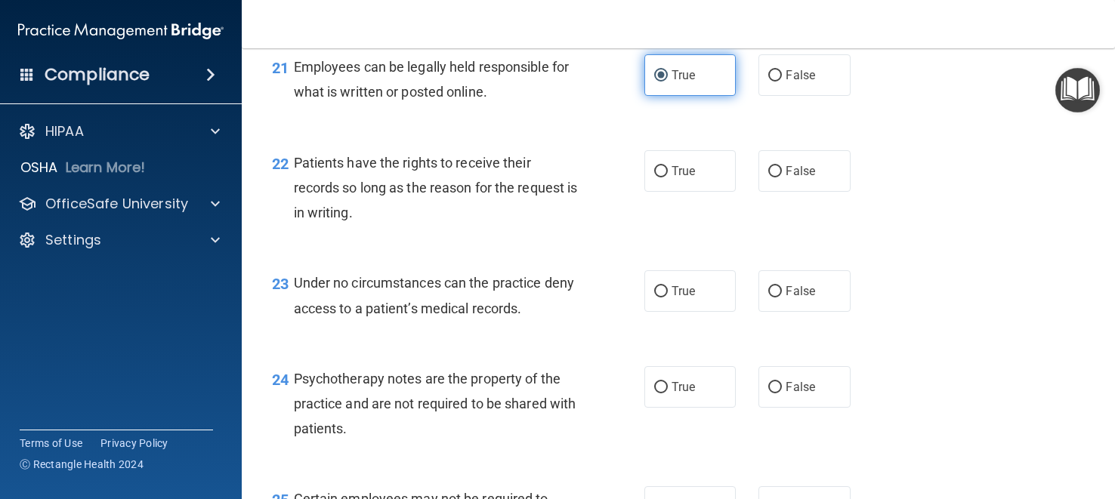
scroll to position [3131, 0]
click at [710, 174] on label "True" at bounding box center [689, 170] width 91 height 42
click at [668, 174] on input "True" at bounding box center [661, 170] width 14 height 11
radio input "true"
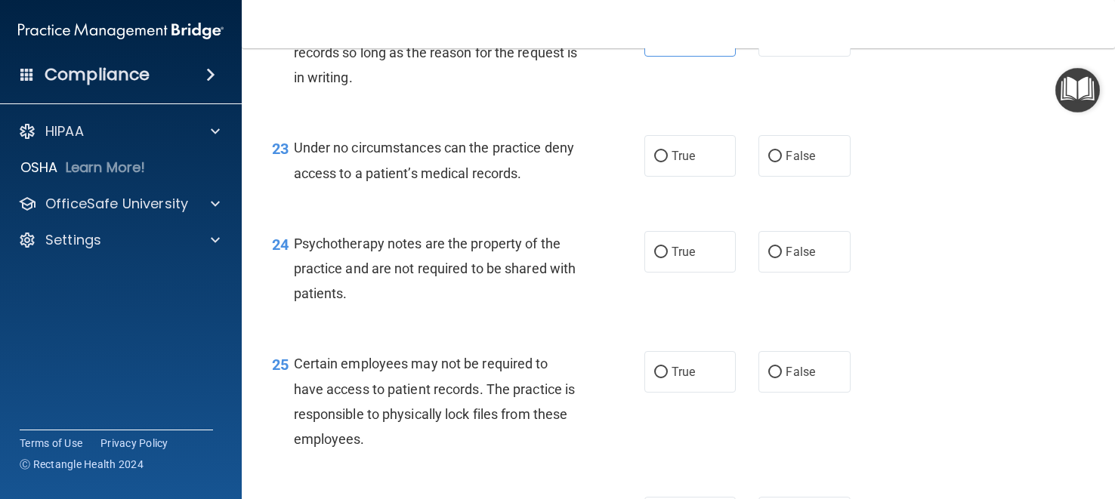
scroll to position [3198, 0]
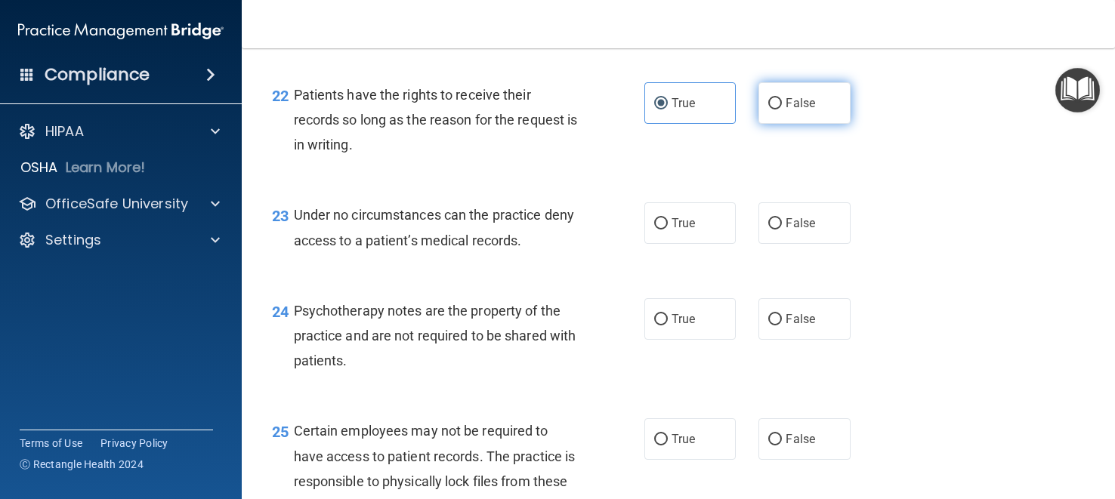
click at [802, 103] on span "False" at bounding box center [800, 103] width 29 height 14
click at [782, 103] on input "False" at bounding box center [775, 103] width 14 height 11
radio input "true"
radio input "false"
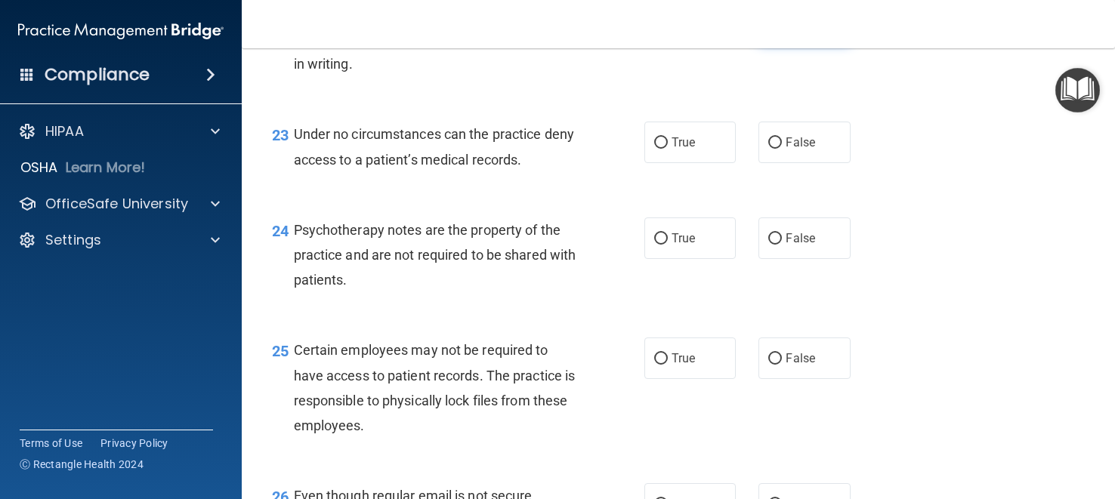
scroll to position [3279, 0]
click at [702, 144] on label "True" at bounding box center [689, 142] width 91 height 42
click at [668, 144] on input "True" at bounding box center [661, 142] width 14 height 11
radio input "true"
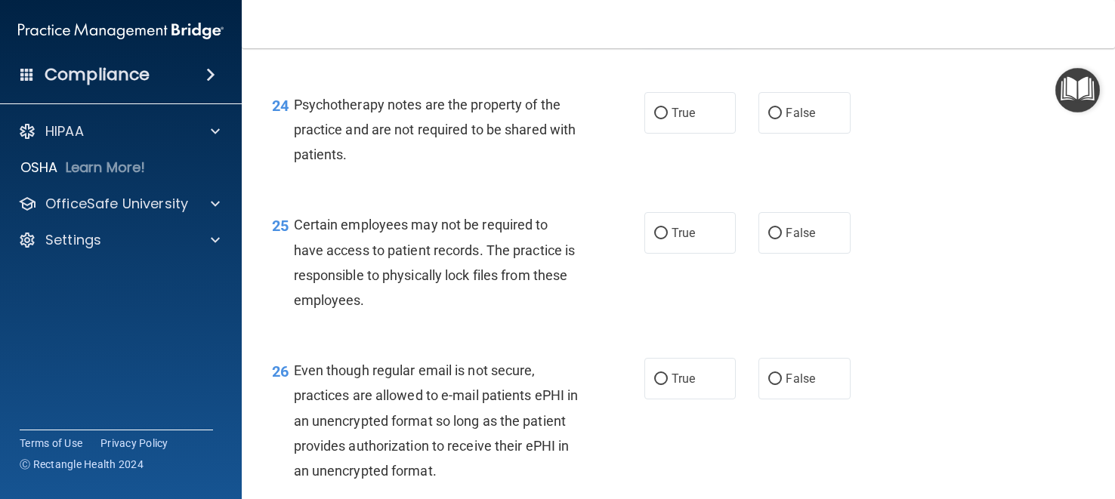
scroll to position [3407, 0]
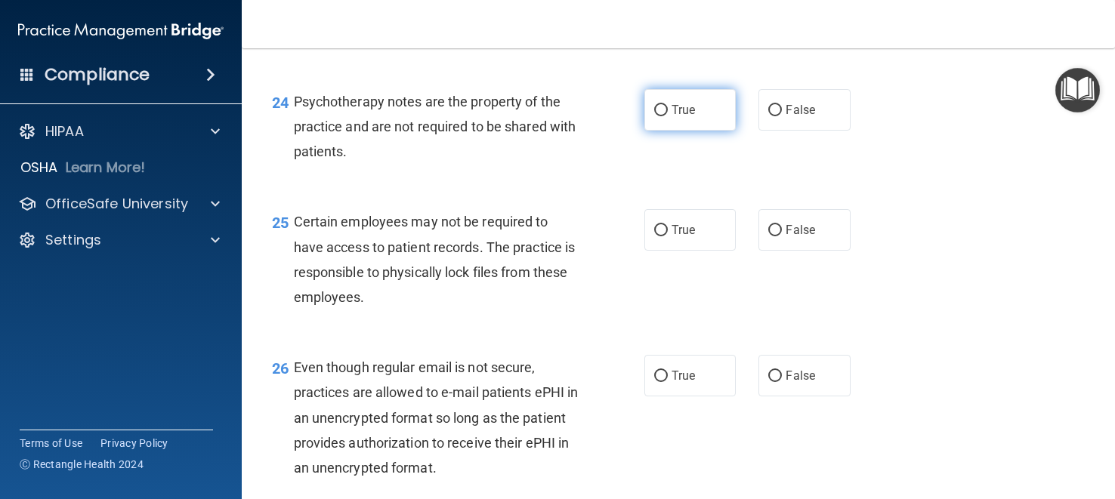
click at [684, 120] on label "True" at bounding box center [689, 110] width 91 height 42
click at [668, 116] on input "True" at bounding box center [661, 110] width 14 height 11
radio input "true"
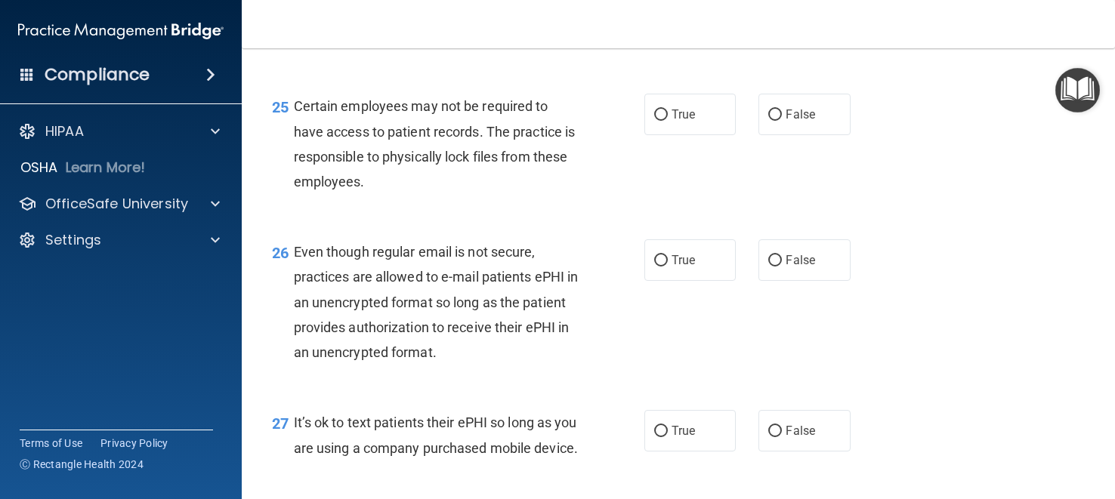
scroll to position [3523, 0]
click at [684, 120] on span "True" at bounding box center [683, 114] width 23 height 14
click at [668, 120] on input "True" at bounding box center [661, 114] width 14 height 11
radio input "true"
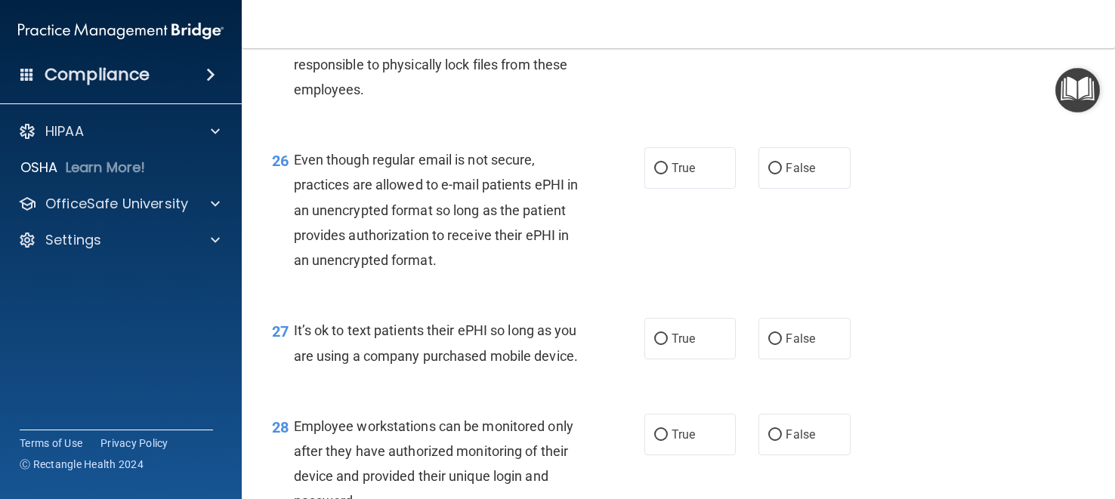
scroll to position [3628, 0]
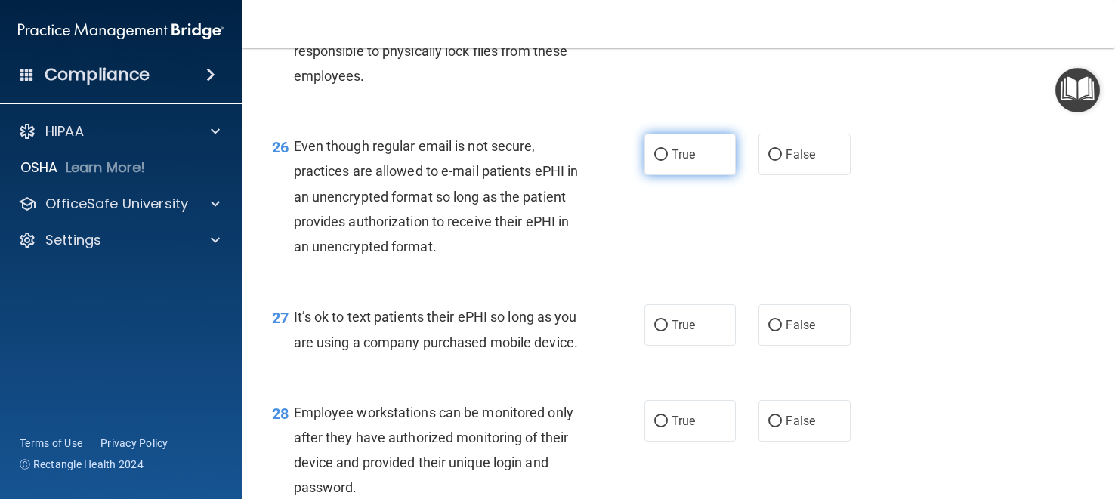
click at [678, 149] on span "True" at bounding box center [683, 154] width 23 height 14
click at [668, 150] on input "True" at bounding box center [661, 155] width 14 height 11
radio input "true"
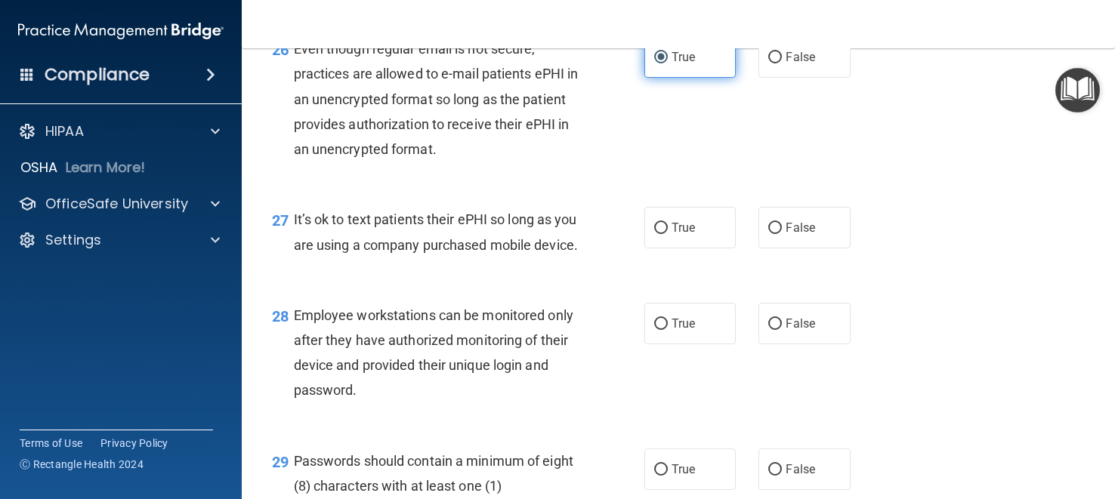
scroll to position [3726, 0]
click at [772, 226] on input "False" at bounding box center [775, 227] width 14 height 11
radio input "true"
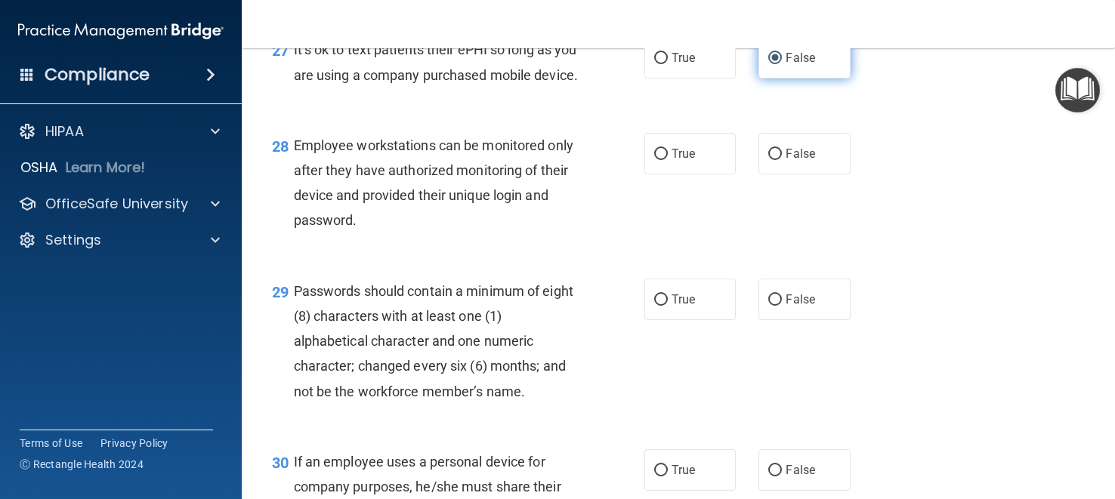
scroll to position [3899, 0]
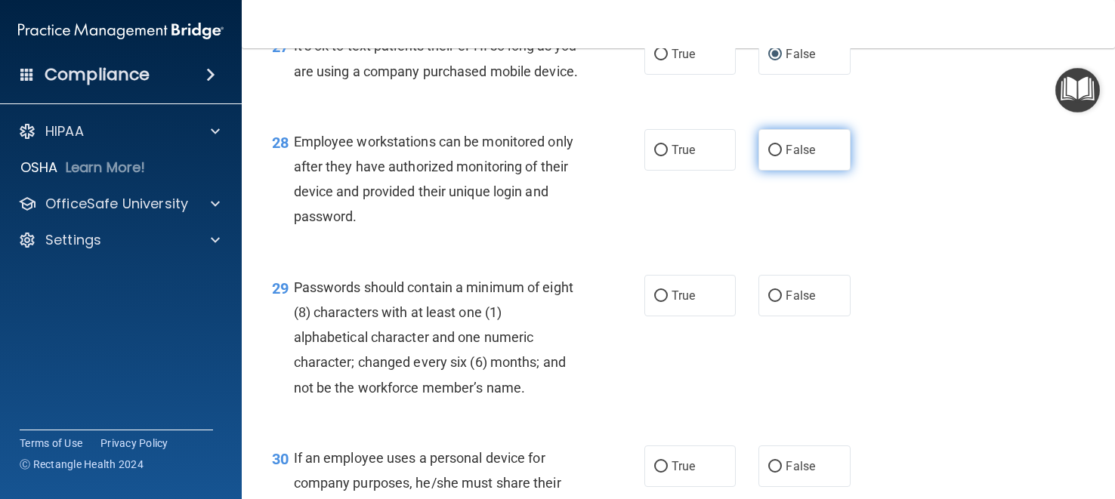
click at [786, 157] on span "False" at bounding box center [800, 150] width 29 height 14
click at [782, 156] on input "False" at bounding box center [775, 150] width 14 height 11
radio input "true"
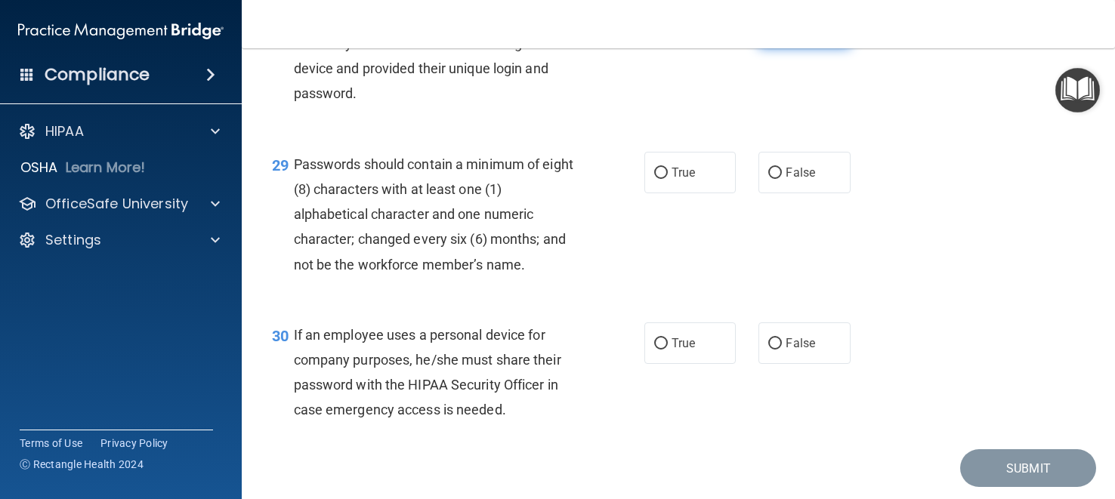
scroll to position [4025, 0]
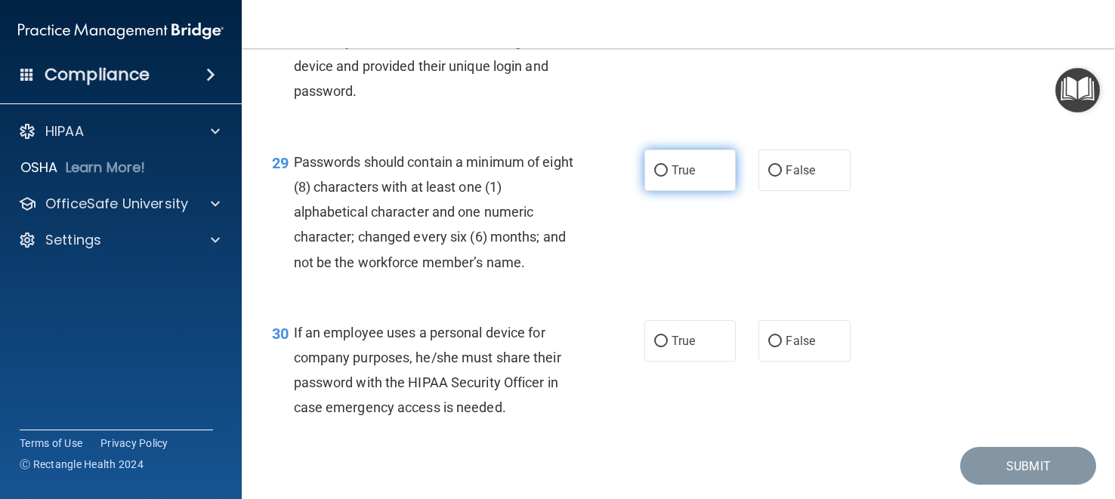
click at [699, 181] on label "True" at bounding box center [689, 171] width 91 height 42
click at [668, 177] on input "True" at bounding box center [661, 170] width 14 height 11
radio input "true"
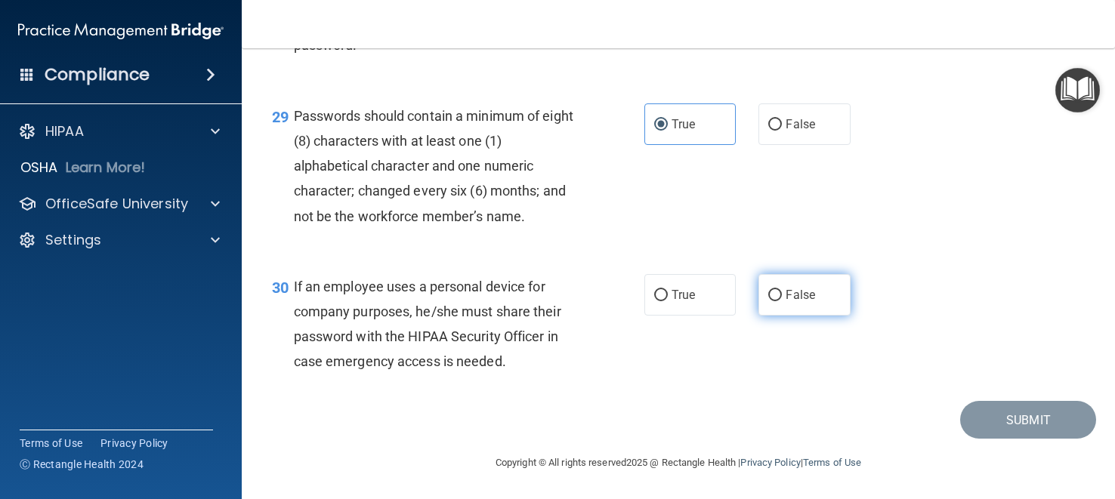
click at [777, 307] on label "False" at bounding box center [803, 295] width 91 height 42
click at [777, 301] on input "False" at bounding box center [775, 295] width 14 height 11
radio input "true"
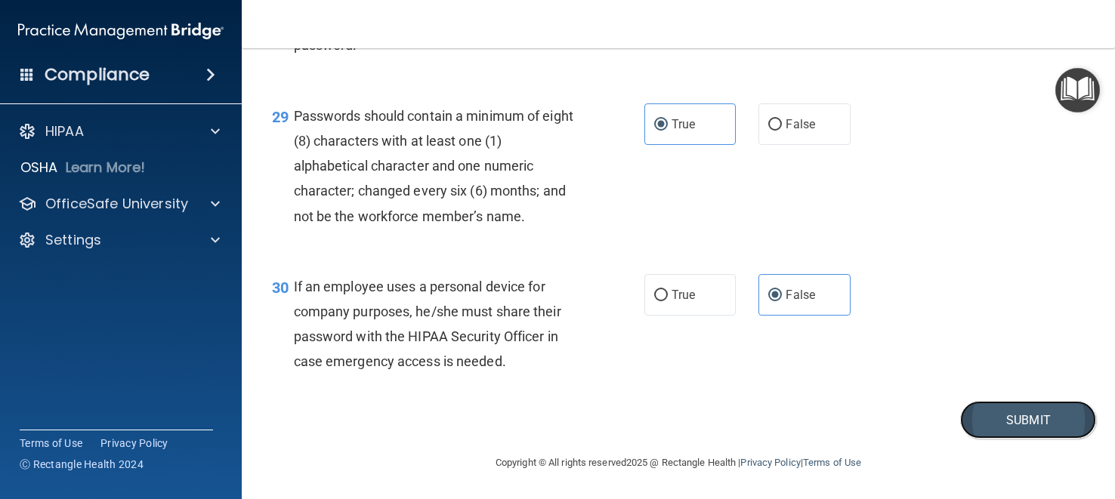
click at [996, 427] on button "Submit" at bounding box center [1028, 420] width 136 height 39
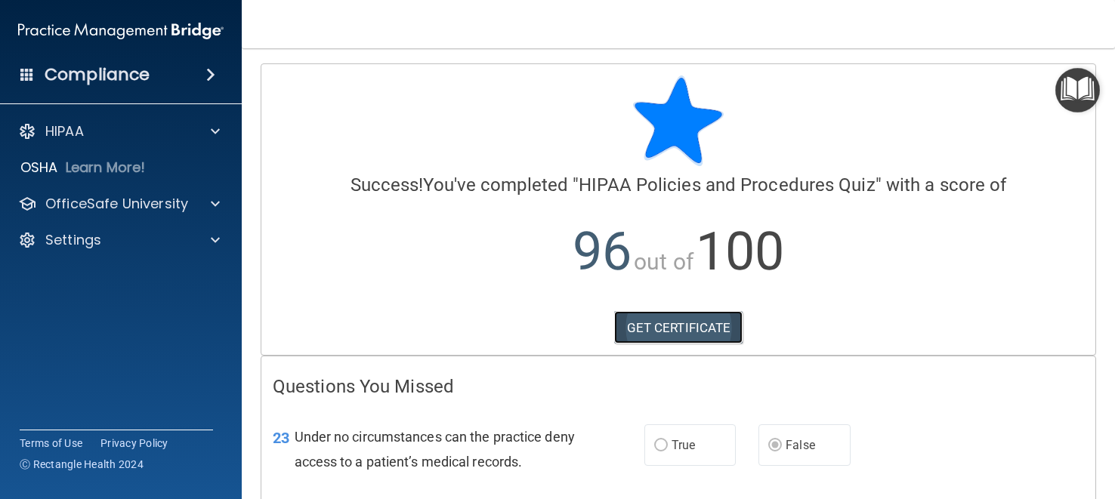
click at [664, 333] on link "GET CERTIFICATE" at bounding box center [678, 327] width 129 height 33
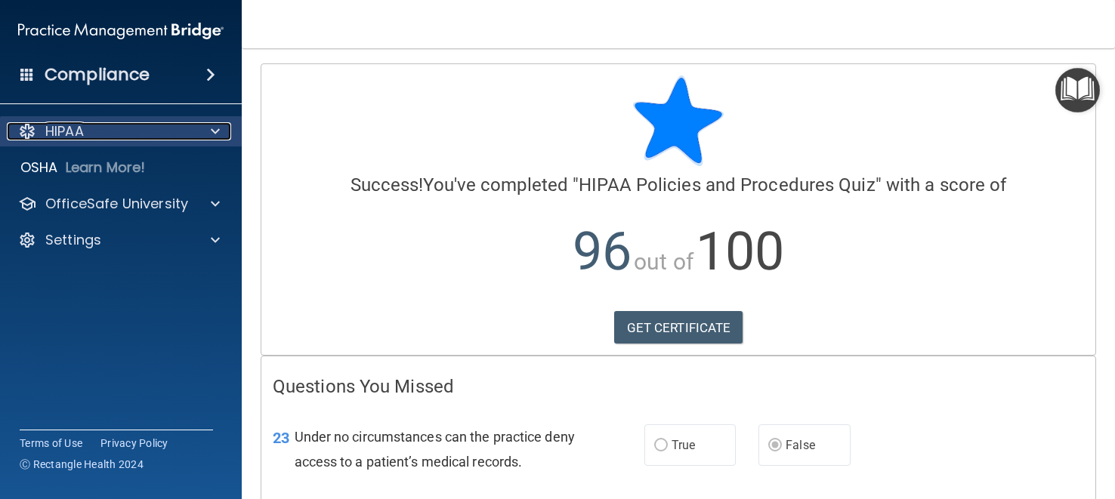
click at [102, 140] on div "HIPAA" at bounding box center [100, 131] width 187 height 18
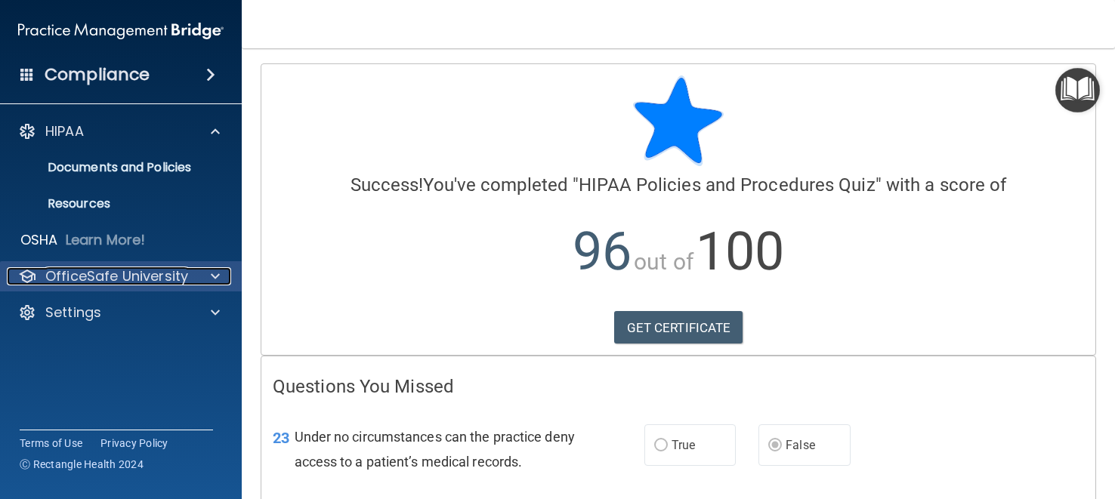
click at [113, 279] on p "OfficeSafe University" at bounding box center [116, 276] width 143 height 18
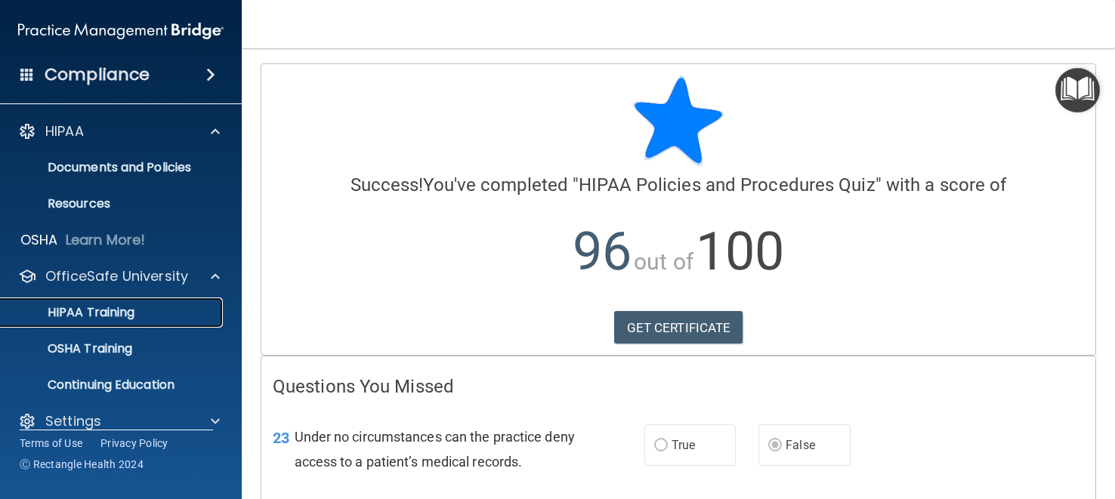
click at [119, 307] on p "HIPAA Training" at bounding box center [72, 312] width 125 height 15
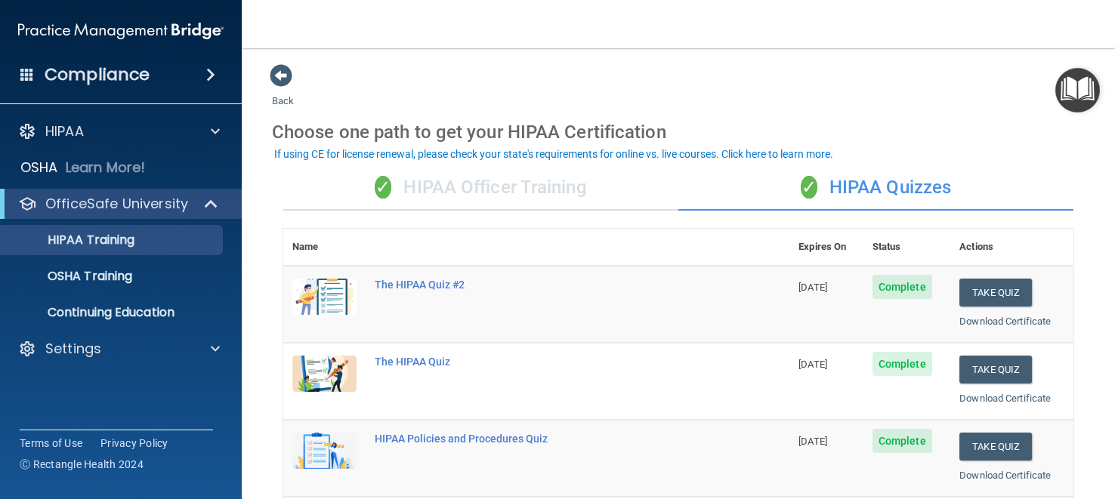
click at [497, 205] on div "✓ HIPAA Officer Training" at bounding box center [480, 187] width 395 height 45
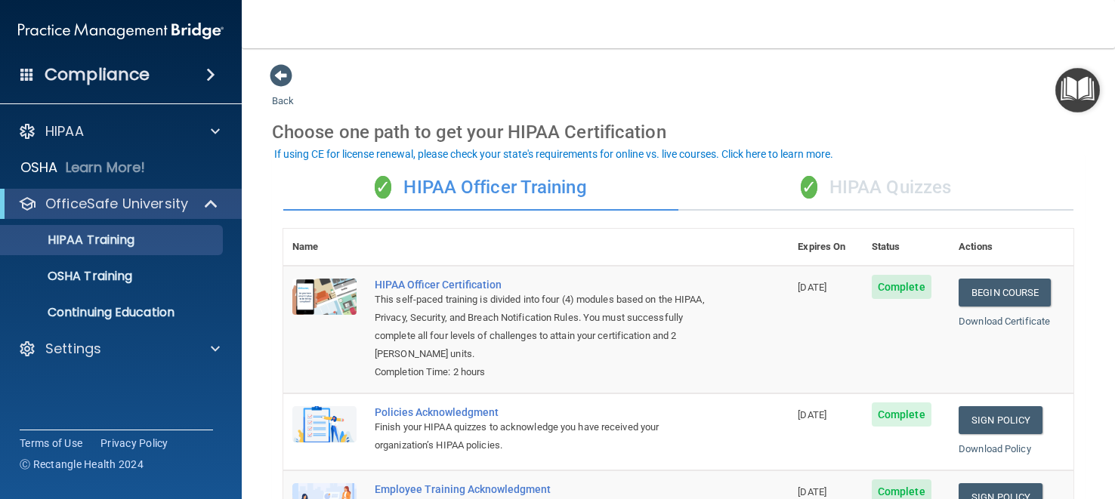
click at [888, 196] on div "✓ HIPAA Quizzes" at bounding box center [875, 187] width 395 height 45
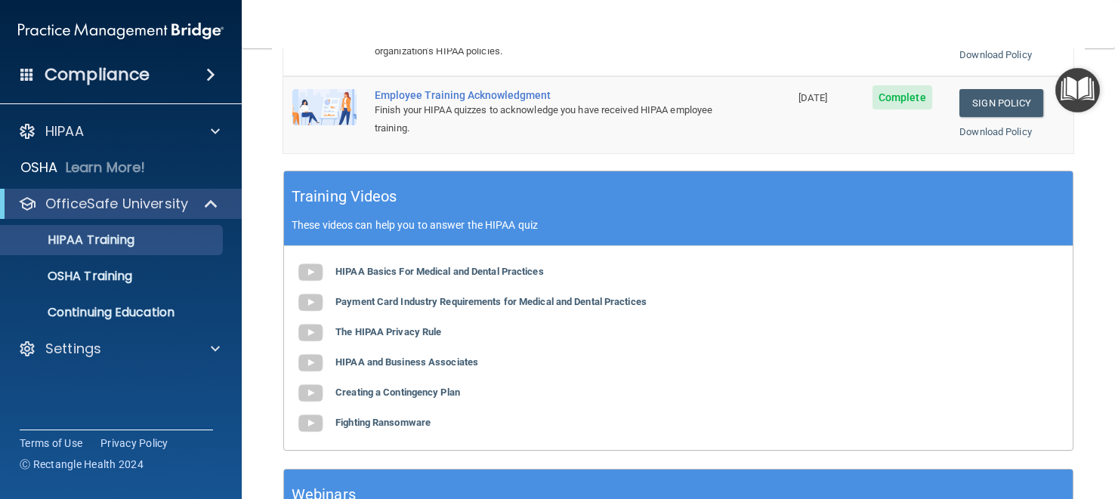
scroll to position [634, 0]
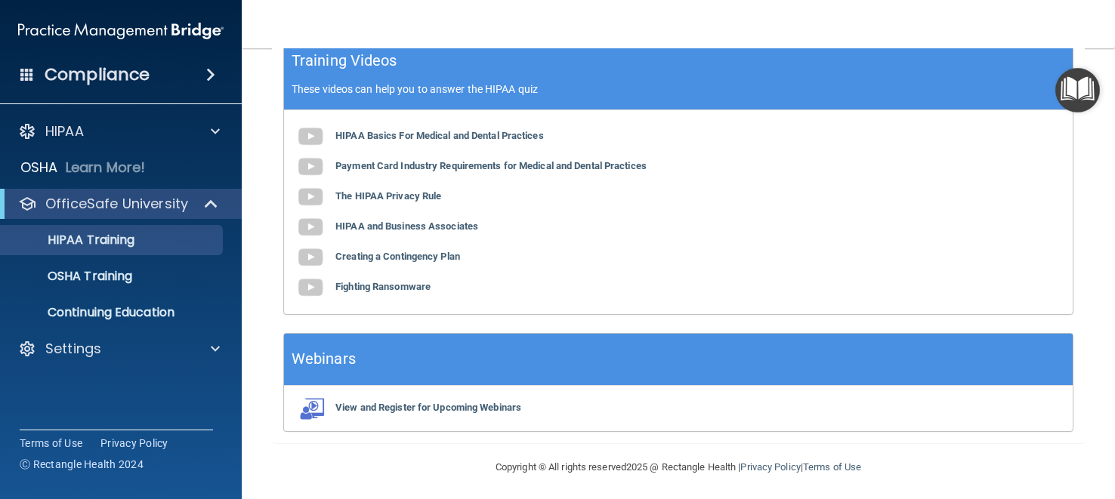
click at [970, 37] on nav "Toggle navigation [PERSON_NAME] [EMAIL_ADDRESS][DOMAIN_NAME] Manage My Enterpri…" at bounding box center [678, 24] width 873 height 48
